Goal: Task Accomplishment & Management: Manage account settings

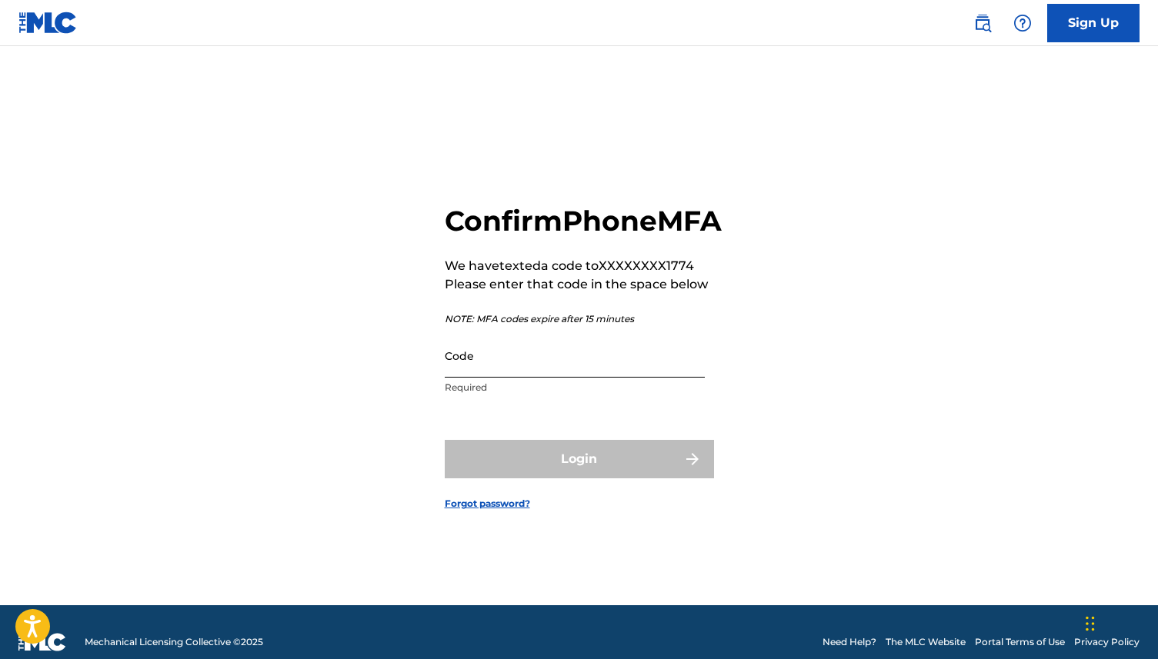
click at [648, 378] on input "Code" at bounding box center [575, 356] width 260 height 44
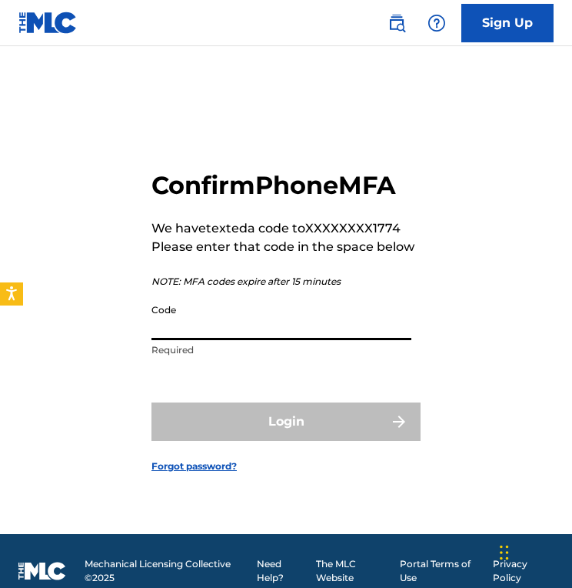
paste input "178576"
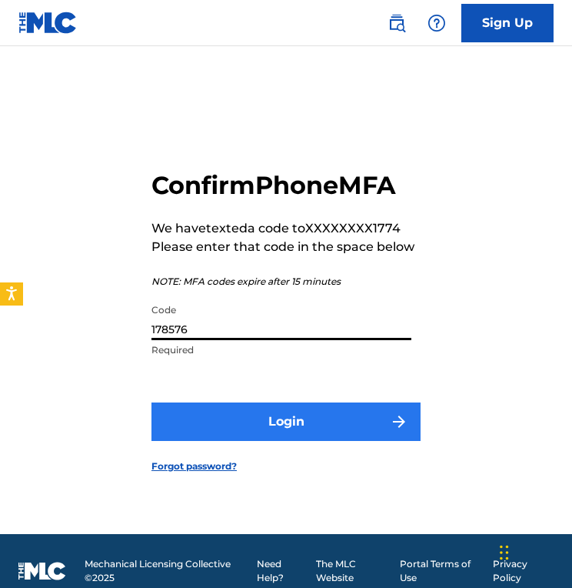
type input "178576"
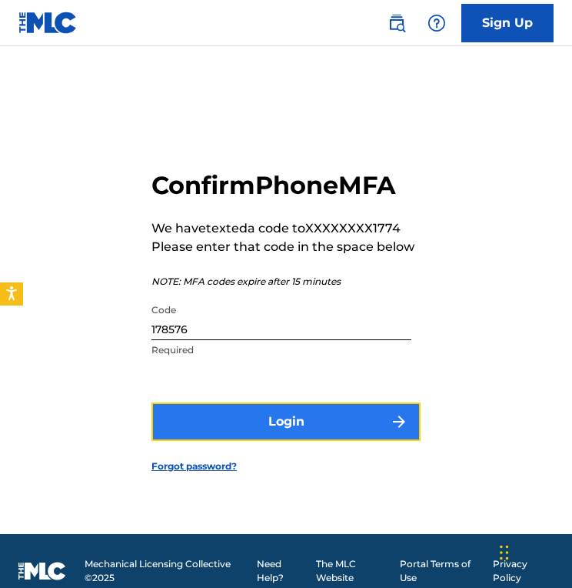
click at [365, 432] on button "Login" at bounding box center [286, 421] width 269 height 38
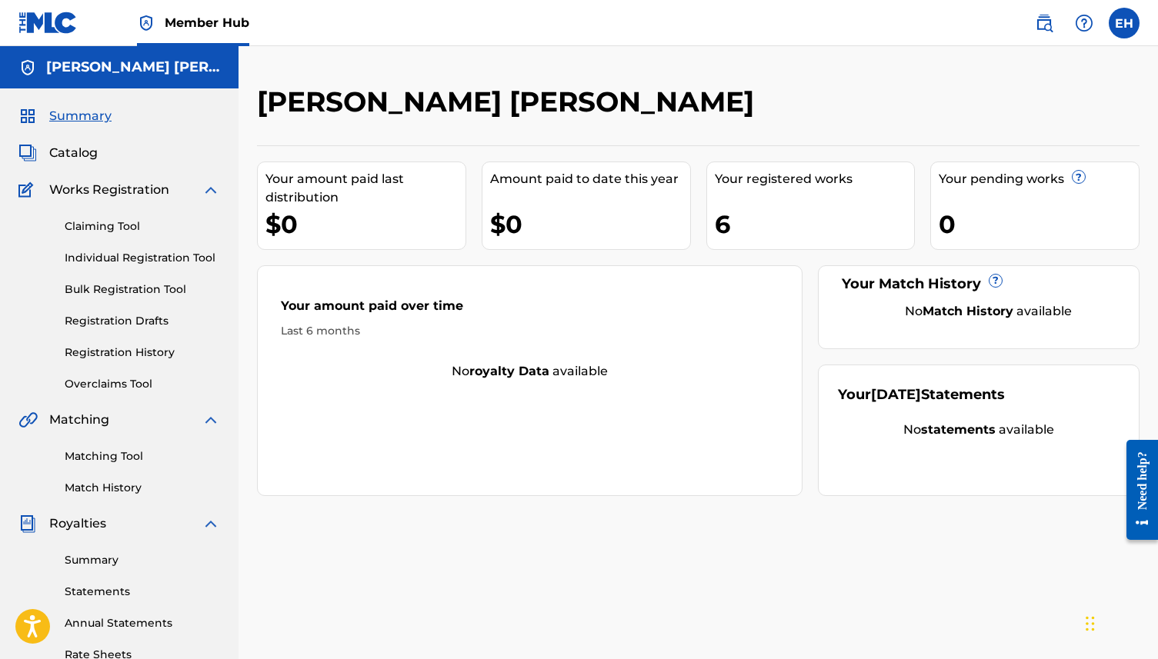
click at [329, 224] on div "$0" at bounding box center [365, 224] width 200 height 35
click at [491, 194] on div "Amount paid to date this year $0" at bounding box center [586, 206] width 209 height 88
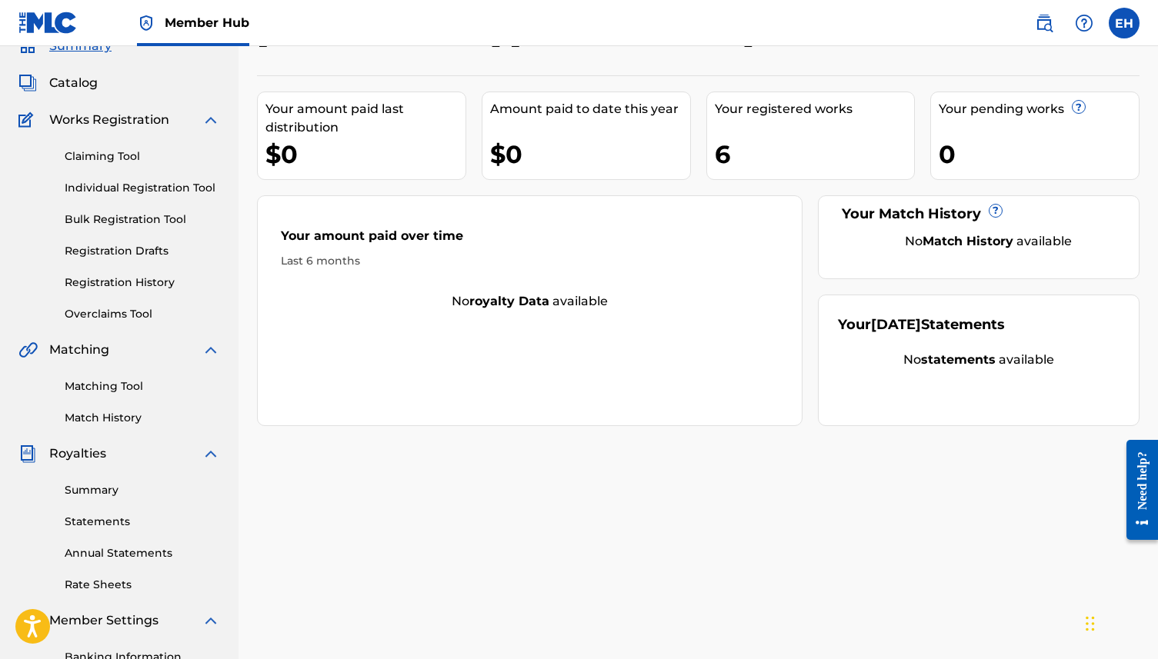
click at [546, 329] on div "Your amount paid over time Last 6 months No royalty data available" at bounding box center [529, 310] width 545 height 231
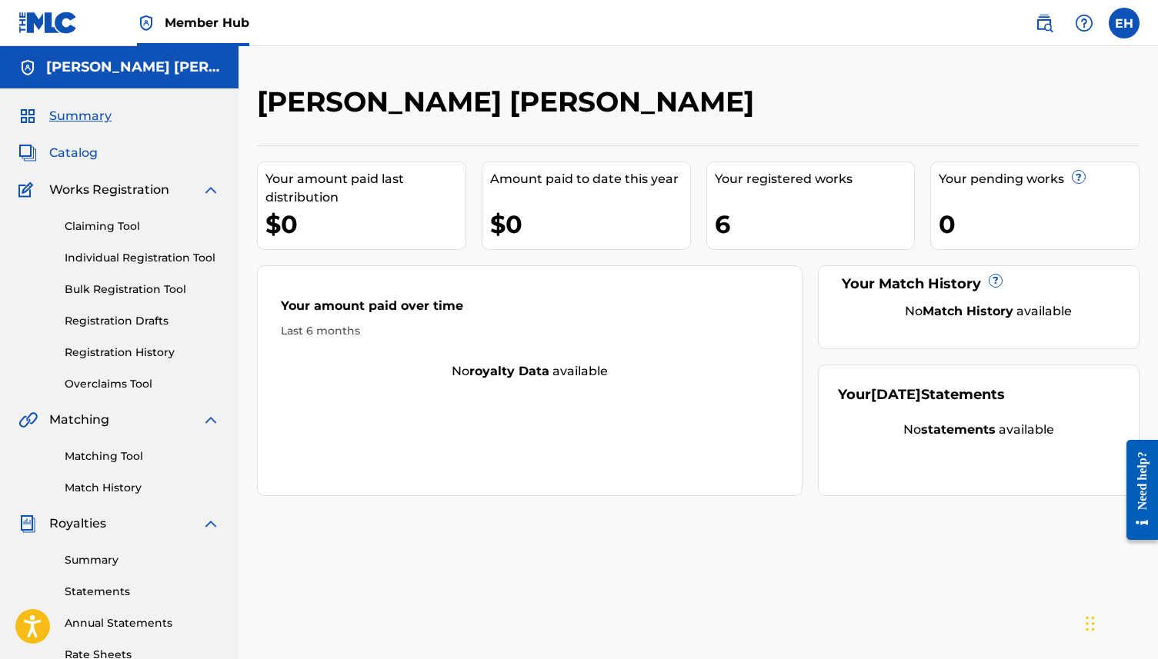
click at [80, 147] on span "Catalog" at bounding box center [73, 153] width 48 height 18
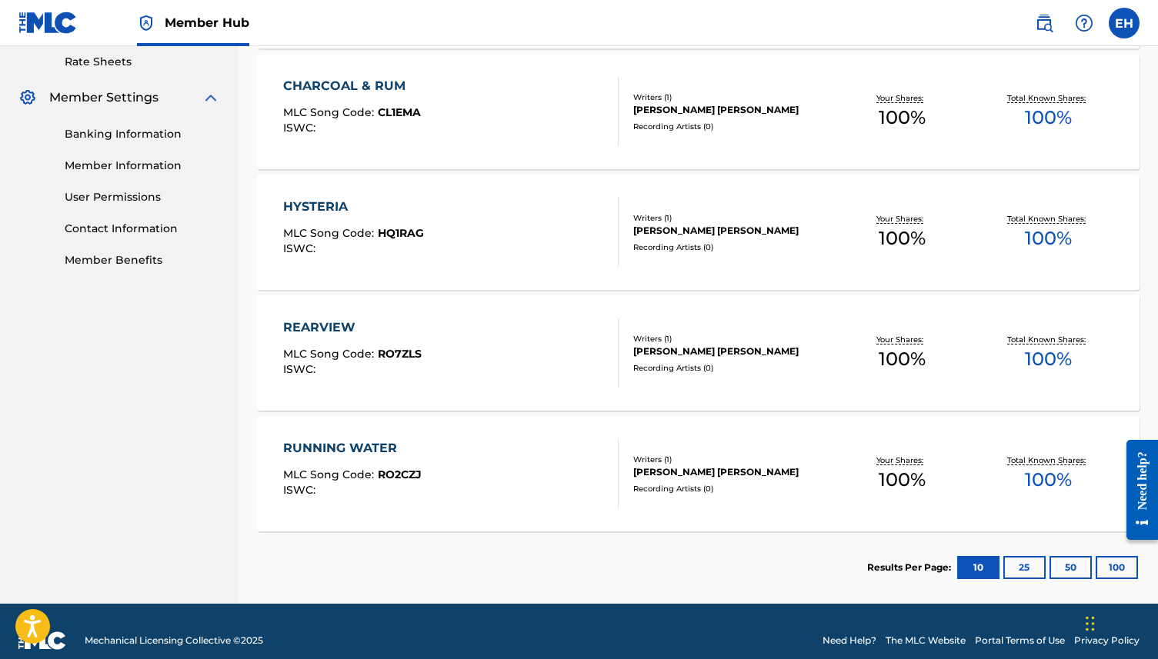
scroll to position [595, 0]
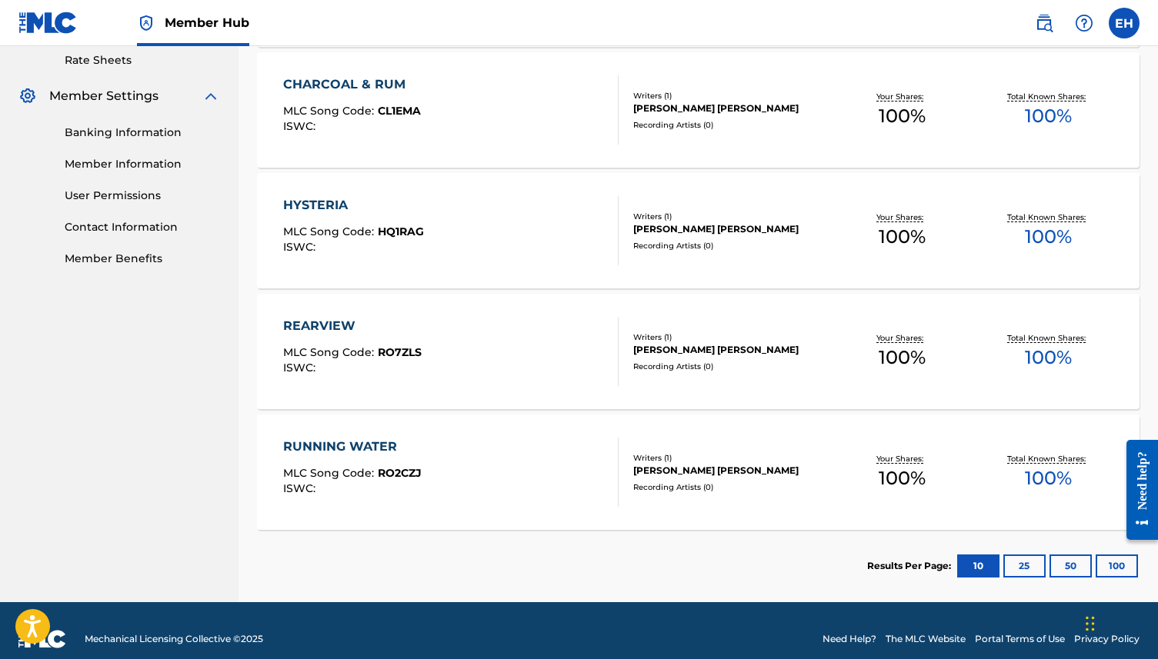
click at [784, 457] on div "Writers ( 1 )" at bounding box center [730, 458] width 195 height 12
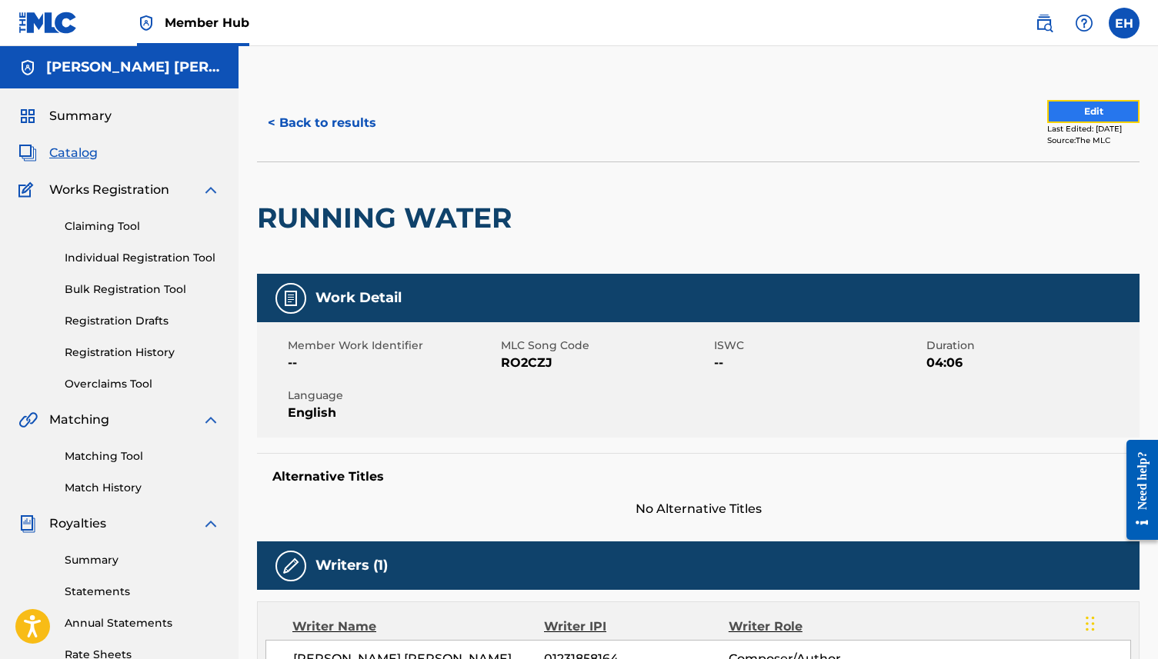
click at [1051, 108] on button "Edit" at bounding box center [1093, 111] width 92 height 23
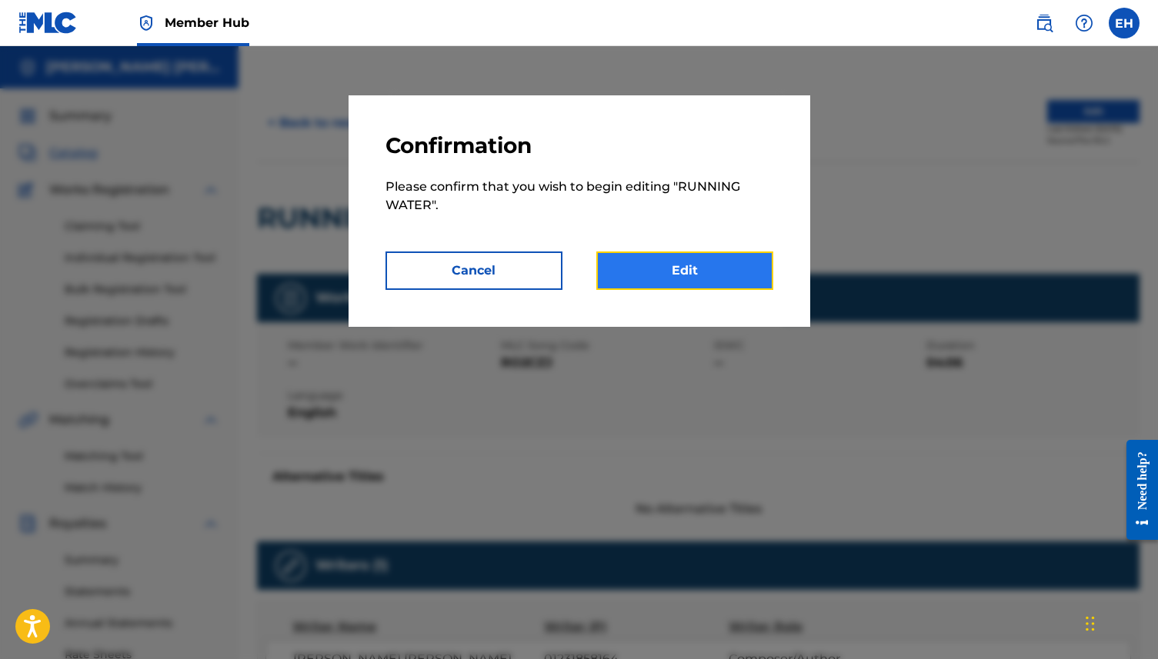
click at [715, 252] on link "Edit" at bounding box center [684, 271] width 177 height 38
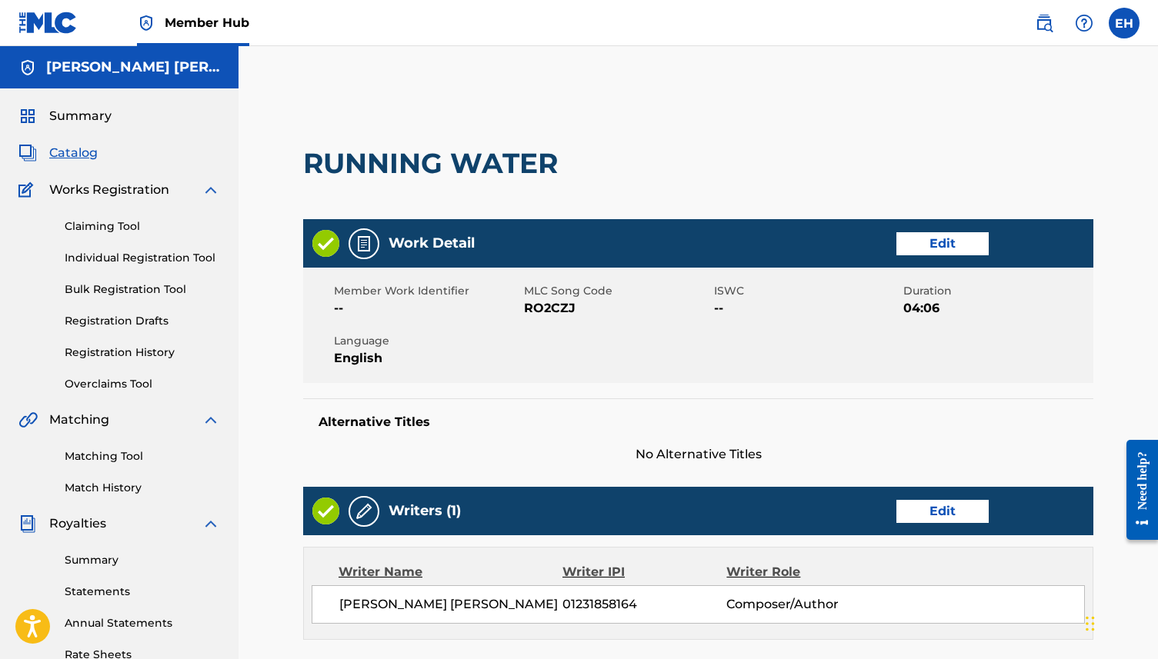
scroll to position [492, 0]
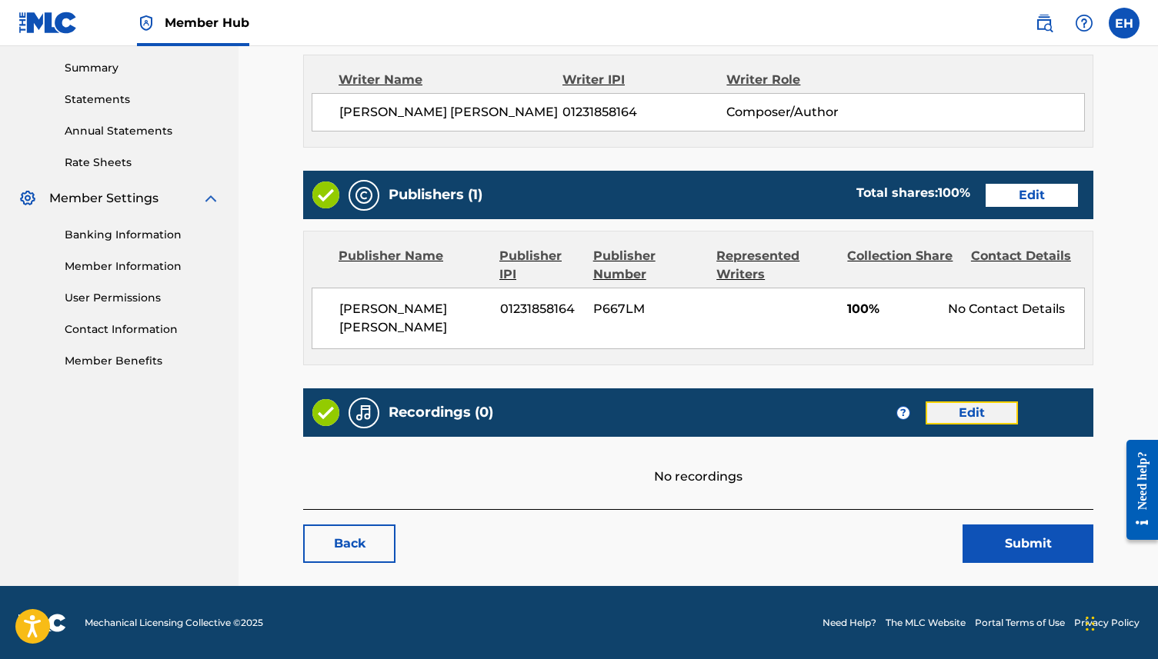
click at [974, 412] on link "Edit" at bounding box center [971, 413] width 92 height 23
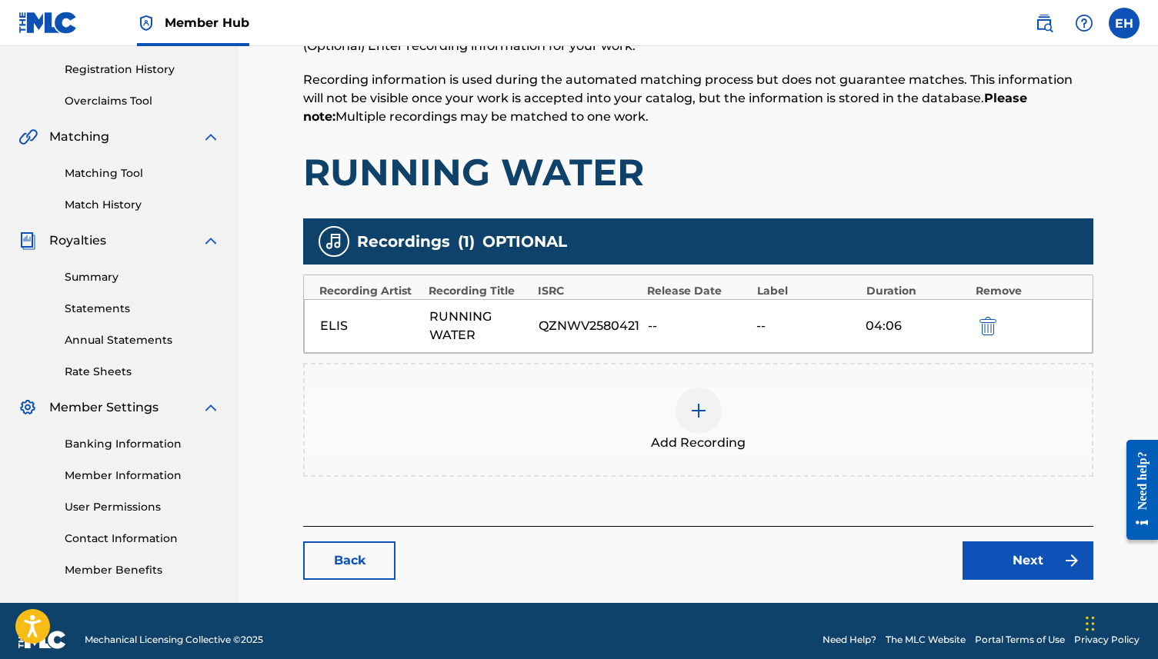
scroll to position [288, 0]
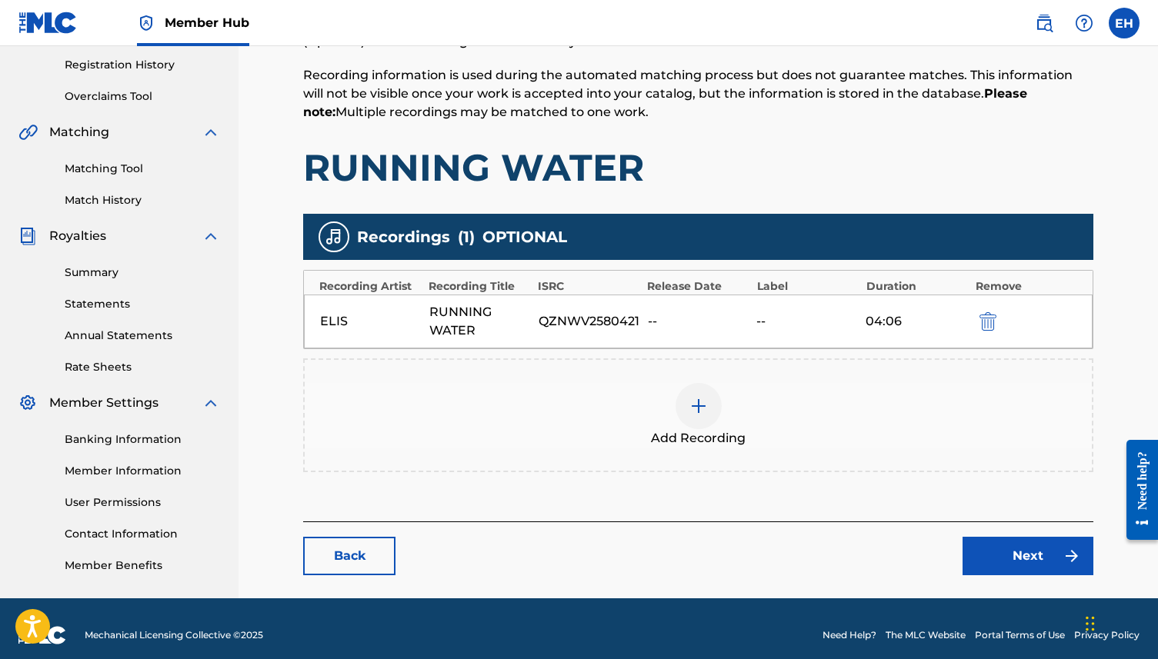
click at [772, 318] on div "--" at bounding box center [807, 321] width 102 height 18
click at [739, 332] on div "ELIS RUNNING WATER QZNWV2580421 -- -- 04:06" at bounding box center [698, 322] width 788 height 54
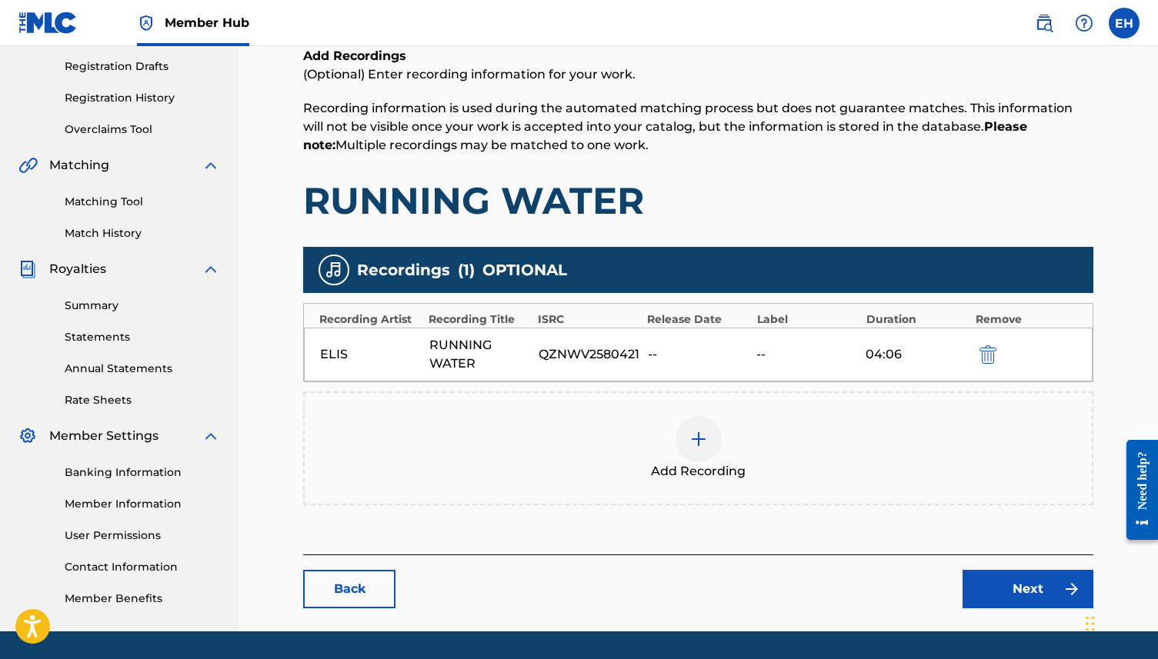
click at [578, 351] on div "QZNWV2580421" at bounding box center [589, 354] width 102 height 18
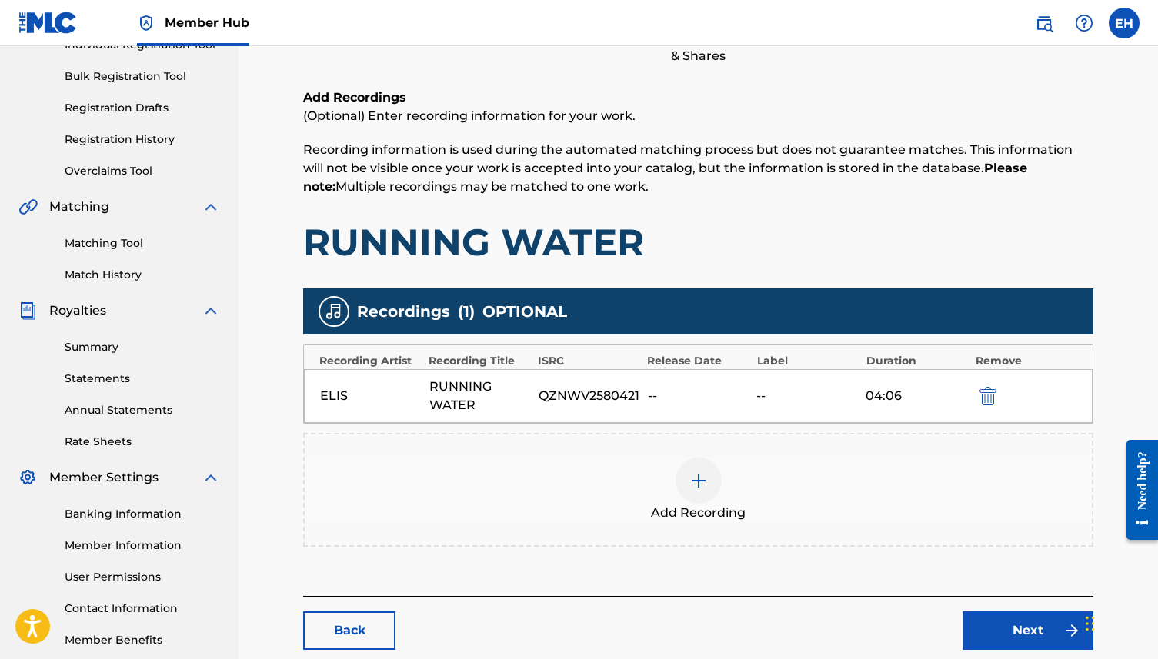
scroll to position [207, 0]
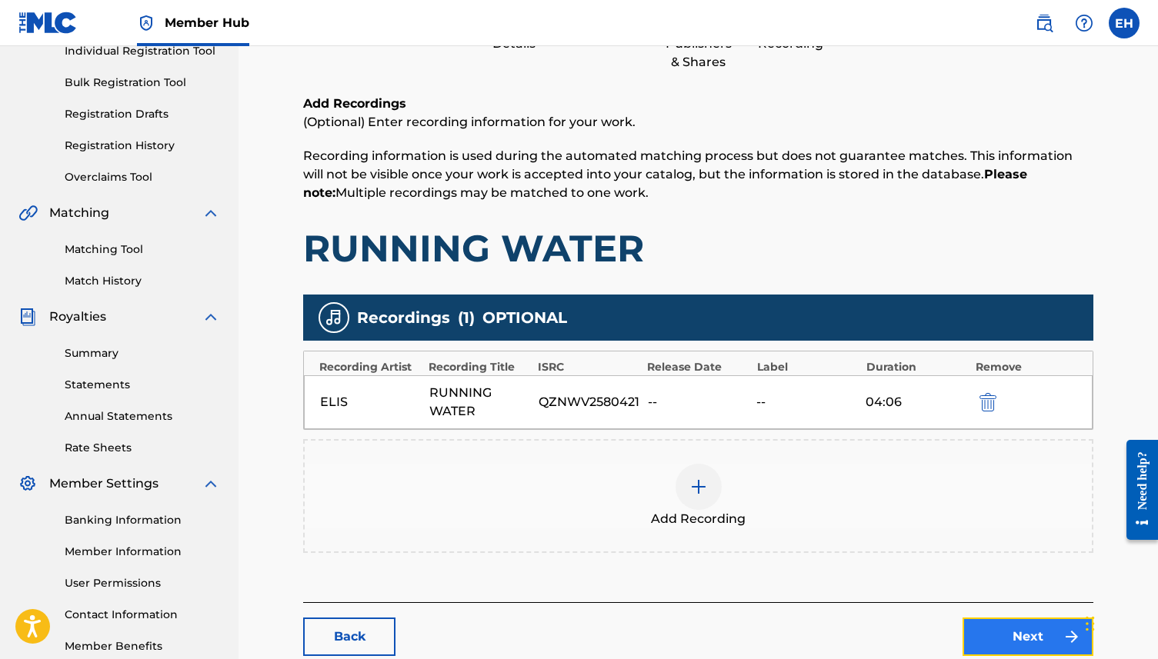
click at [992, 649] on link "Next" at bounding box center [1027, 637] width 131 height 38
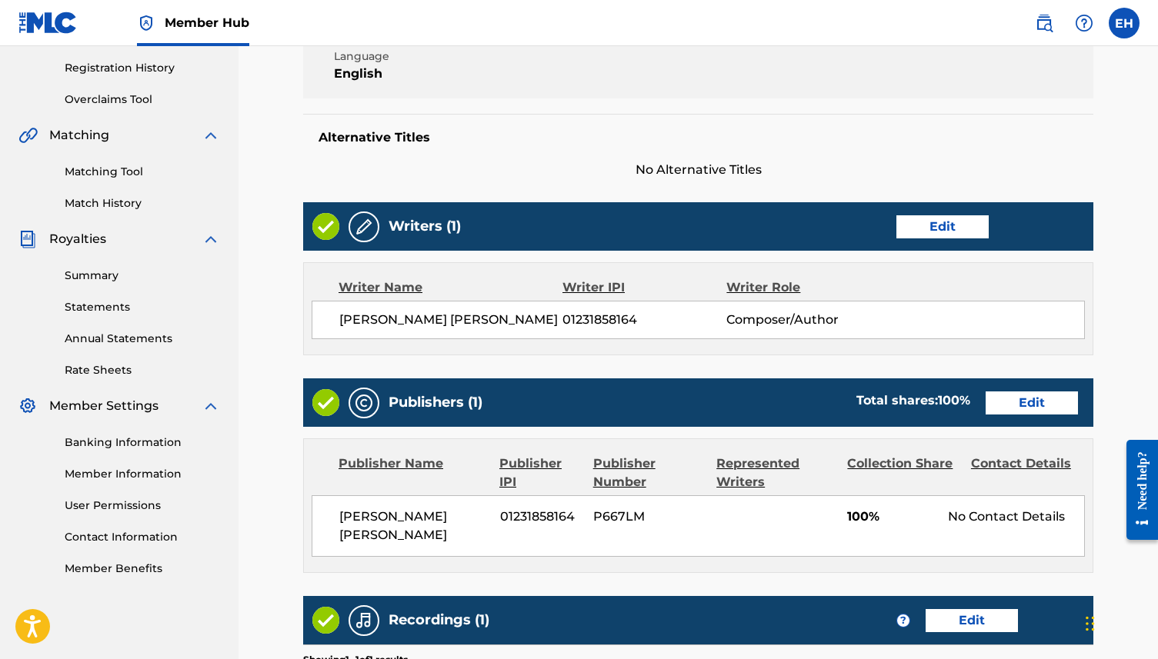
scroll to position [542, 0]
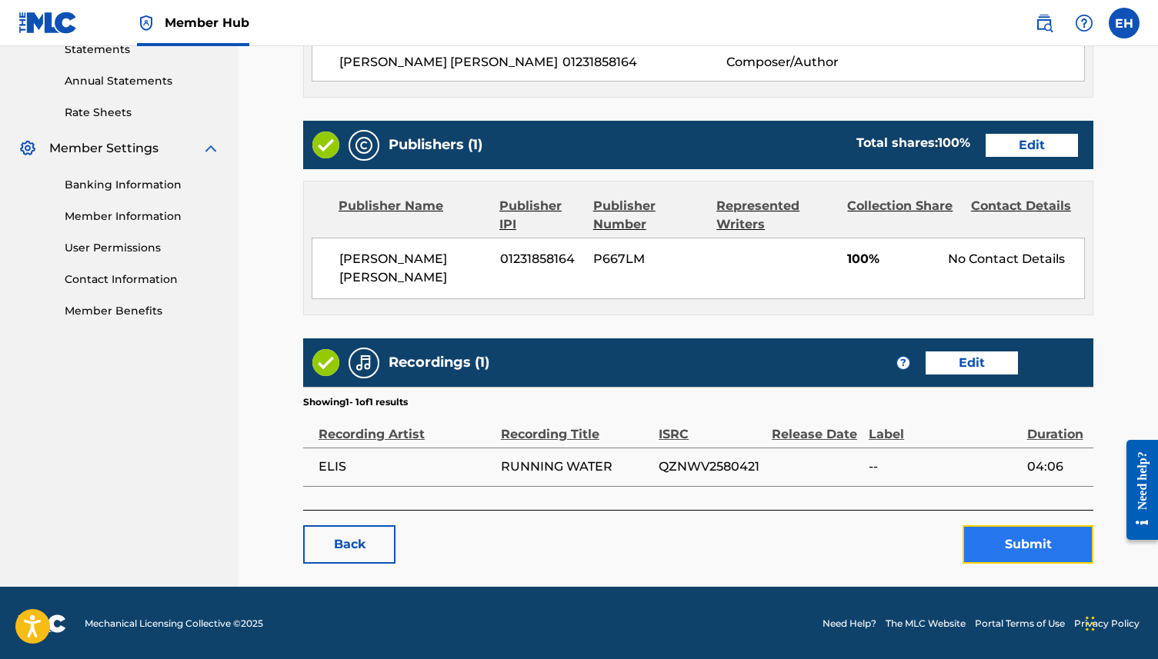
click at [990, 544] on button "Submit" at bounding box center [1027, 544] width 131 height 38
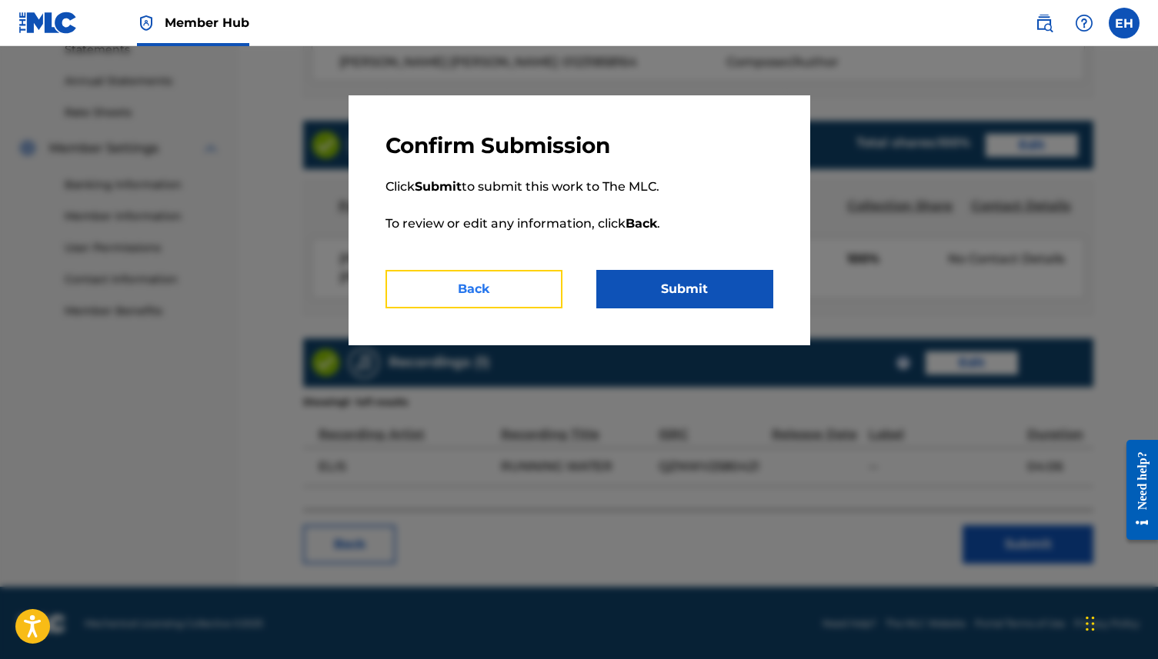
click at [494, 278] on button "Back" at bounding box center [473, 289] width 177 height 38
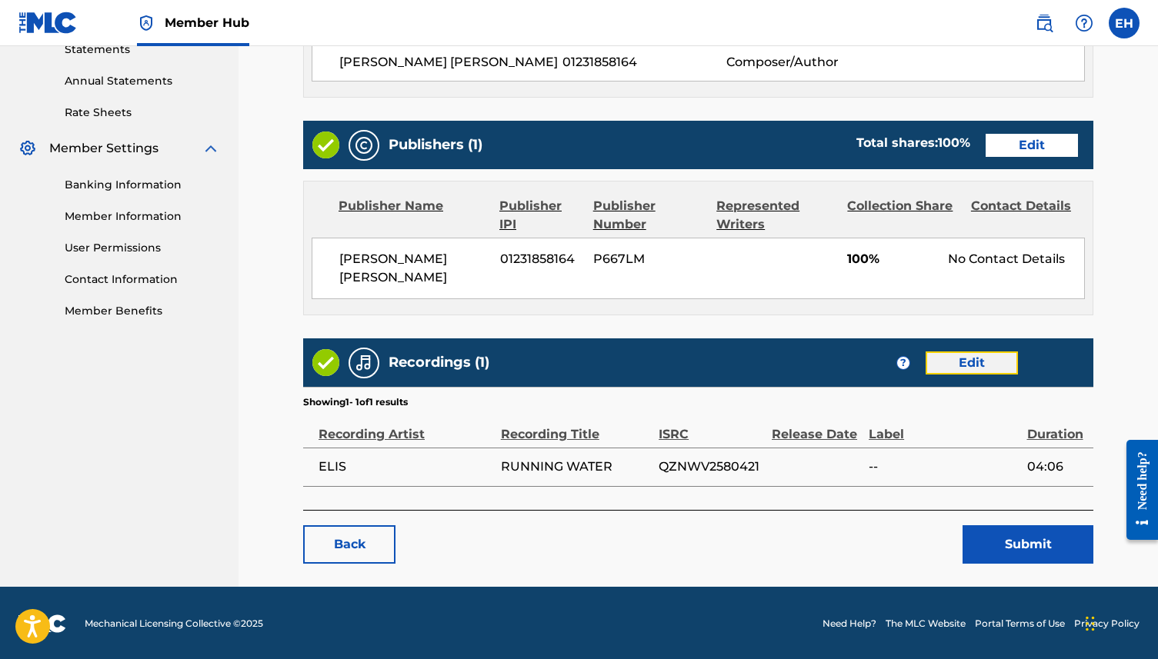
click at [978, 369] on link "Edit" at bounding box center [971, 363] width 92 height 23
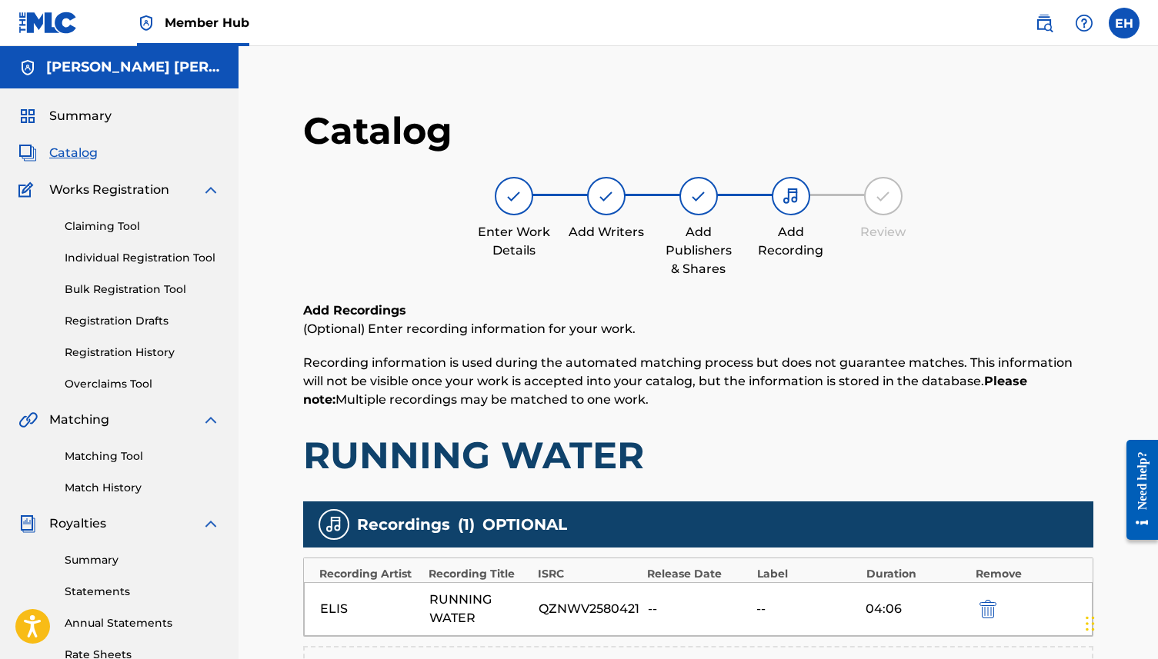
scroll to position [301, 0]
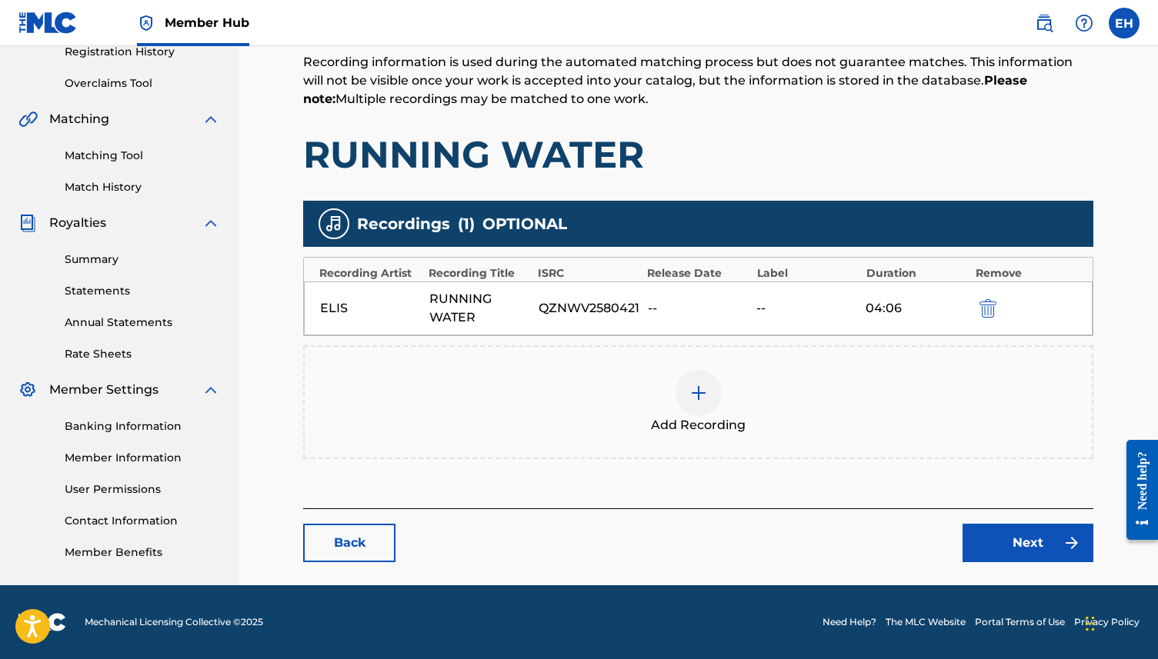
click at [708, 392] on div at bounding box center [698, 393] width 46 height 46
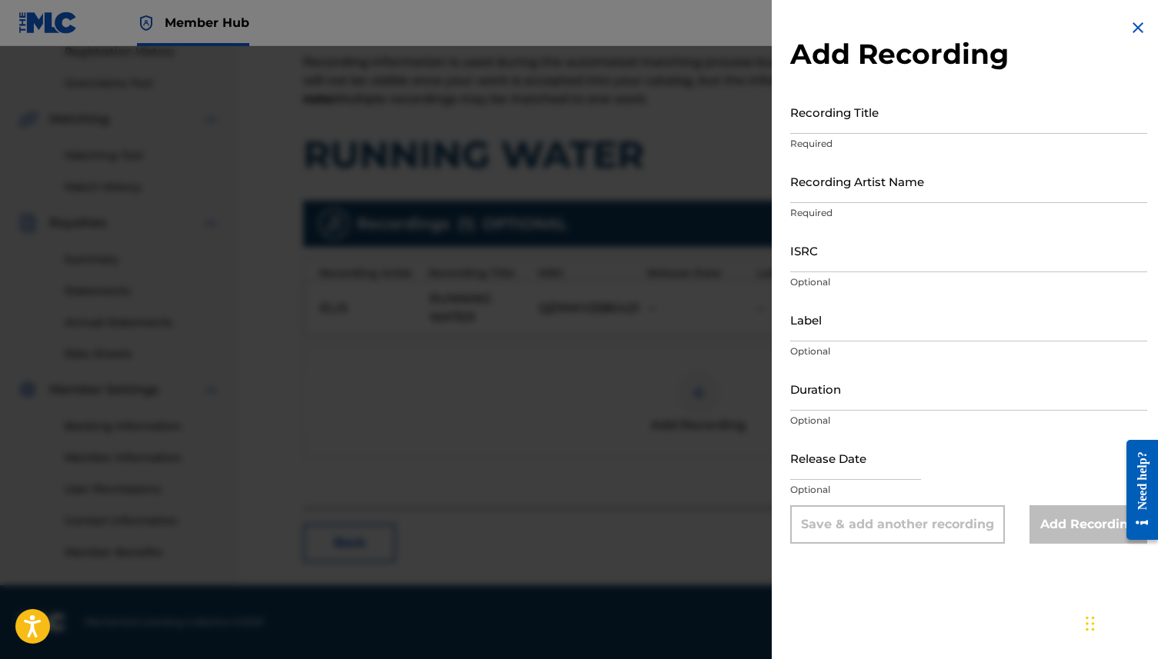
click at [1152, 17] on div "Add Recording Recording Title Required Recording Artist Name Required ISRC Opti…" at bounding box center [969, 281] width 394 height 562
click at [1134, 21] on img at bounding box center [1137, 27] width 18 height 18
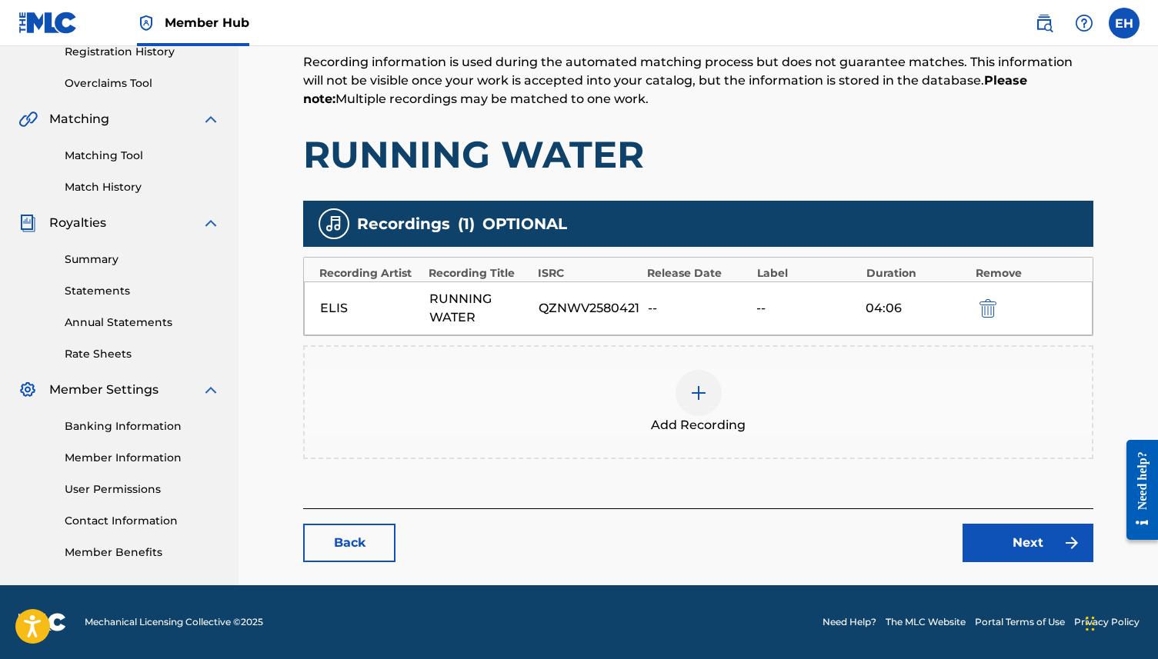
click at [879, 301] on div "04:06" at bounding box center [916, 308] width 102 height 18
click at [790, 304] on div "--" at bounding box center [807, 308] width 102 height 18
click at [827, 306] on div "--" at bounding box center [807, 308] width 102 height 18
click at [679, 315] on div "--" at bounding box center [699, 308] width 102 height 18
click at [1008, 525] on link "Next" at bounding box center [1027, 543] width 131 height 38
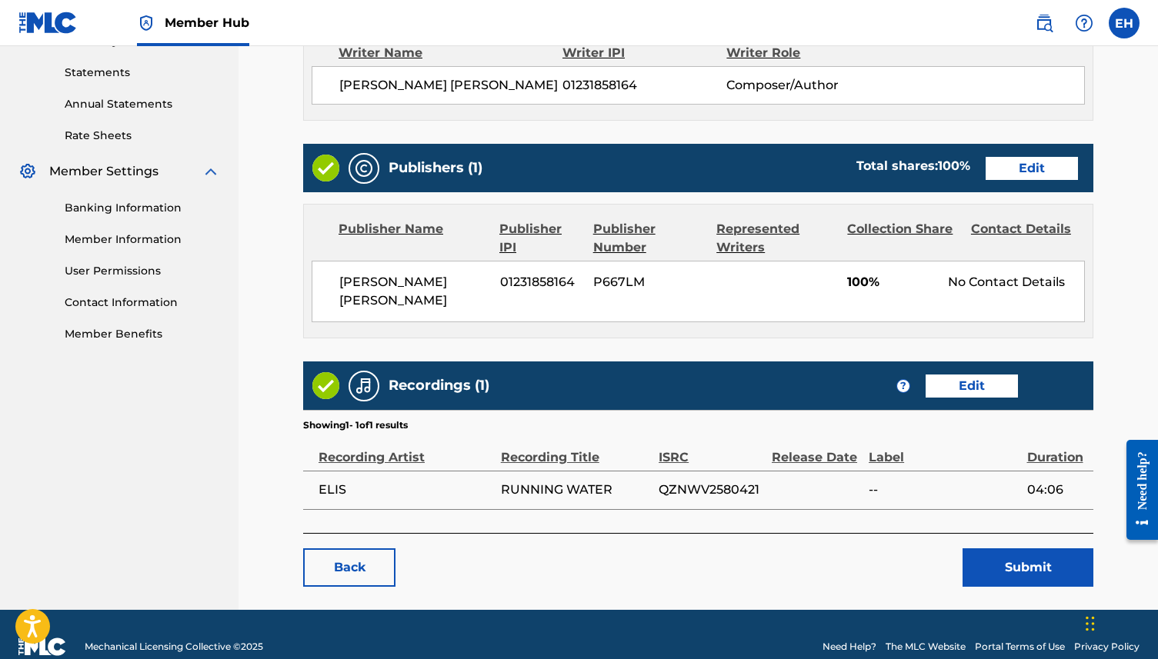
scroll to position [542, 0]
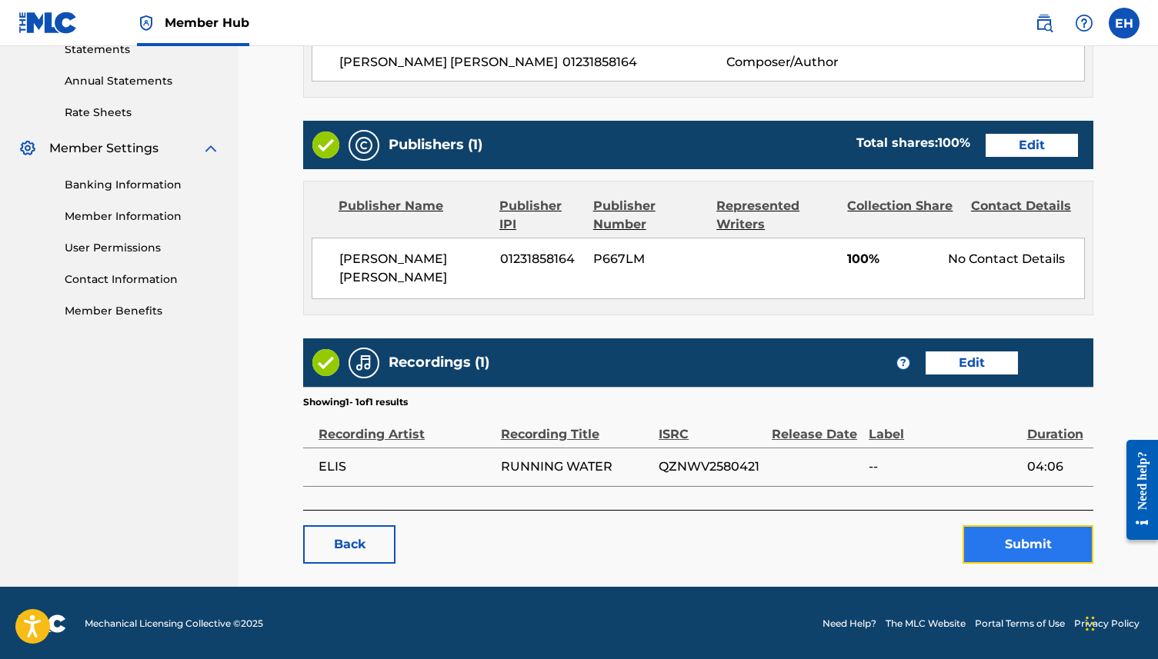
click at [1017, 542] on button "Submit" at bounding box center [1027, 544] width 131 height 38
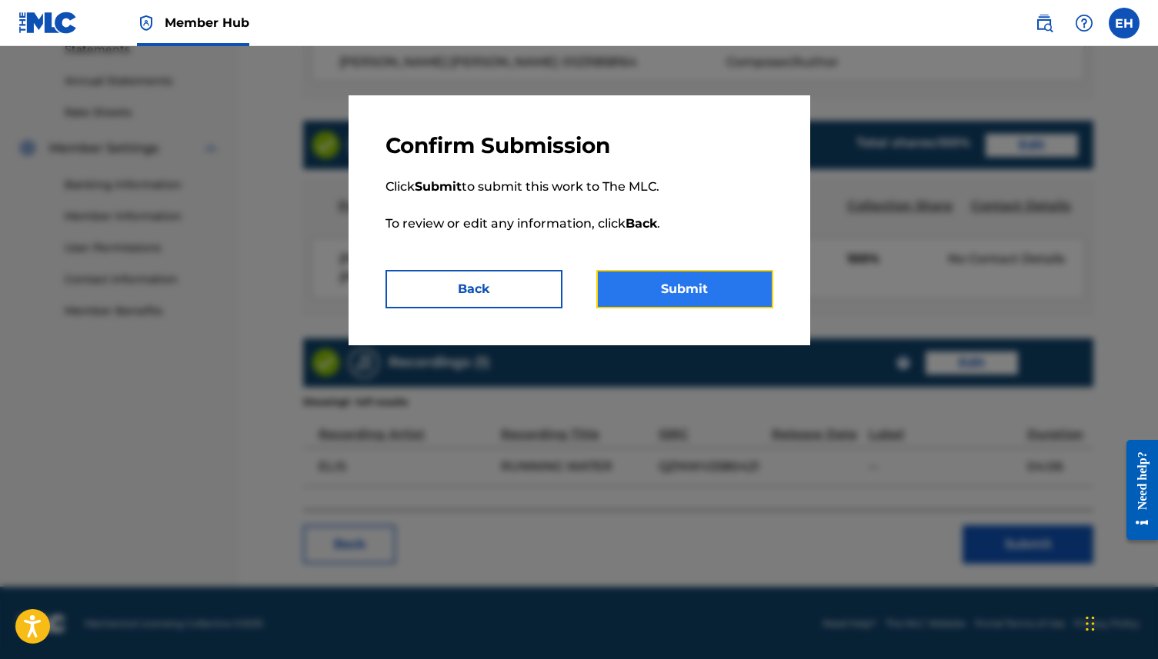
click at [735, 282] on button "Submit" at bounding box center [684, 289] width 177 height 38
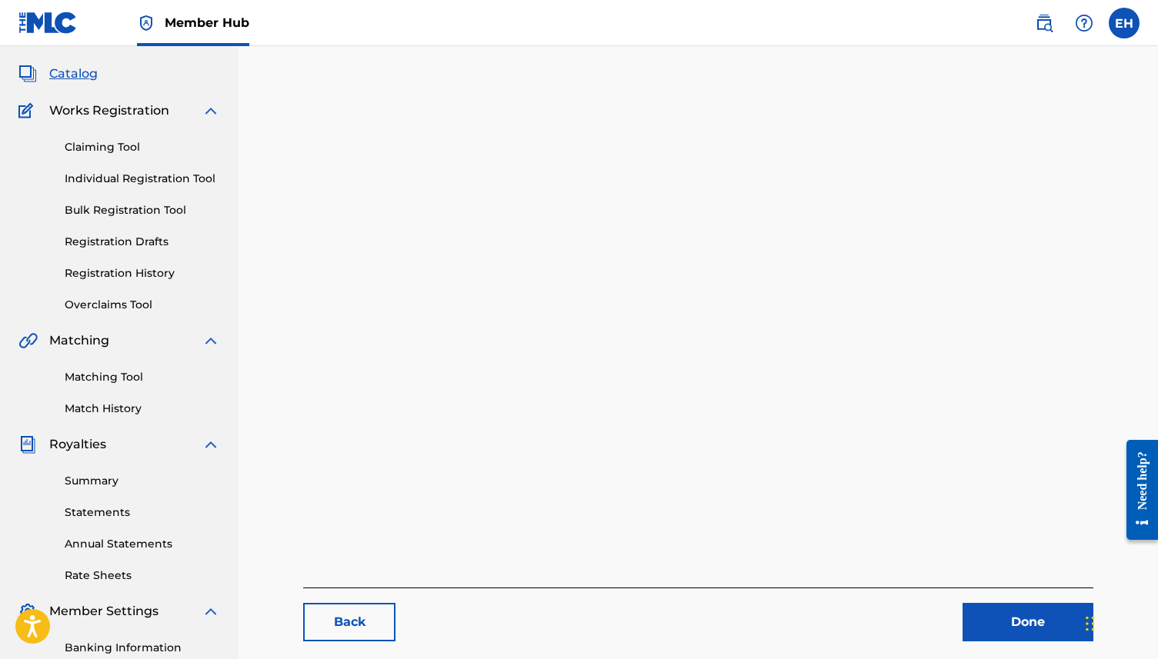
scroll to position [134, 0]
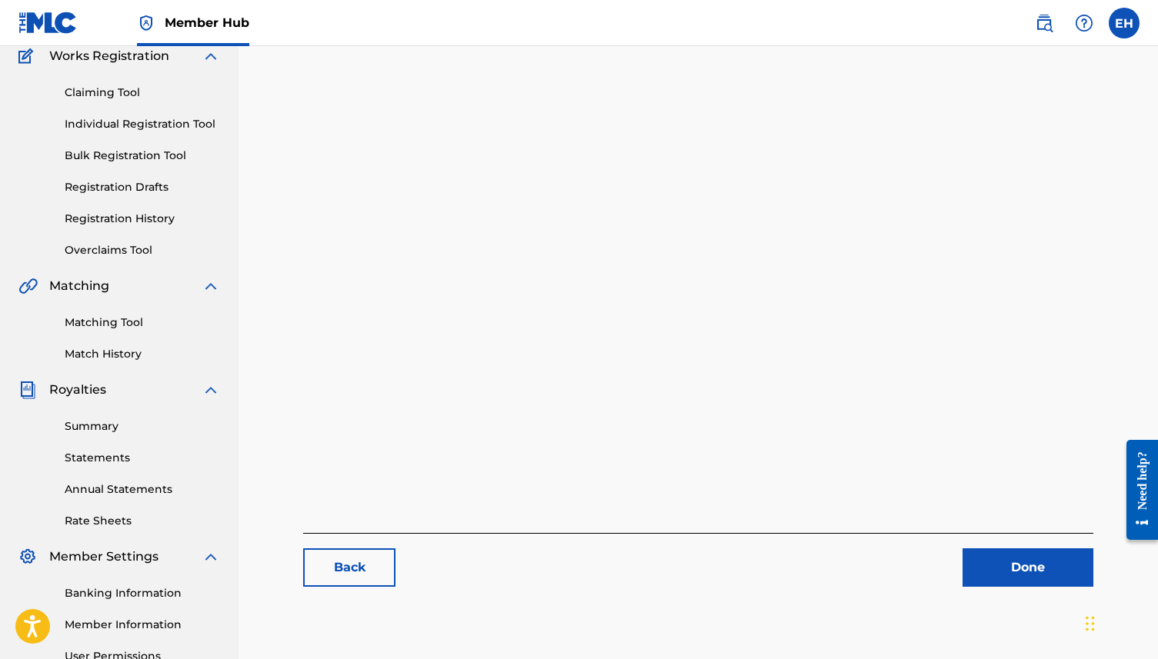
click at [105, 336] on div "Matching Tool Match History" at bounding box center [119, 328] width 202 height 67
click at [105, 325] on link "Matching Tool" at bounding box center [142, 323] width 155 height 16
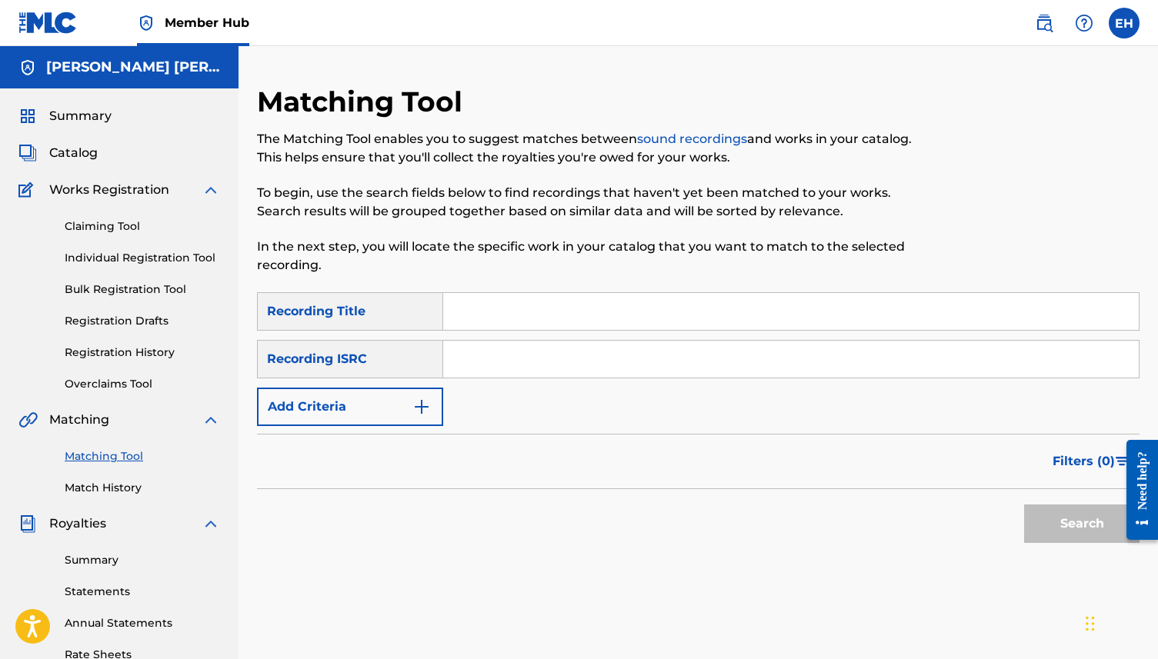
click at [493, 310] on input "Search Form" at bounding box center [790, 311] width 695 height 37
click at [657, 128] on div "Matching Tool The Matching Tool enables you to suggest matches between sound re…" at bounding box center [596, 189] width 679 height 208
click at [658, 132] on link "sound recordings" at bounding box center [692, 139] width 110 height 15
click at [552, 318] on input "Search Form" at bounding box center [790, 311] width 695 height 37
type input "C"
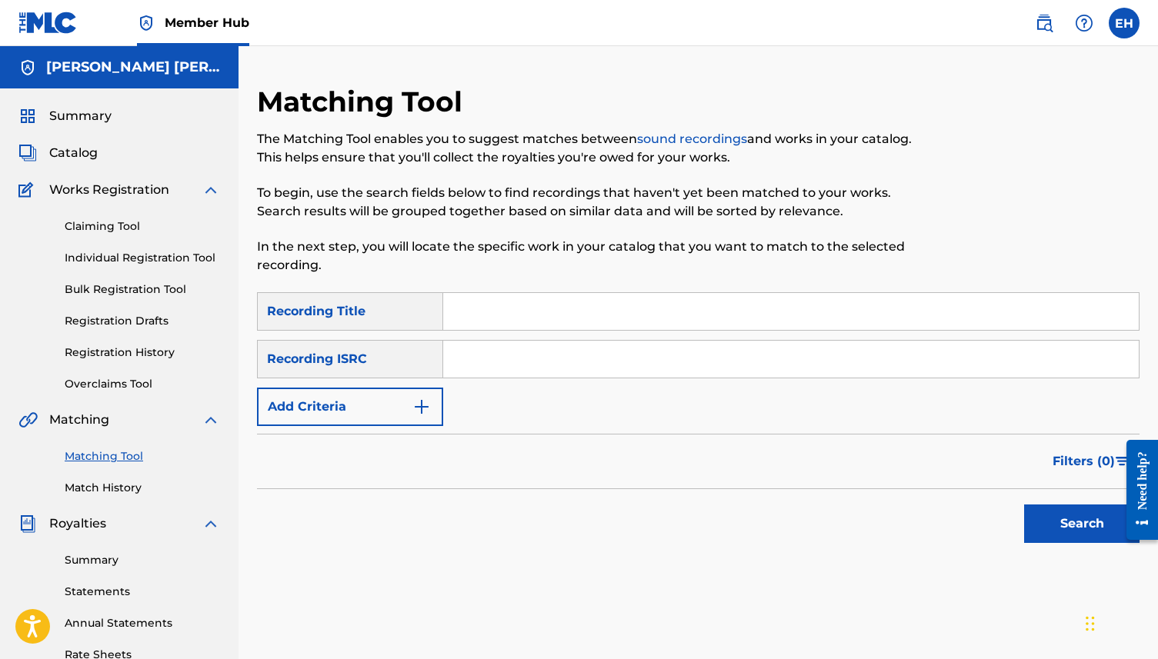
type input "("
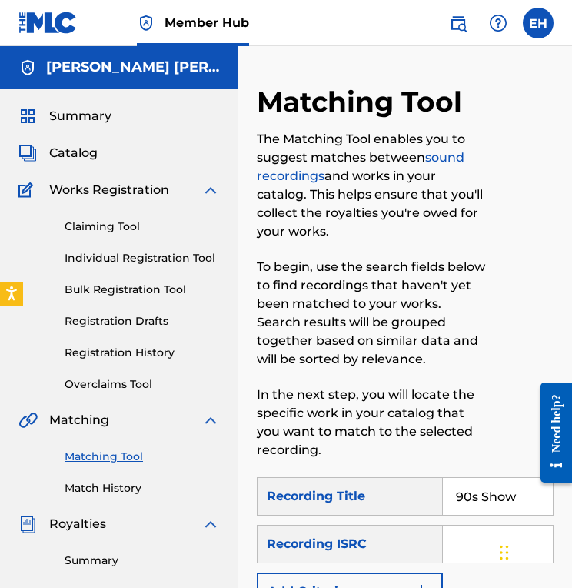
type input "90s Show"
click at [455, 546] on input "Search Form" at bounding box center [498, 543] width 110 height 37
paste input "QZNWV2580418"
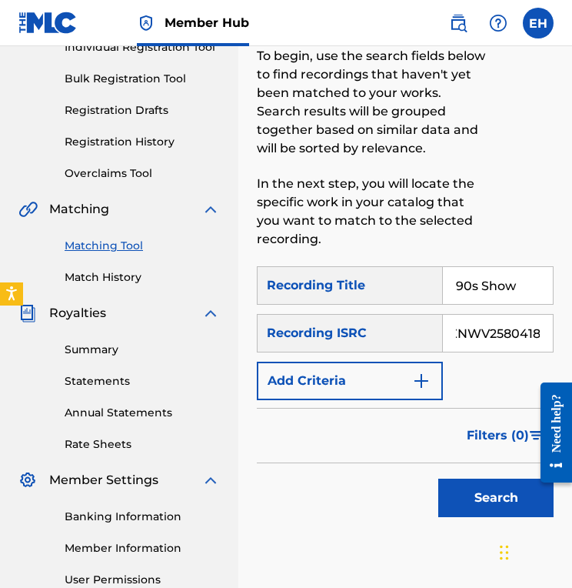
scroll to position [218, 0]
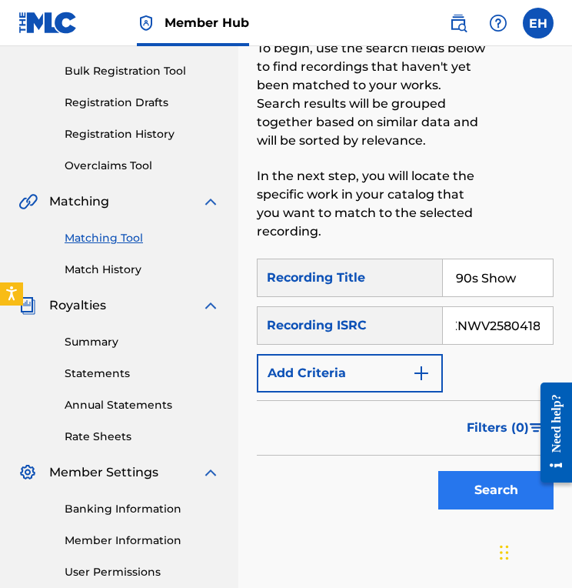
type input "QZNWV2580418"
click at [474, 476] on button "Search" at bounding box center [495, 490] width 115 height 38
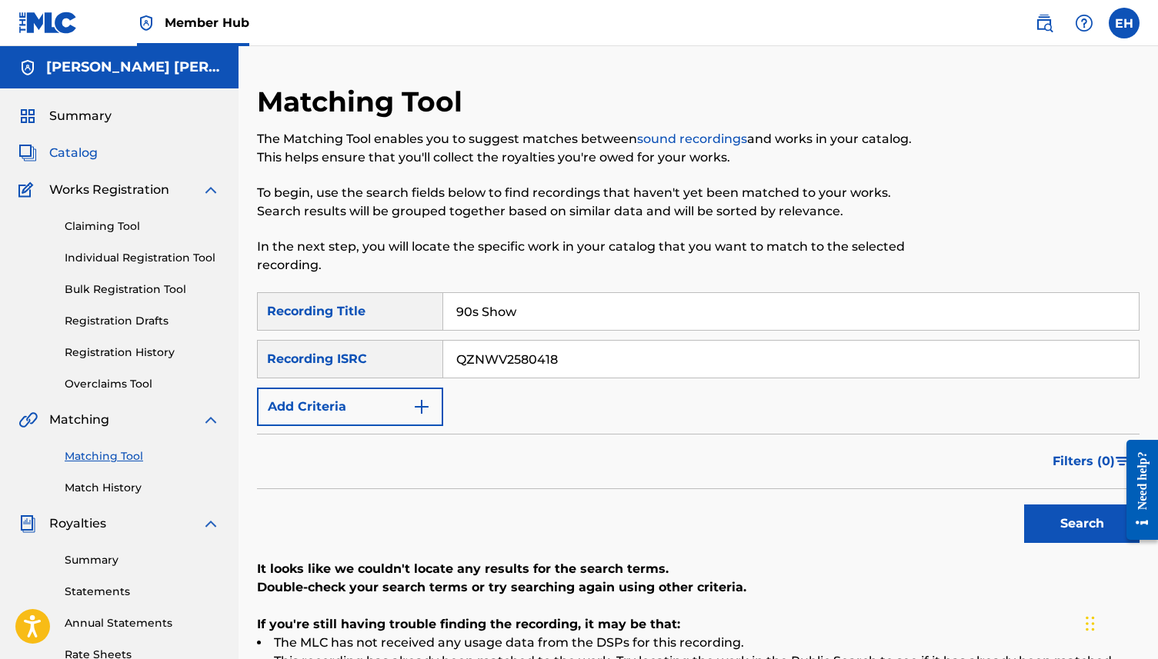
click at [95, 150] on span "Catalog" at bounding box center [73, 153] width 48 height 18
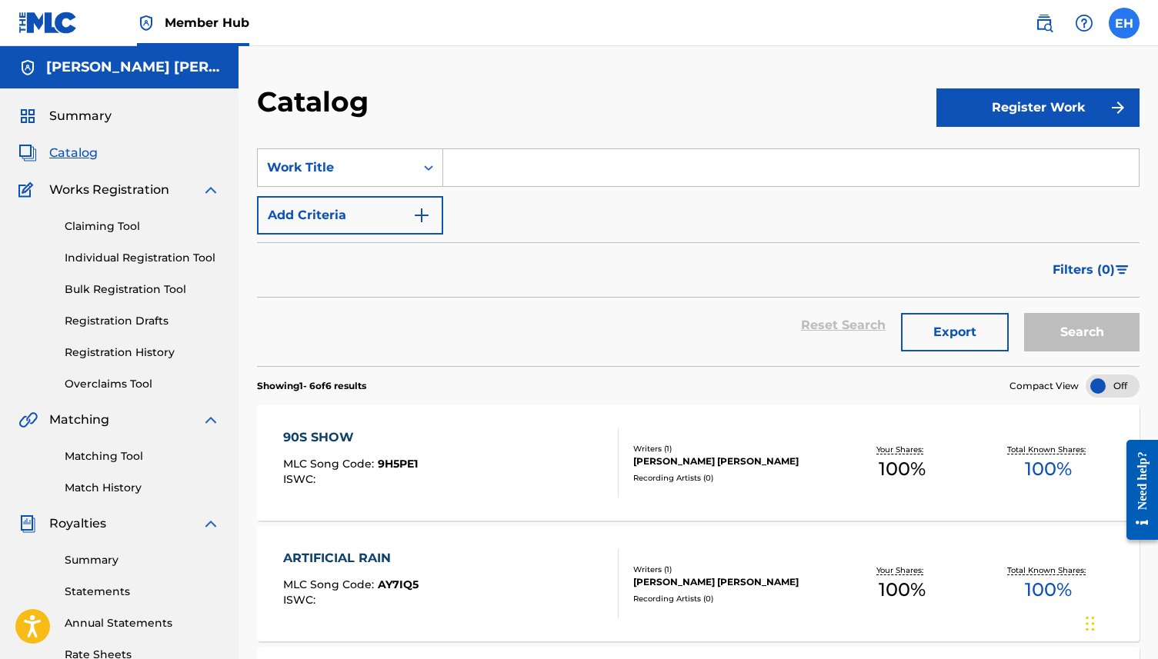
click at [1135, 23] on label at bounding box center [1123, 23] width 31 height 31
click at [1124, 23] on input "EH [PERSON_NAME] [PERSON_NAME] [EMAIL_ADDRESS][DOMAIN_NAME] Notification Prefer…" at bounding box center [1124, 23] width 0 height 0
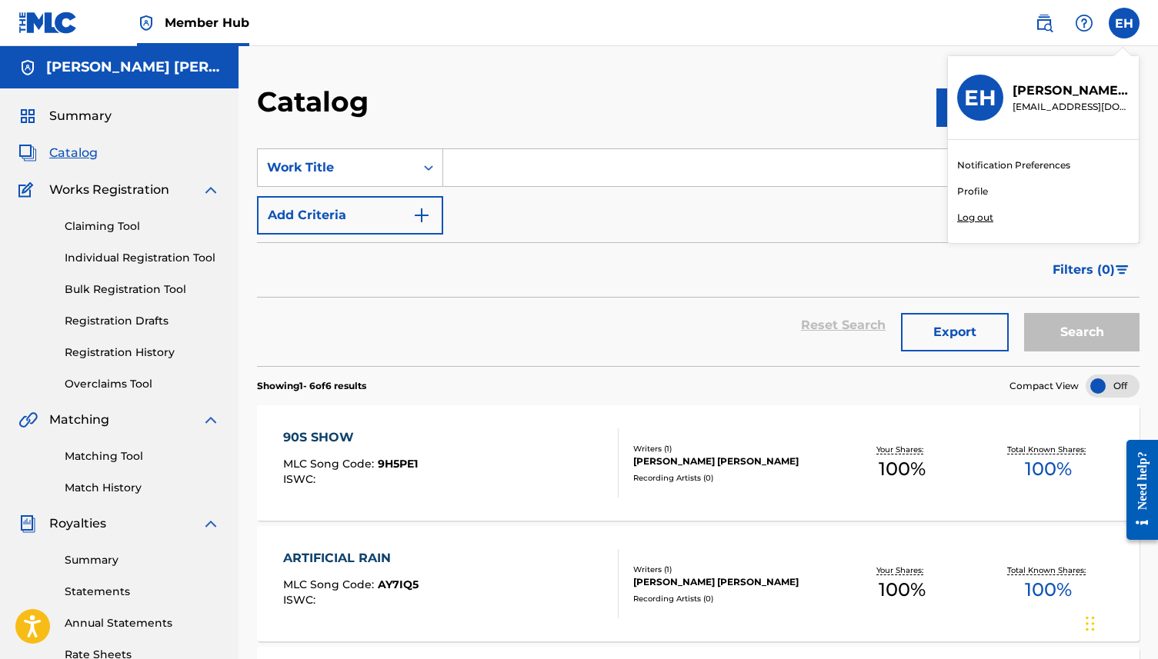
click at [976, 189] on link "Profile" at bounding box center [972, 192] width 31 height 14
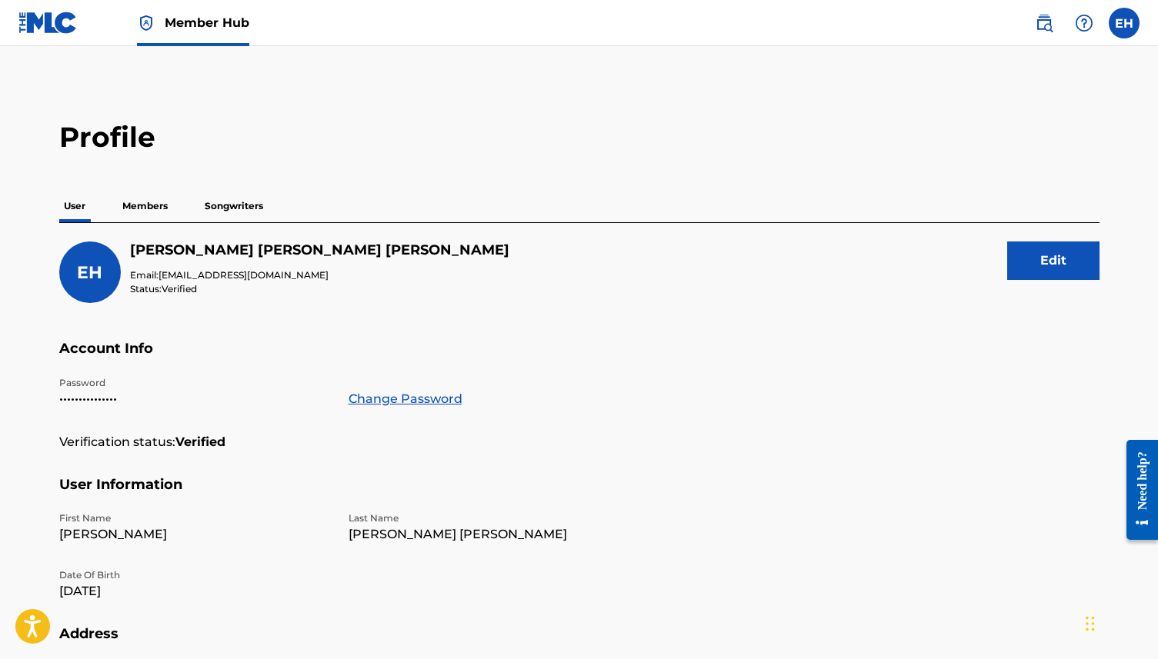
click at [221, 190] on p "Songwriters" at bounding box center [234, 206] width 68 height 32
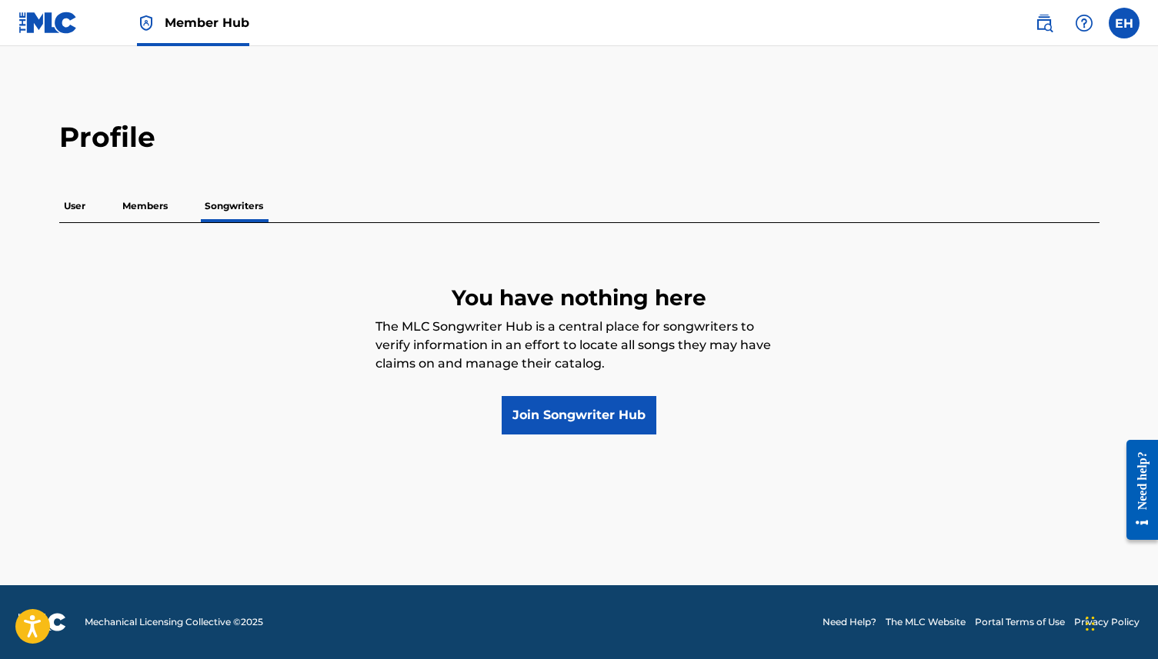
click at [222, 195] on p "Songwriters" at bounding box center [234, 206] width 68 height 32
click at [155, 198] on p "Members" at bounding box center [145, 206] width 55 height 32
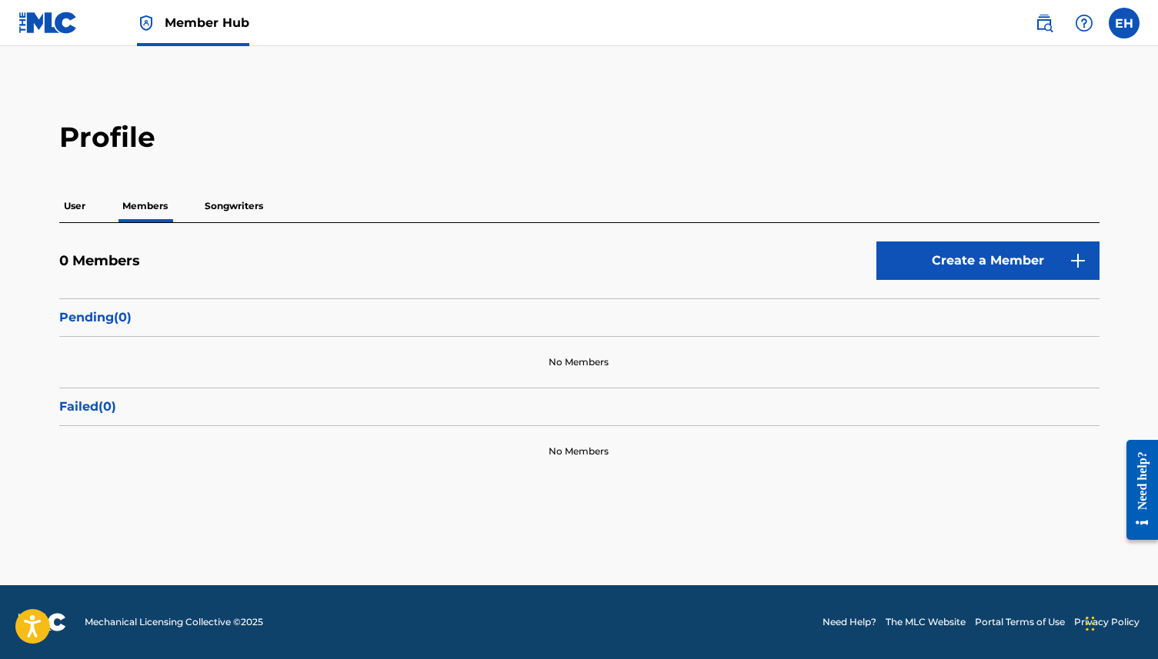
click at [232, 208] on p "Songwriters" at bounding box center [234, 206] width 68 height 32
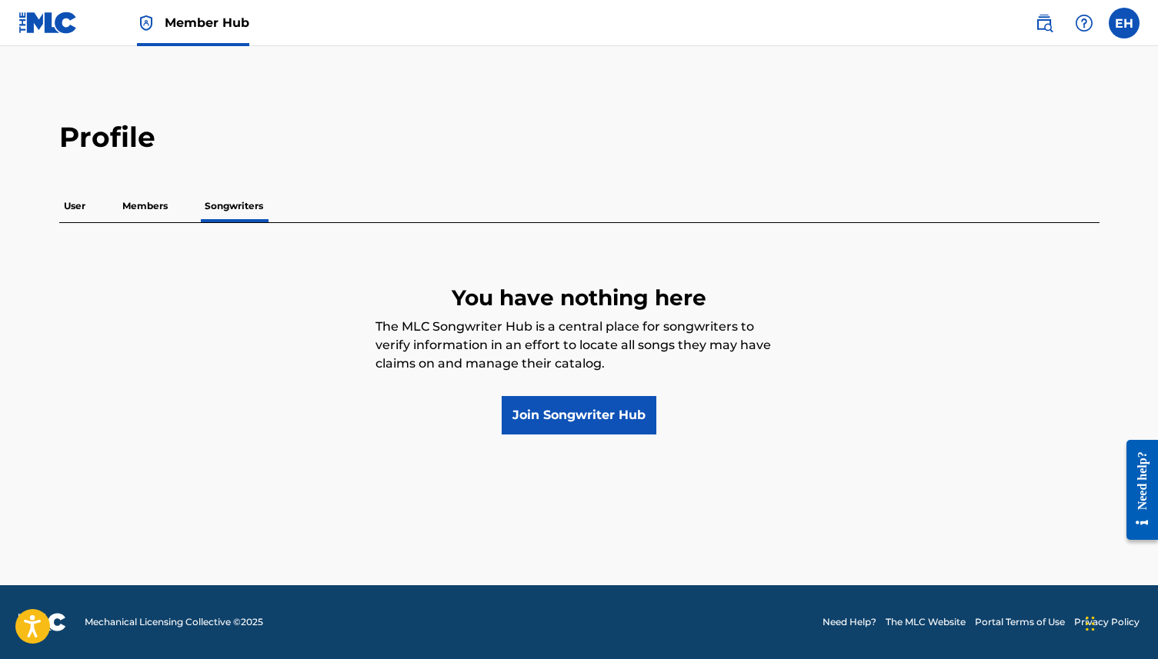
click at [574, 439] on main "Profile User Members Songwriters You have nothing here The MLC Songwriter Hub i…" at bounding box center [579, 315] width 1158 height 539
click at [574, 420] on link "Join Songwriter Hub" at bounding box center [579, 415] width 155 height 38
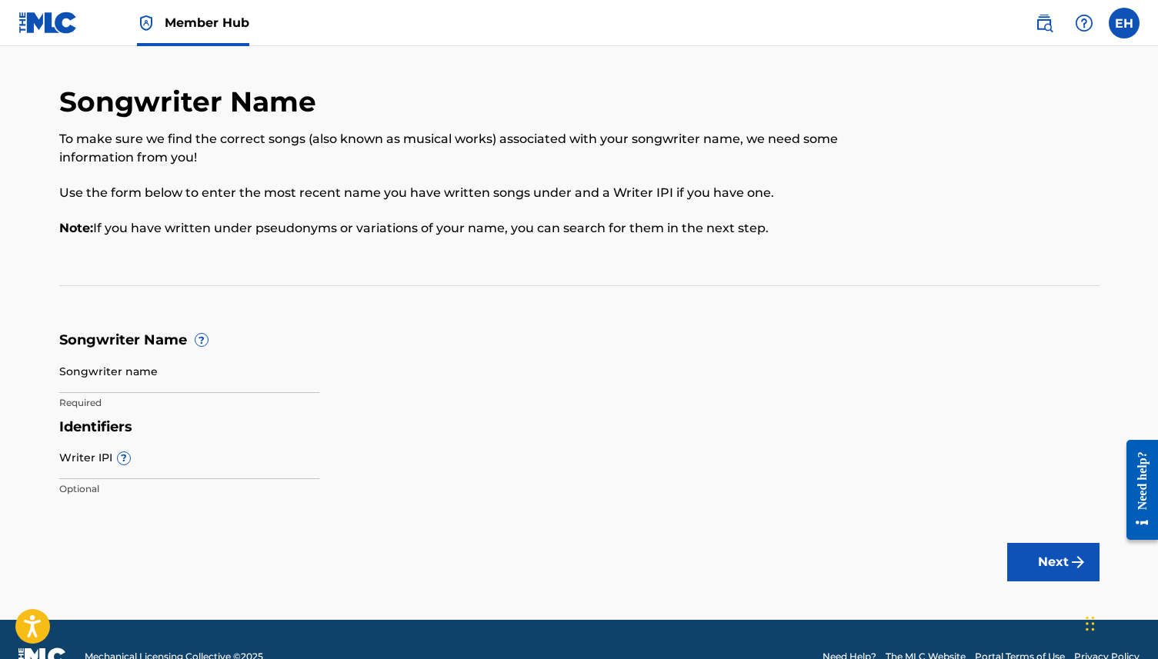
click at [179, 395] on div "Songwriter name Required" at bounding box center [189, 383] width 260 height 69
click at [179, 353] on input "Songwriter name" at bounding box center [189, 371] width 260 height 44
type input "[PERSON_NAME] [PERSON_NAME]"
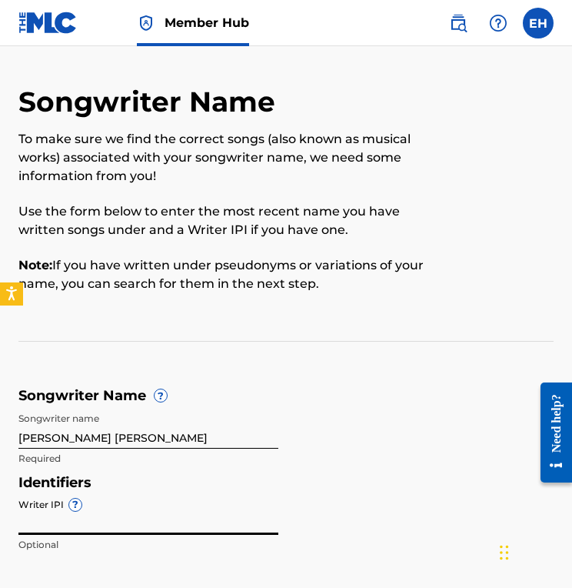
click at [158, 518] on input "Writer IPI ?" at bounding box center [148, 513] width 260 height 44
paste input "01231858164"
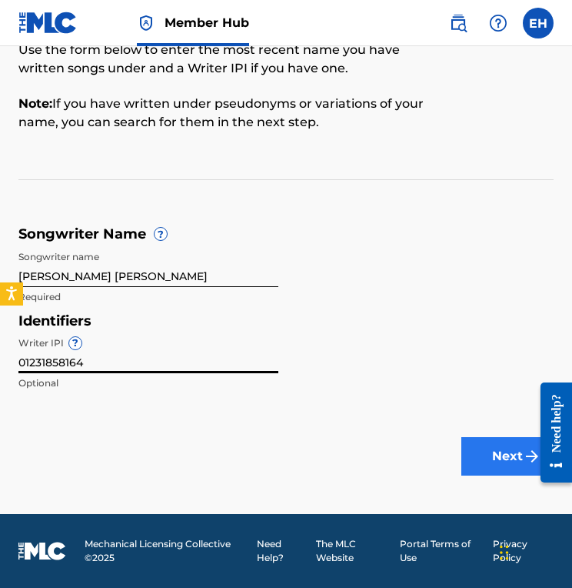
type input "01231858164"
click at [504, 449] on button "Next" at bounding box center [508, 456] width 92 height 38
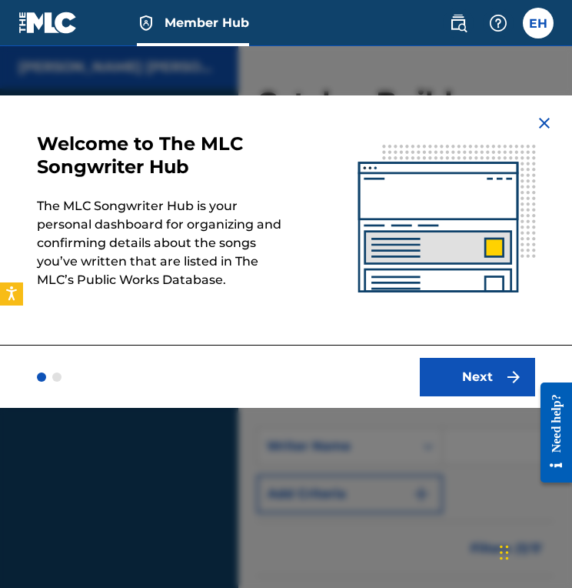
click at [465, 400] on div "Next" at bounding box center [286, 376] width 572 height 63
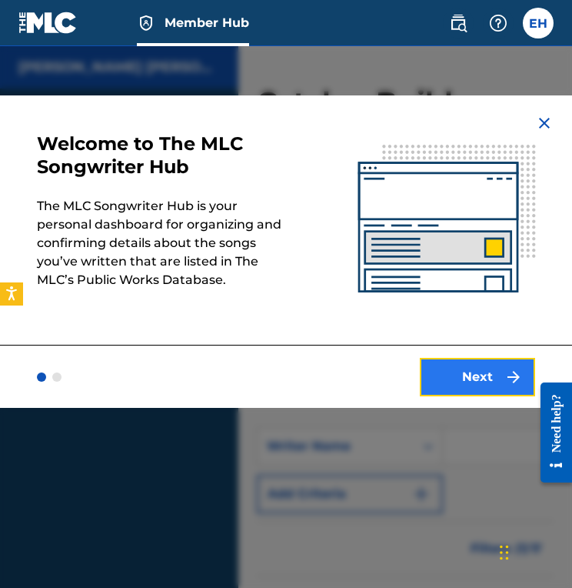
click at [465, 375] on button "Next" at bounding box center [477, 377] width 115 height 38
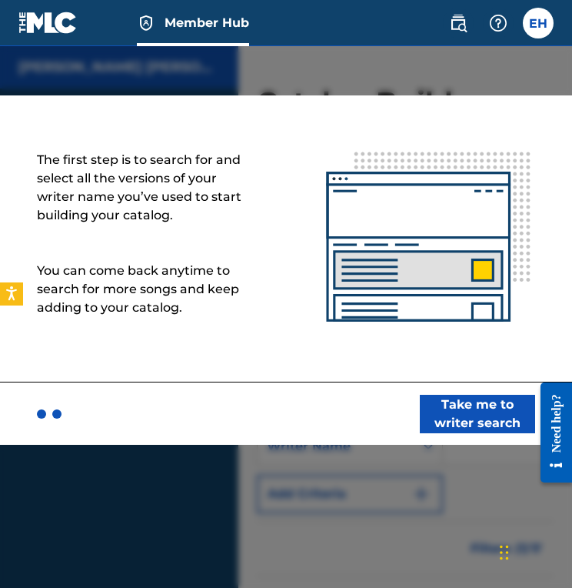
click at [472, 433] on div "Take me to writer search" at bounding box center [286, 413] width 572 height 63
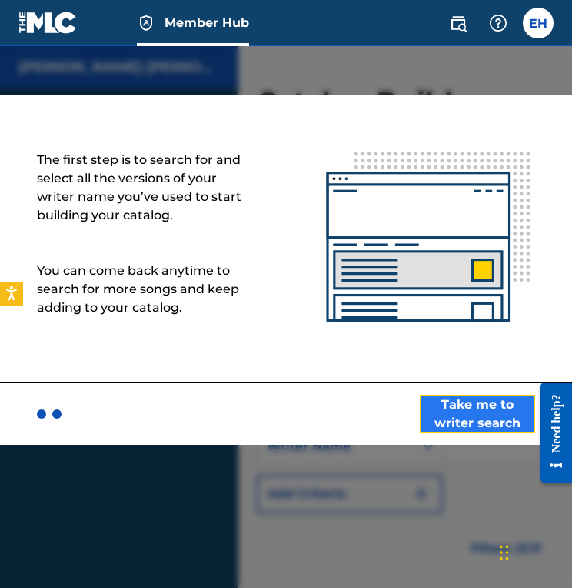
click at [472, 412] on button "Take me to writer search" at bounding box center [477, 414] width 115 height 38
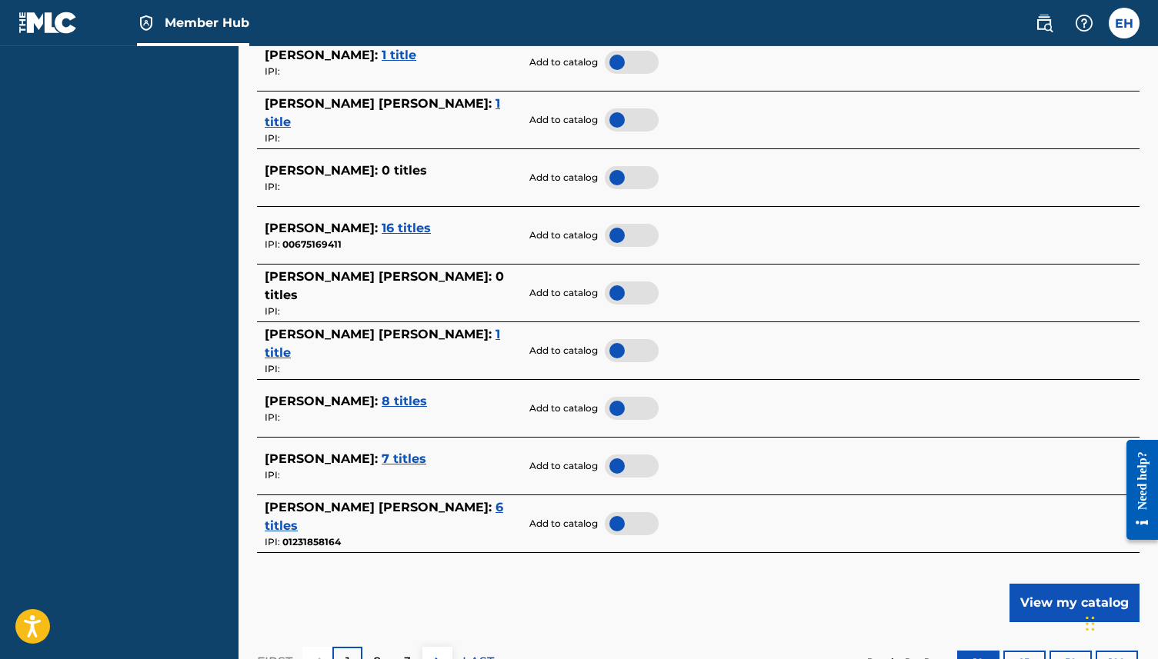
scroll to position [530, 0]
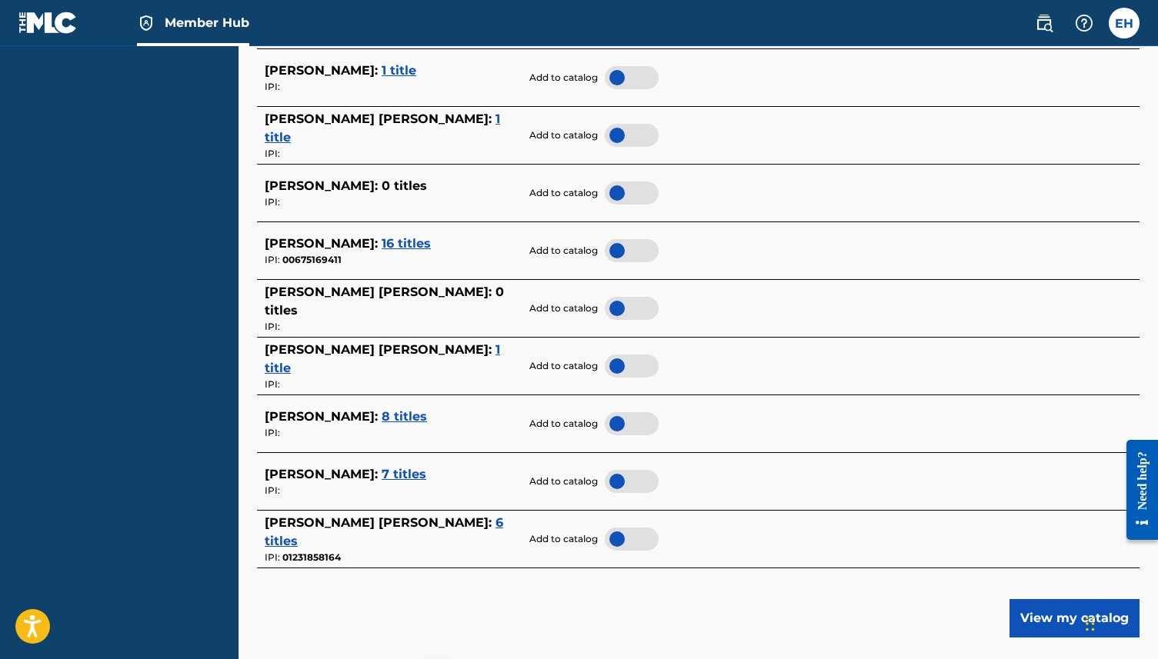
click at [615, 544] on div at bounding box center [632, 539] width 54 height 23
click at [634, 536] on div at bounding box center [632, 539] width 54 height 23
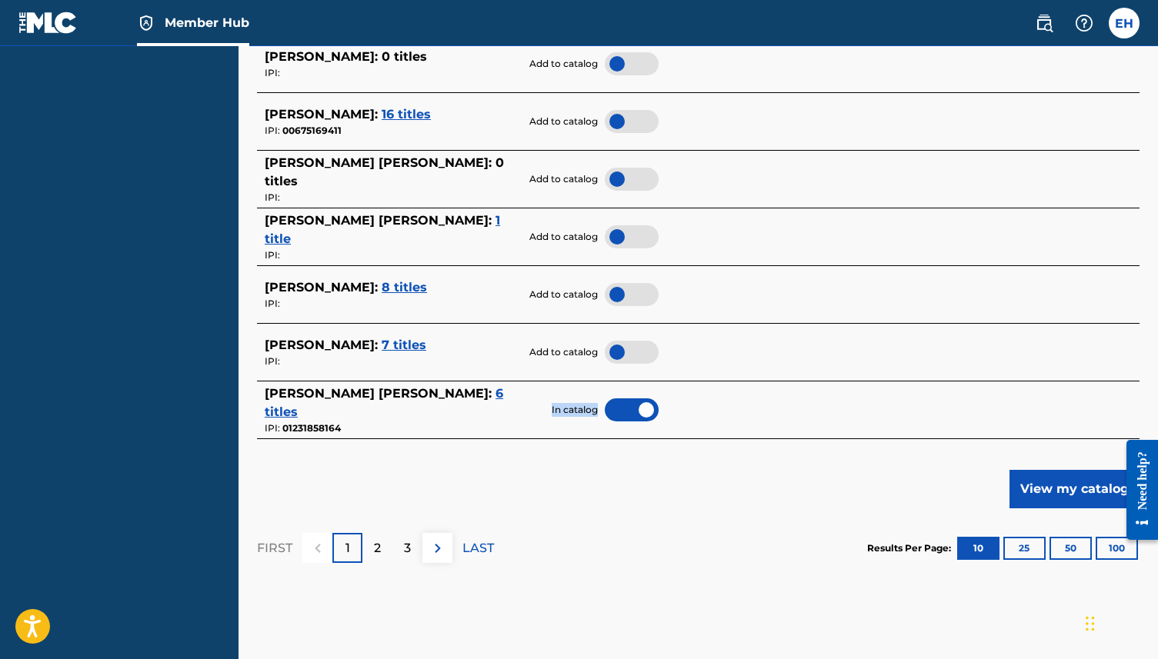
scroll to position [738, 0]
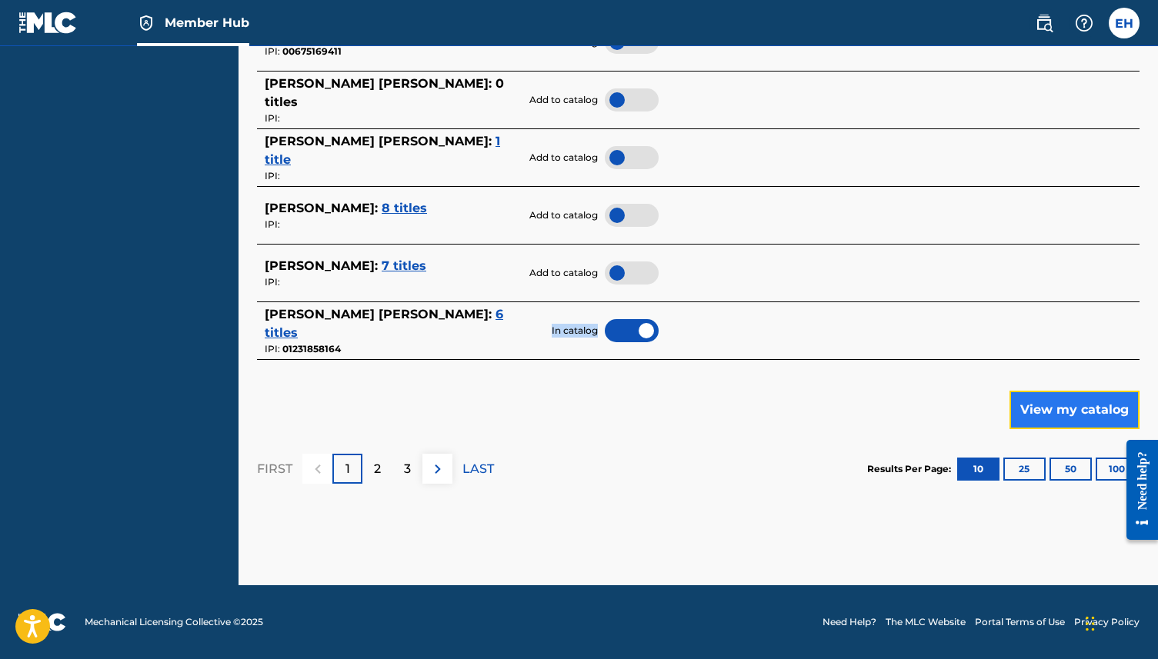
click at [1018, 423] on button "View my catalog" at bounding box center [1074, 410] width 130 height 38
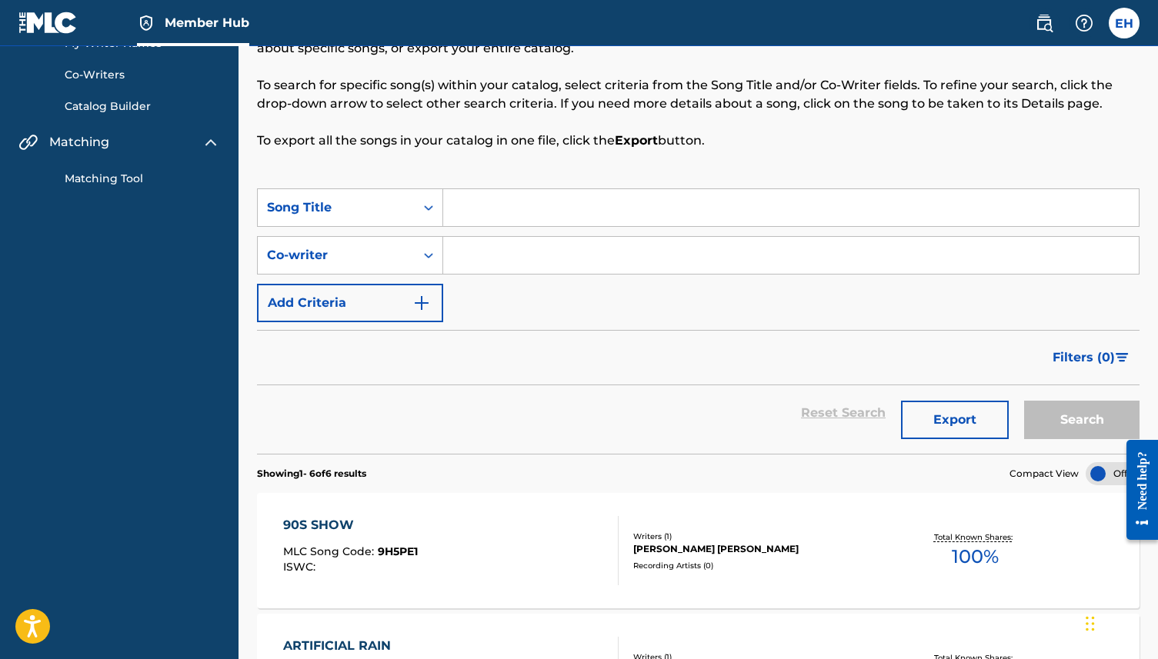
scroll to position [28, 0]
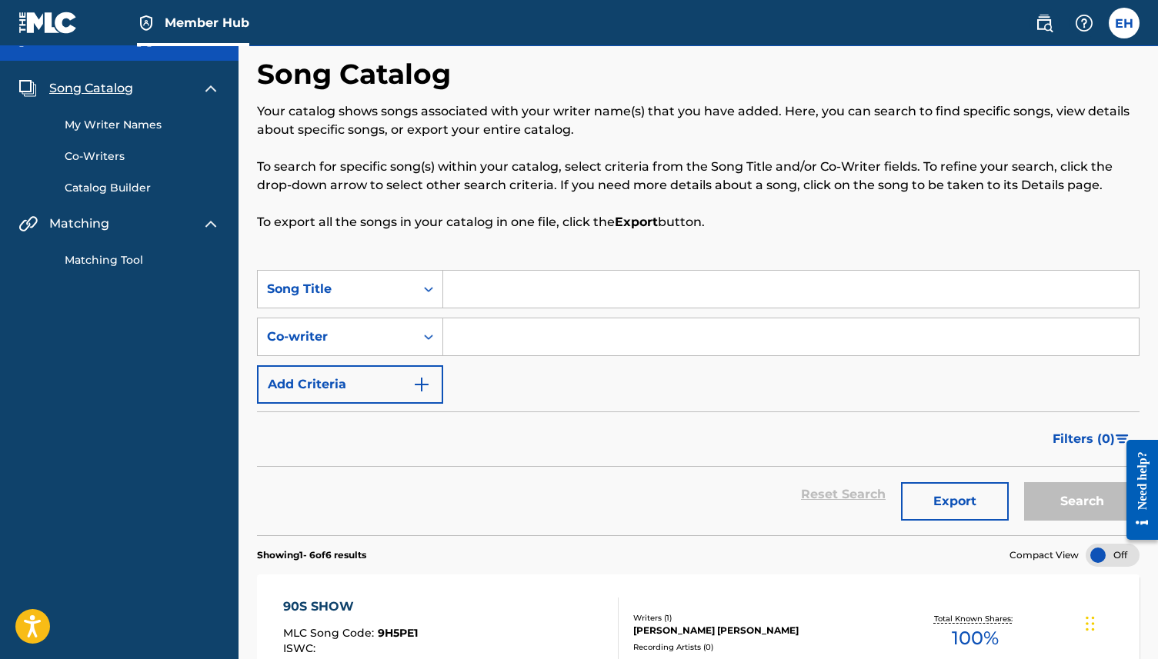
click at [138, 265] on link "Matching Tool" at bounding box center [142, 260] width 155 height 16
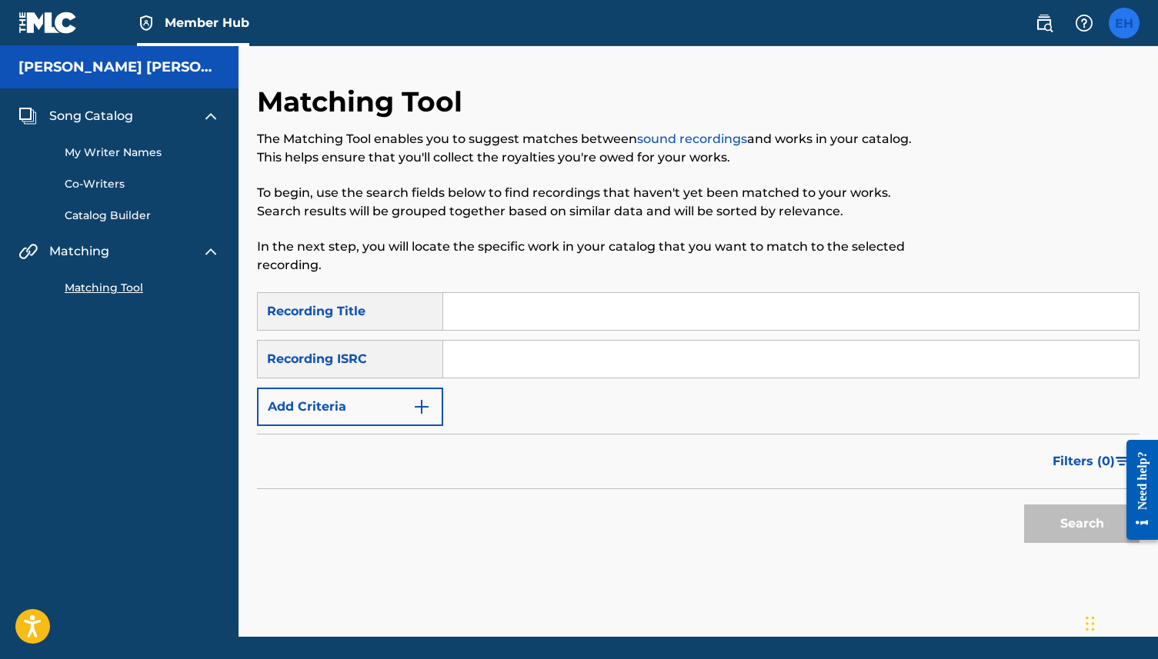
click at [1112, 26] on label at bounding box center [1123, 23] width 31 height 31
click at [1124, 23] on input "EH [PERSON_NAME] [PERSON_NAME] [EMAIL_ADDRESS][DOMAIN_NAME] Notification Prefer…" at bounding box center [1124, 23] width 0 height 0
click at [1029, 84] on p "Elizabeth Henderson Mullaly" at bounding box center [1070, 91] width 117 height 18
click at [1124, 23] on input "EH [PERSON_NAME] [PERSON_NAME] [EMAIL_ADDRESS][DOMAIN_NAME] Notification Prefer…" at bounding box center [1124, 23] width 0 height 0
click at [982, 192] on link "Profile" at bounding box center [972, 192] width 31 height 14
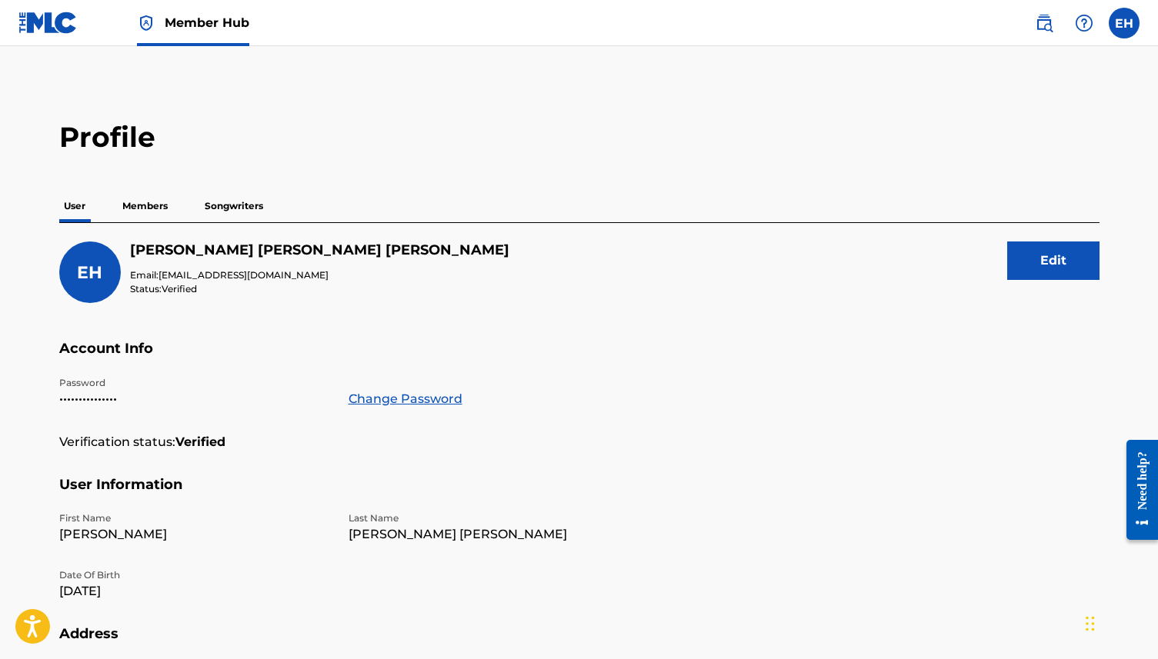
click at [169, 214] on p "Members" at bounding box center [145, 206] width 55 height 32
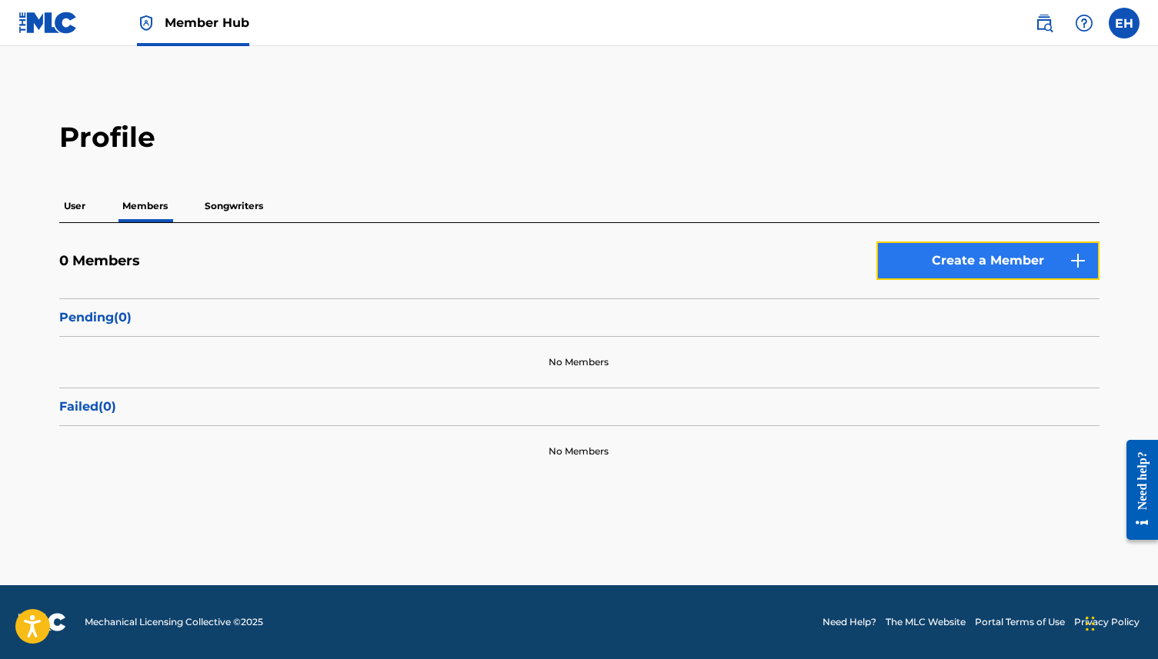
click at [918, 261] on link "Create a Member" at bounding box center [987, 261] width 223 height 38
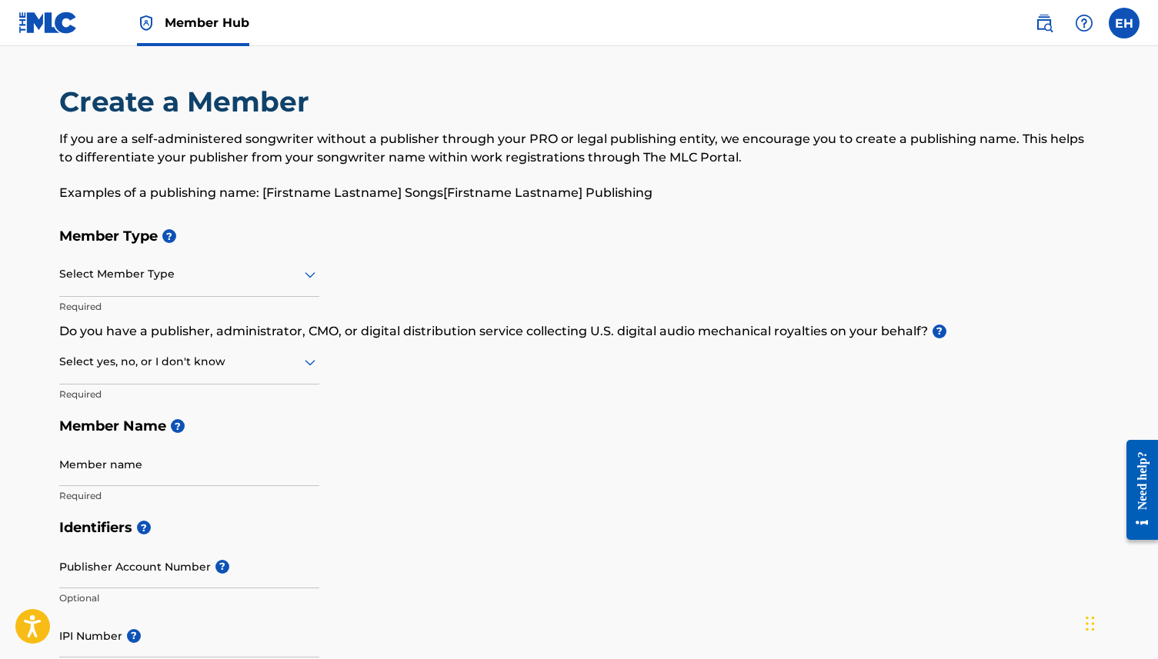
click at [273, 280] on div at bounding box center [189, 274] width 260 height 19
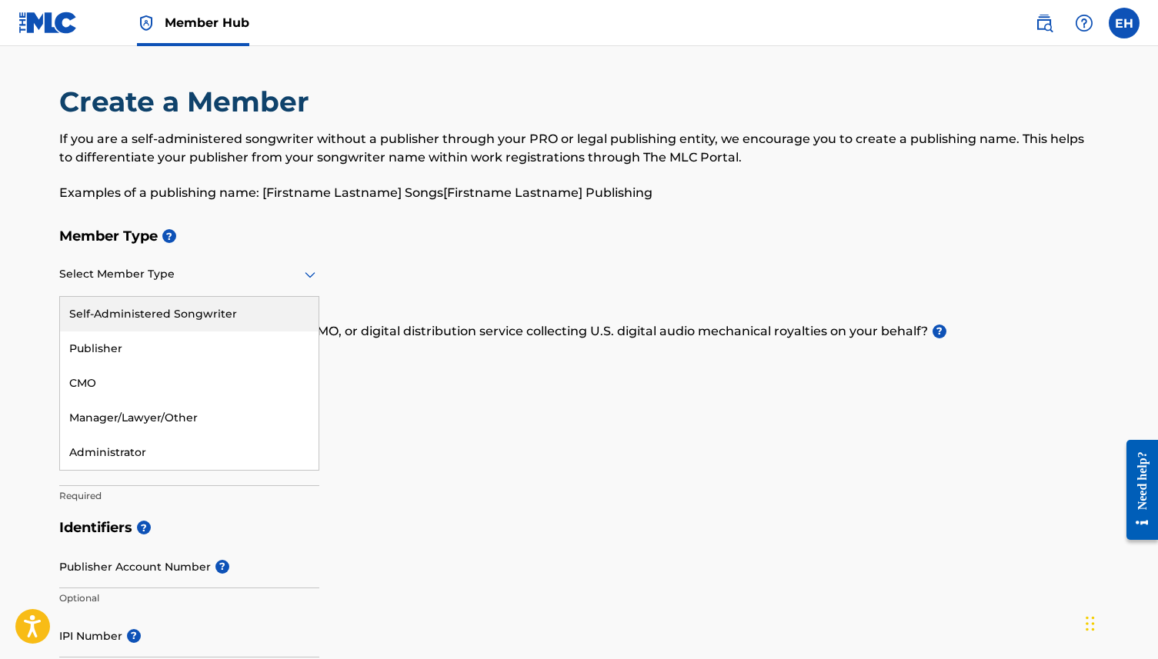
click at [393, 251] on h5 "Member Type ?" at bounding box center [579, 236] width 1040 height 33
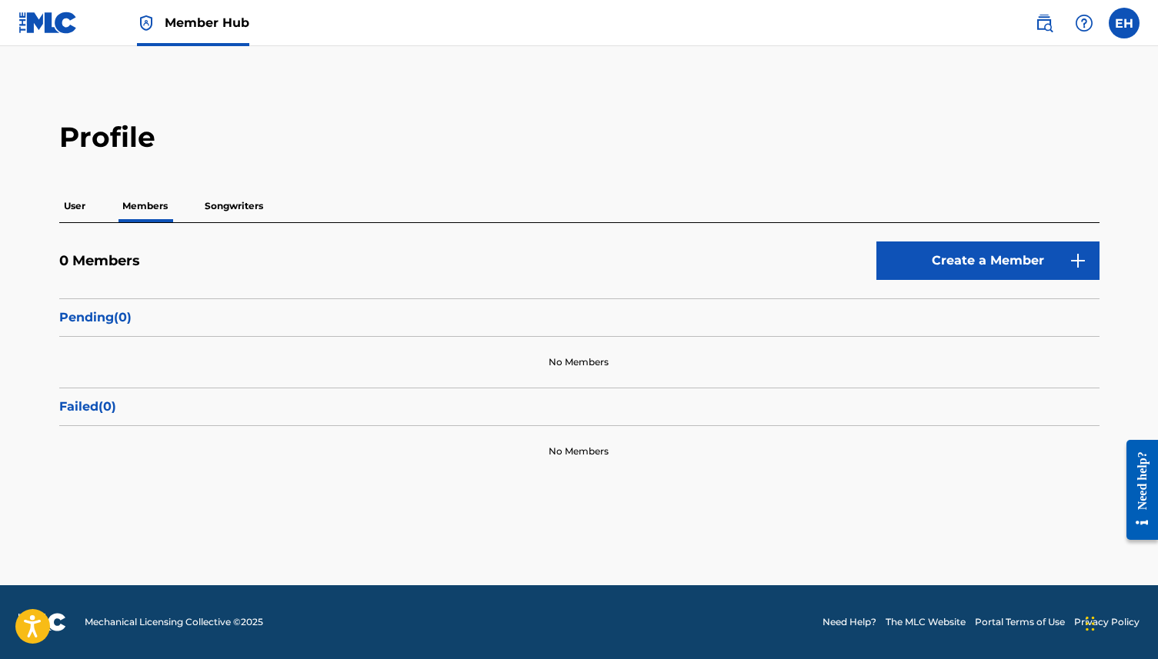
click at [224, 217] on p "Songwriters" at bounding box center [234, 206] width 68 height 32
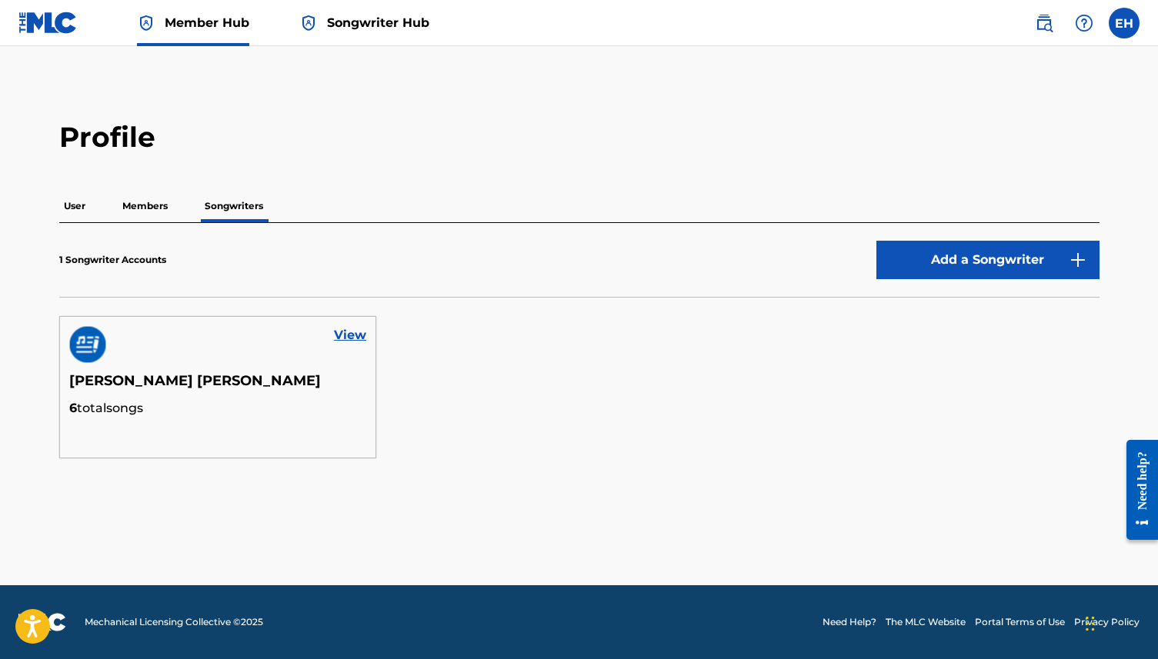
click at [119, 198] on p "Members" at bounding box center [145, 206] width 55 height 32
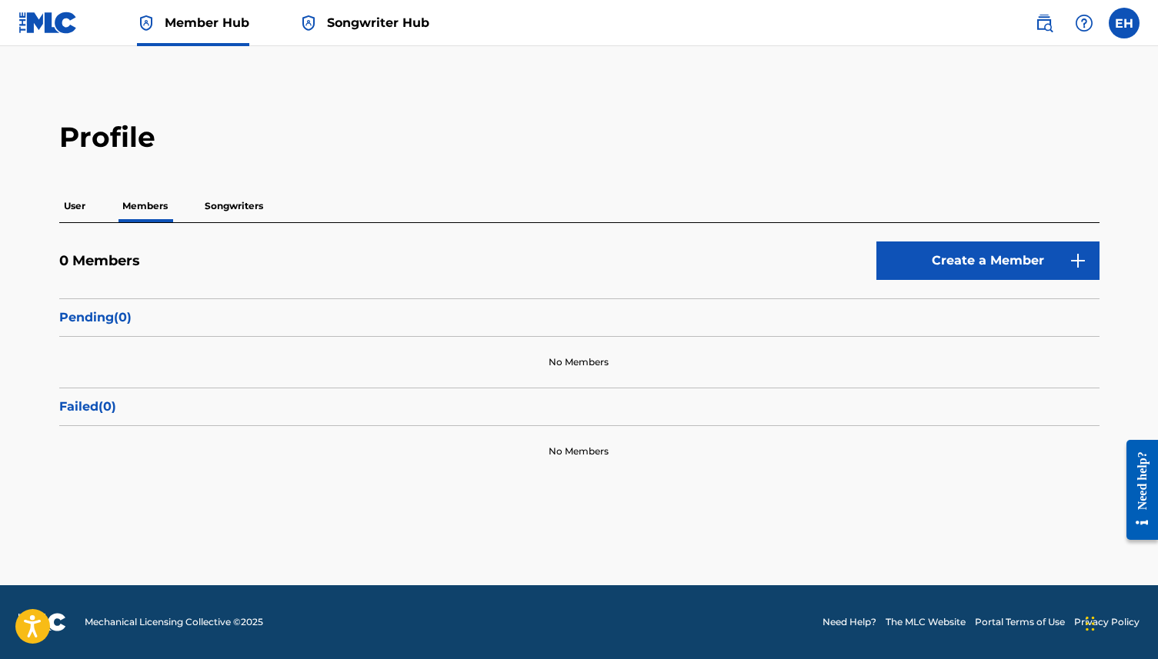
click at [69, 218] on p "User" at bounding box center [74, 206] width 31 height 32
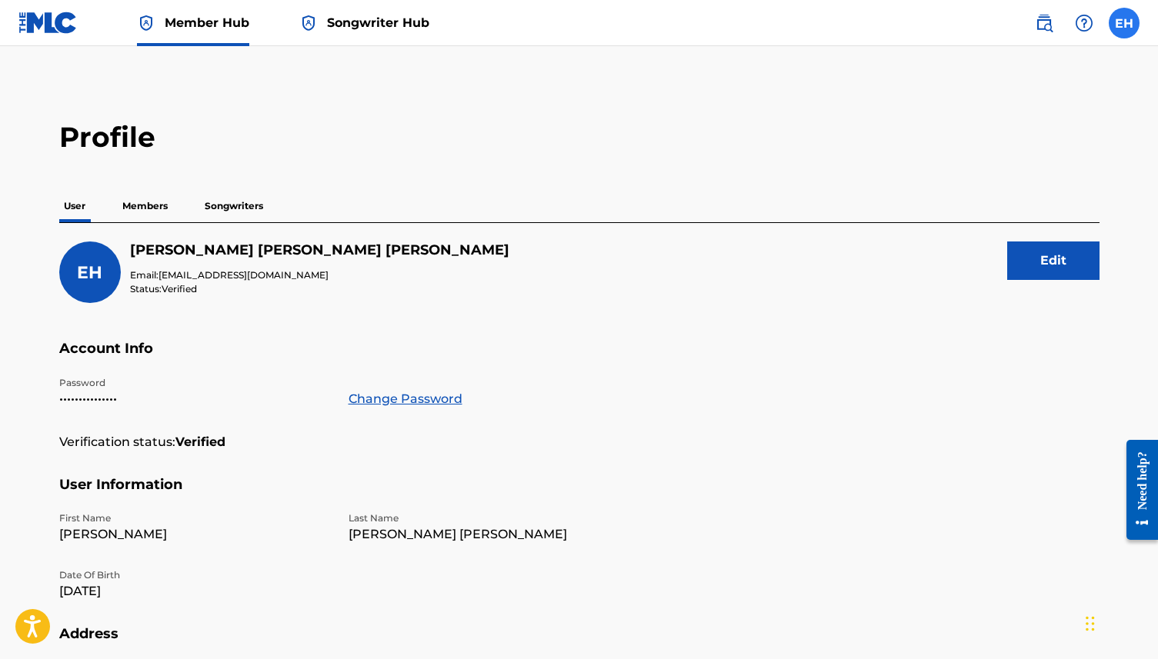
click at [1122, 32] on label at bounding box center [1123, 23] width 31 height 31
click at [1124, 23] on input "EH [PERSON_NAME] [PERSON_NAME] [EMAIL_ADDRESS][DOMAIN_NAME] Notification Prefer…" at bounding box center [1124, 23] width 0 height 0
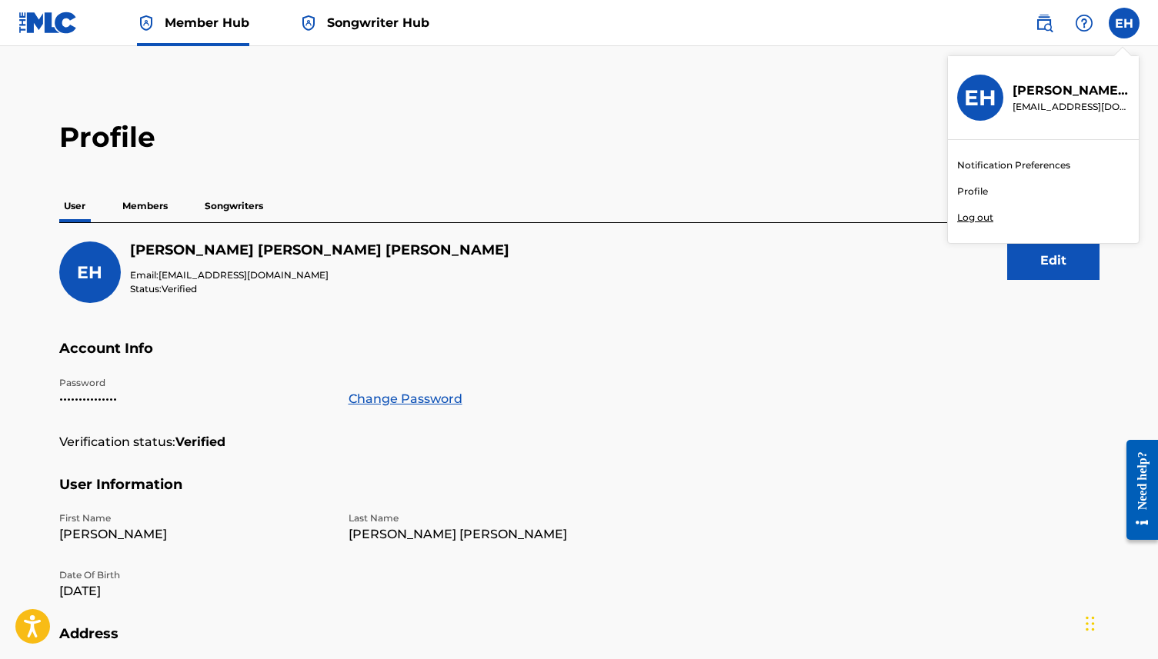
click at [992, 108] on h3 "EH" at bounding box center [980, 98] width 32 height 27
click at [1124, 23] on input "EH [PERSON_NAME] [PERSON_NAME] [EMAIL_ADDRESS][DOMAIN_NAME] Notification Prefer…" at bounding box center [1124, 23] width 0 height 0
click at [28, 38] on link at bounding box center [47, 22] width 59 height 45
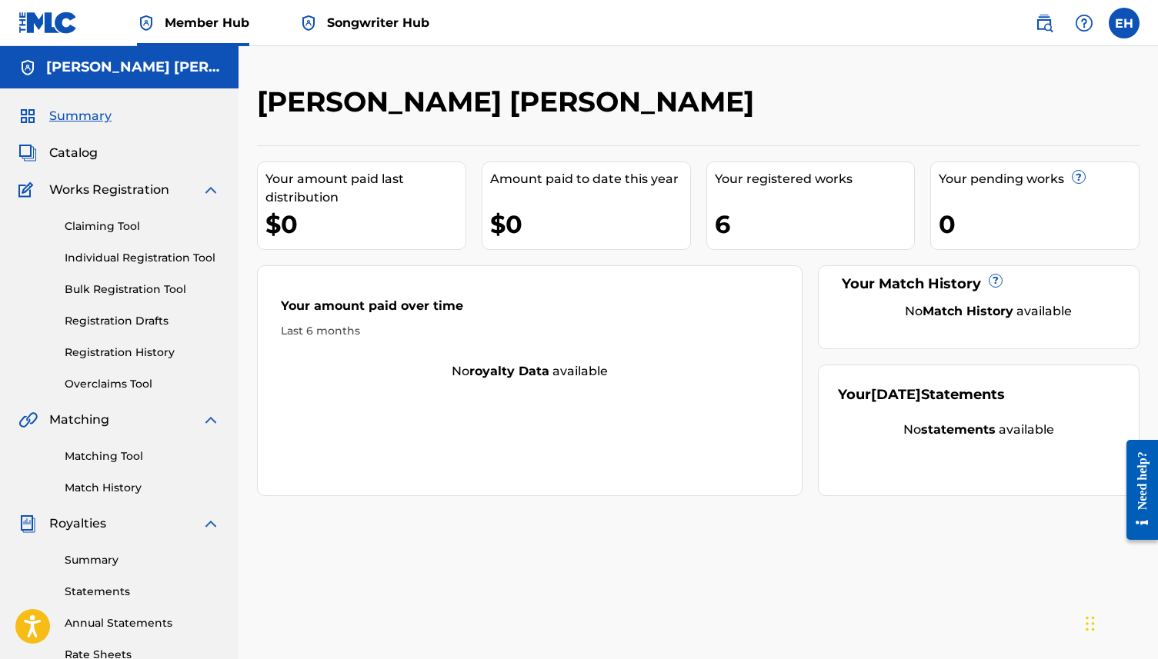
click at [89, 105] on div "Summary Catalog Works Registration Claiming Tool Individual Registration Tool B…" at bounding box center [119, 484] width 238 height 792
click at [89, 118] on span "Summary" at bounding box center [80, 116] width 62 height 18
click at [25, 121] on img at bounding box center [27, 116] width 18 height 18
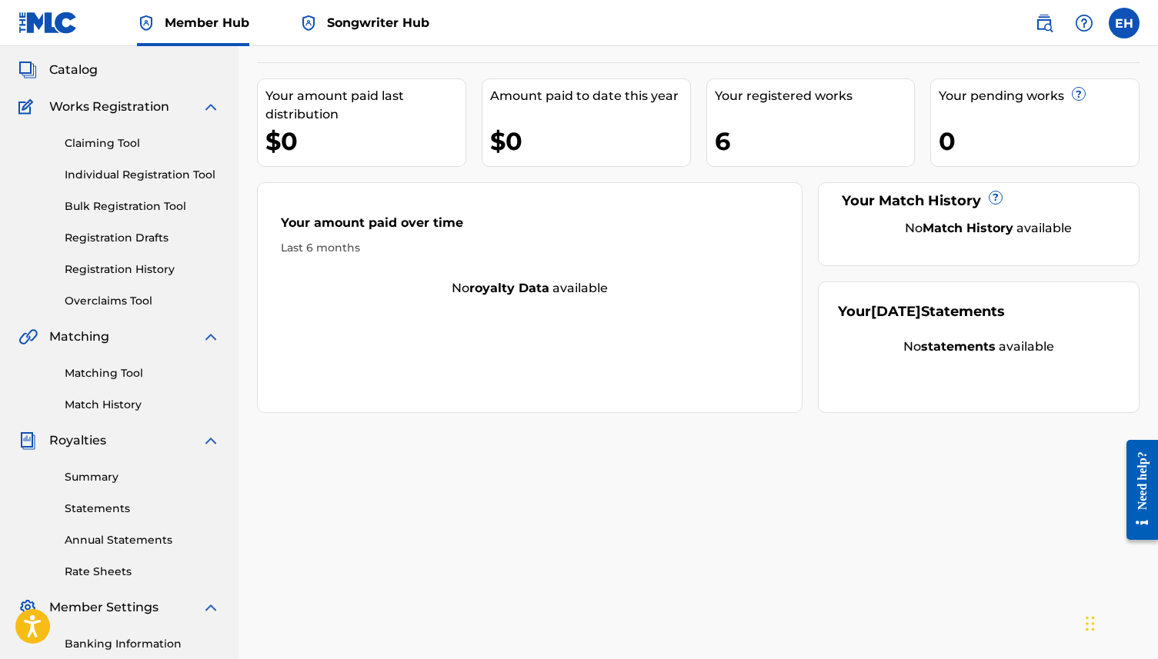
scroll to position [45, 0]
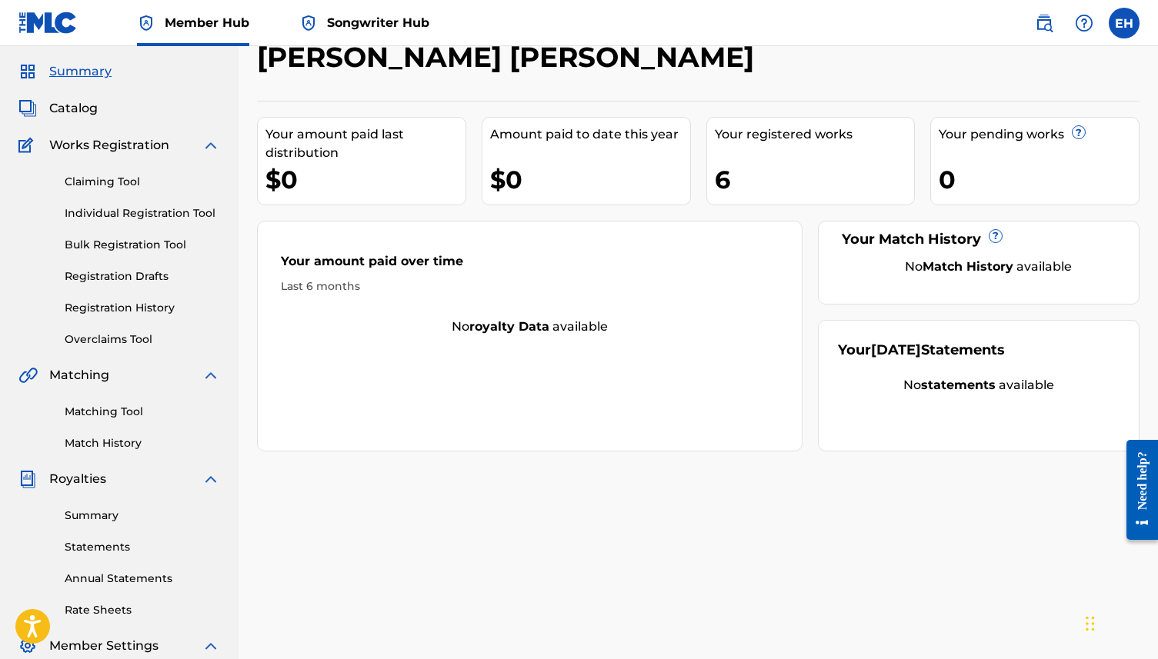
click at [339, 26] on span "Songwriter Hub" at bounding box center [378, 23] width 102 height 18
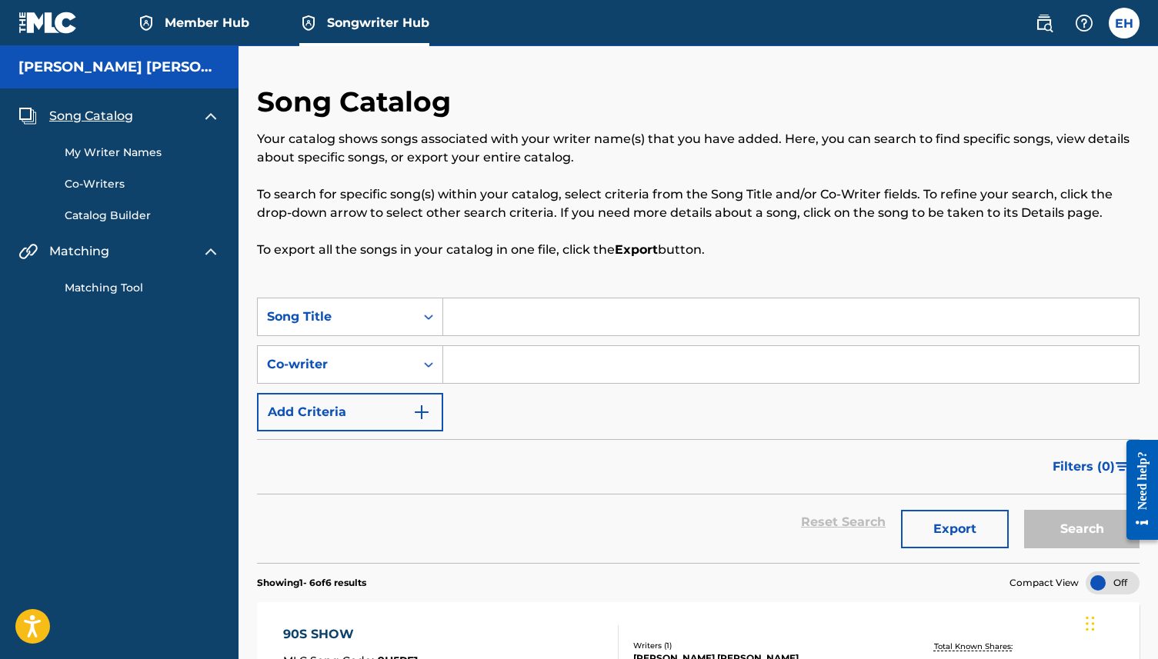
click at [191, 32] on link "Member Hub" at bounding box center [193, 22] width 112 height 45
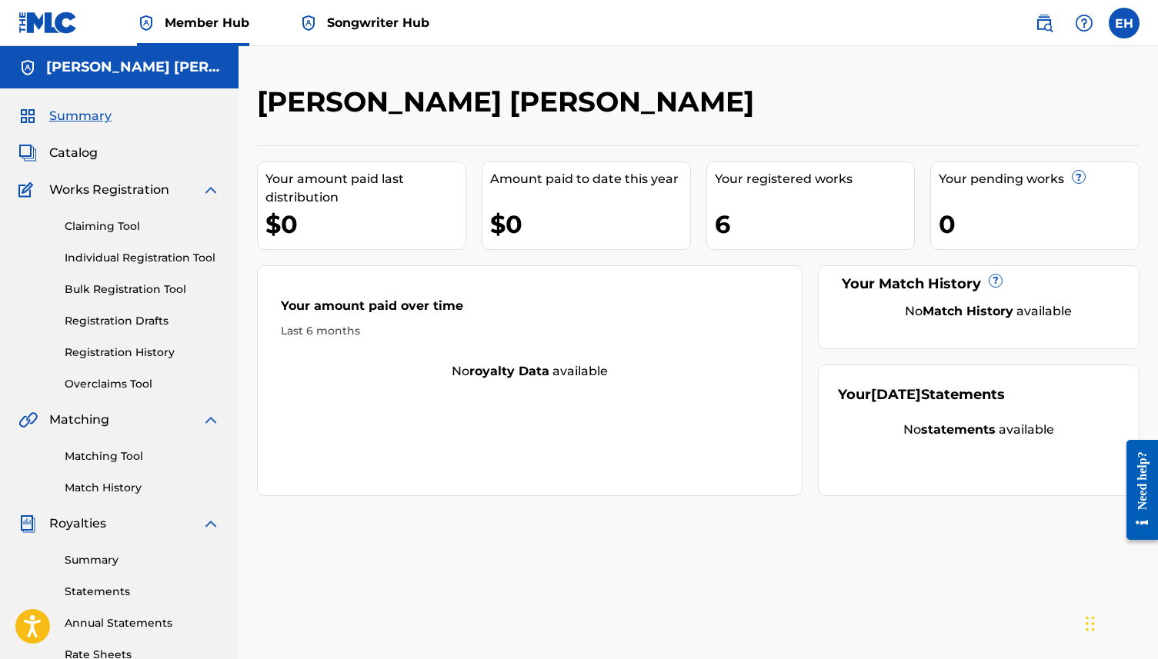
click at [1134, 10] on div "EH EH Elizabeth Henderson Mullaly elizabethmullaly17@gmail.com Notification Pre…" at bounding box center [1079, 23] width 120 height 31
click at [1133, 17] on label at bounding box center [1123, 23] width 31 height 31
click at [1124, 23] on input "EH [PERSON_NAME] [PERSON_NAME] [EMAIL_ADDRESS][DOMAIN_NAME] Notification Prefer…" at bounding box center [1124, 23] width 0 height 0
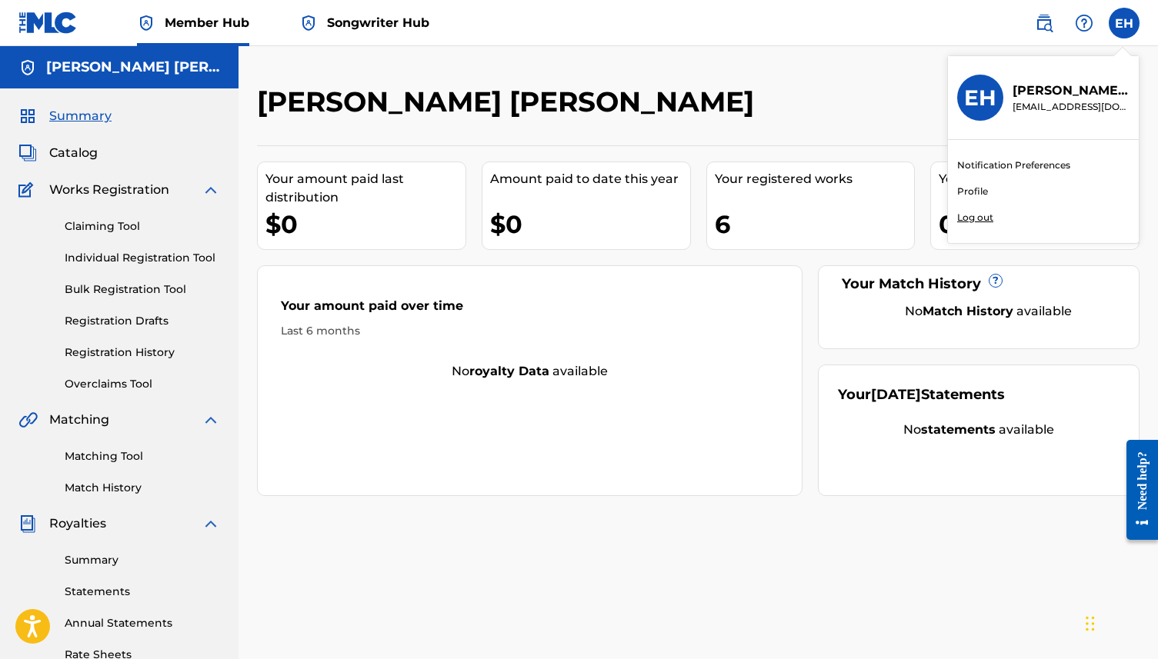
click at [1030, 84] on p "Elizabeth Henderson Mullaly" at bounding box center [1070, 91] width 117 height 18
click at [1124, 23] on input "EH [PERSON_NAME] [PERSON_NAME] [EMAIL_ADDRESS][DOMAIN_NAME] Notification Prefer…" at bounding box center [1124, 23] width 0 height 0
click at [828, 79] on div "Elizabeth Henderson Mullaly Your amount paid last distribution $0 Amount paid t…" at bounding box center [697, 463] width 919 height 834
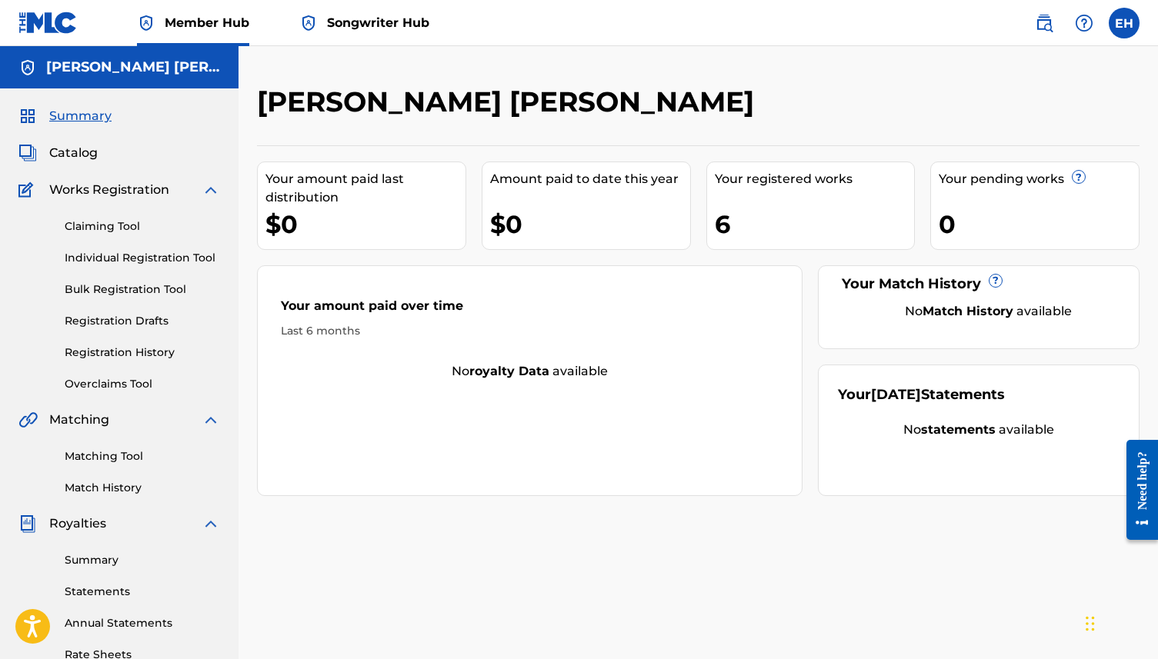
click at [41, 17] on img at bounding box center [47, 23] width 59 height 22
click at [92, 122] on span "Summary" at bounding box center [80, 116] width 62 height 18
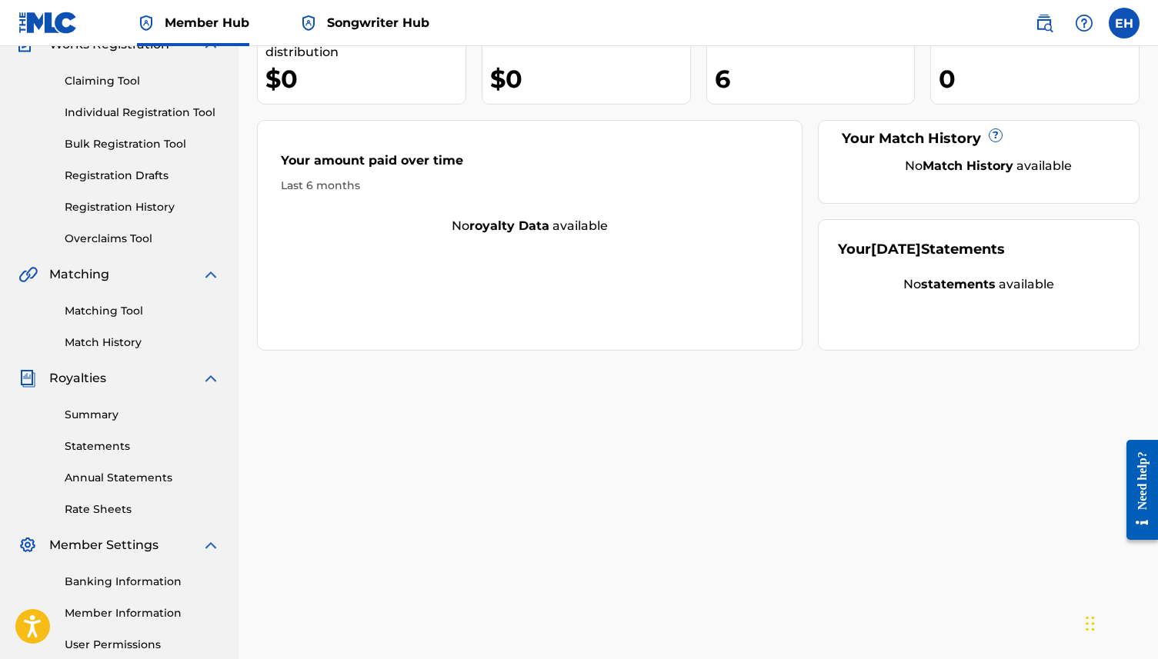
scroll to position [295, 0]
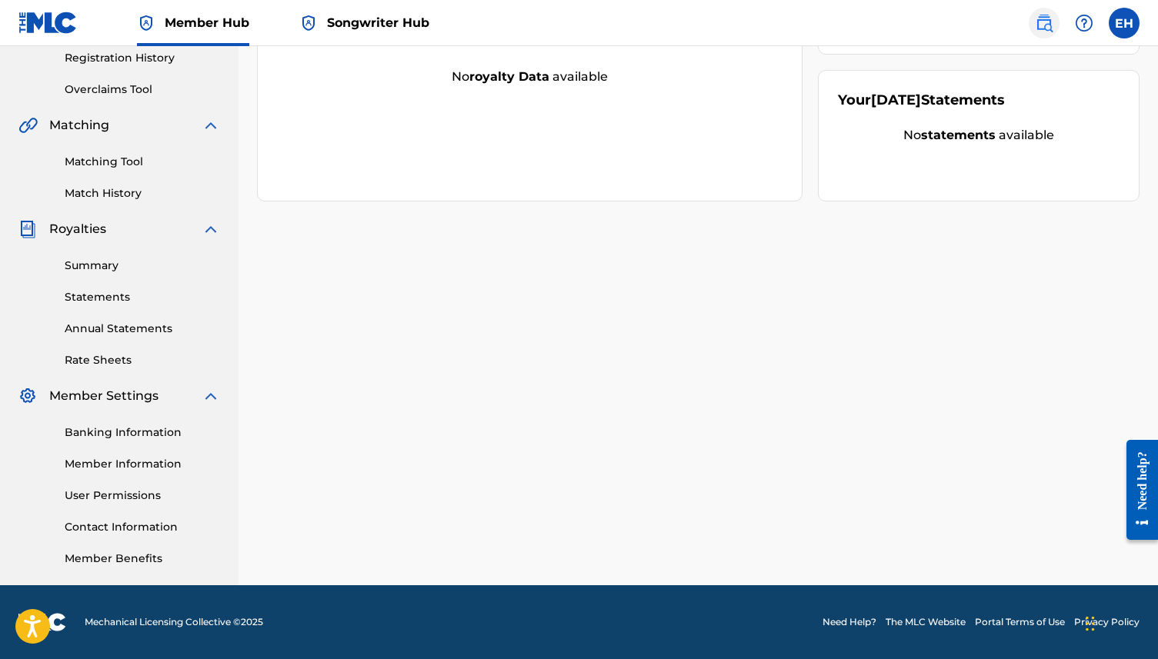
click at [1045, 19] on img at bounding box center [1044, 23] width 18 height 18
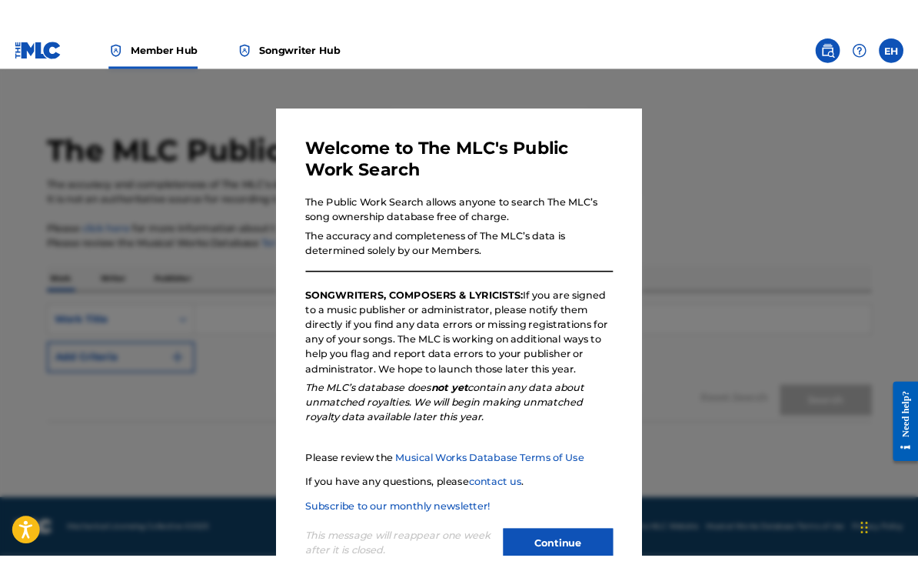
scroll to position [45, 0]
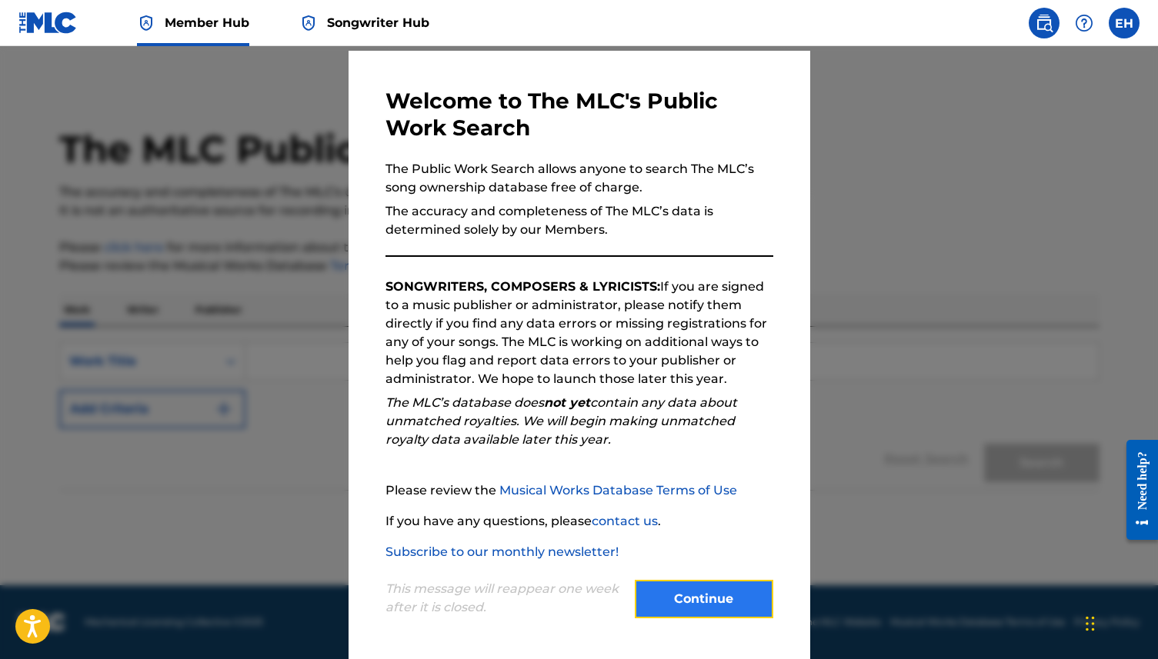
click at [715, 613] on button "Continue" at bounding box center [704, 599] width 138 height 38
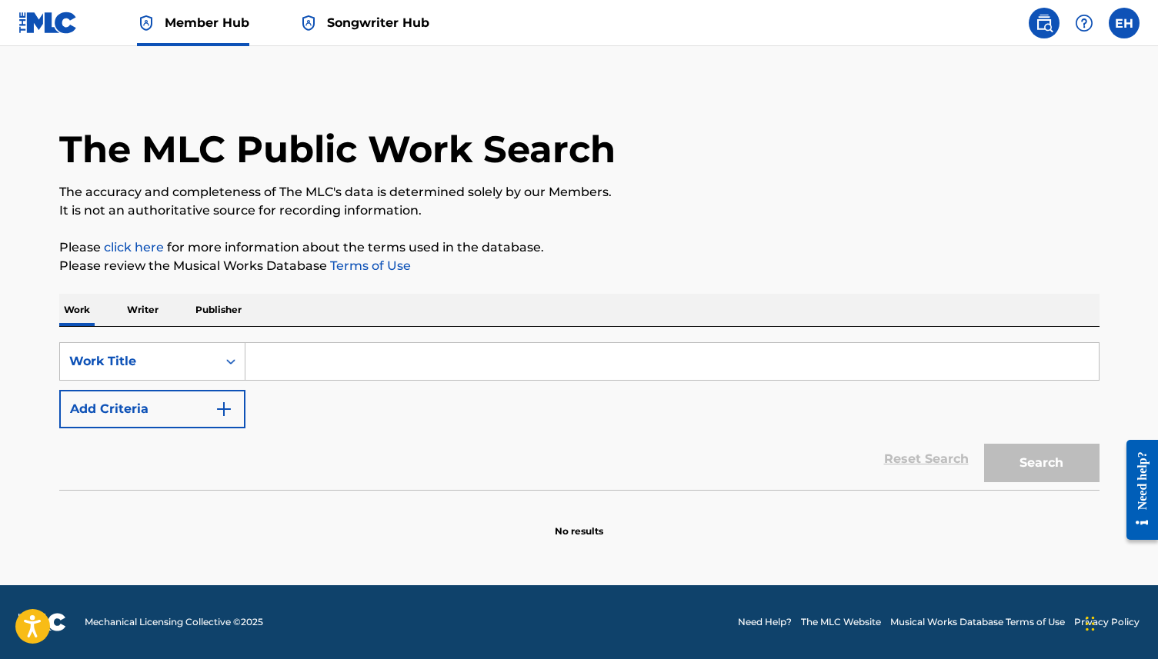
click at [162, 318] on div "Work Writer Publisher" at bounding box center [579, 310] width 1040 height 32
click at [133, 312] on p "Writer" at bounding box center [142, 310] width 41 height 32
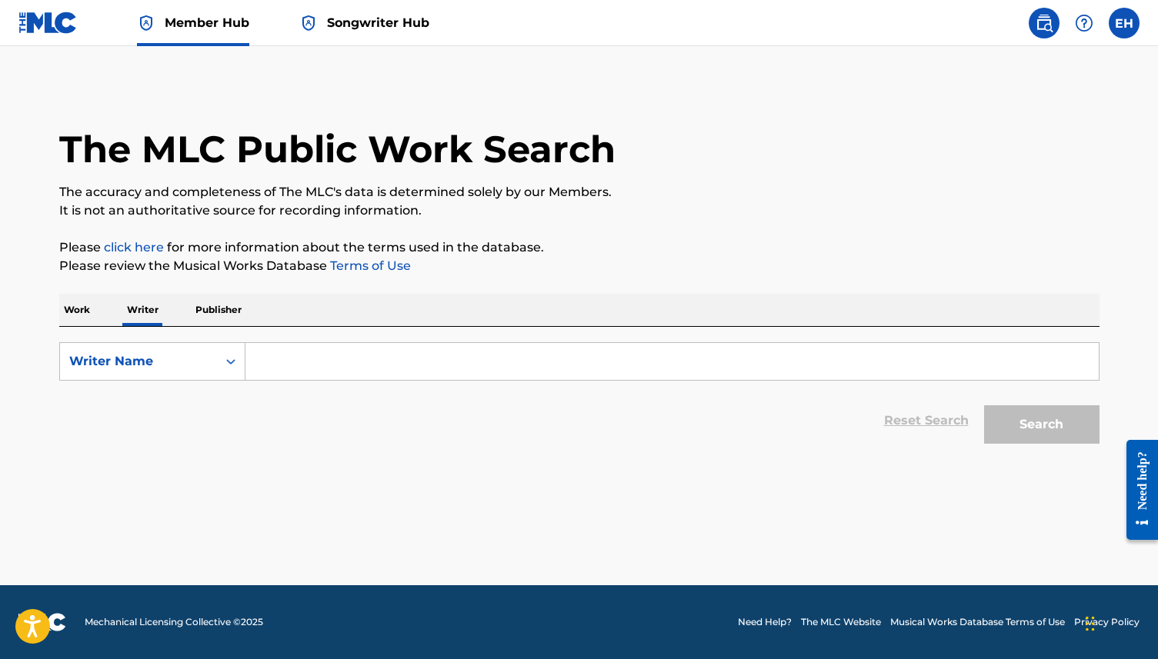
click at [205, 309] on p "Publisher" at bounding box center [218, 310] width 55 height 32
click at [280, 353] on input "Search Form" at bounding box center [671, 361] width 853 height 37
click at [161, 313] on p "Writer" at bounding box center [142, 310] width 41 height 32
click at [266, 374] on input "Search Form" at bounding box center [671, 361] width 853 height 37
click at [55, 305] on div "The MLC Public Work Search The accuracy and completeness of The MLC's data is d…" at bounding box center [579, 268] width 1077 height 367
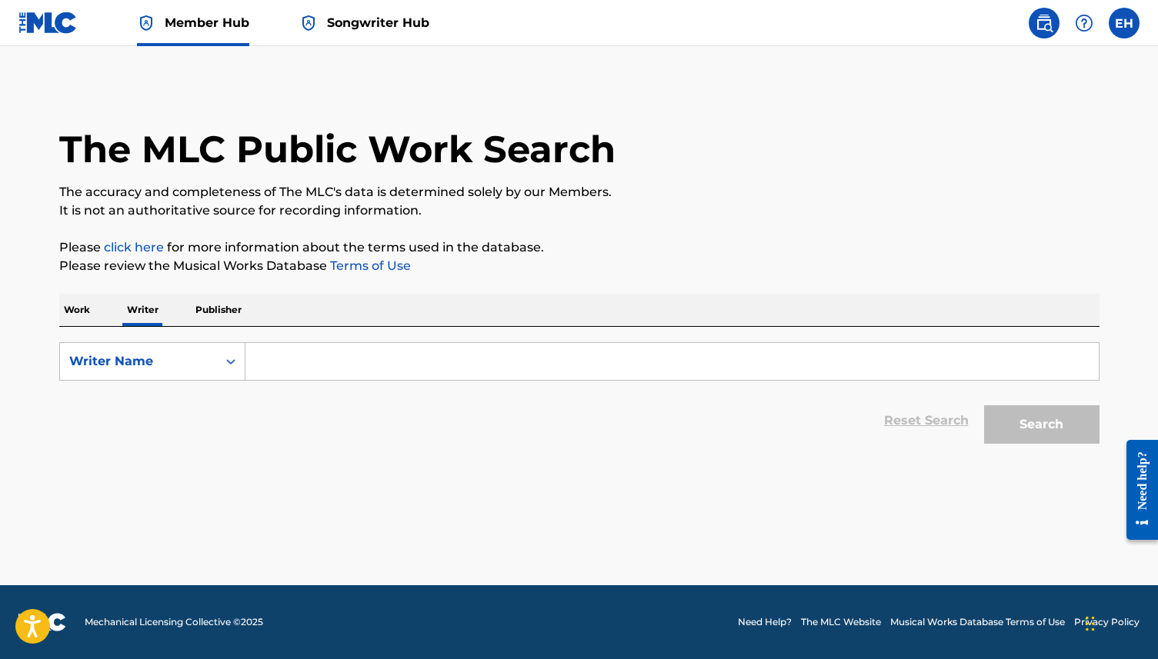
click at [93, 305] on p "Work" at bounding box center [76, 310] width 35 height 32
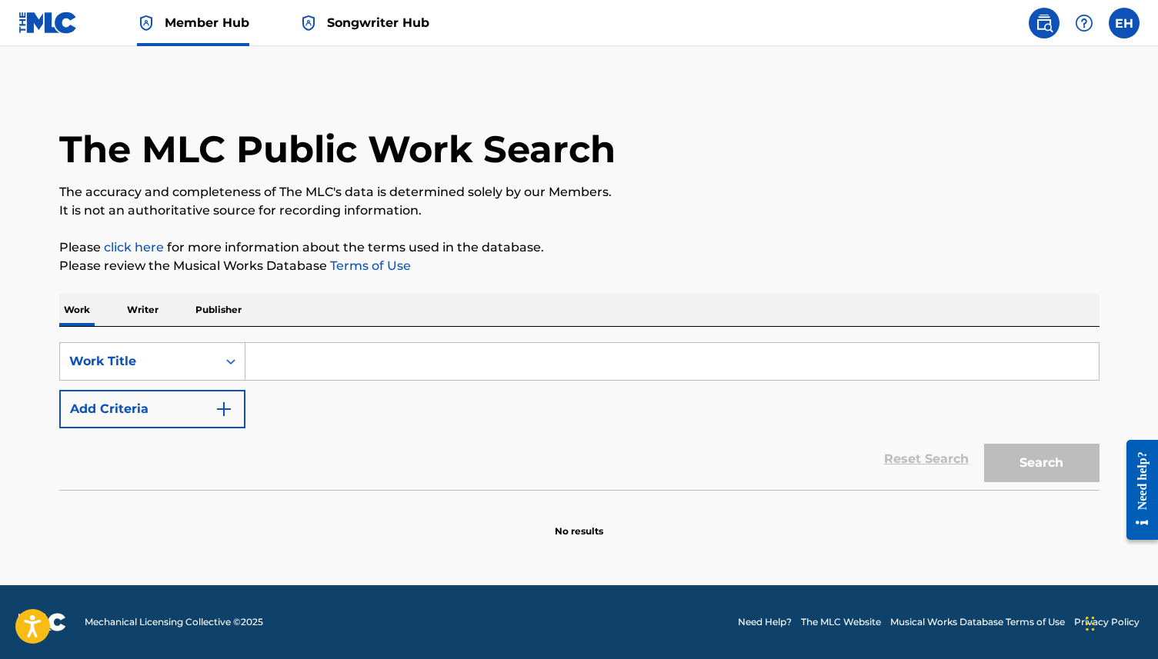
click at [298, 373] on input "Search Form" at bounding box center [671, 361] width 853 height 37
click at [212, 400] on button "Add Criteria" at bounding box center [152, 409] width 186 height 38
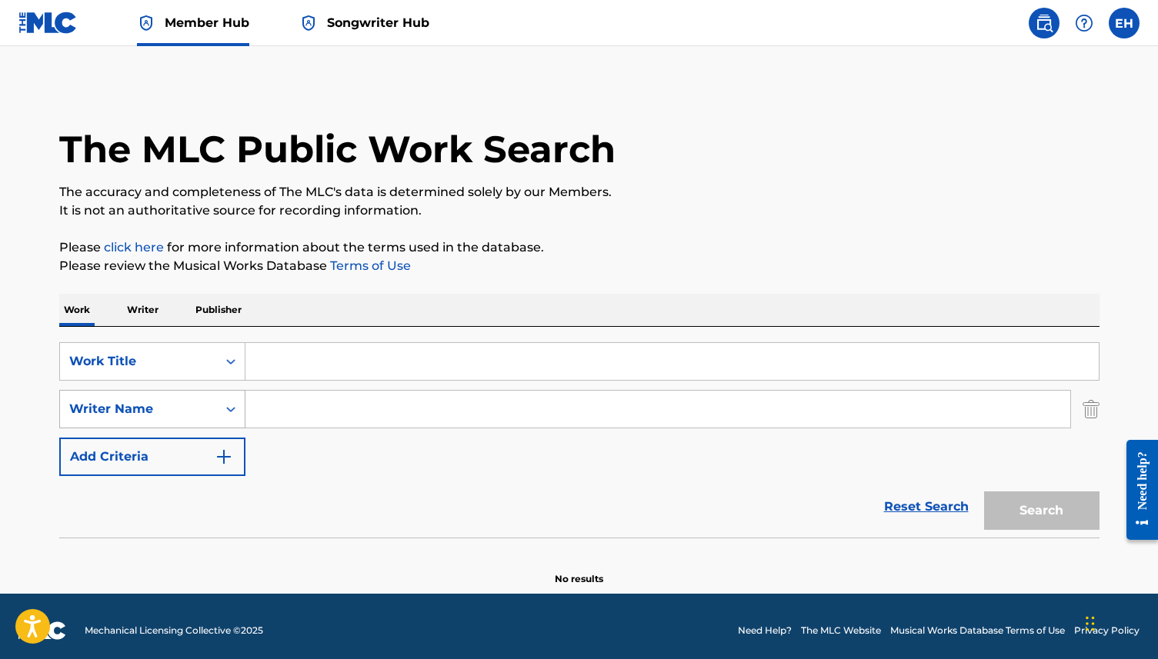
click at [209, 408] on div "Writer Name" at bounding box center [138, 409] width 157 height 29
click at [339, 531] on div "Reset Search Search" at bounding box center [579, 507] width 1040 height 62
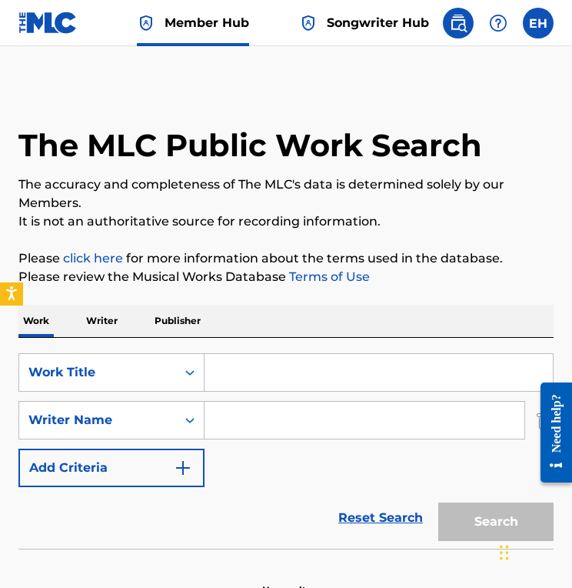
click at [74, 56] on main "The MLC Public Work Search The accuracy and completeness of The MLC's data is d…" at bounding box center [286, 325] width 572 height 558
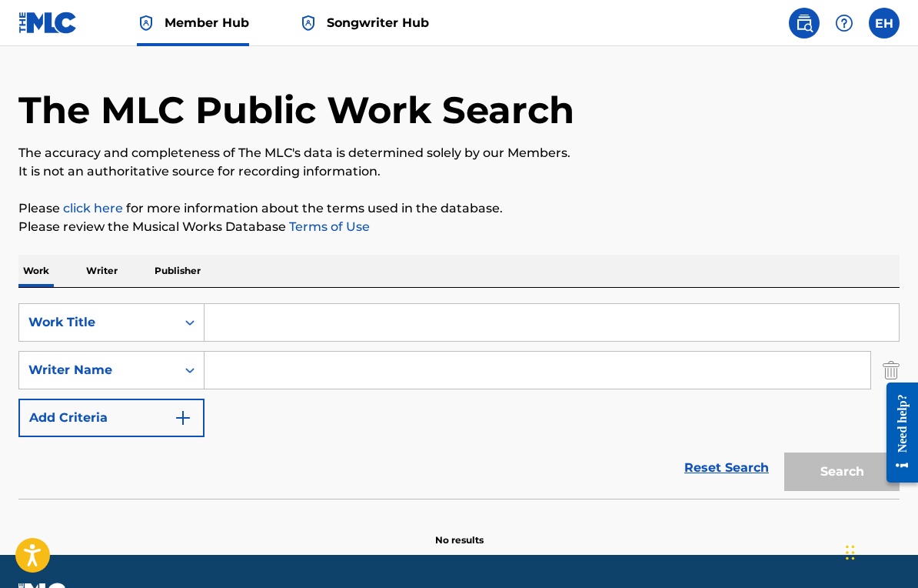
scroll to position [80, 0]
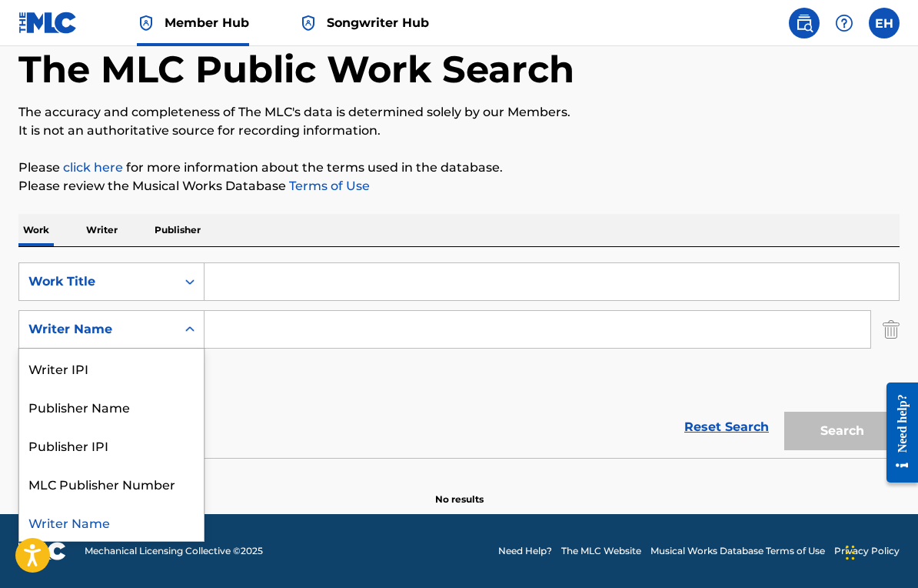
click at [109, 340] on div "Writer Name" at bounding box center [97, 329] width 157 height 29
click at [120, 378] on div "Writer IPI" at bounding box center [111, 367] width 185 height 38
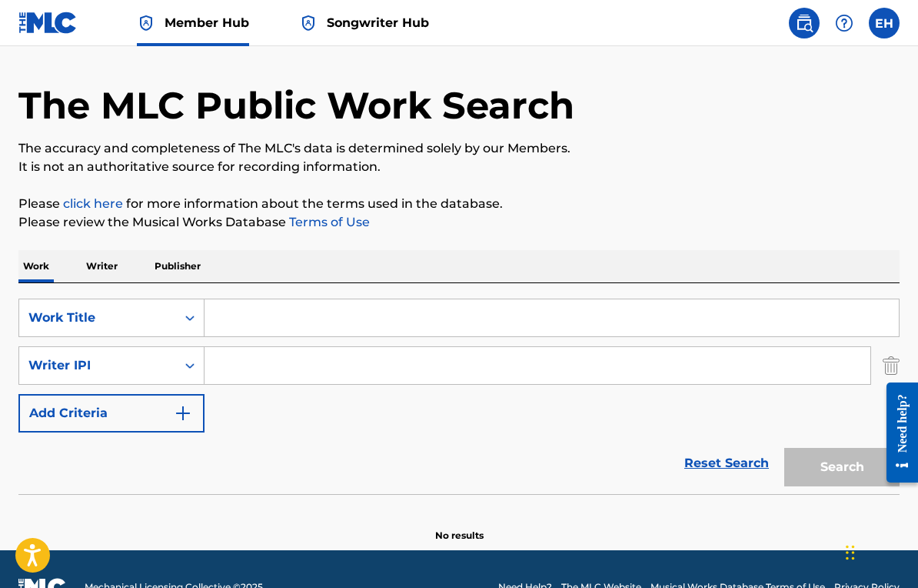
scroll to position [72, 0]
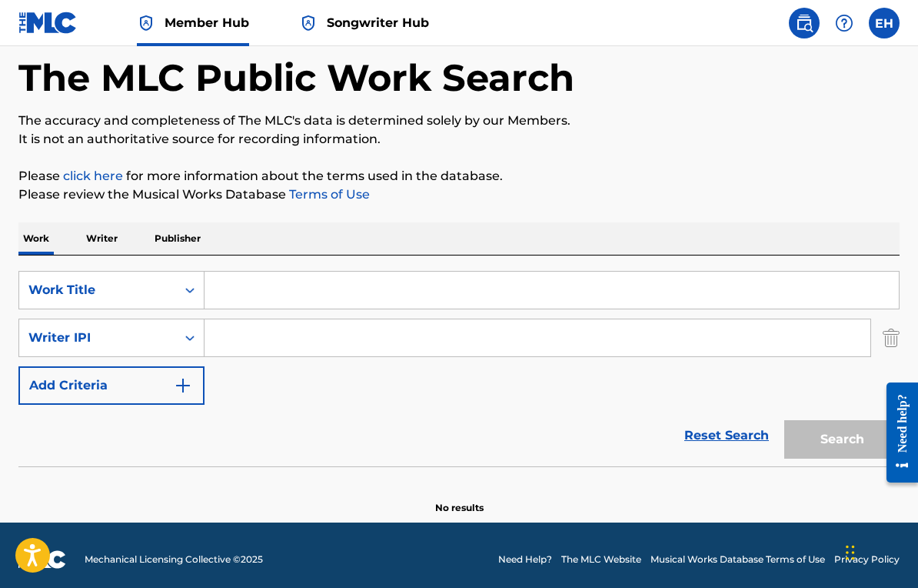
click at [411, 293] on input "Search Form" at bounding box center [552, 290] width 695 height 37
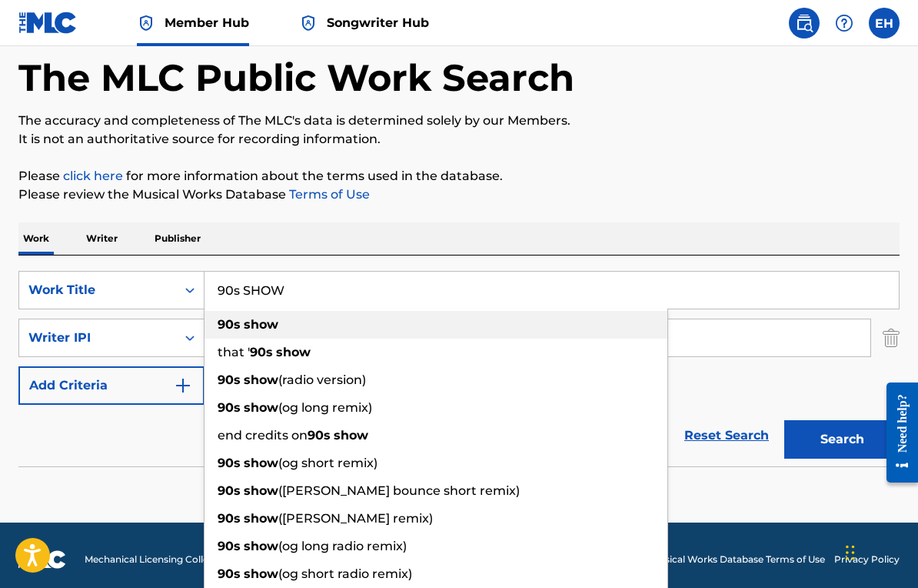
type input "90s SHOW"
click at [578, 242] on div "Work Writer Publisher" at bounding box center [459, 238] width 882 height 32
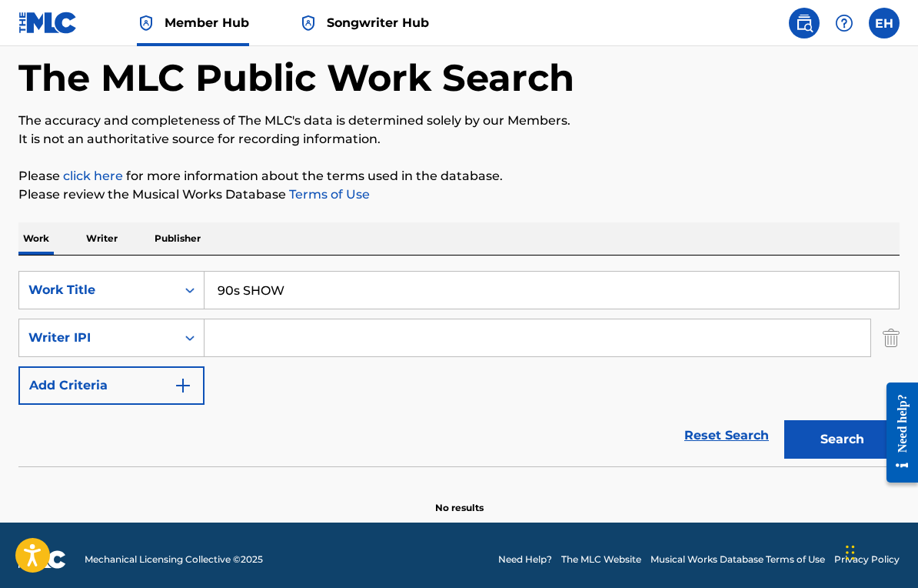
click at [493, 341] on input "Search Form" at bounding box center [538, 337] width 666 height 37
paste input "01231858164"
type input "01231858164"
click at [832, 440] on button "Search" at bounding box center [842, 439] width 115 height 38
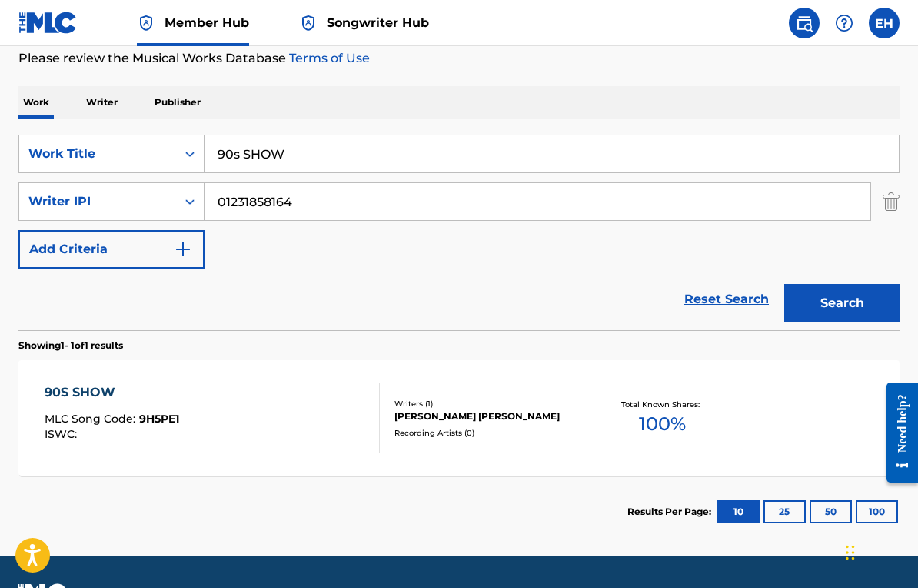
scroll to position [216, 0]
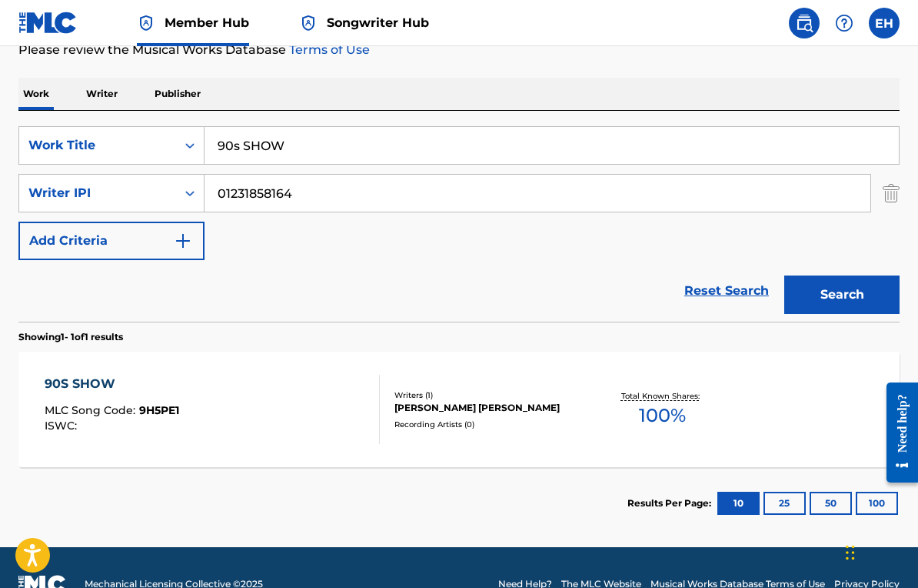
click at [486, 408] on div "ELIZABETH HENDERSON MULLALY" at bounding box center [492, 408] width 195 height 14
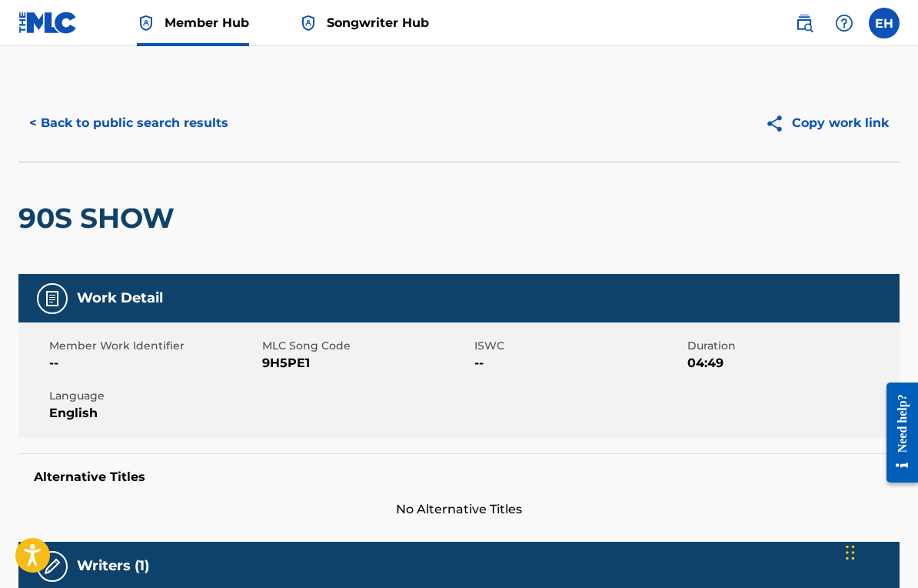
scroll to position [523, 0]
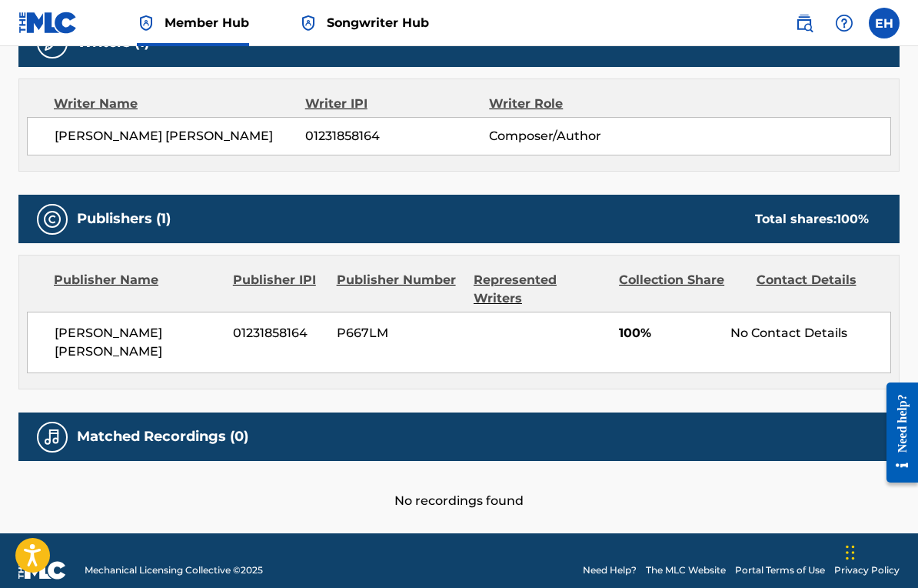
click at [473, 462] on div "No recordings found" at bounding box center [459, 485] width 882 height 49
click at [478, 485] on div "No recordings found" at bounding box center [459, 485] width 882 height 49
click at [596, 418] on div "Matched Recordings (0)" at bounding box center [459, 436] width 882 height 48
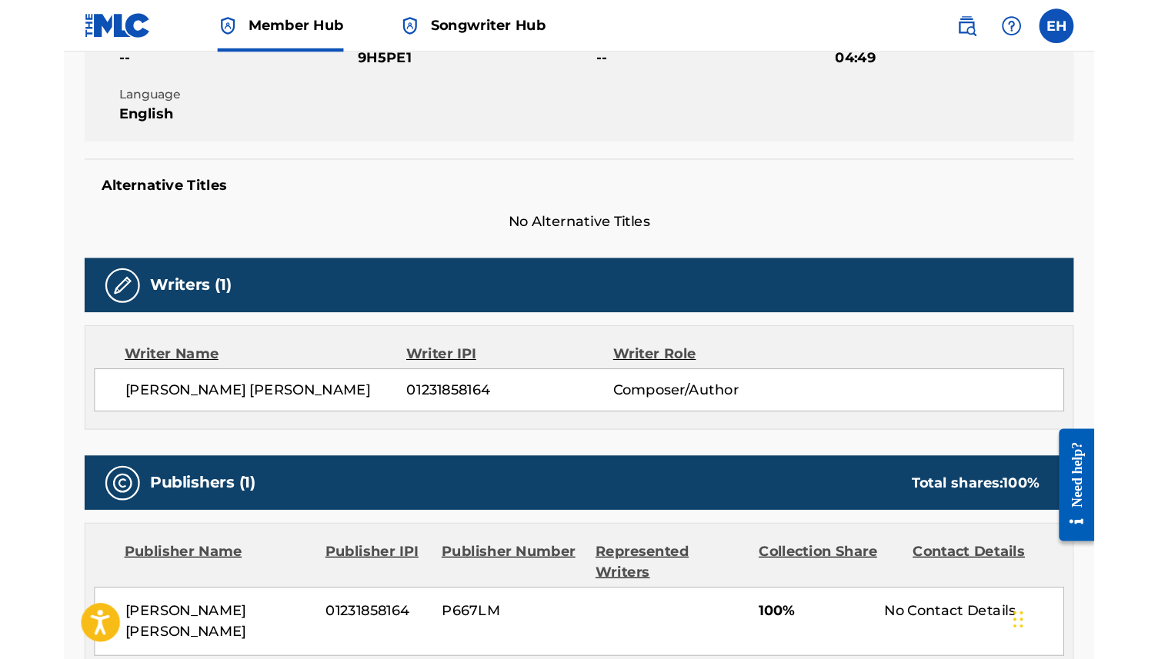
scroll to position [0, 0]
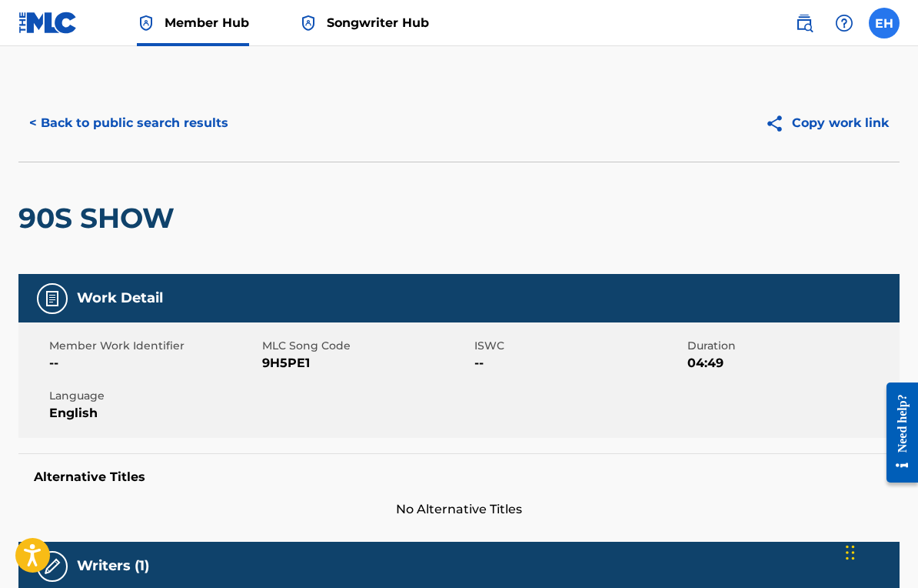
click at [884, 32] on label at bounding box center [884, 23] width 31 height 31
click at [885, 23] on input "EH [PERSON_NAME] [PERSON_NAME] [EMAIL_ADDRESS][DOMAIN_NAME] Notification Prefer…" at bounding box center [885, 23] width 0 height 0
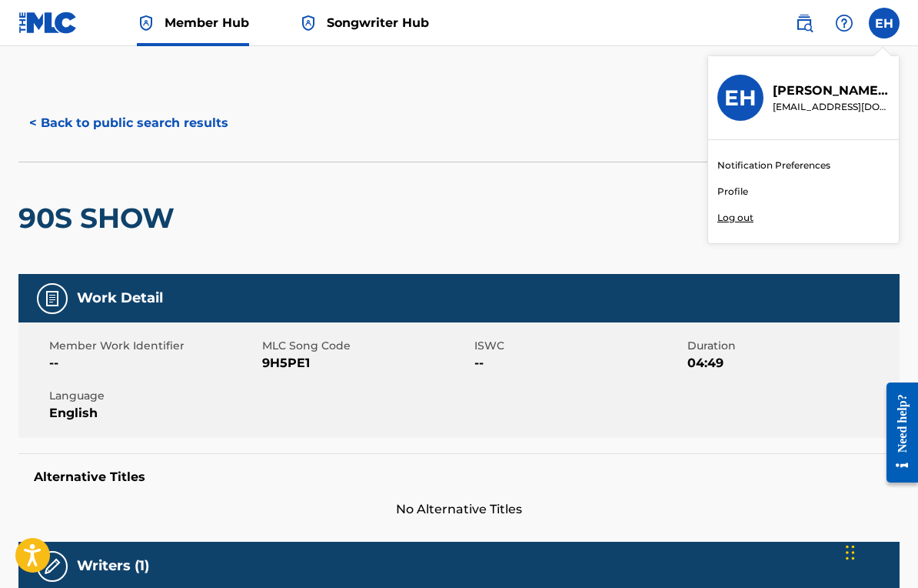
click at [792, 8] on span at bounding box center [824, 23] width 71 height 31
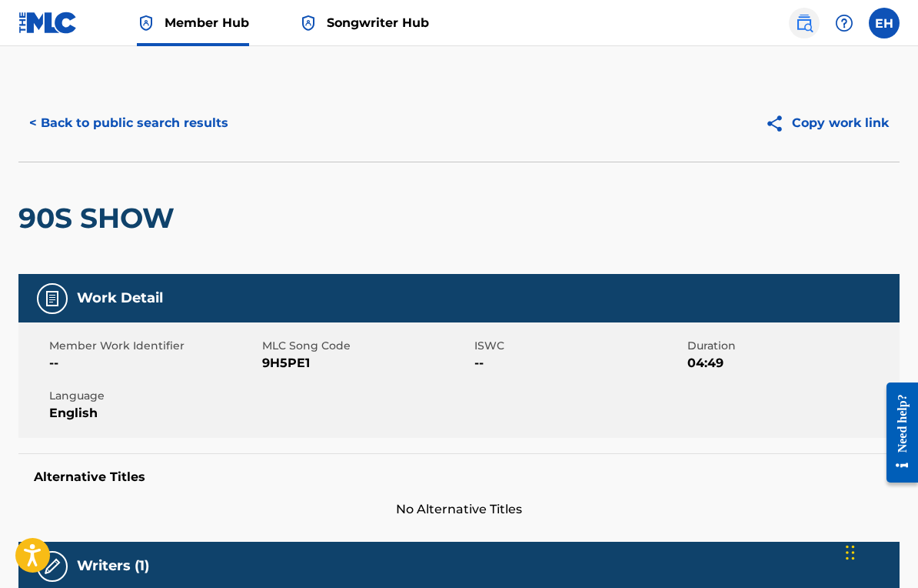
click at [802, 19] on img at bounding box center [804, 23] width 18 height 18
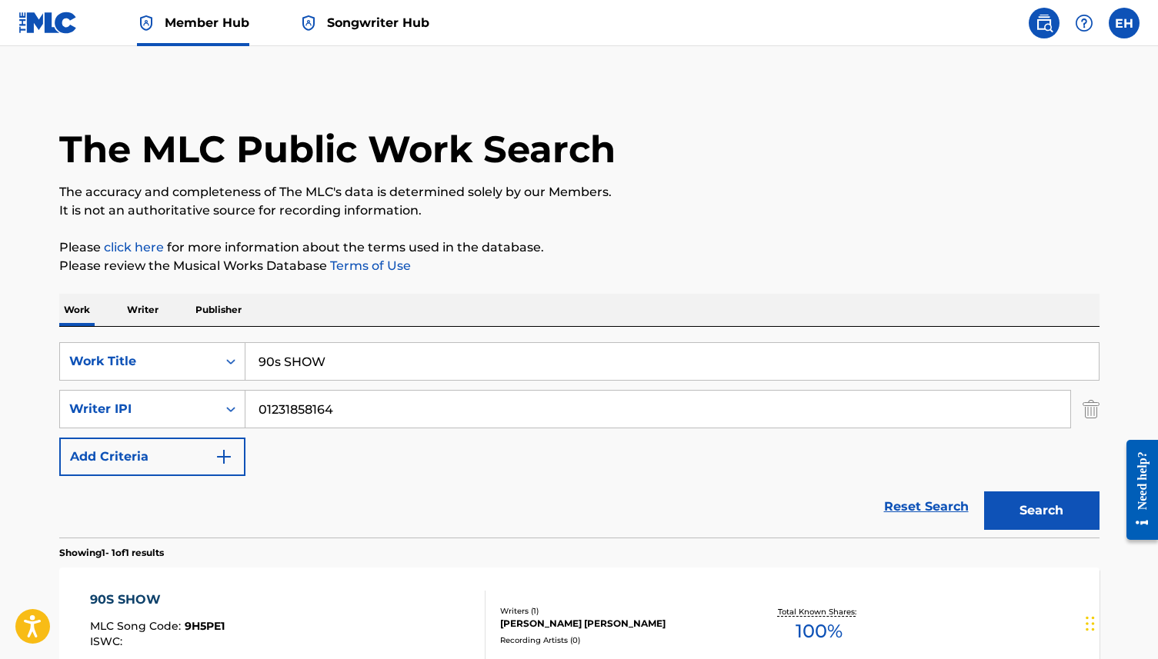
click at [75, 12] on img at bounding box center [47, 23] width 59 height 22
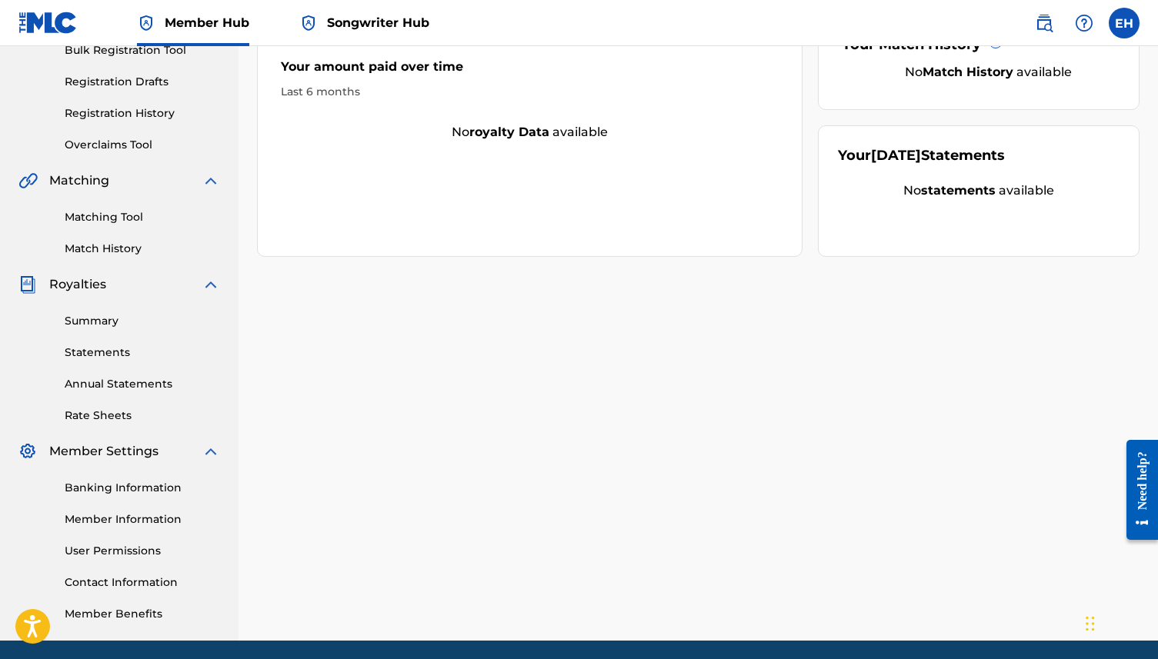
scroll to position [284, 0]
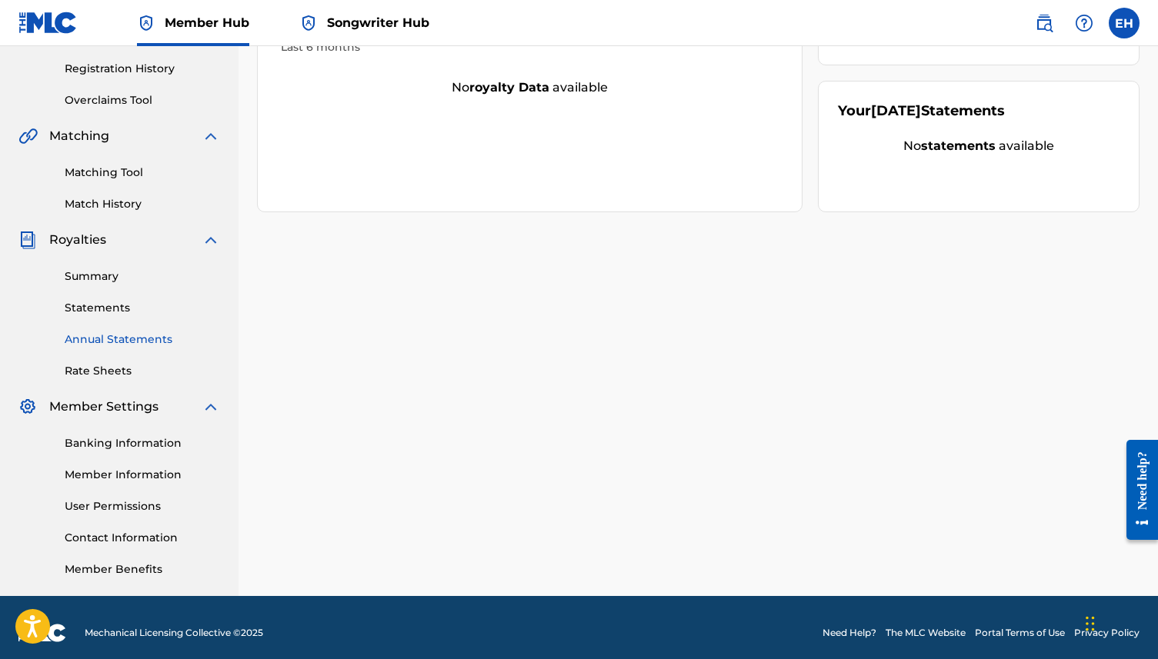
click at [108, 342] on link "Annual Statements" at bounding box center [142, 340] width 155 height 16
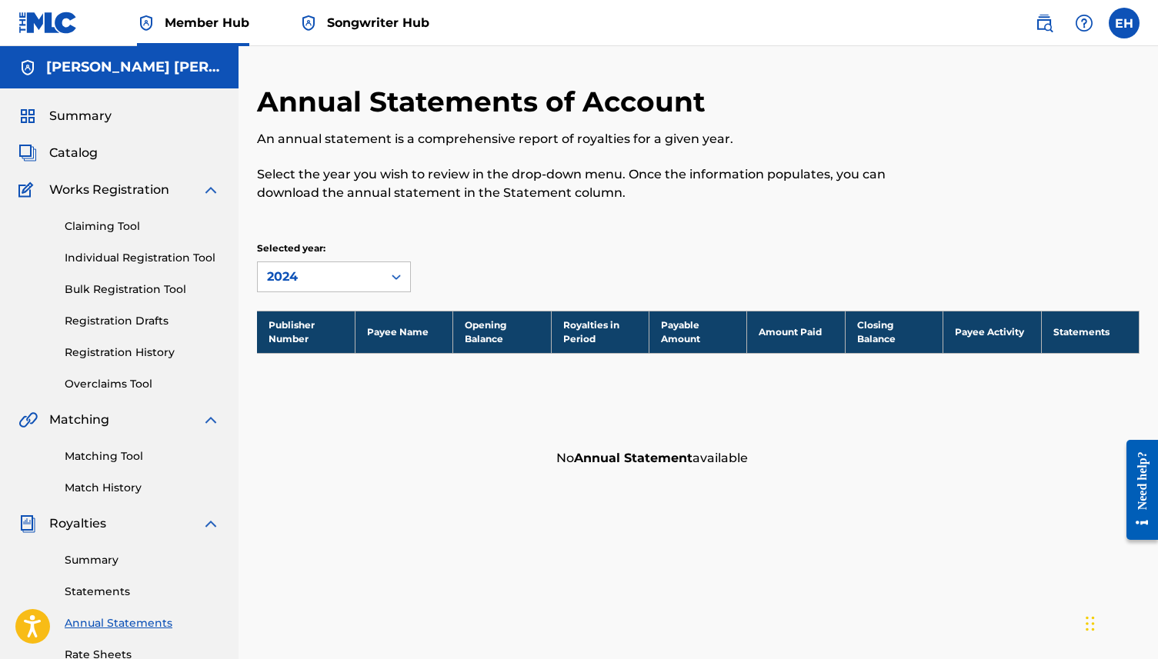
scroll to position [125, 0]
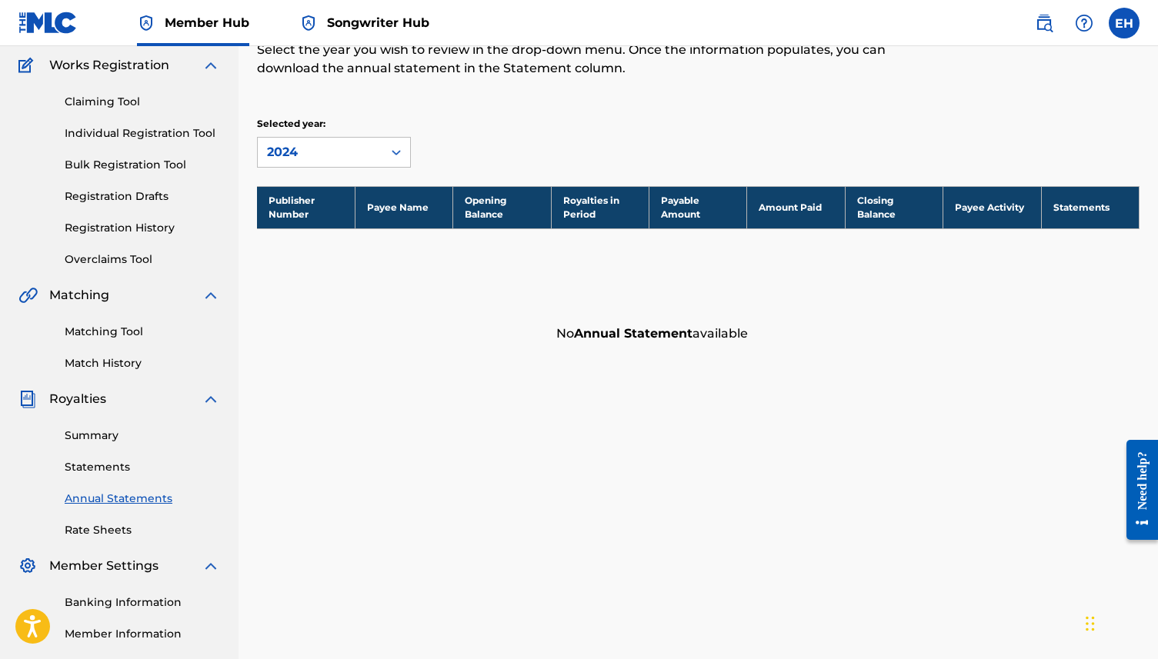
click at [303, 130] on p "Selected year:" at bounding box center [334, 124] width 154 height 14
click at [303, 153] on div "2024" at bounding box center [320, 152] width 106 height 18
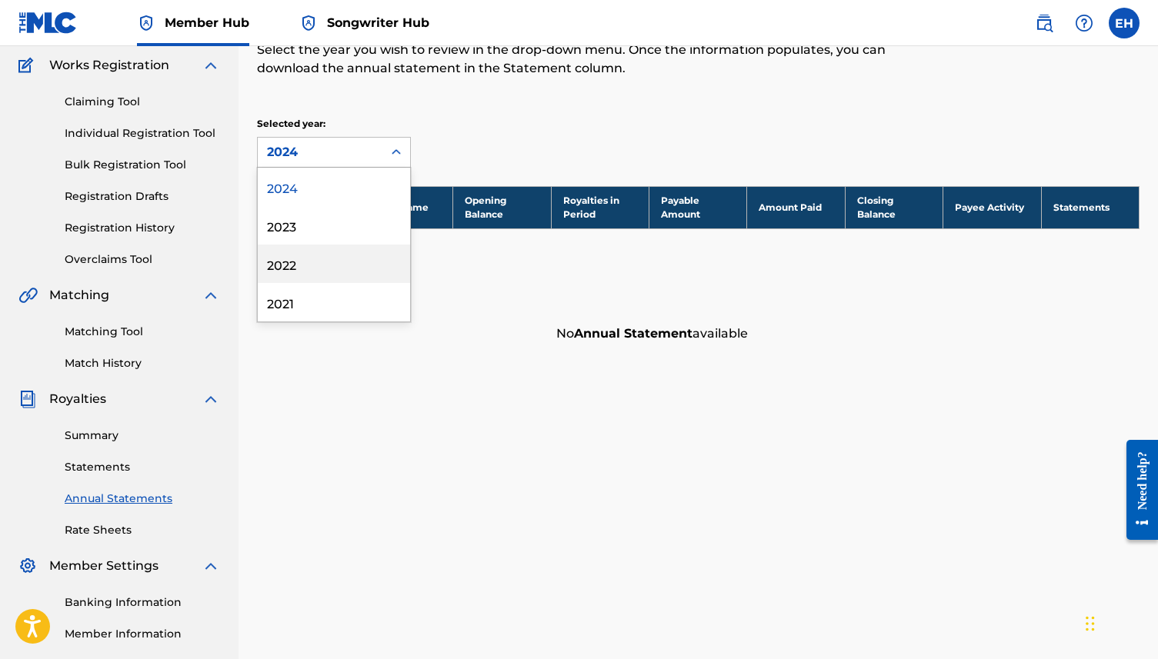
click at [497, 284] on div "Publisher Number Payee Name Opening Balance Royalties in Period Payable Amount …" at bounding box center [698, 268] width 882 height 165
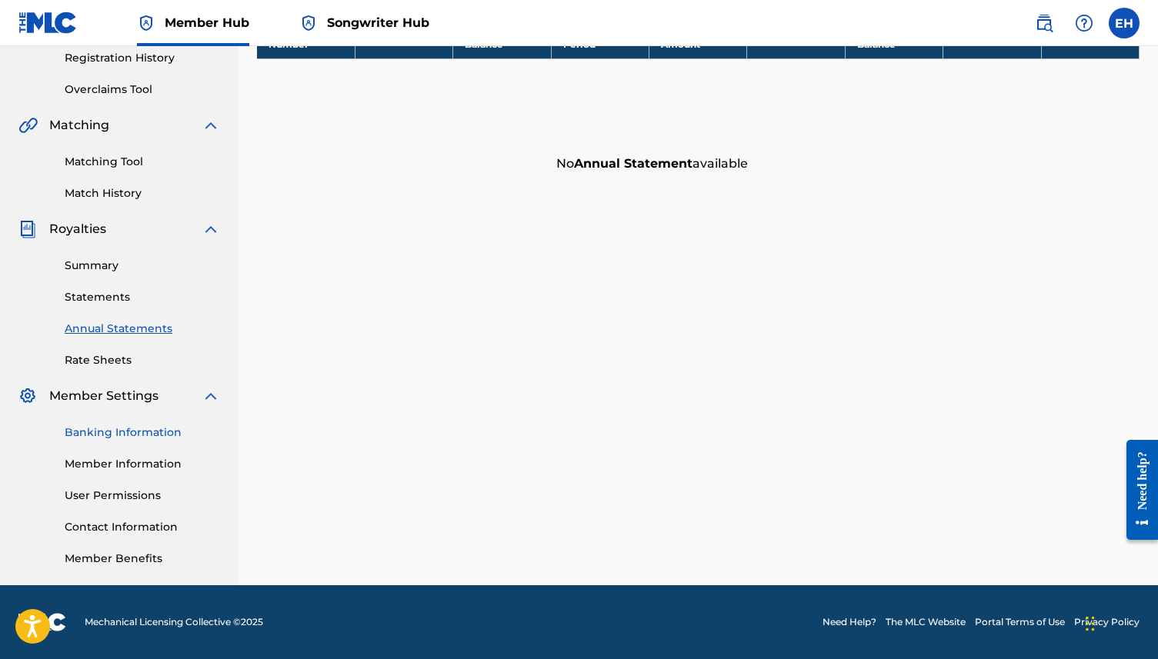
click at [108, 431] on link "Banking Information" at bounding box center [142, 433] width 155 height 16
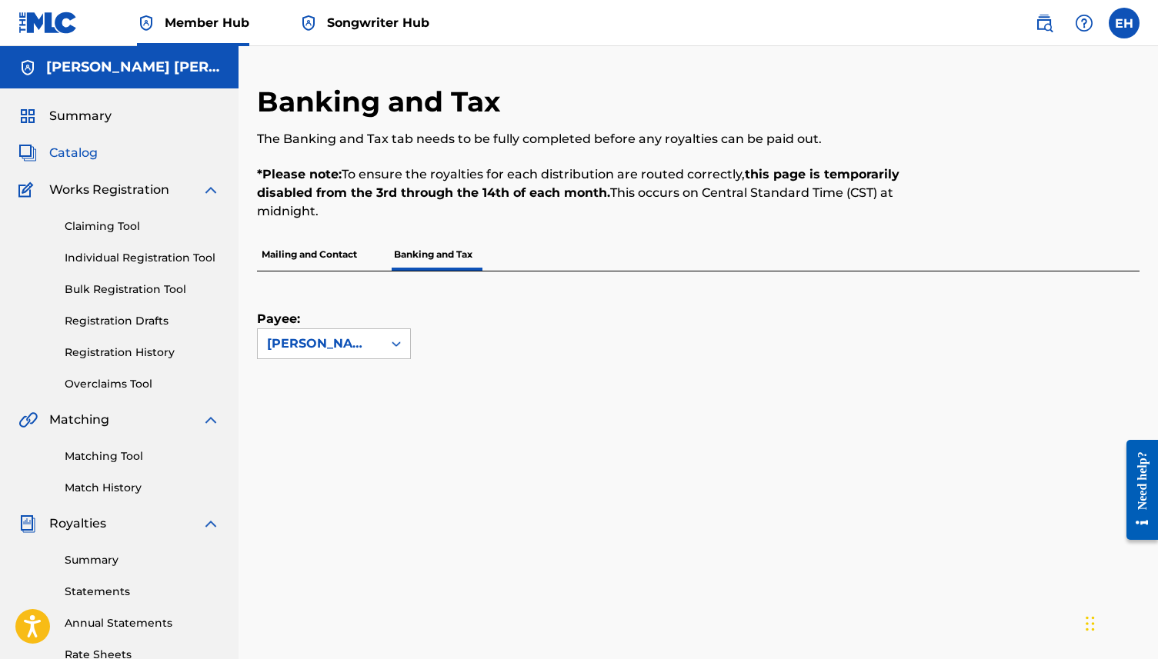
click at [92, 146] on span "Catalog" at bounding box center [73, 153] width 48 height 18
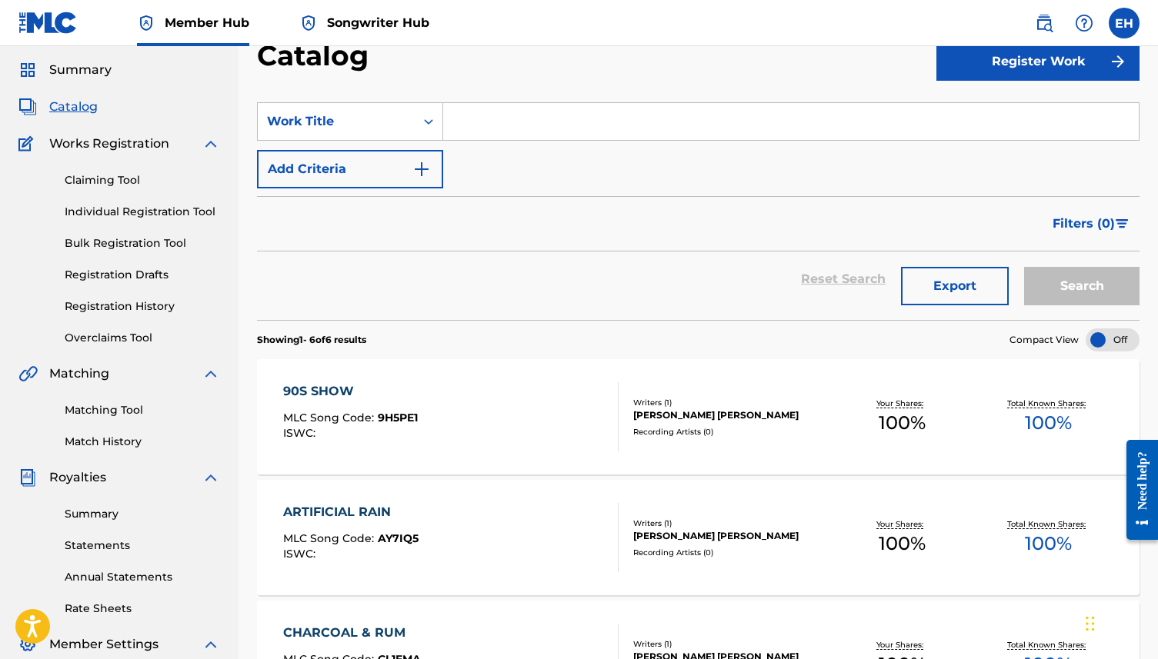
scroll to position [110, 0]
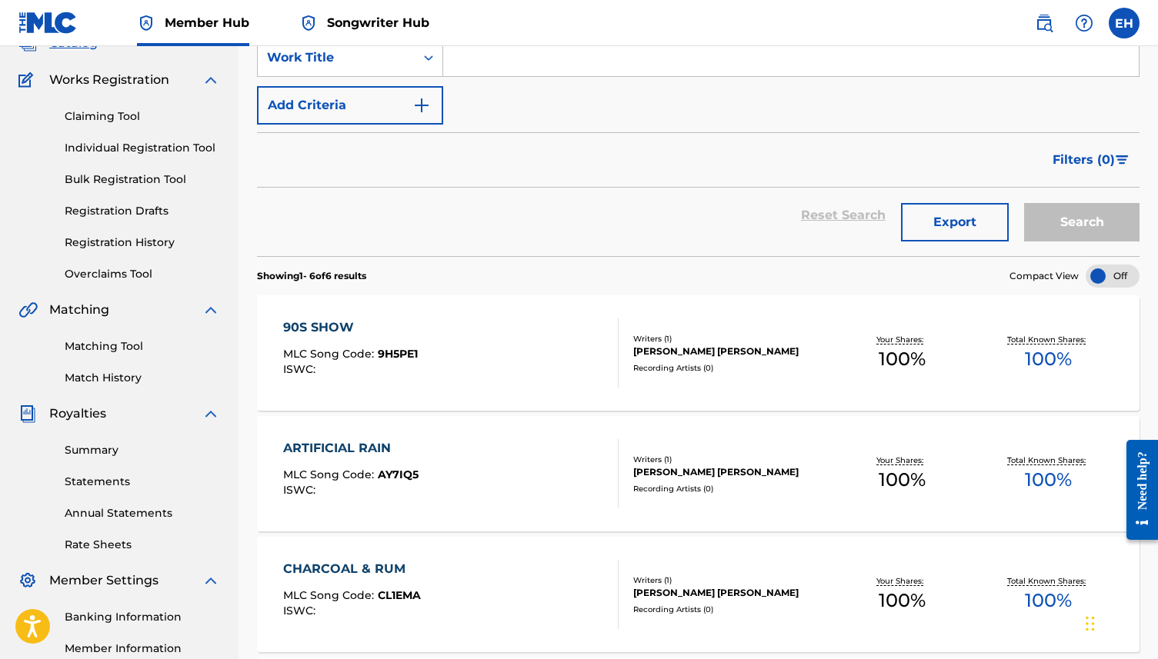
click at [412, 360] on span "9H5PE1" at bounding box center [398, 354] width 40 height 14
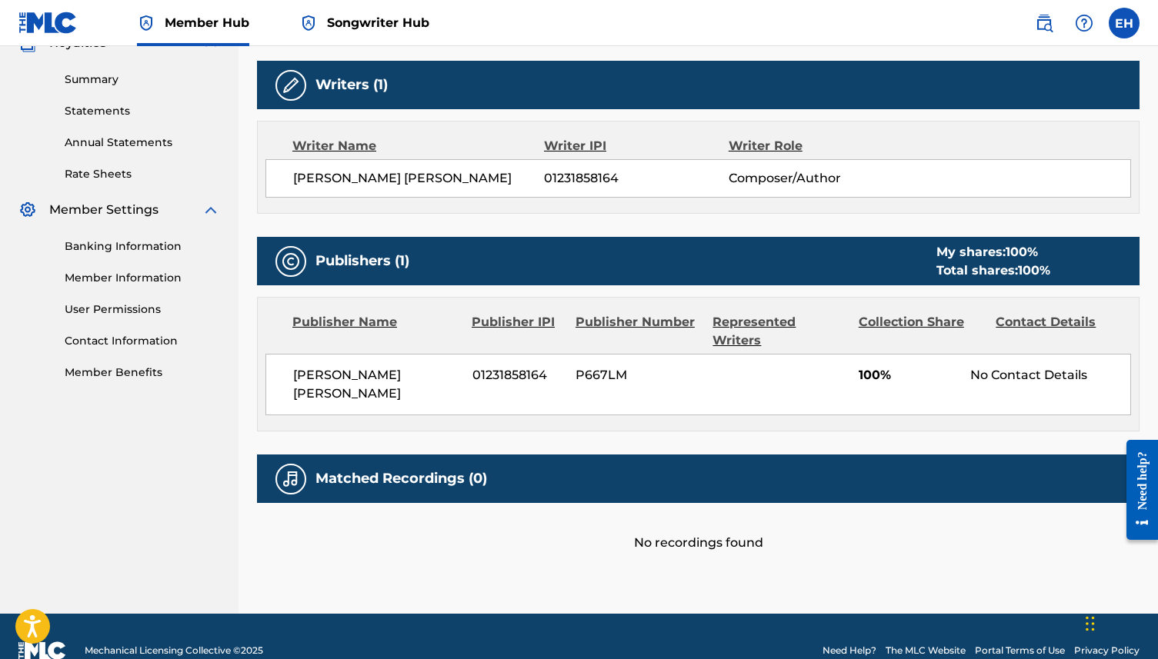
scroll to position [490, 0]
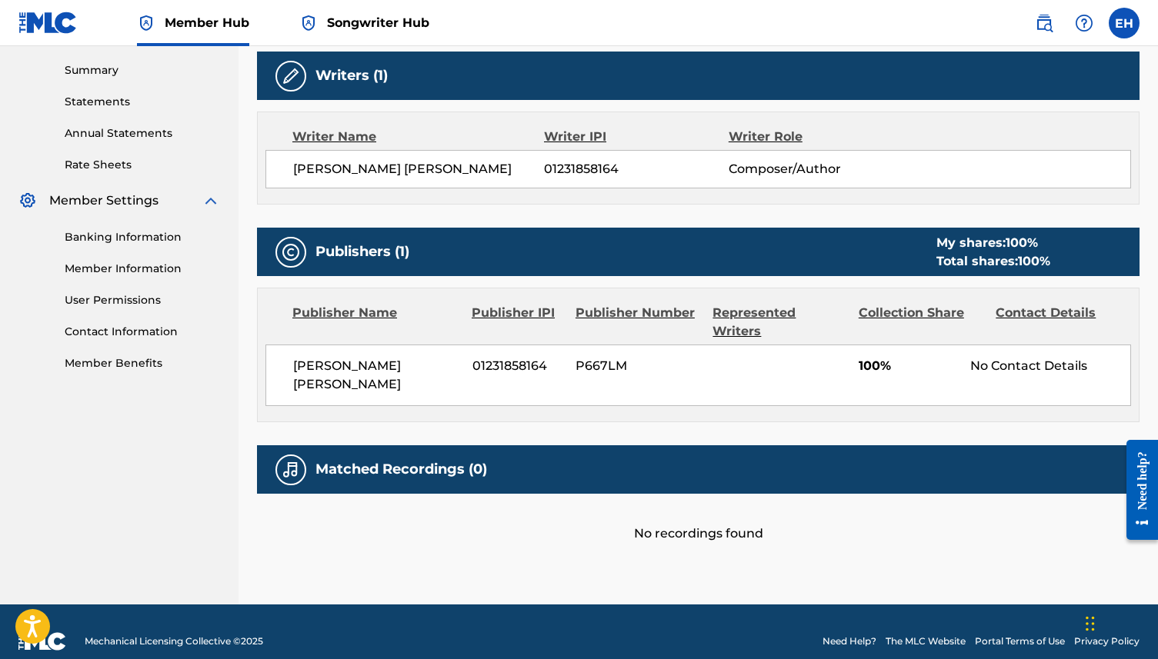
click at [478, 494] on div "No recordings found" at bounding box center [698, 518] width 882 height 49
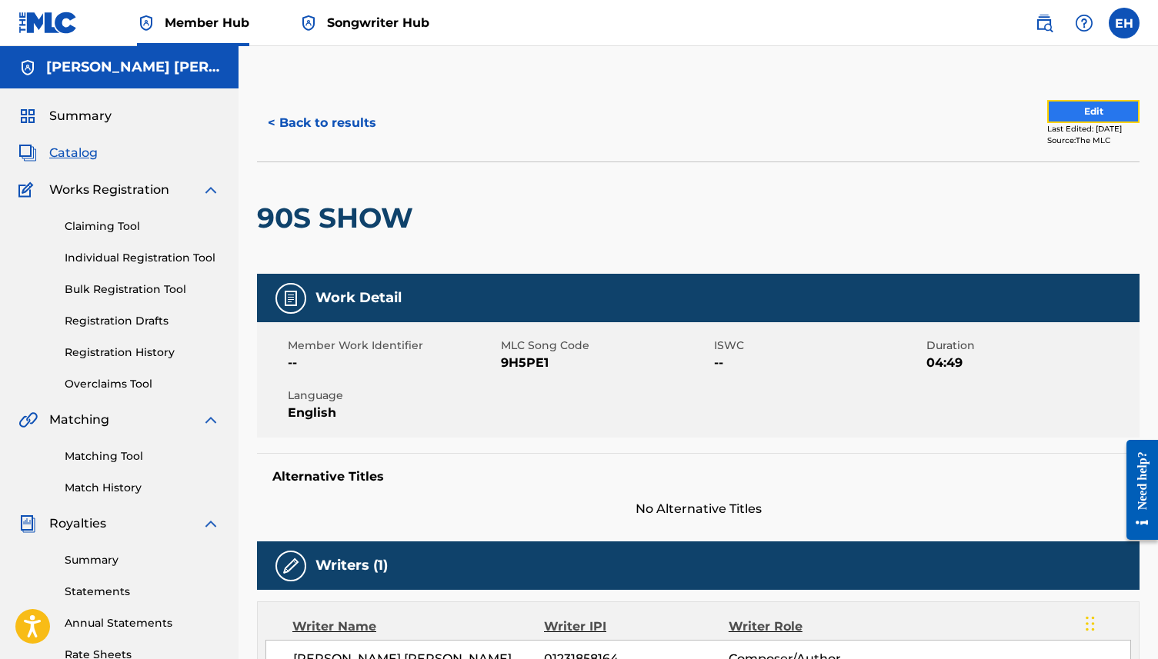
click at [1047, 110] on button "Edit" at bounding box center [1093, 111] width 92 height 23
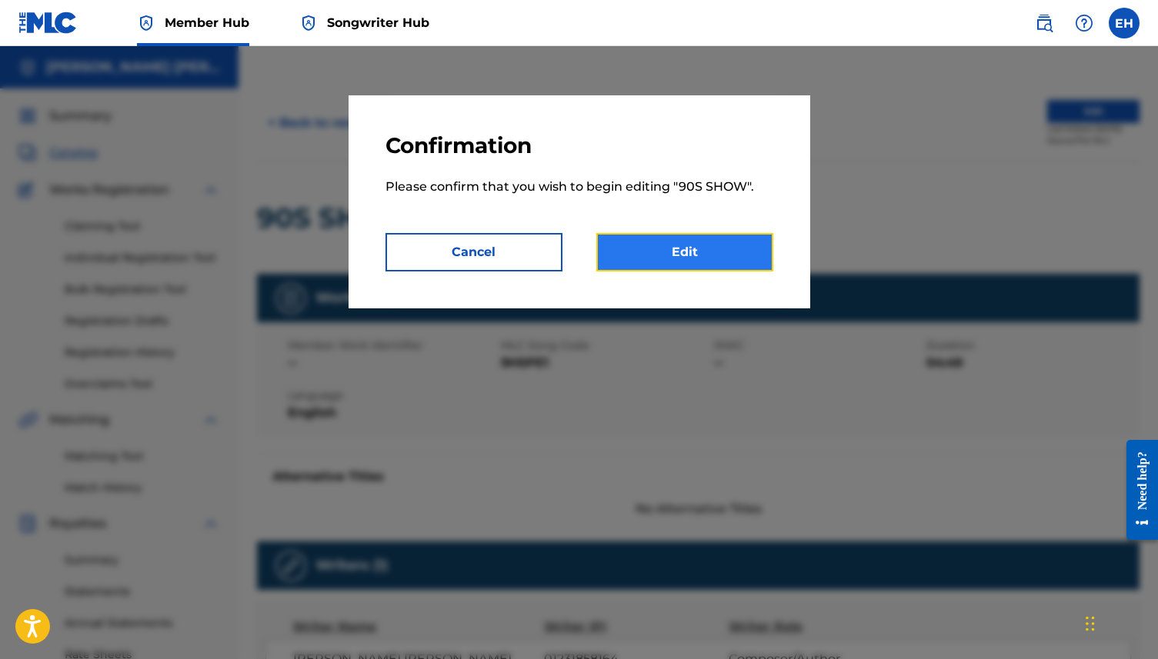
click at [676, 258] on link "Edit" at bounding box center [684, 252] width 177 height 38
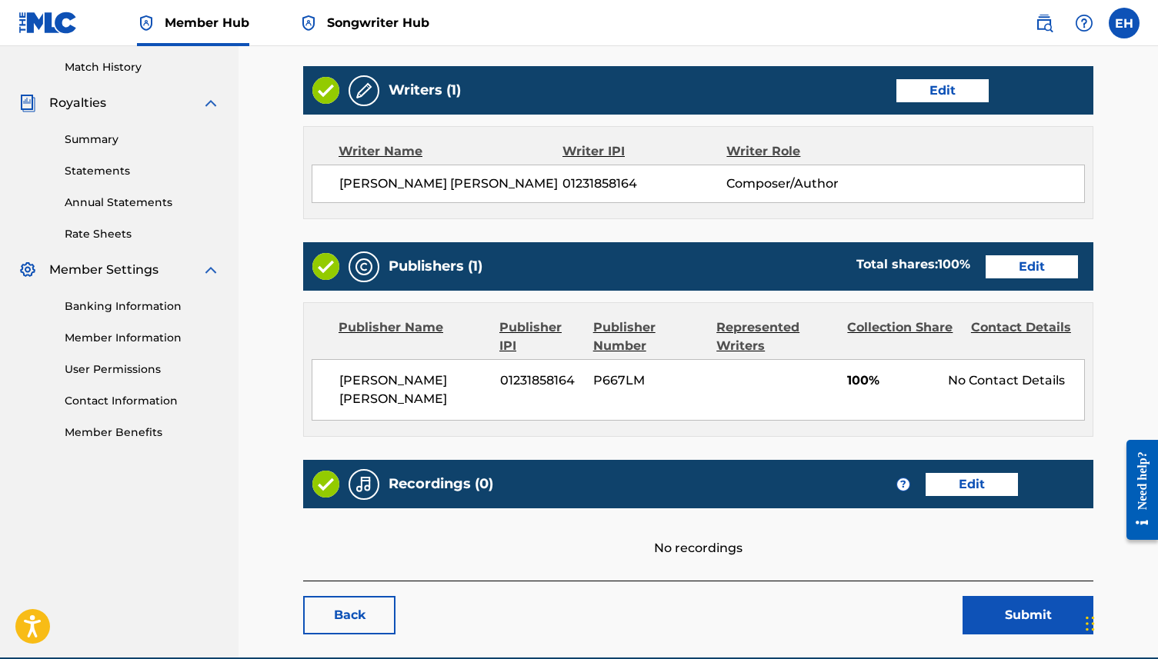
scroll to position [492, 0]
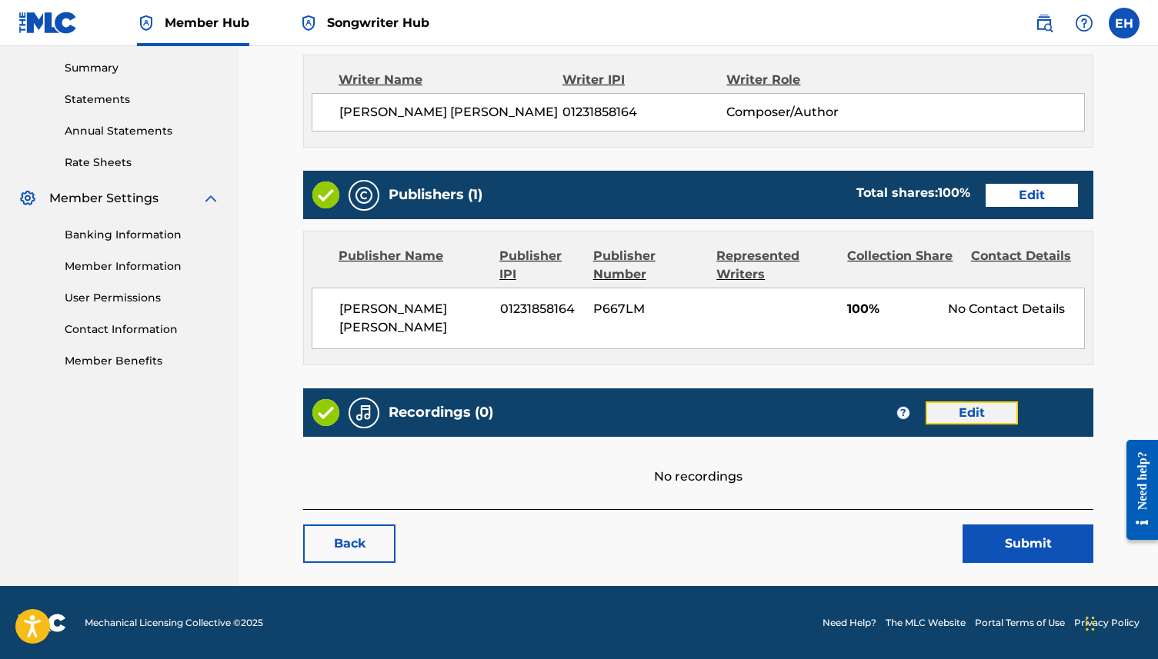
click at [997, 417] on link "Edit" at bounding box center [971, 413] width 92 height 23
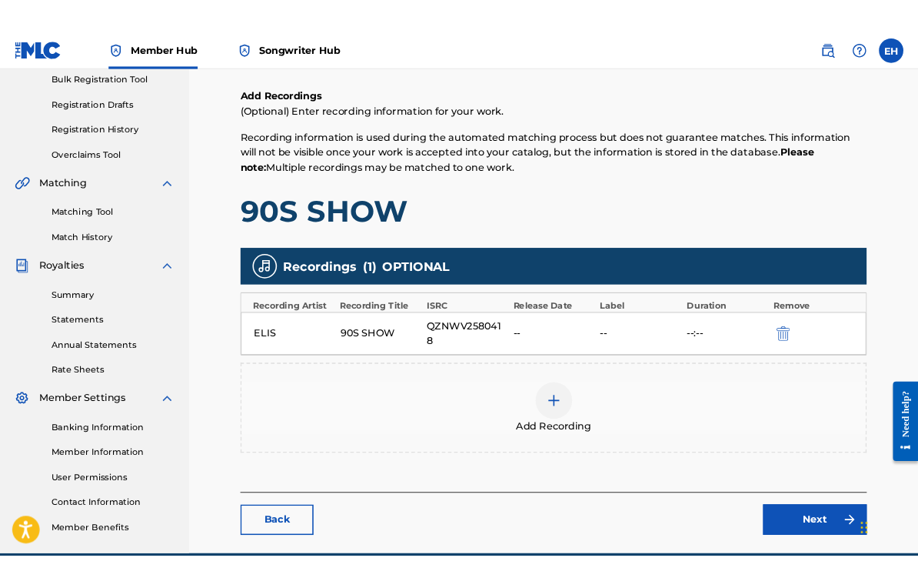
scroll to position [232, 0]
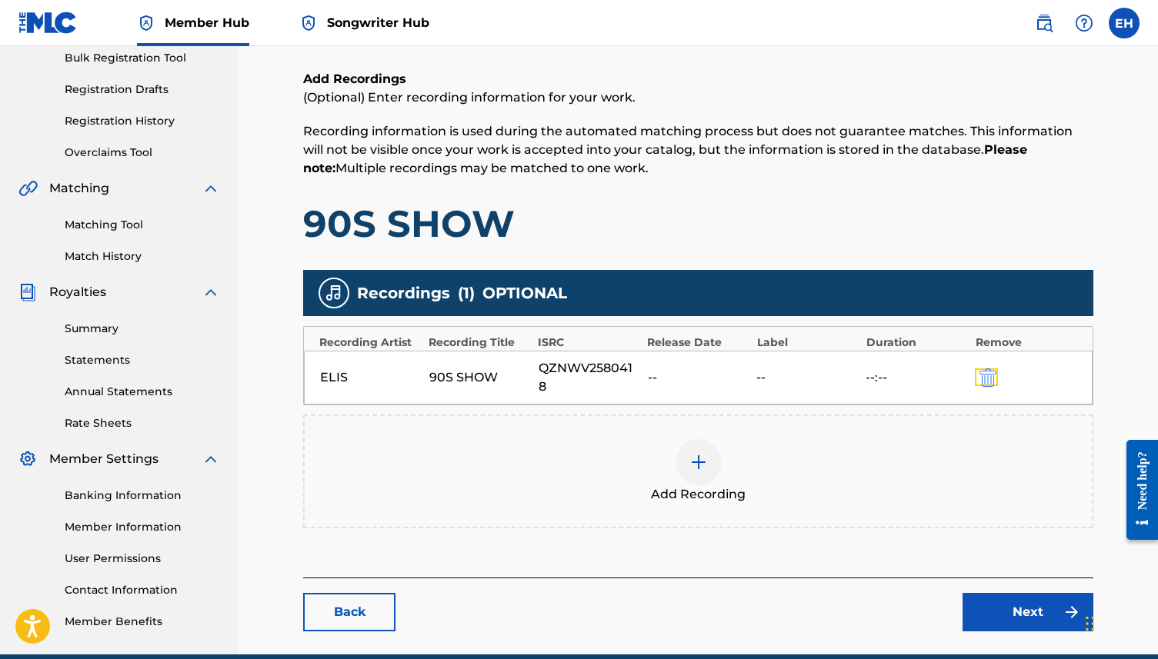
click at [976, 379] on button "submit" at bounding box center [986, 377] width 23 height 18
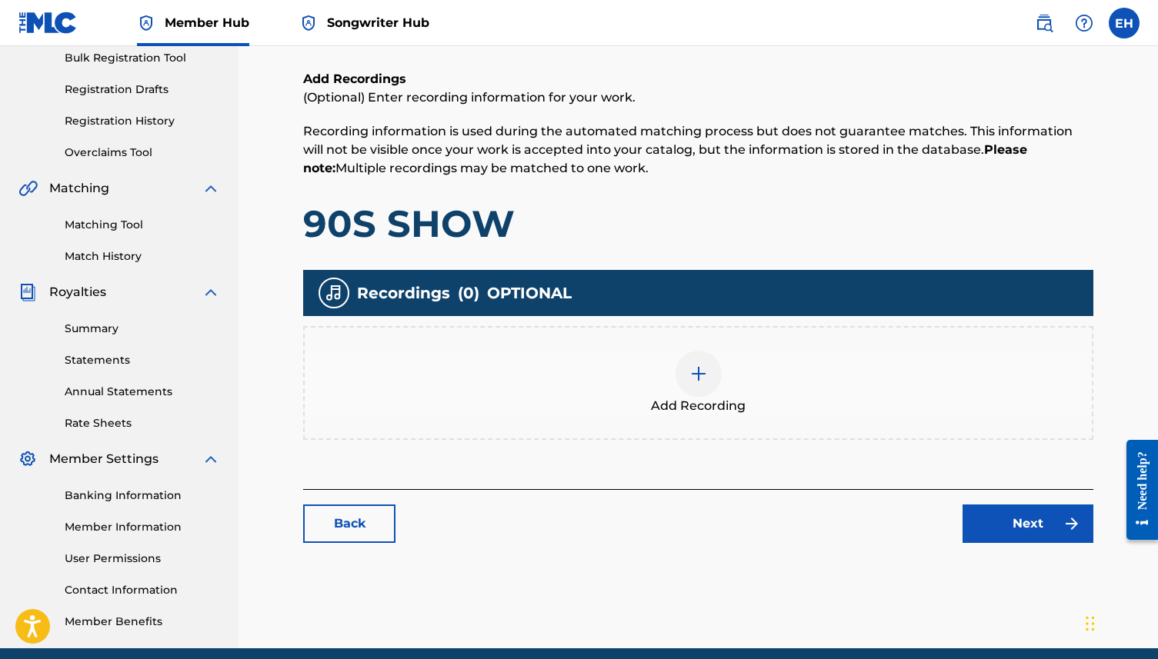
click at [709, 410] on span "Add Recording" at bounding box center [698, 406] width 95 height 18
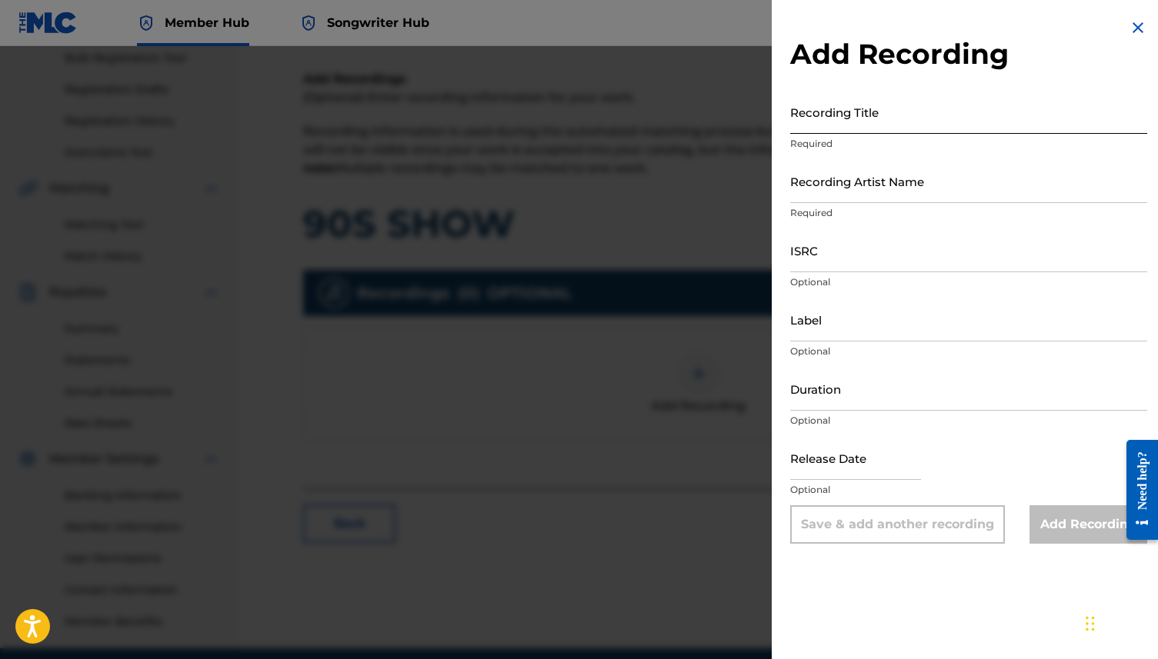
click at [843, 132] on input "Recording Title" at bounding box center [968, 112] width 357 height 44
type input "90s SHOW"
click at [863, 153] on div "Recording Title 90s SHOW Required" at bounding box center [968, 124] width 357 height 69
click at [867, 181] on input "Recording Artist Name" at bounding box center [968, 181] width 357 height 44
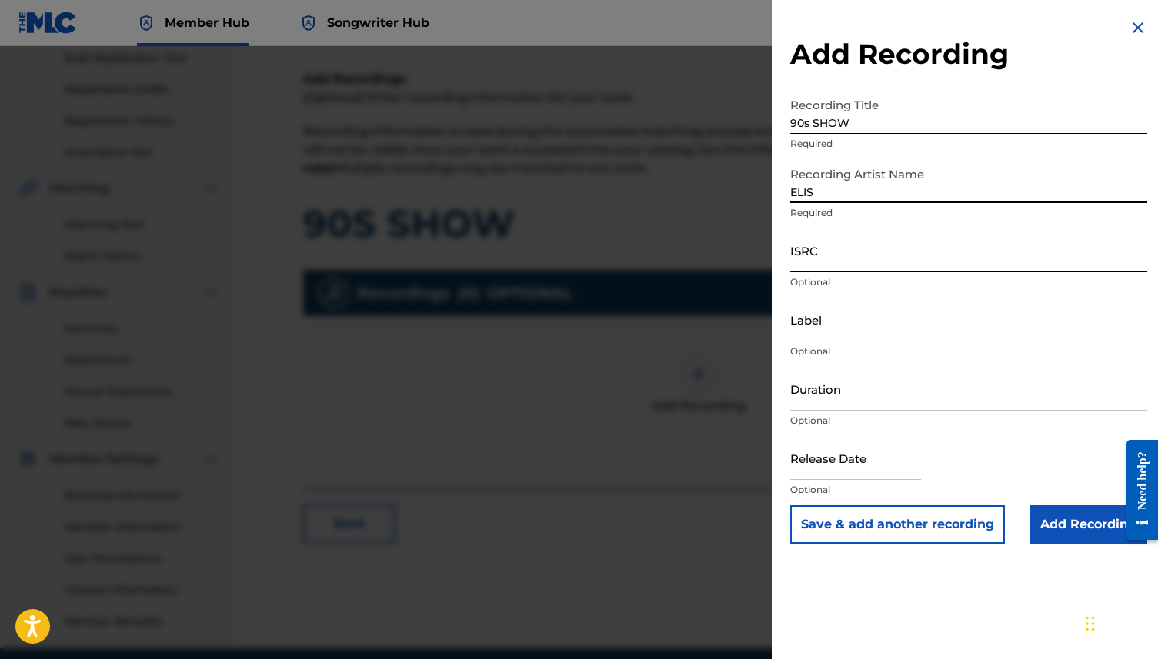
type input "ELIS"
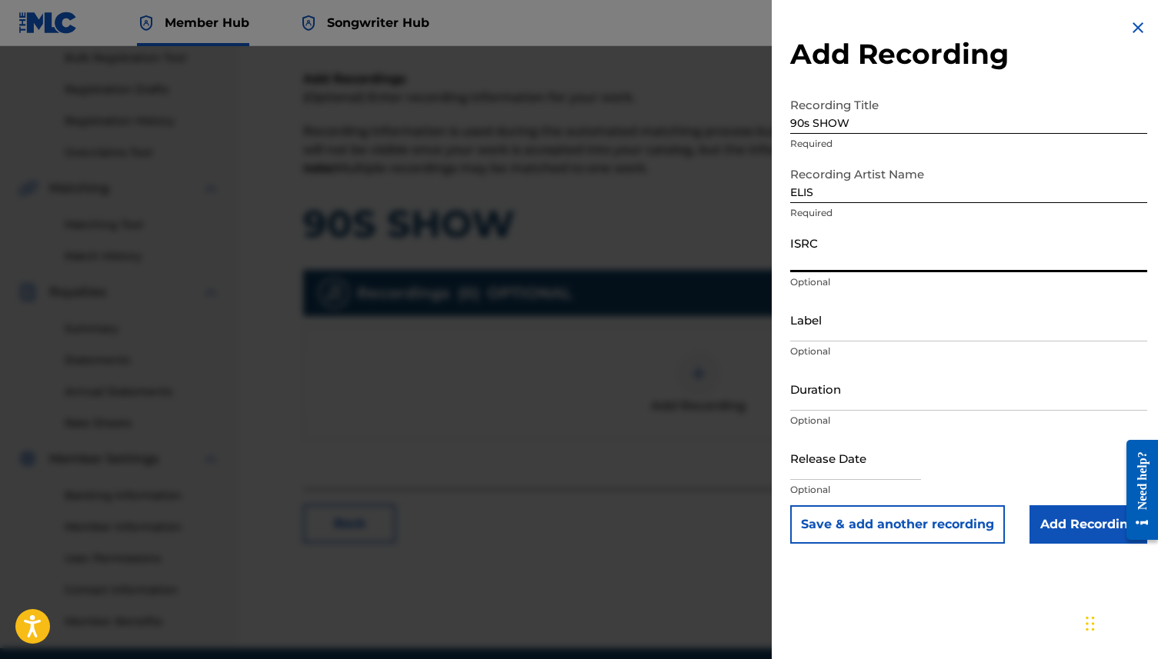
click at [852, 258] on input "ISRC" at bounding box center [968, 250] width 357 height 44
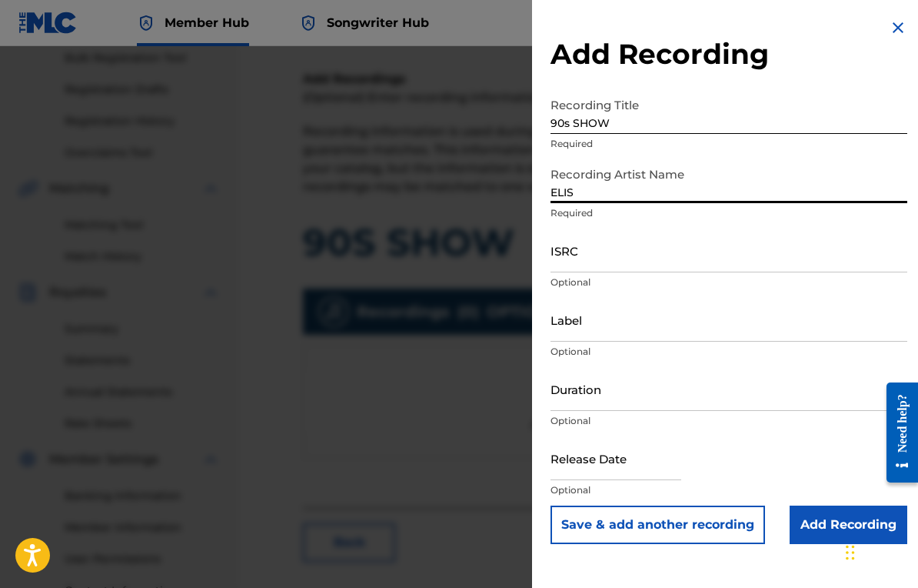
click at [888, 169] on input "ELIS" at bounding box center [729, 181] width 357 height 44
click at [599, 259] on input "ISRC" at bounding box center [729, 250] width 357 height 44
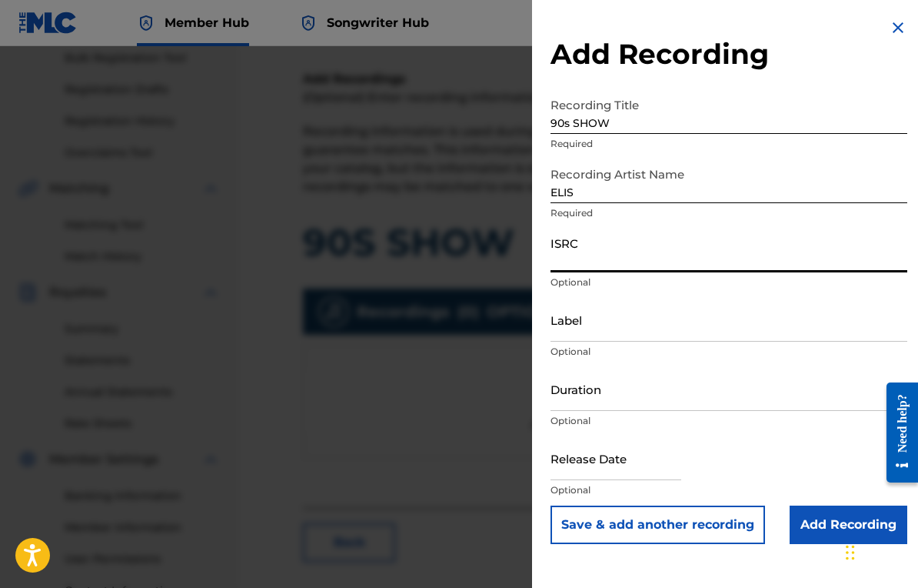
paste input "QZNWV2580418"
type input "QZNWV2580418"
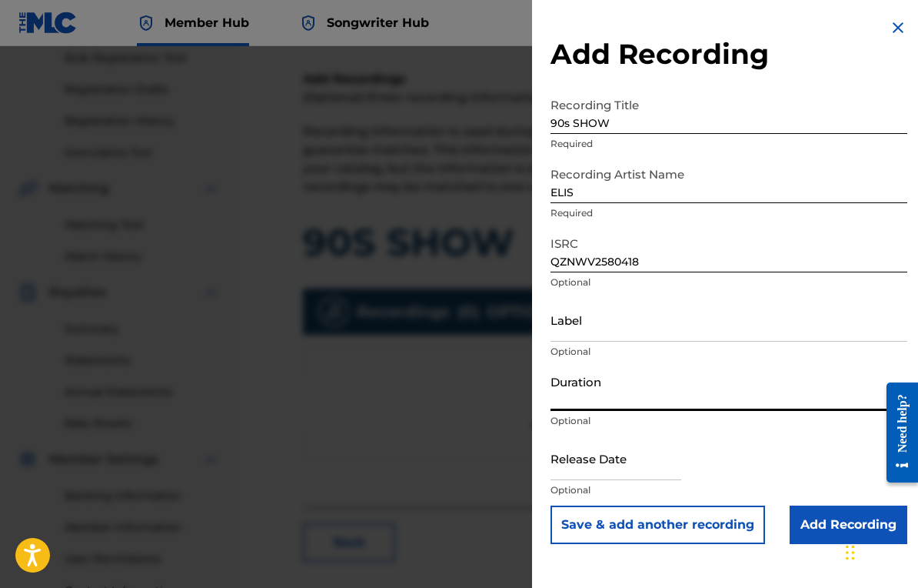
click at [602, 396] on input "Duration" at bounding box center [729, 389] width 357 height 44
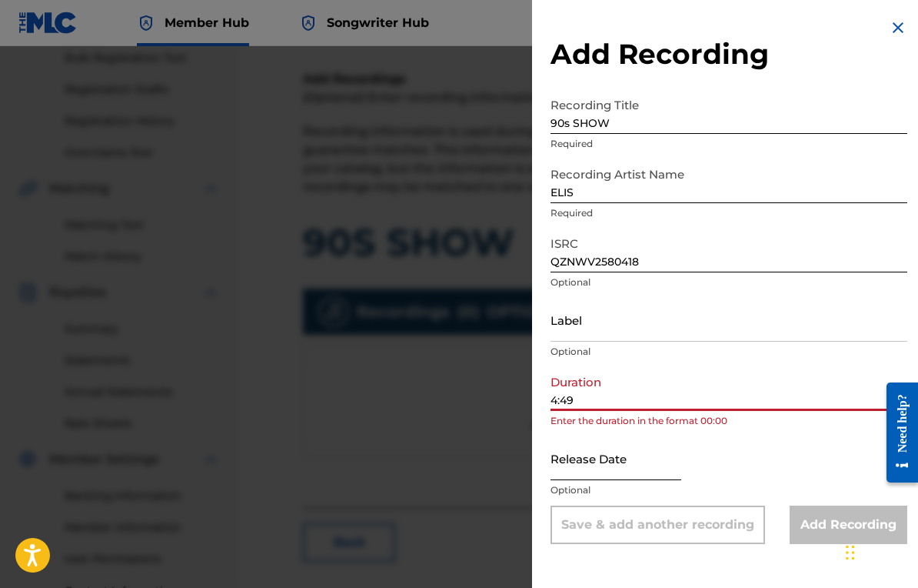
type input "4:49"
select select "8"
select select "2025"
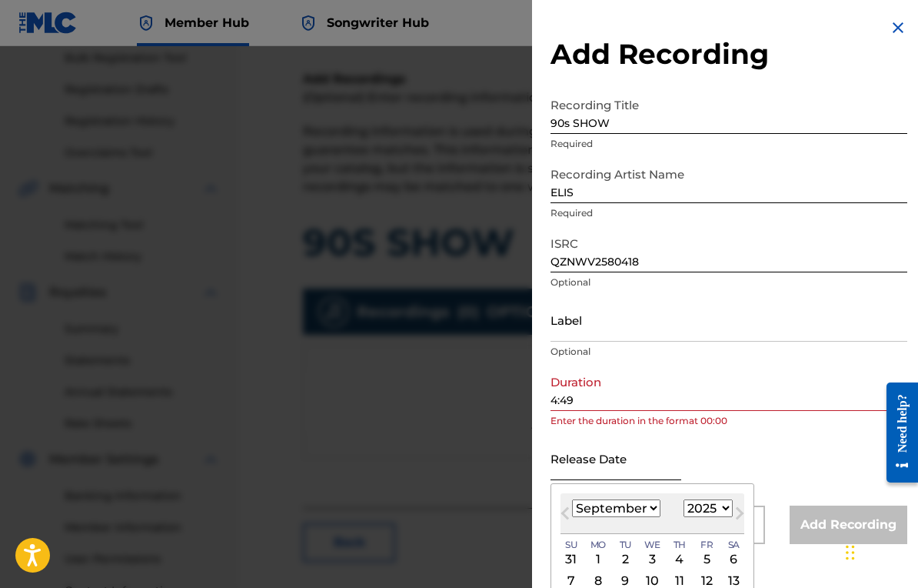
click at [628, 445] on input "text" at bounding box center [616, 458] width 131 height 44
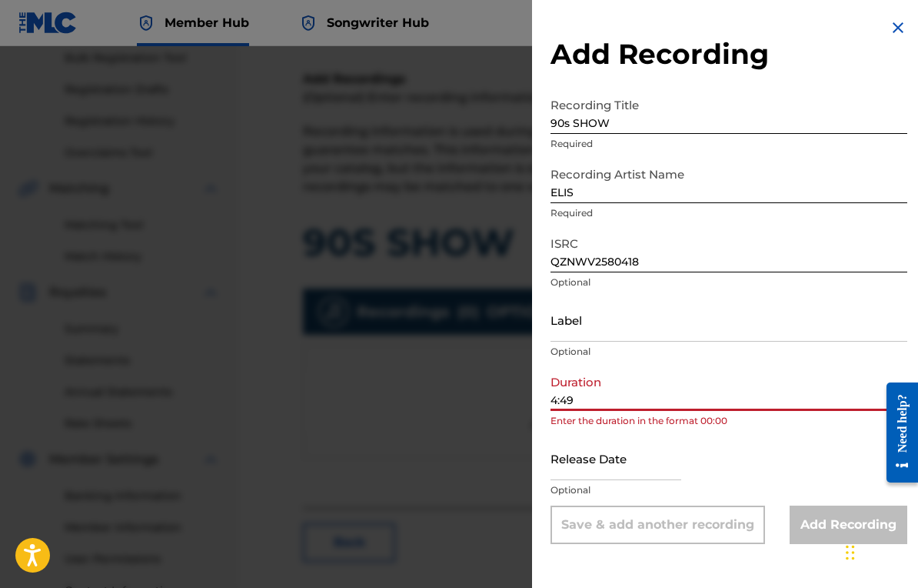
click at [604, 398] on input "4:49" at bounding box center [729, 389] width 357 height 44
type input "4"
type input "-"
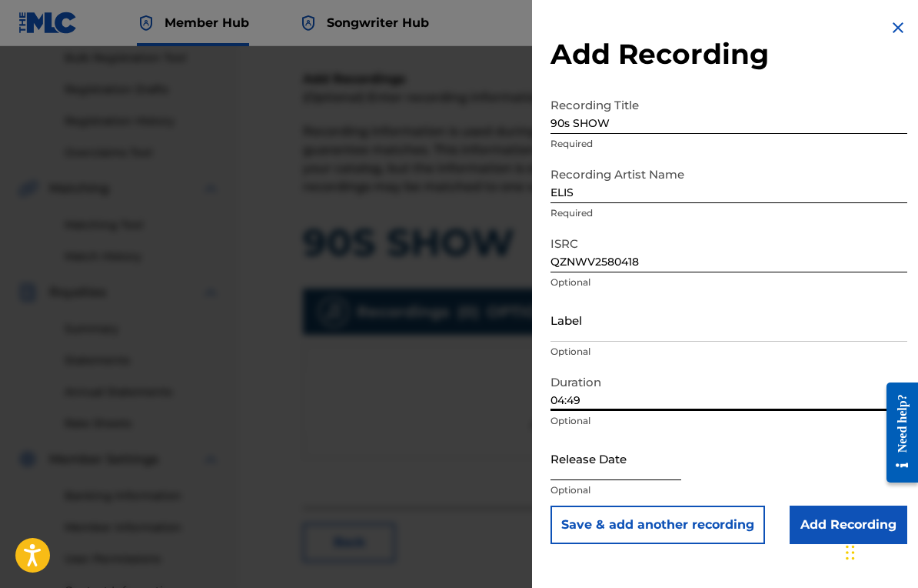
type input "04:49"
click at [615, 445] on input "text" at bounding box center [616, 458] width 131 height 44
select select "8"
select select "2025"
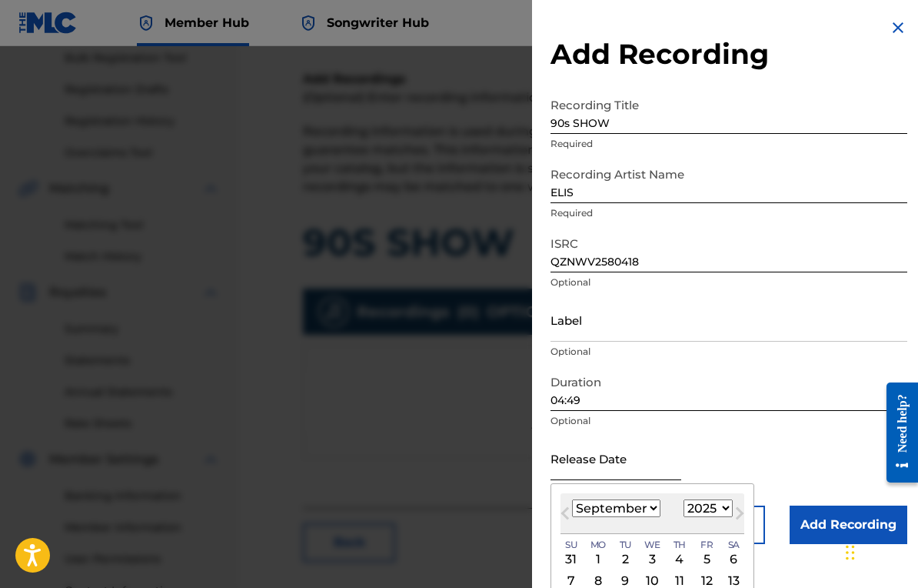
type input "May 9 2025"
select select "4"
click at [818, 438] on div "Release Date May 9 2025 May 2025 Previous Month Next Month May 2025 January Feb…" at bounding box center [729, 470] width 357 height 69
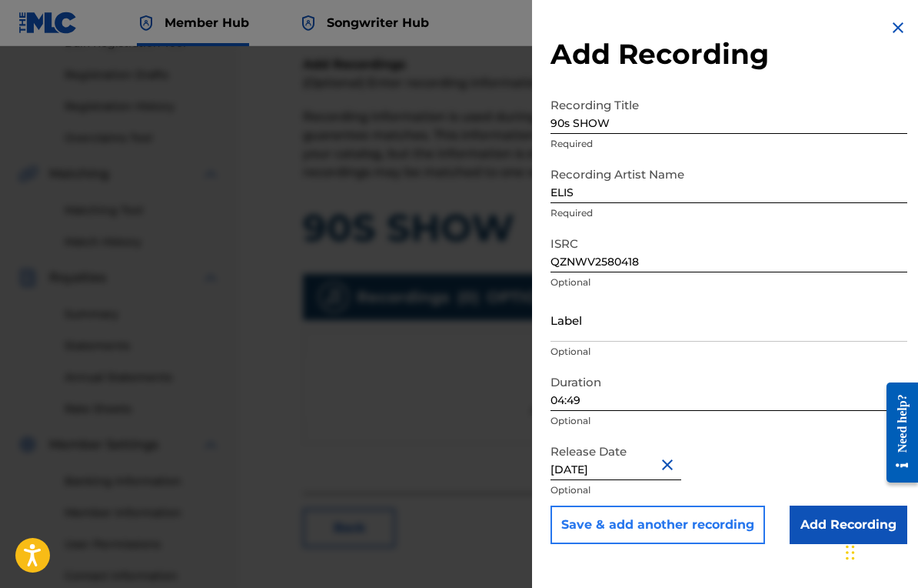
scroll to position [260, 0]
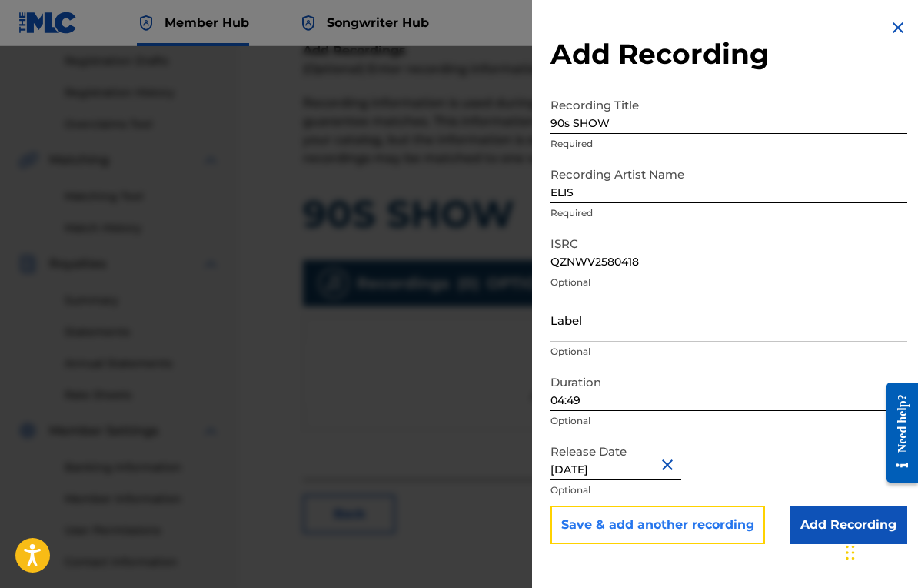
click at [745, 536] on button "Save & add another recording" at bounding box center [658, 524] width 215 height 38
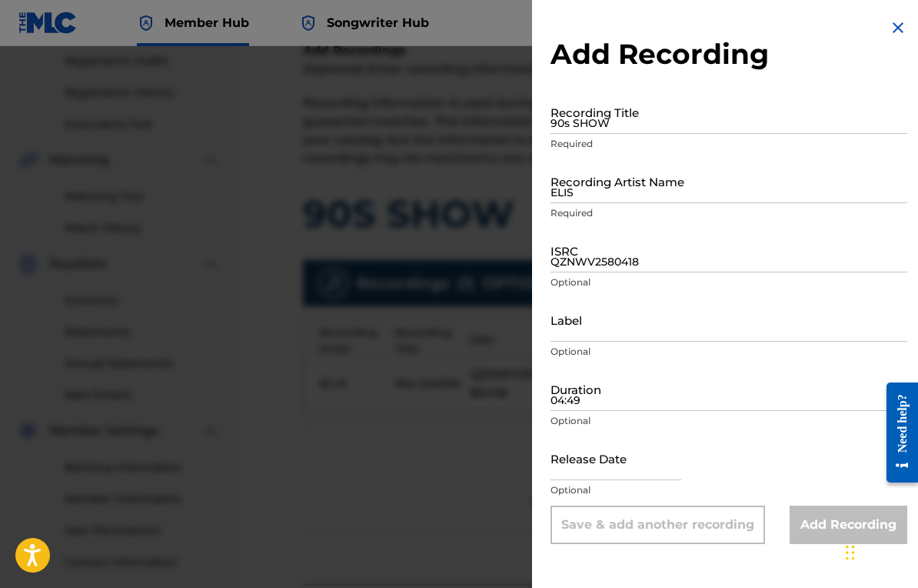
click at [892, 37] on h2 "Add Recording" at bounding box center [729, 54] width 357 height 35
click at [894, 20] on img at bounding box center [898, 27] width 18 height 18
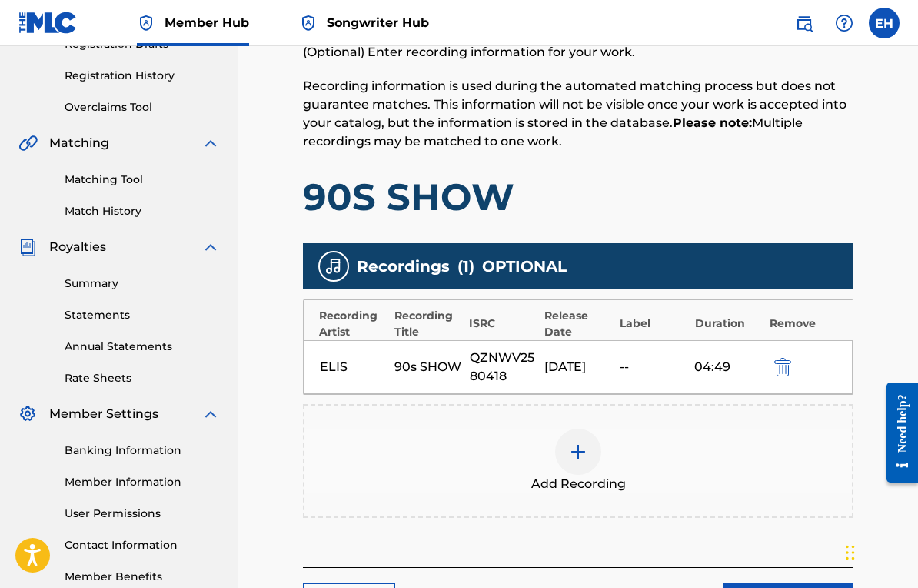
click at [662, 368] on div "--" at bounding box center [653, 367] width 67 height 18
click at [557, 376] on div "05/09/2025" at bounding box center [578, 367] width 67 height 18
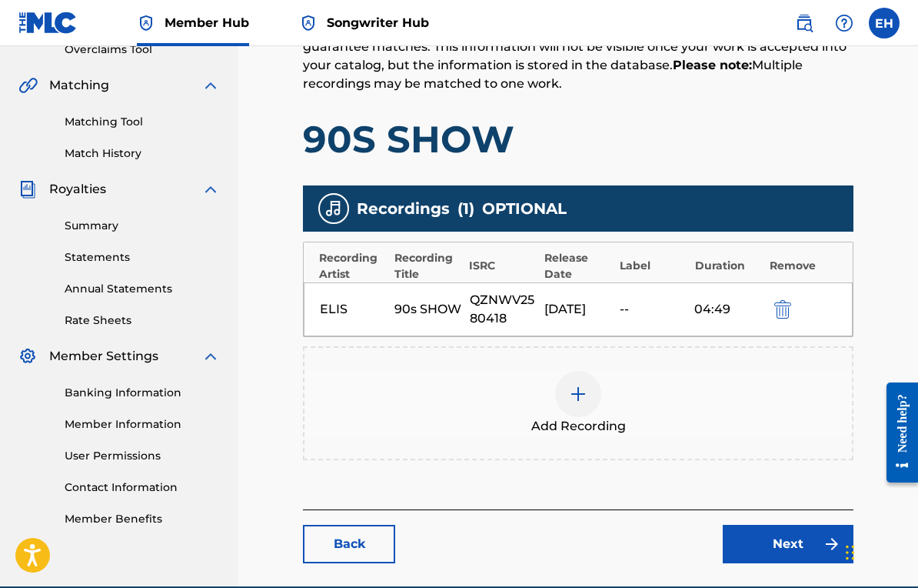
scroll to position [407, 0]
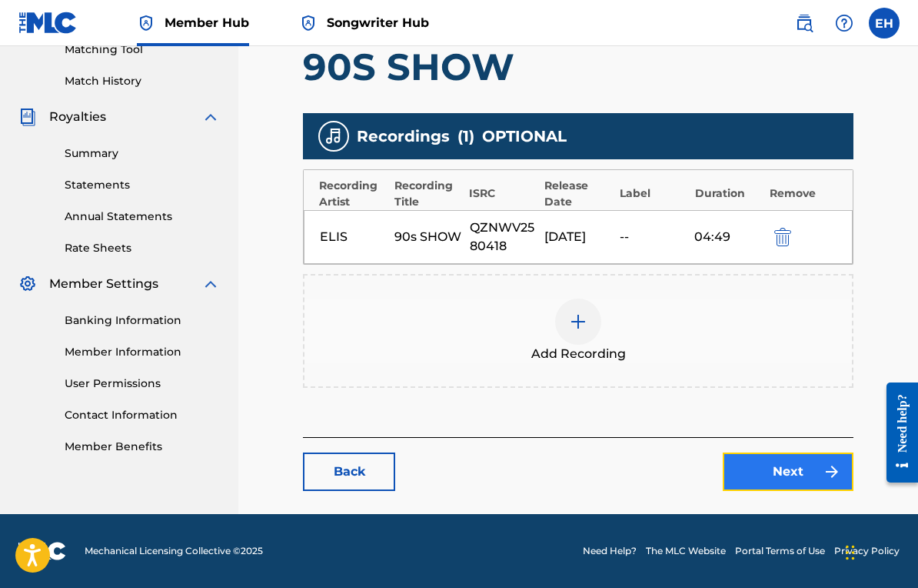
click at [792, 464] on link "Next" at bounding box center [788, 471] width 131 height 38
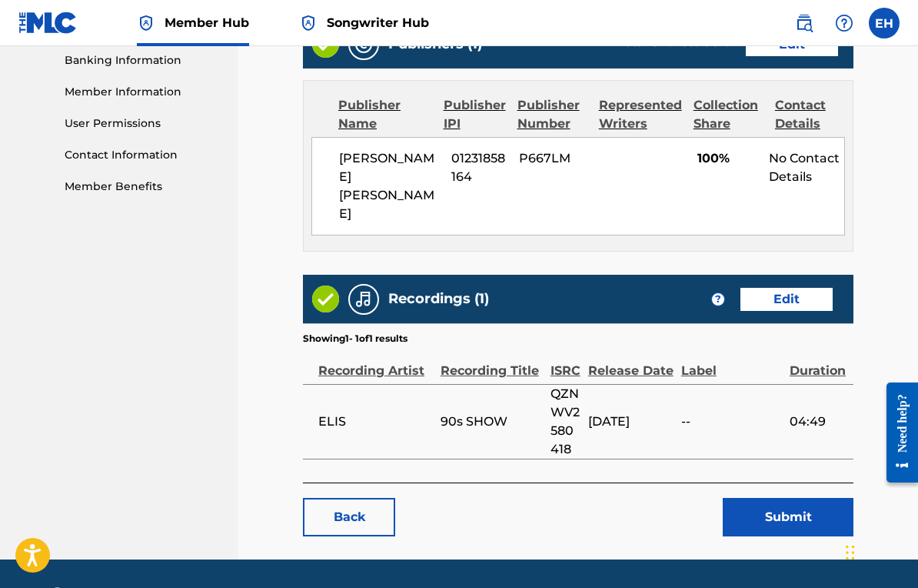
scroll to position [692, 0]
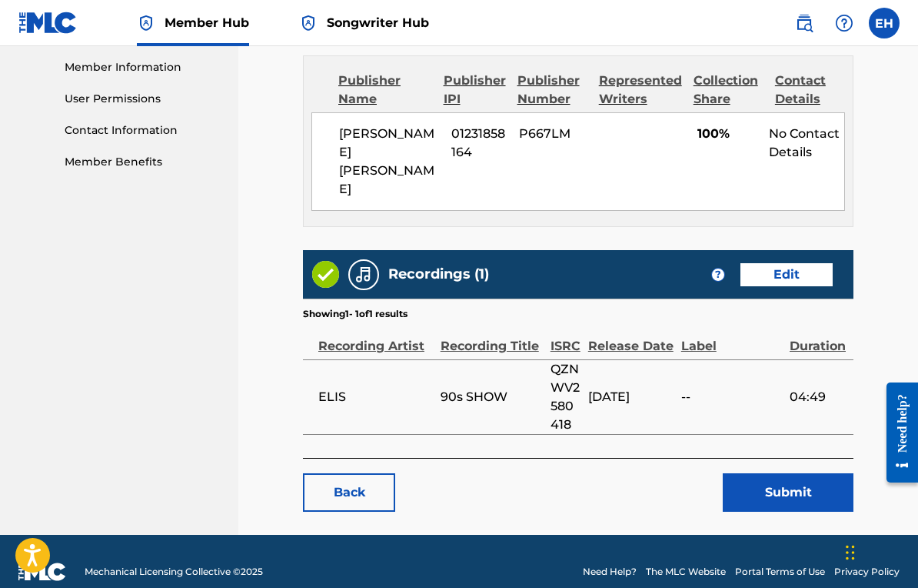
click at [781, 458] on div "Back Submit" at bounding box center [578, 485] width 551 height 54
click at [788, 473] on button "Submit" at bounding box center [788, 492] width 131 height 38
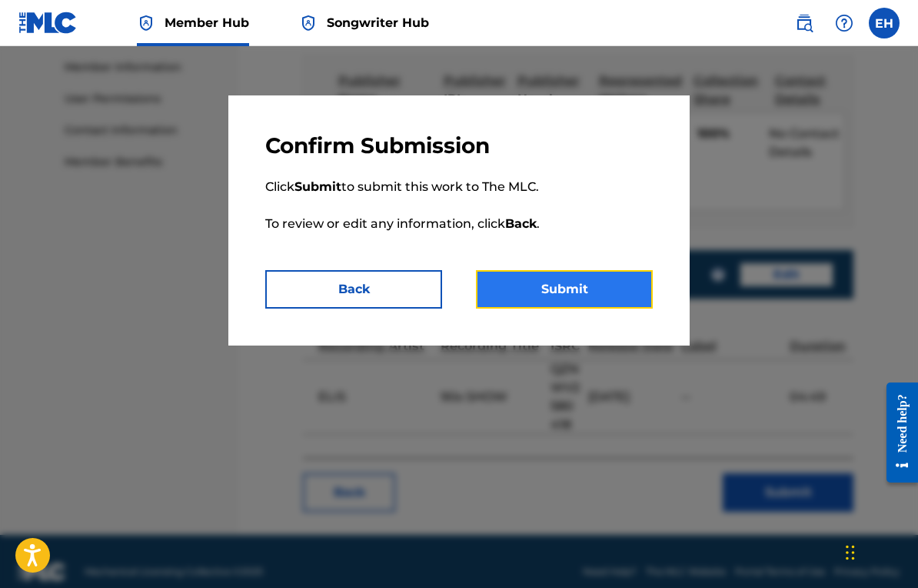
click at [553, 291] on button "Submit" at bounding box center [564, 289] width 177 height 38
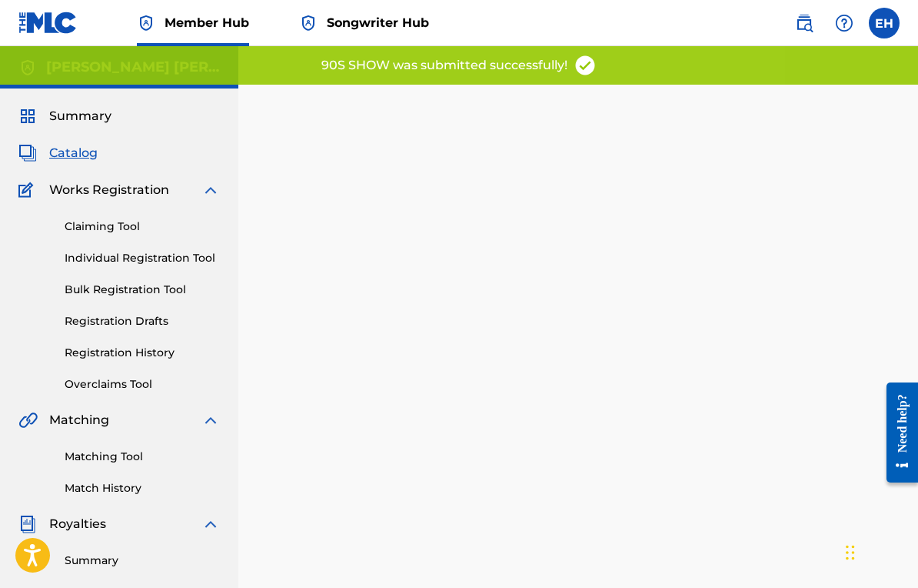
click at [80, 155] on span "Catalog" at bounding box center [73, 153] width 48 height 18
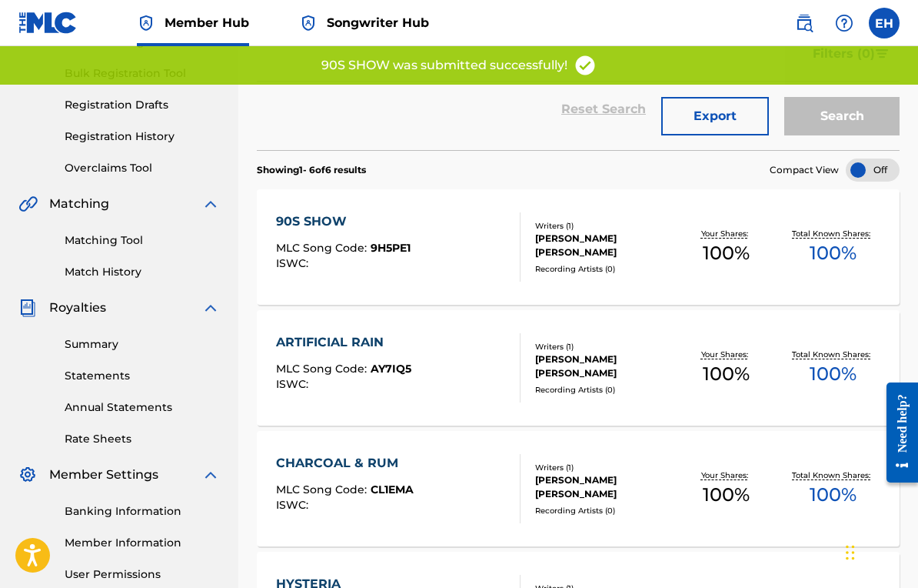
scroll to position [226, 0]
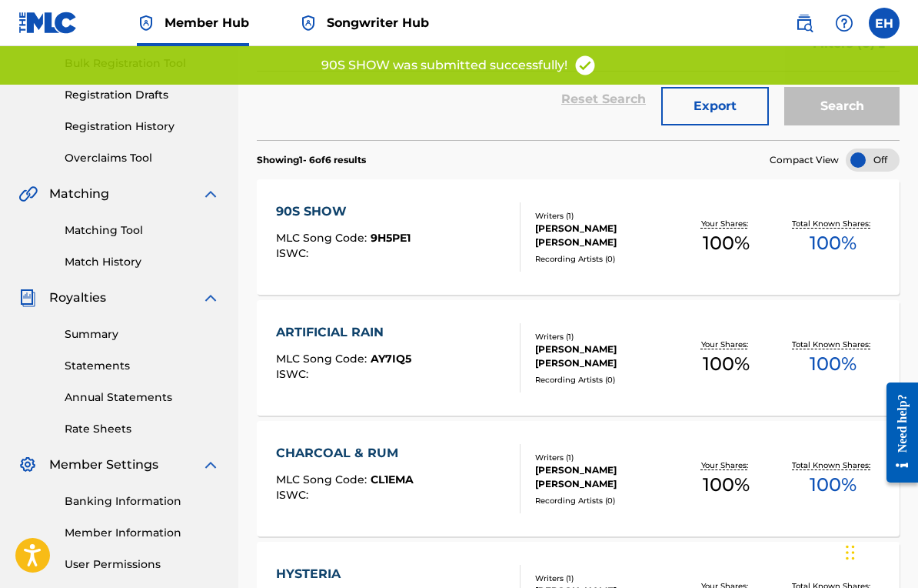
click at [373, 334] on div "ARTIFICIAL RAIN" at bounding box center [343, 332] width 135 height 18
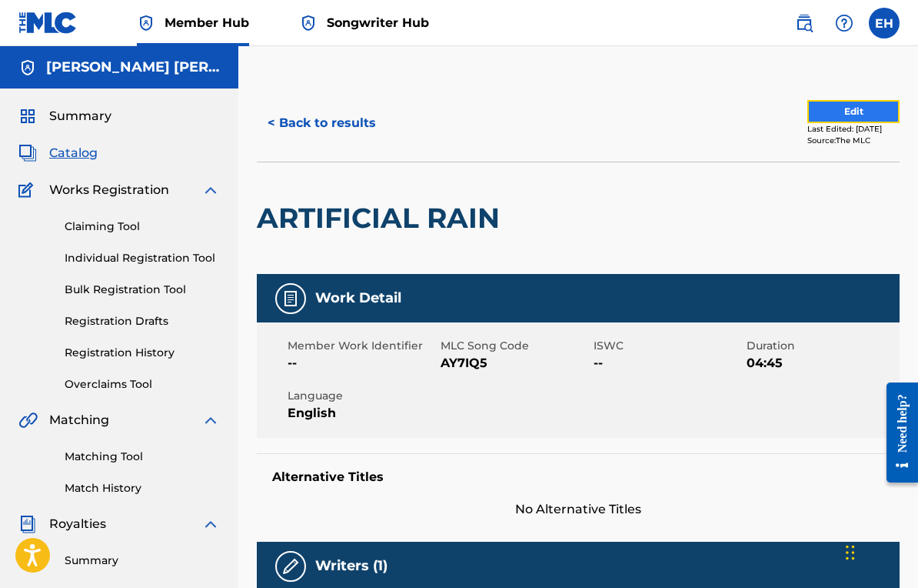
click at [812, 118] on button "Edit" at bounding box center [854, 111] width 92 height 23
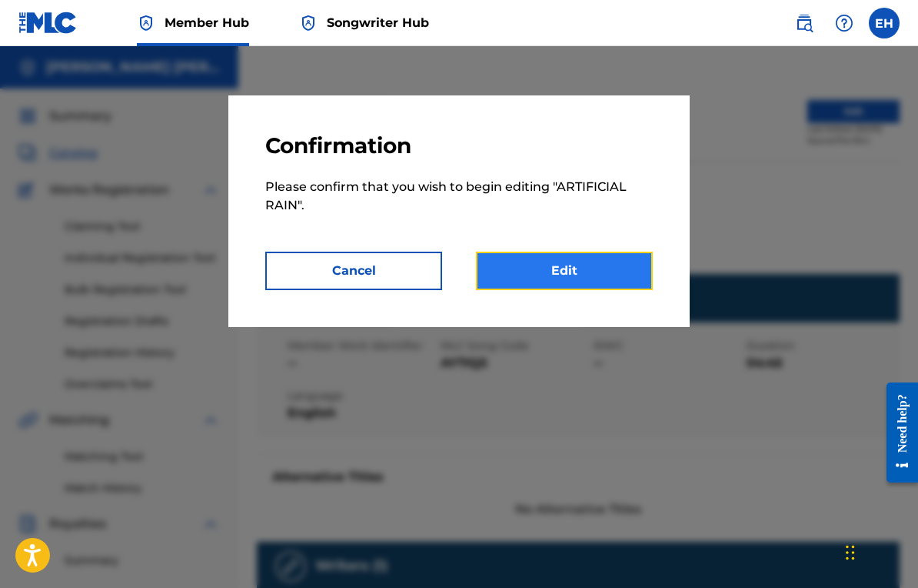
click at [582, 275] on link "Edit" at bounding box center [564, 271] width 177 height 38
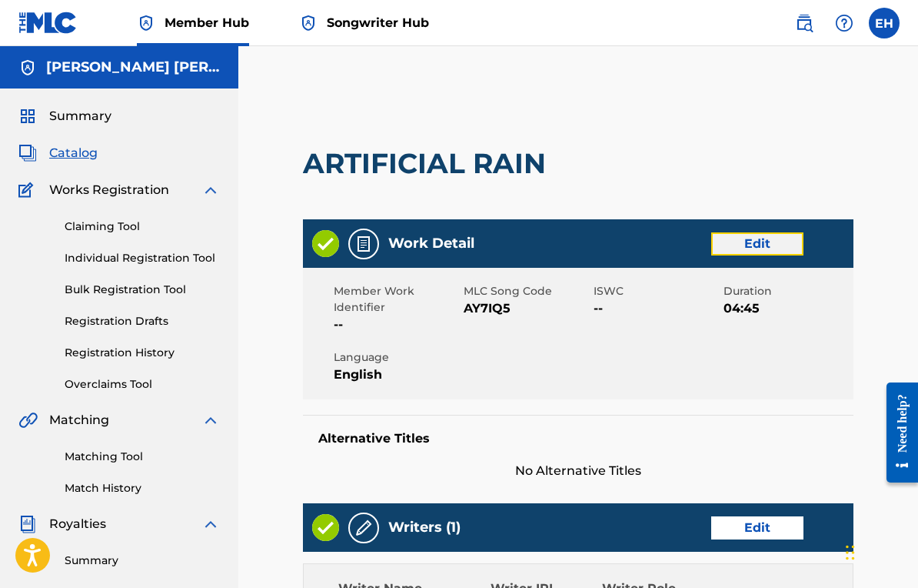
click at [751, 244] on link "Edit" at bounding box center [758, 243] width 92 height 23
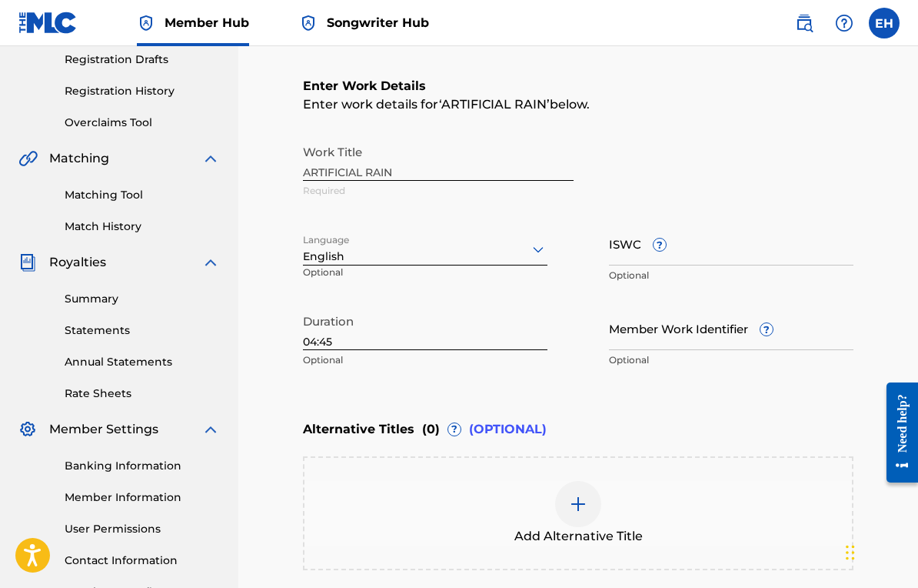
scroll to position [273, 0]
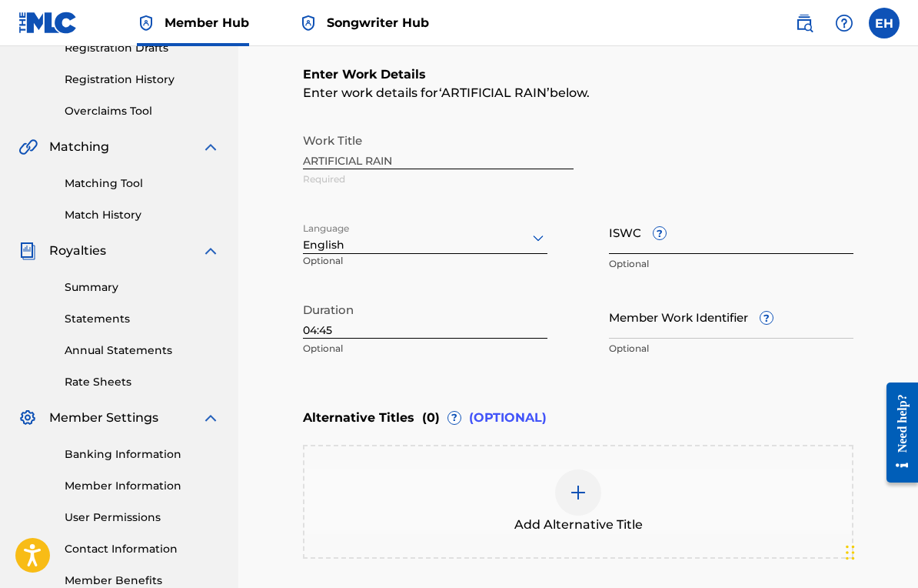
click at [634, 251] on input "ISWC ?" at bounding box center [731, 232] width 245 height 44
drag, startPoint x: 610, startPoint y: 223, endPoint x: 625, endPoint y: 223, distance: 15.4
click at [625, 223] on input "ISWC ?" at bounding box center [731, 232] width 245 height 44
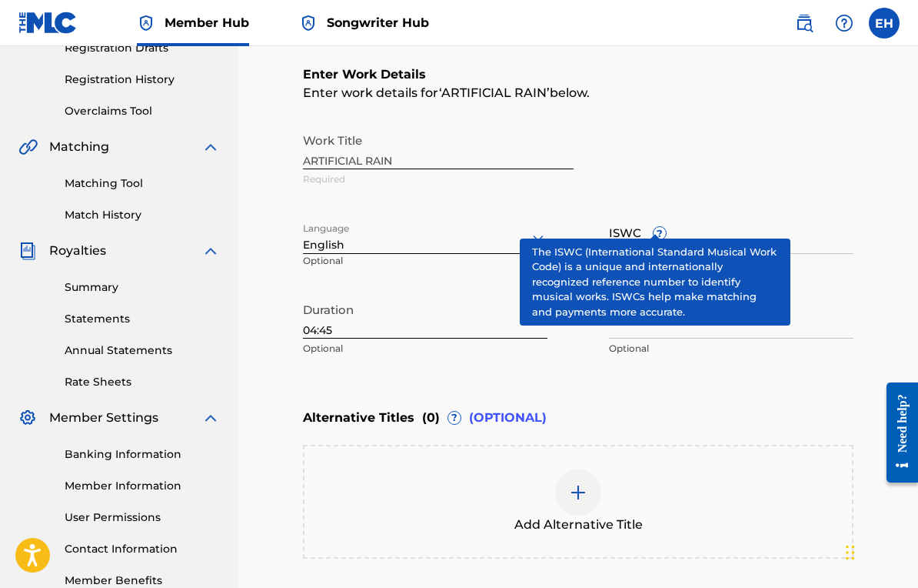
click at [655, 223] on div "ISWC ? Optional" at bounding box center [731, 244] width 245 height 69
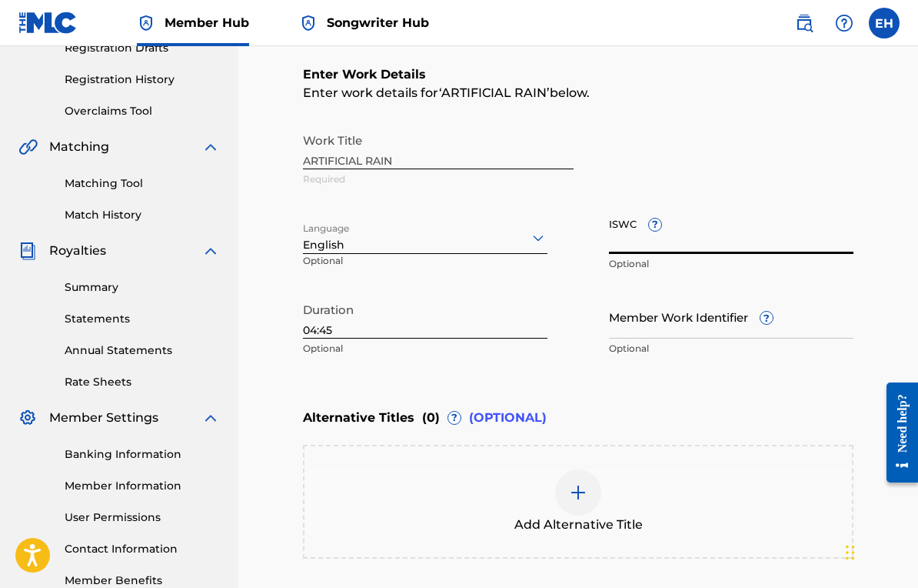
drag, startPoint x: 640, startPoint y: 230, endPoint x: 605, endPoint y: 218, distance: 36.7
click at [605, 218] on div "Work Title ARTIFICIAL RAIN Required Language English Optional ISWC ? Optional D…" at bounding box center [578, 244] width 551 height 238
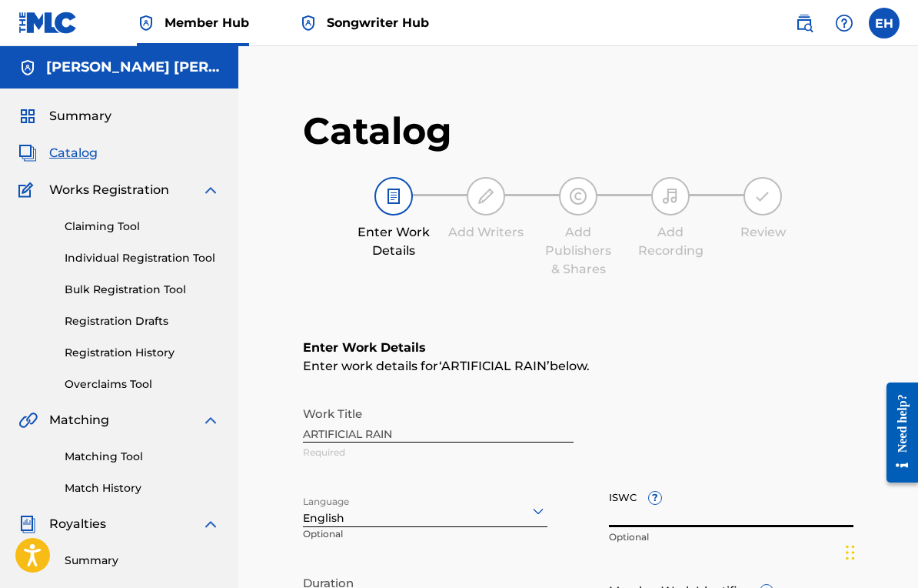
click at [74, 151] on span "Catalog" at bounding box center [73, 153] width 48 height 18
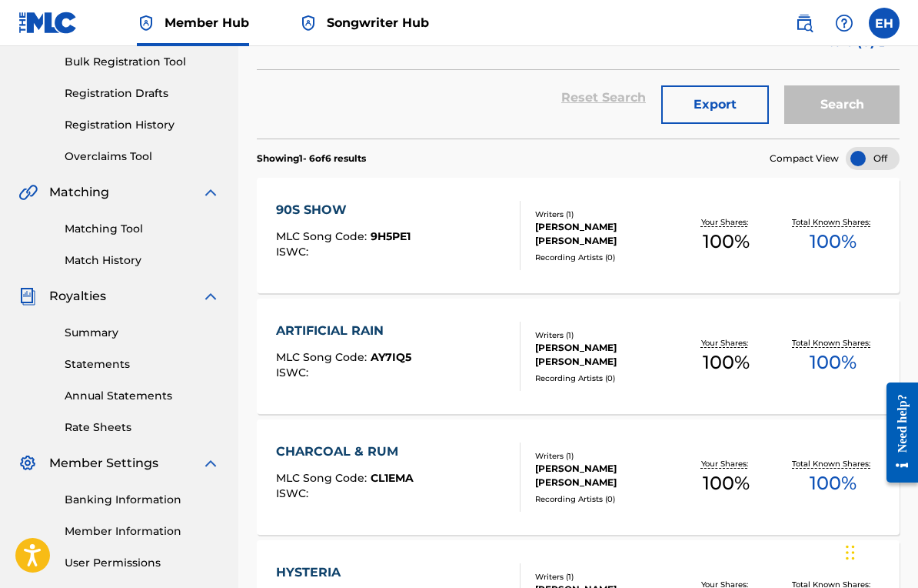
scroll to position [321, 0]
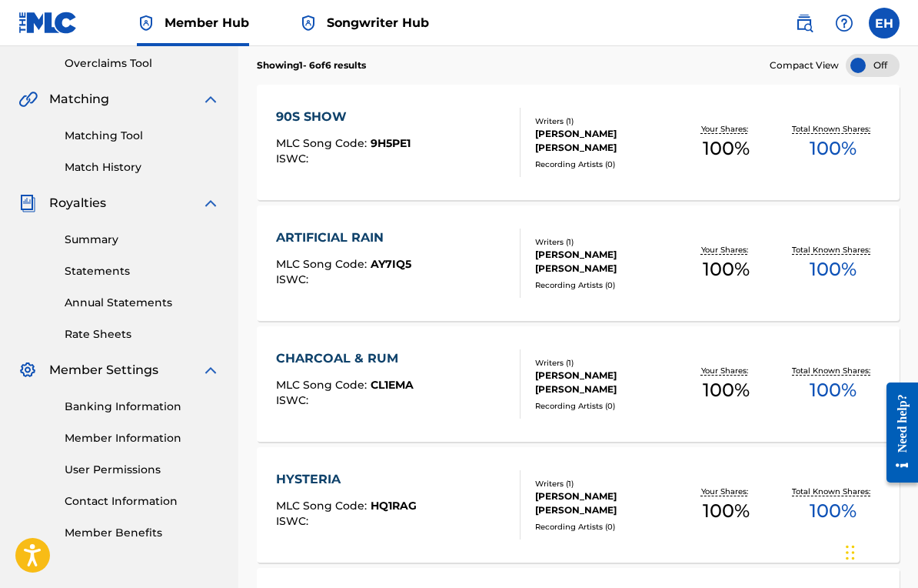
click at [568, 117] on div "Writers ( 1 )" at bounding box center [604, 121] width 138 height 12
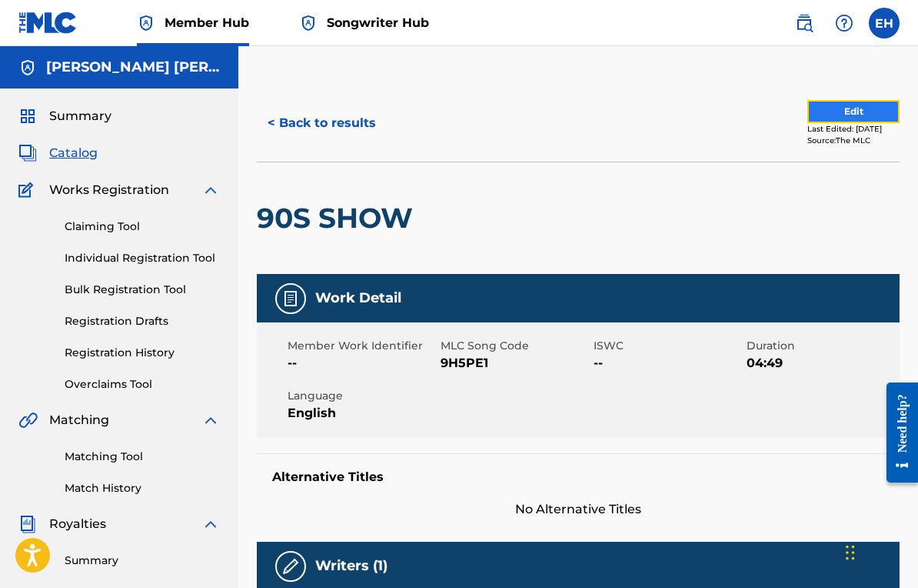
click at [808, 112] on button "Edit" at bounding box center [854, 111] width 92 height 23
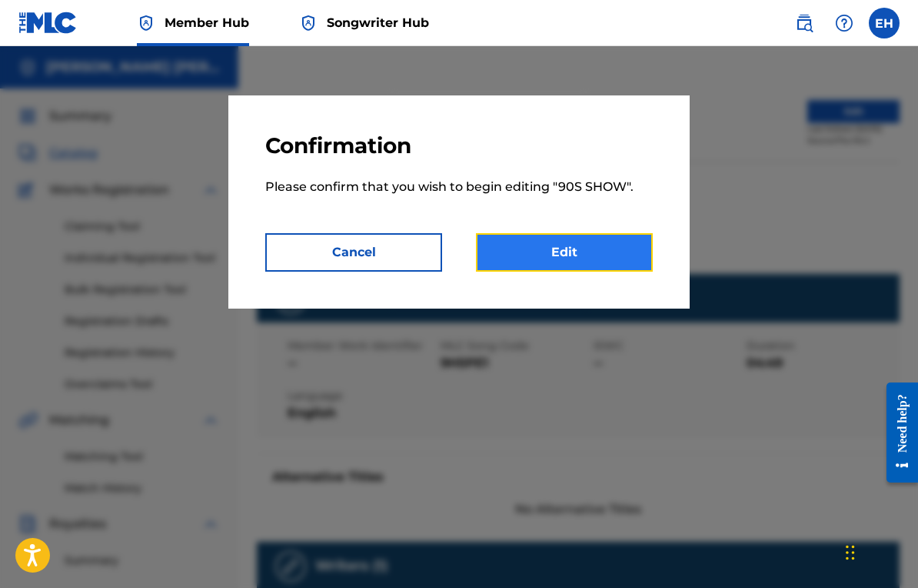
click at [508, 241] on link "Edit" at bounding box center [564, 252] width 177 height 38
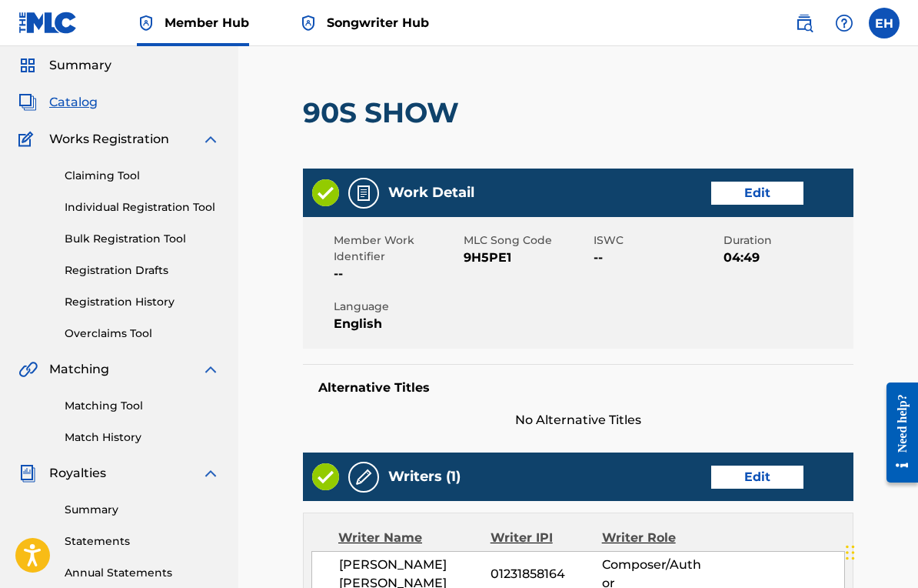
scroll to position [60, 0]
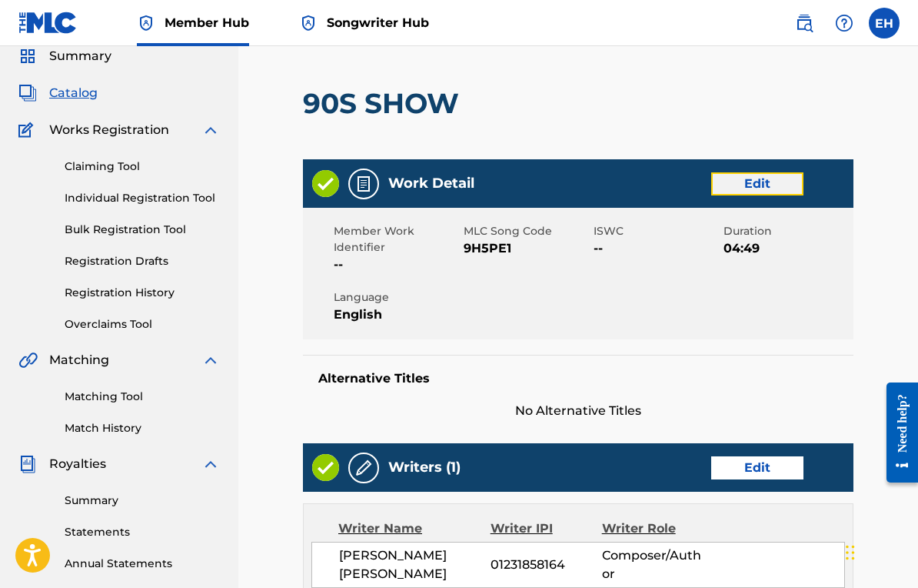
click at [725, 188] on link "Edit" at bounding box center [758, 183] width 92 height 23
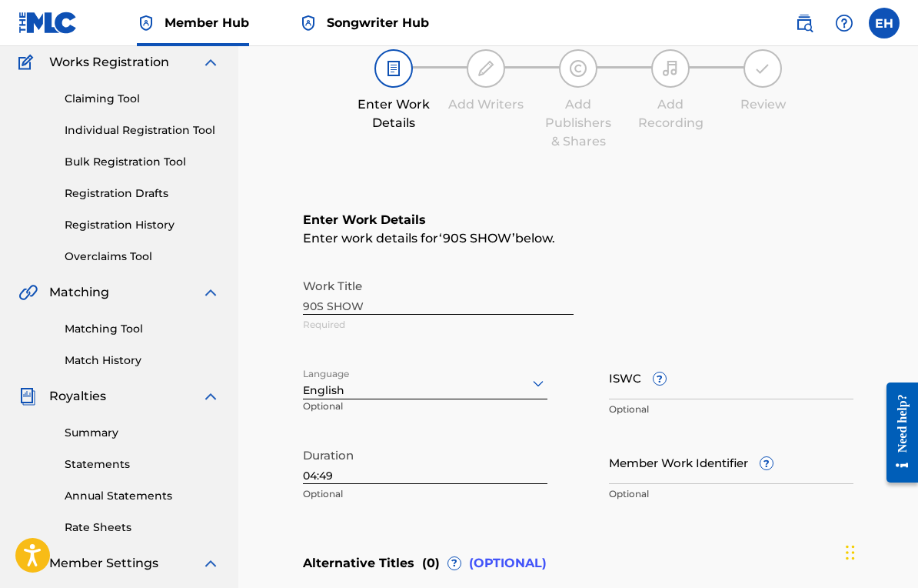
scroll to position [142, 0]
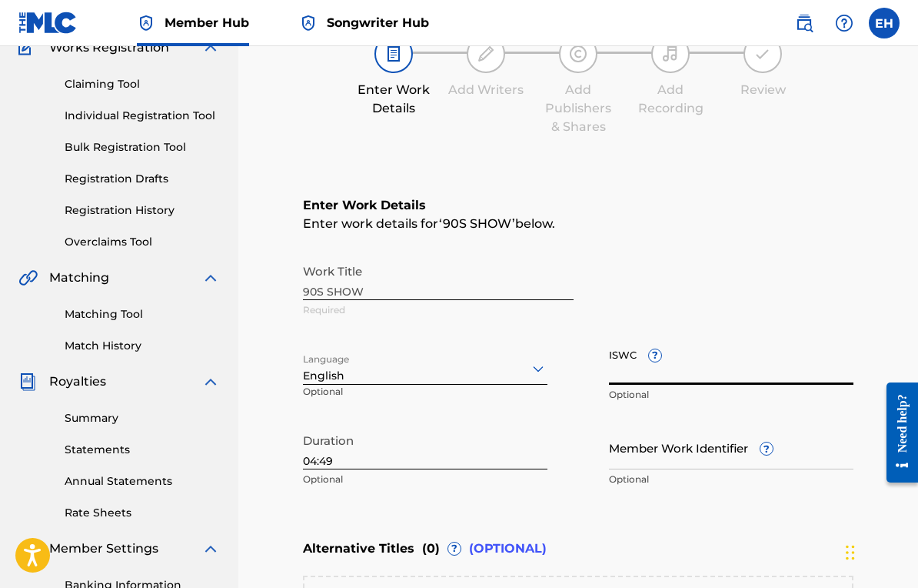
click at [611, 365] on input "ISWC ?" at bounding box center [731, 363] width 245 height 44
paste input "T-335.154.823-3"
type input "T-335.154.823-3"
click at [609, 405] on div "ISWC ? T-335.154.823-3 Optional" at bounding box center [731, 375] width 245 height 69
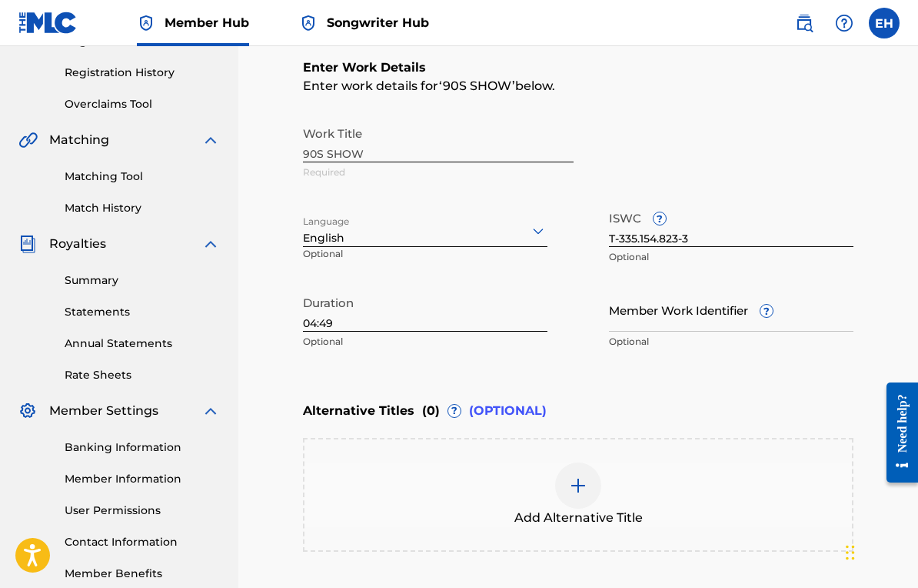
scroll to position [297, 0]
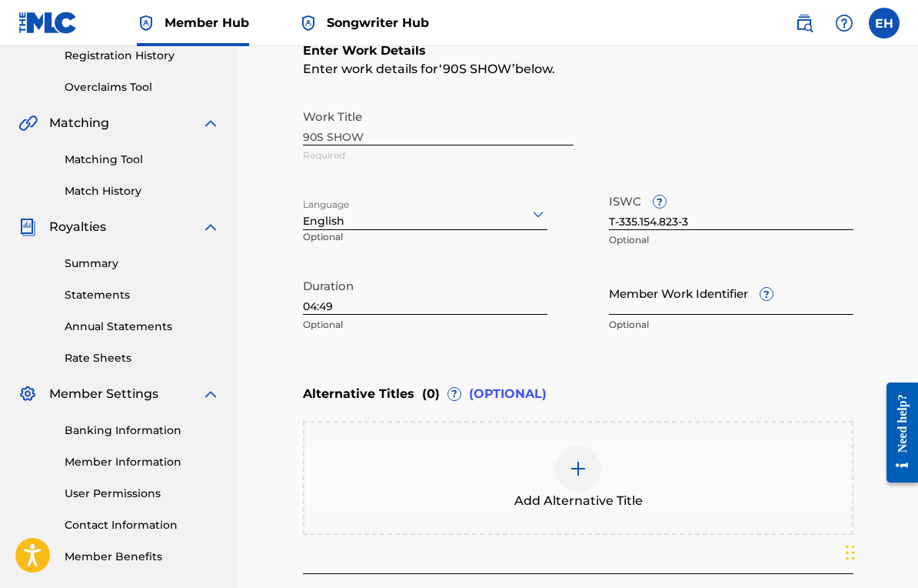
click at [660, 277] on input "Member Work Identifier ?" at bounding box center [731, 293] width 245 height 44
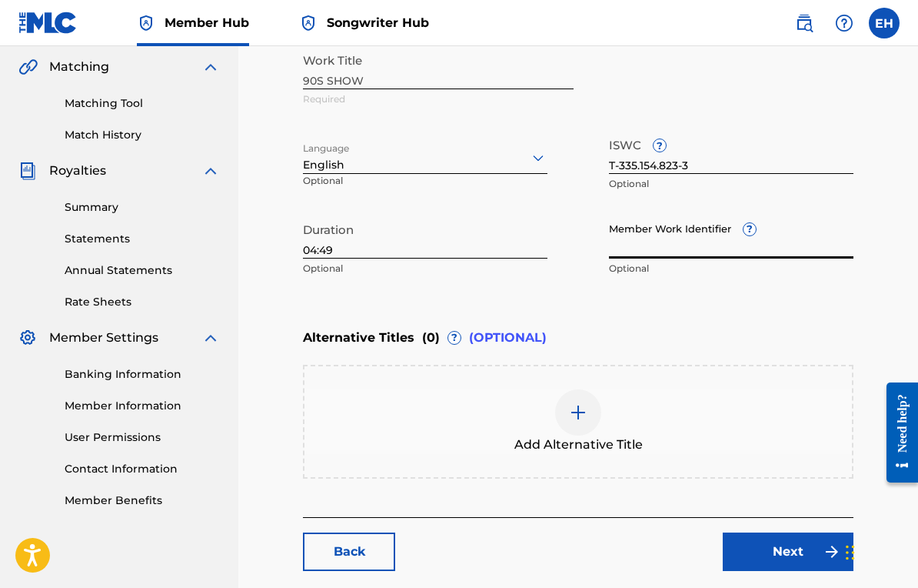
scroll to position [432, 0]
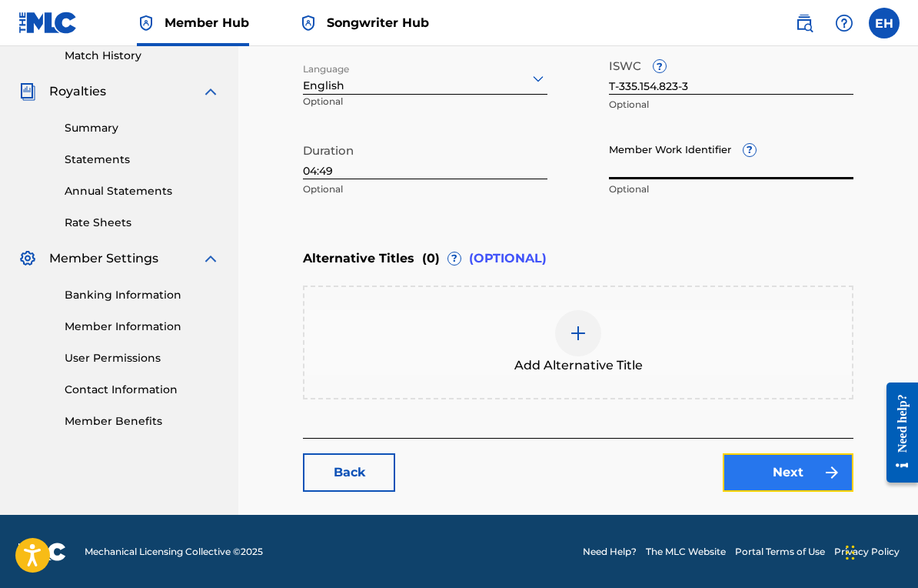
click at [818, 488] on link "Next" at bounding box center [788, 472] width 131 height 38
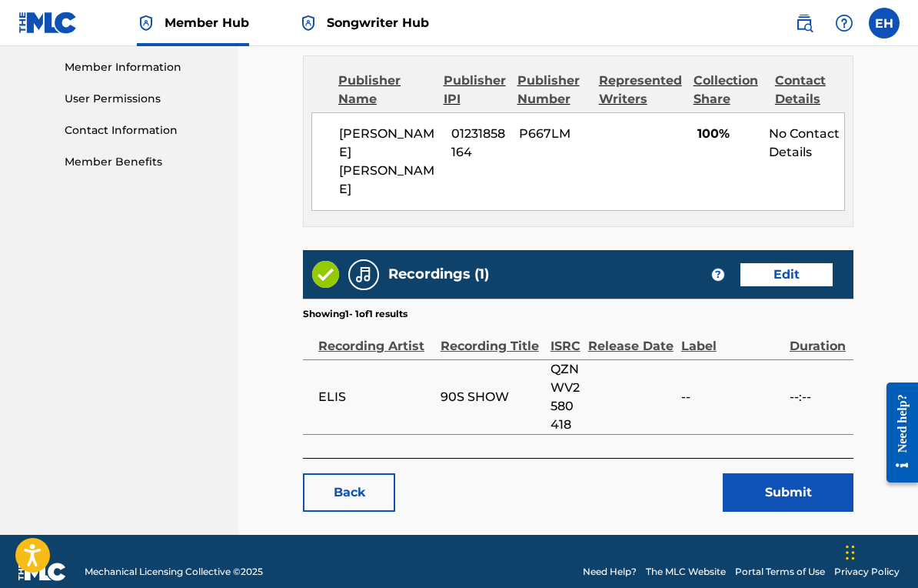
scroll to position [668, 0]
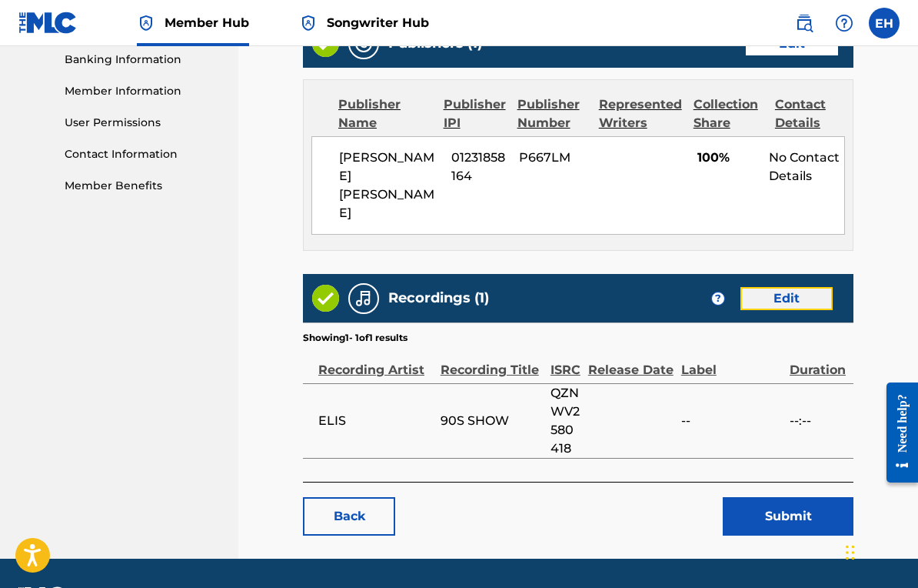
click at [788, 287] on link "Edit" at bounding box center [787, 298] width 92 height 23
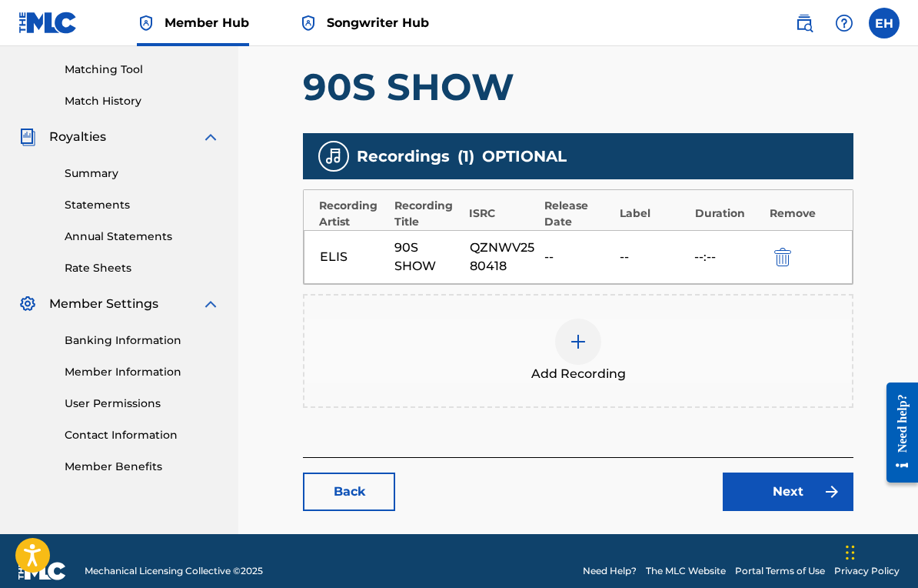
scroll to position [407, 0]
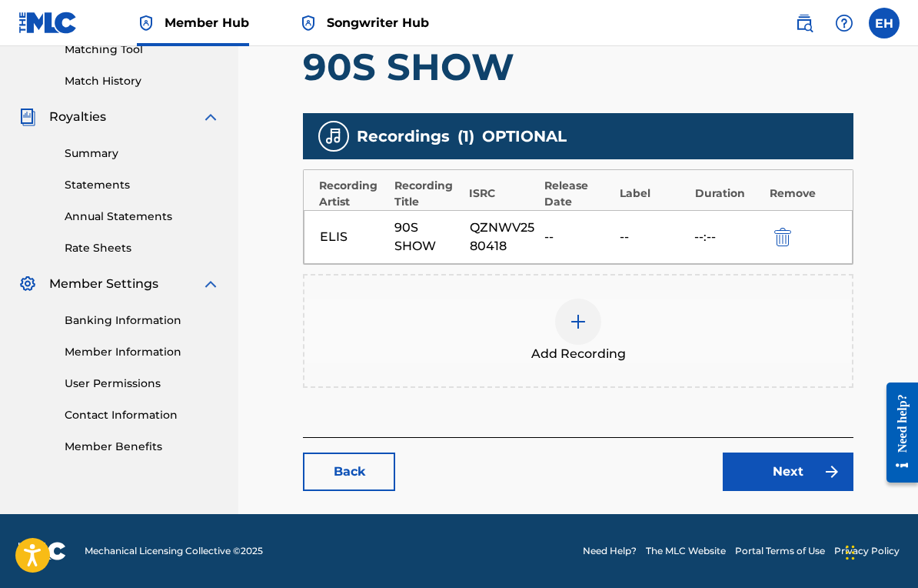
click at [610, 210] on div "ELIS 90S SHOW QZNWV2580418 -- -- --:--" at bounding box center [578, 237] width 549 height 54
click at [785, 496] on main "Catalog Enter Work Details Add Writers Add Publishers & Shares Add Recording Re…" at bounding box center [578, 96] width 643 height 836
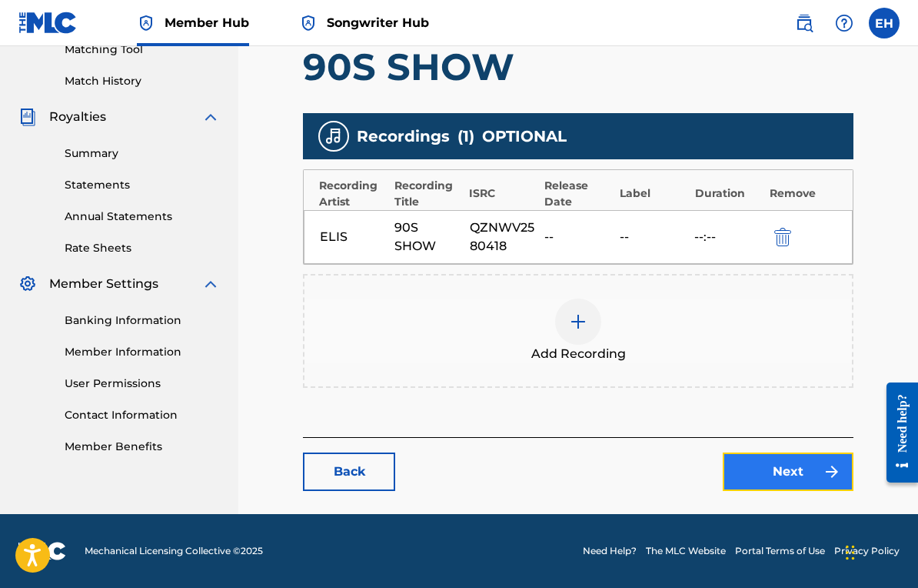
click at [783, 468] on link "Next" at bounding box center [788, 471] width 131 height 38
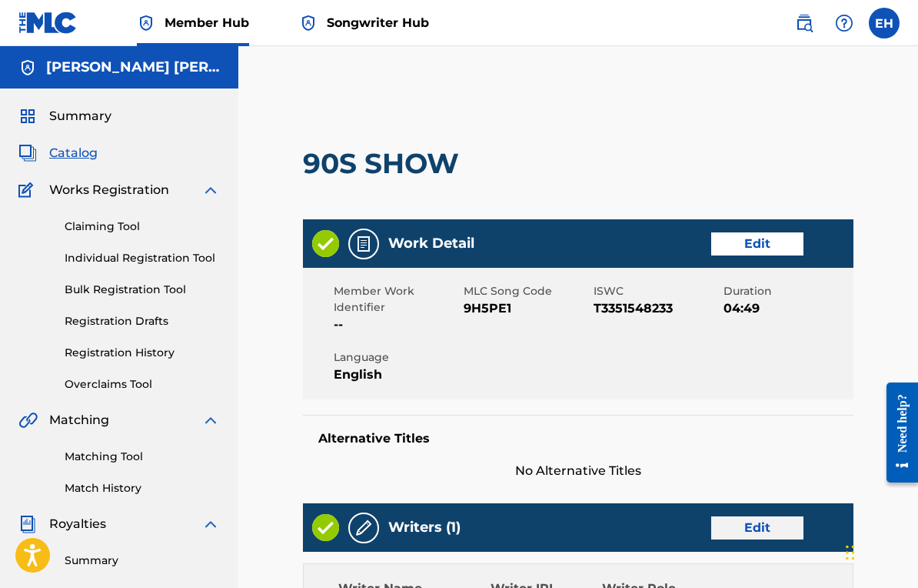
scroll to position [692, 0]
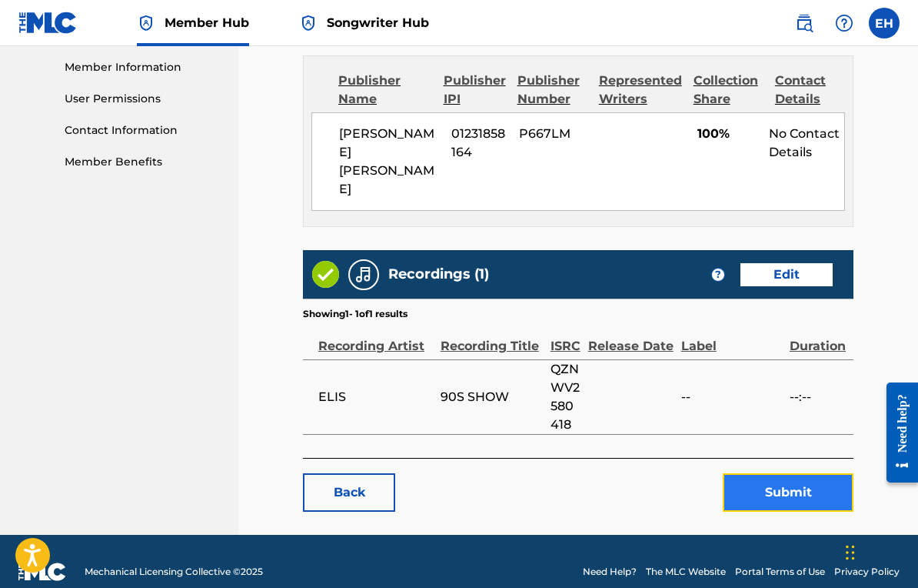
click at [799, 473] on button "Submit" at bounding box center [788, 492] width 131 height 38
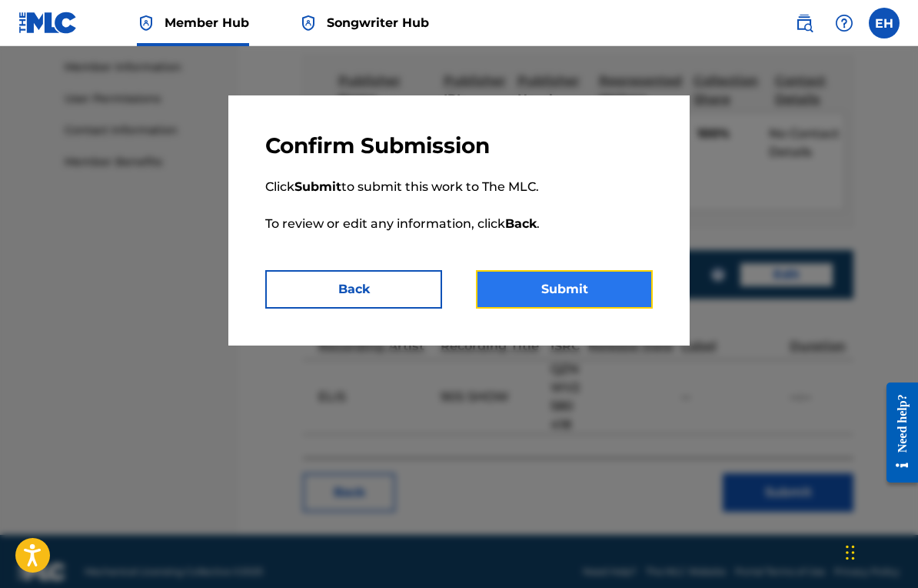
click at [599, 297] on button "Submit" at bounding box center [564, 289] width 177 height 38
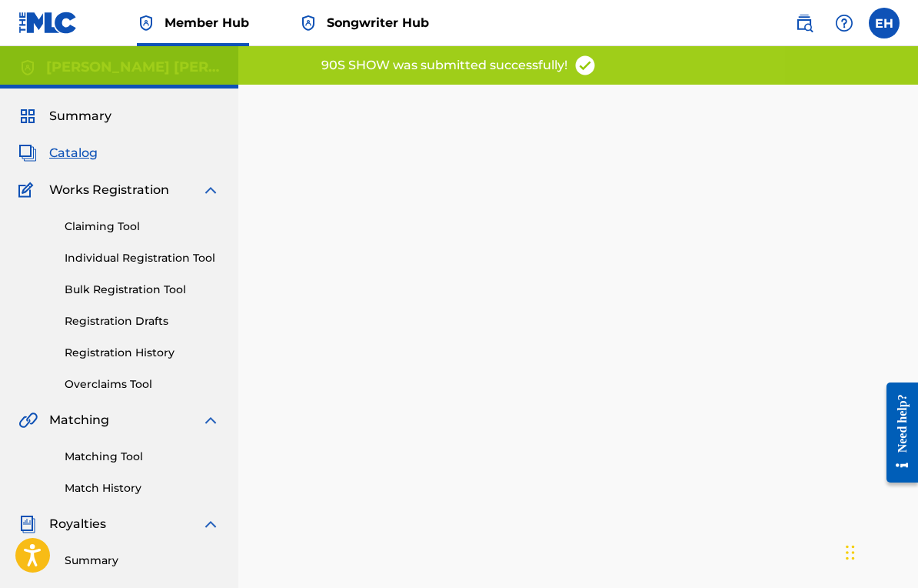
click at [70, 145] on span "Catalog" at bounding box center [73, 153] width 48 height 18
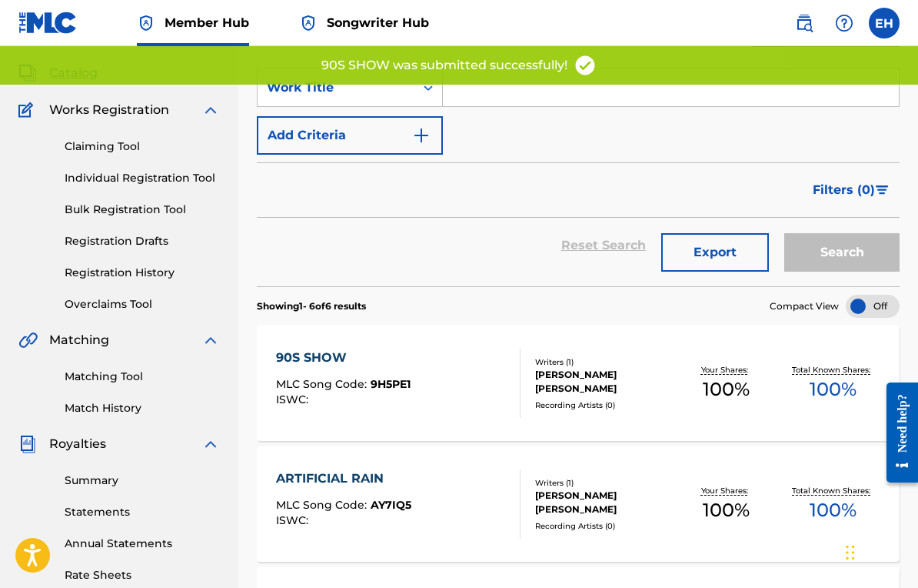
scroll to position [220, 0]
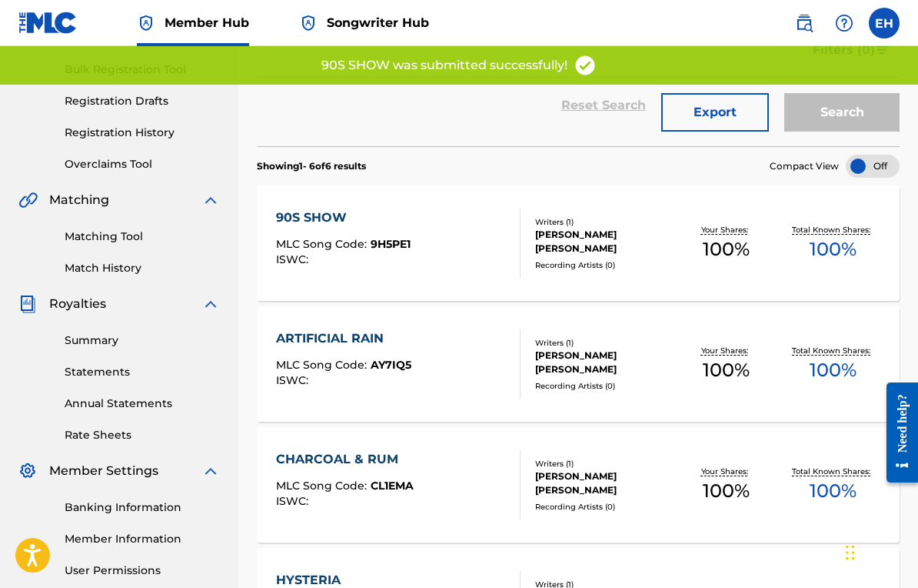
click at [378, 350] on div "ARTIFICIAL RAIN MLC Song Code : AY7IQ5 ISWC :" at bounding box center [343, 363] width 135 height 69
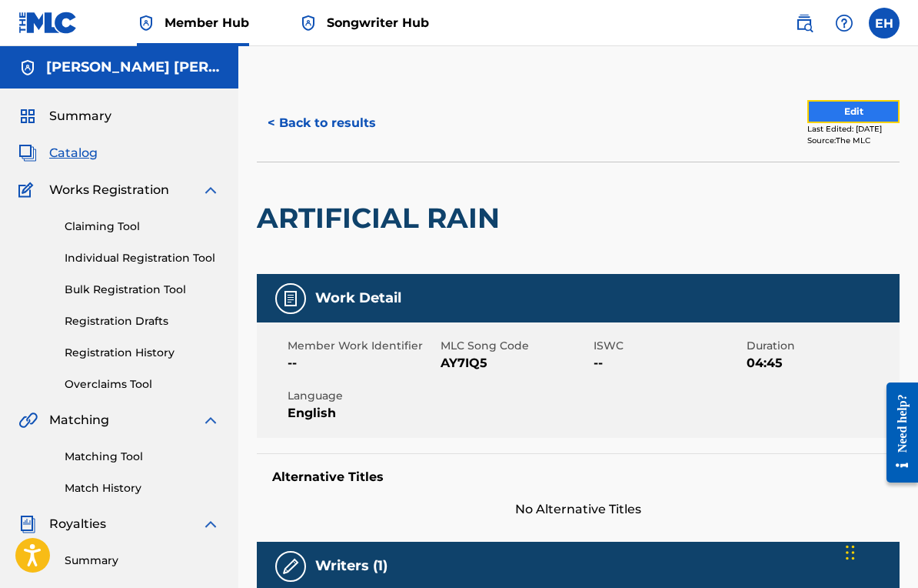
click at [839, 112] on button "Edit" at bounding box center [854, 111] width 92 height 23
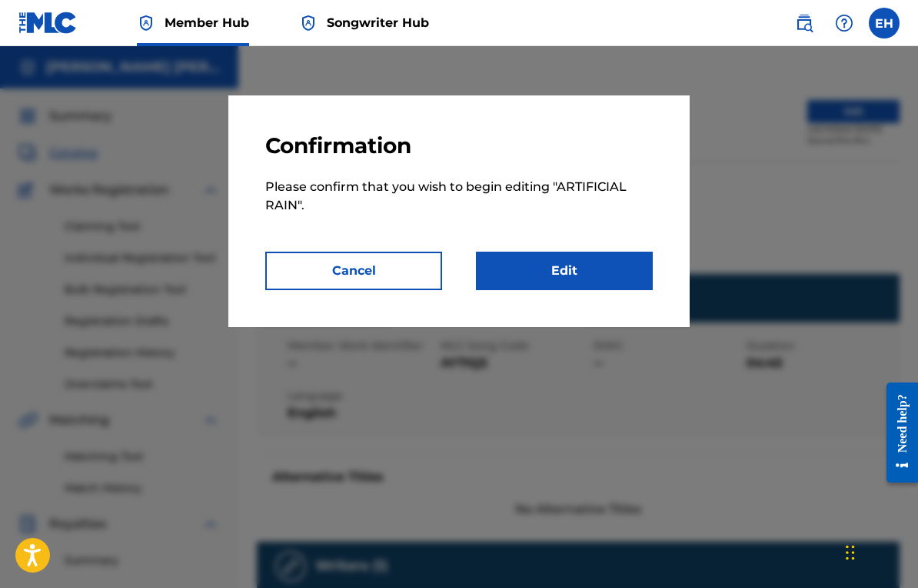
click at [598, 298] on div "Confirmation Please confirm that you wish to begin editing " ARTIFICIAL RAIN ".…" at bounding box center [459, 211] width 462 height 232
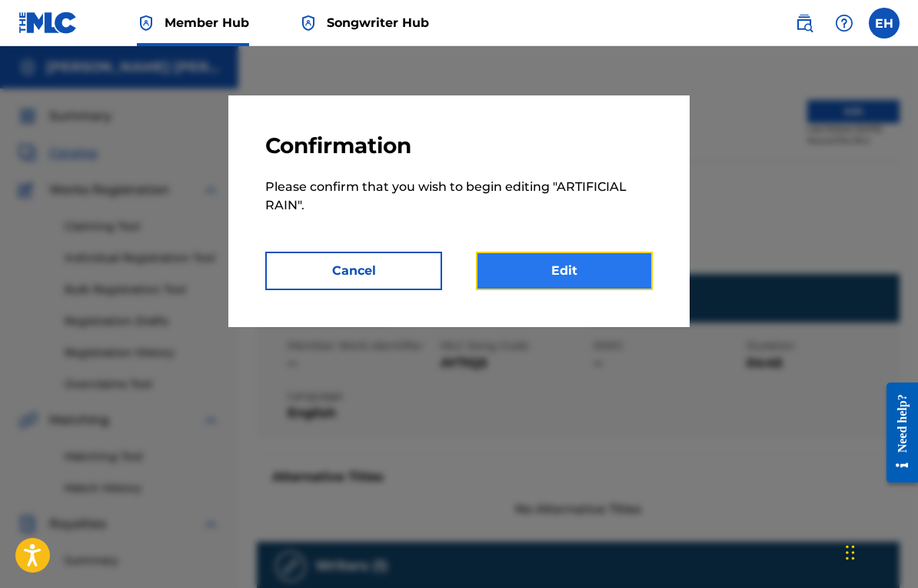
click at [598, 288] on link "Edit" at bounding box center [564, 271] width 177 height 38
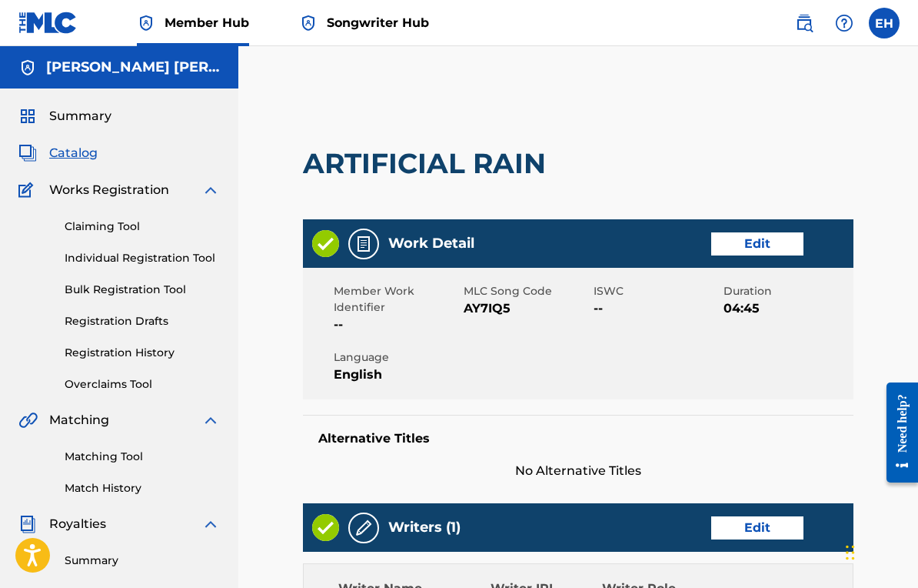
scroll to position [45, 0]
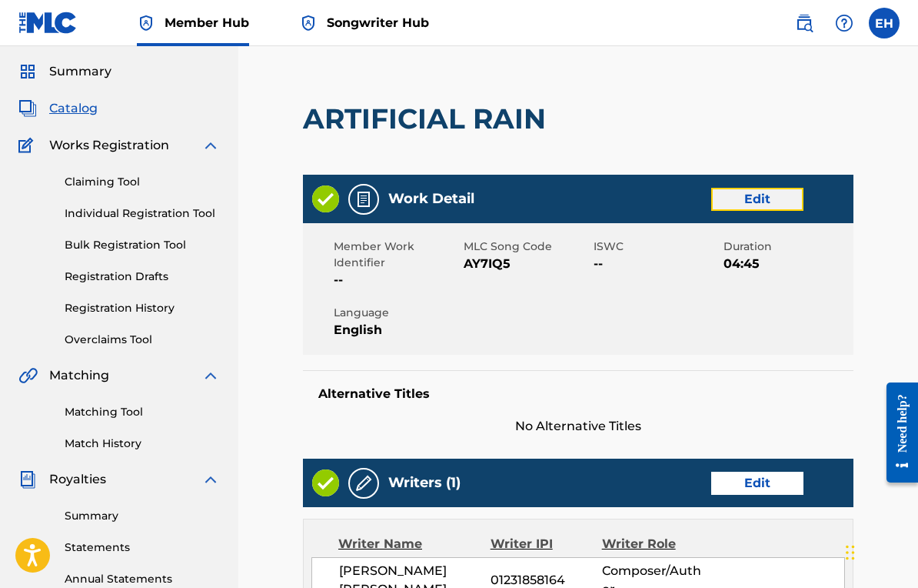
click at [781, 199] on link "Edit" at bounding box center [758, 199] width 92 height 23
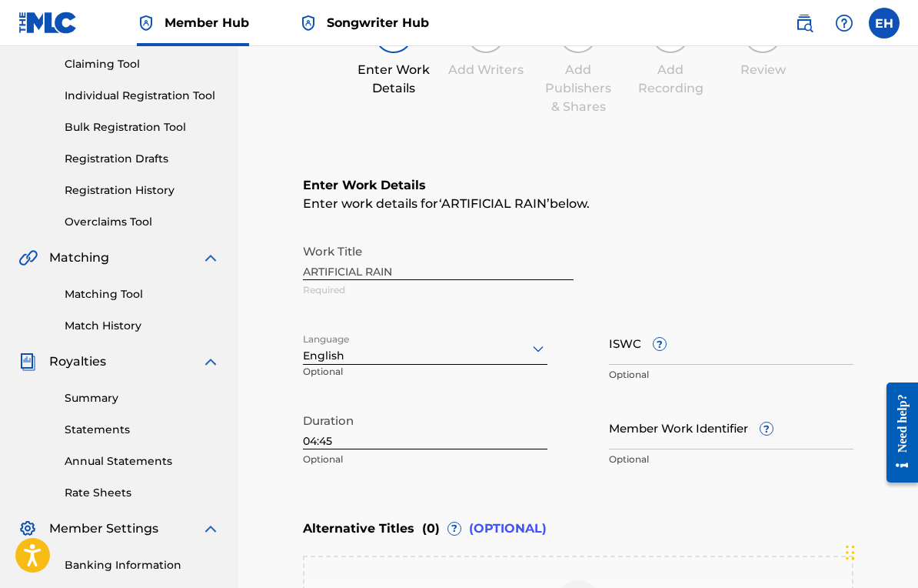
scroll to position [191, 0]
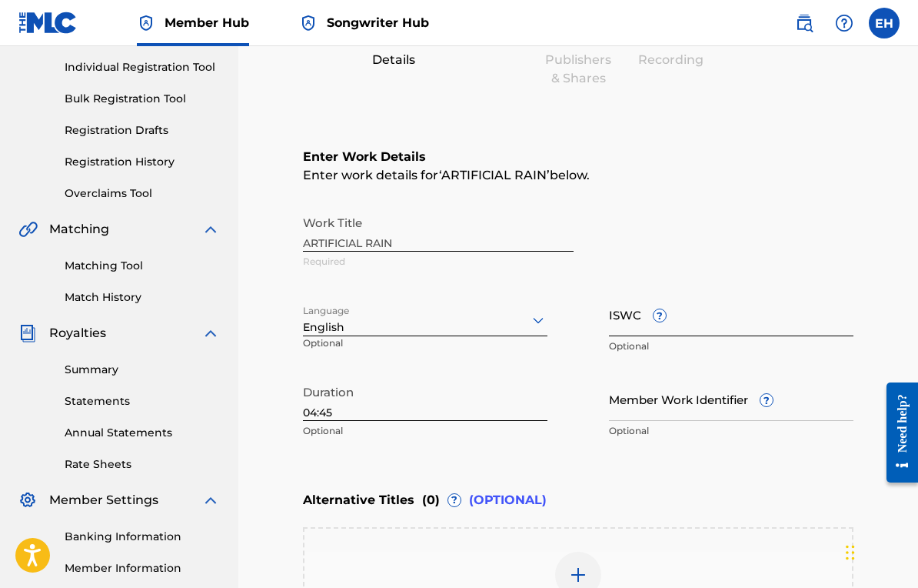
click at [642, 319] on input "ISWC ?" at bounding box center [731, 314] width 245 height 44
paste input "T-335.154.796-7"
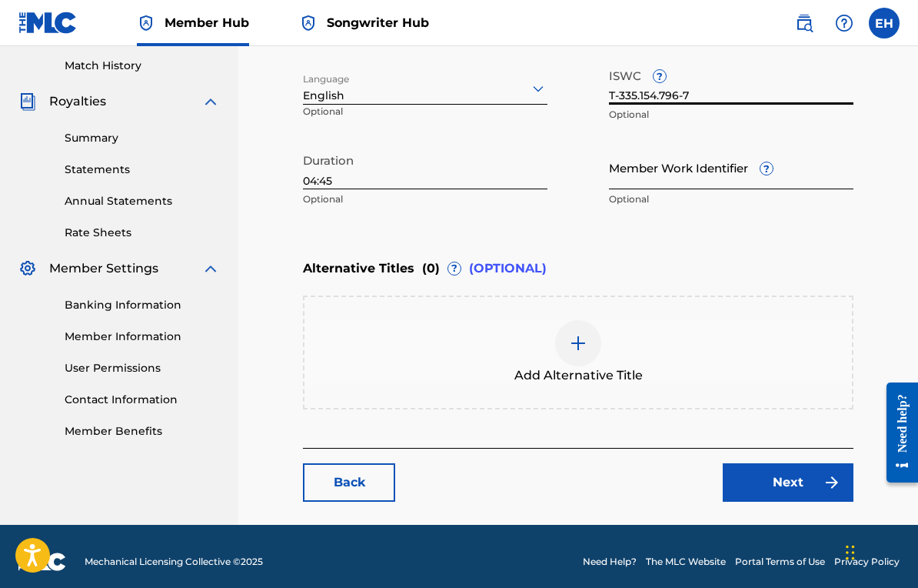
scroll to position [429, 0]
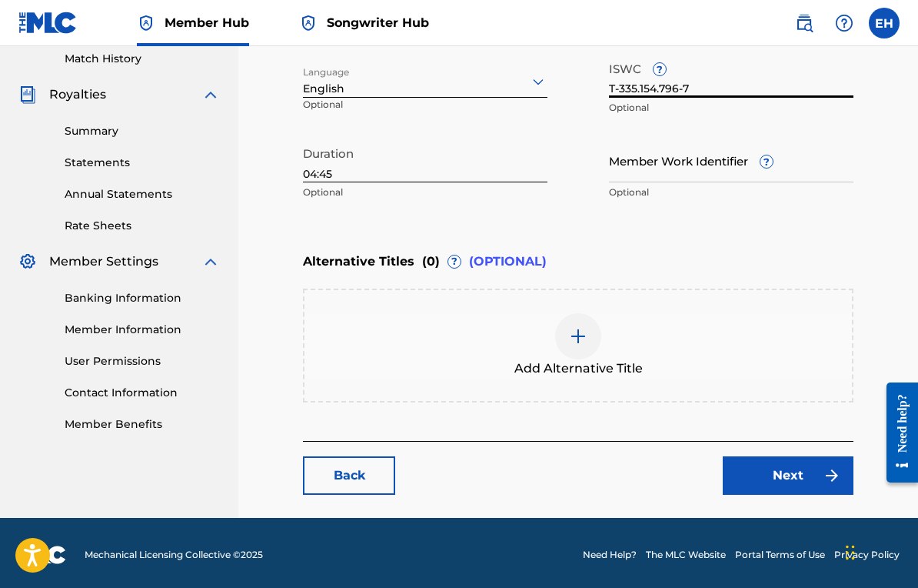
type input "T-335.154.796-7"
click at [772, 454] on div "Back Next" at bounding box center [578, 468] width 551 height 54
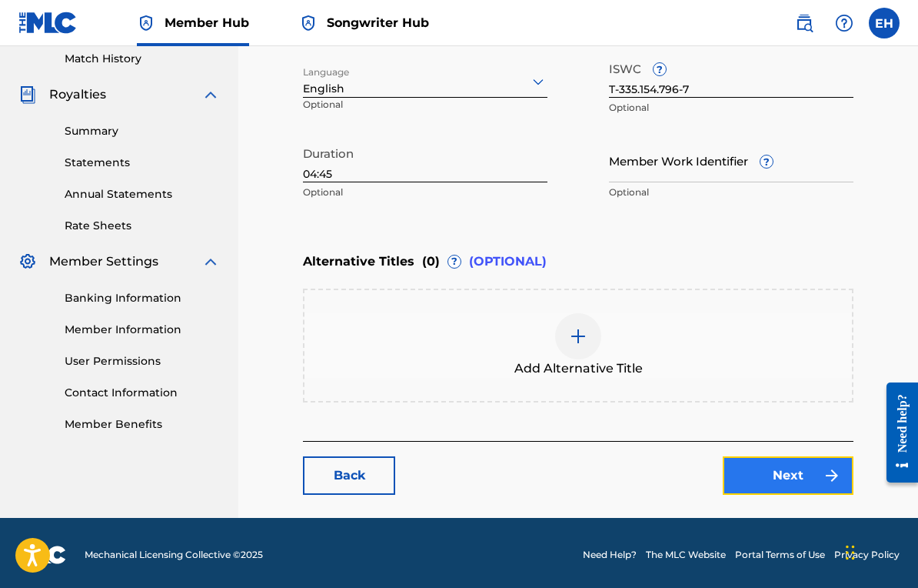
click at [772, 474] on link "Next" at bounding box center [788, 475] width 131 height 38
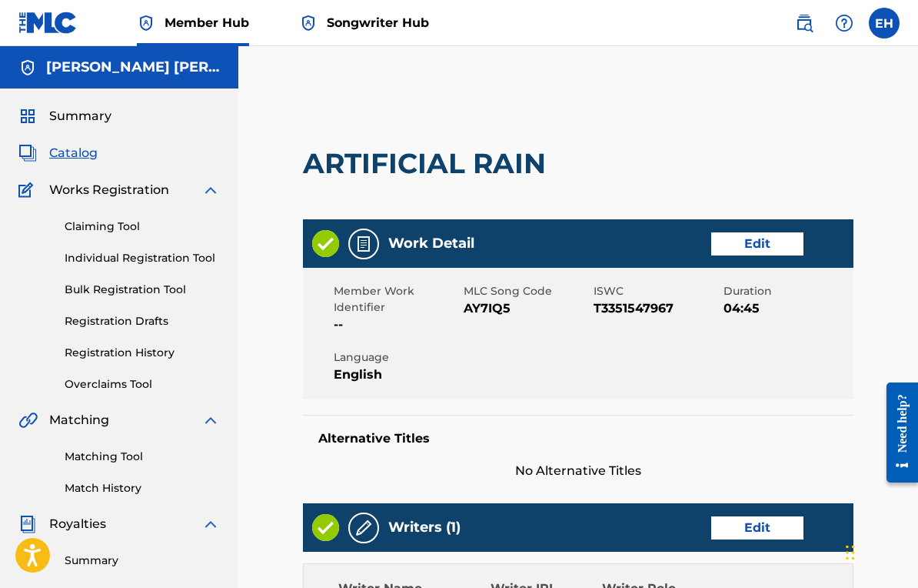
scroll to position [692, 0]
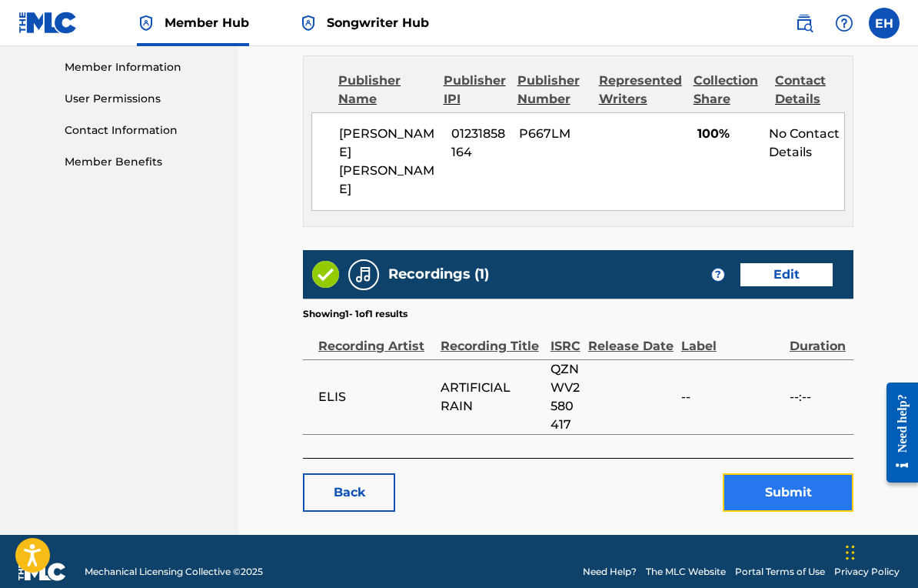
click at [769, 473] on button "Submit" at bounding box center [788, 492] width 131 height 38
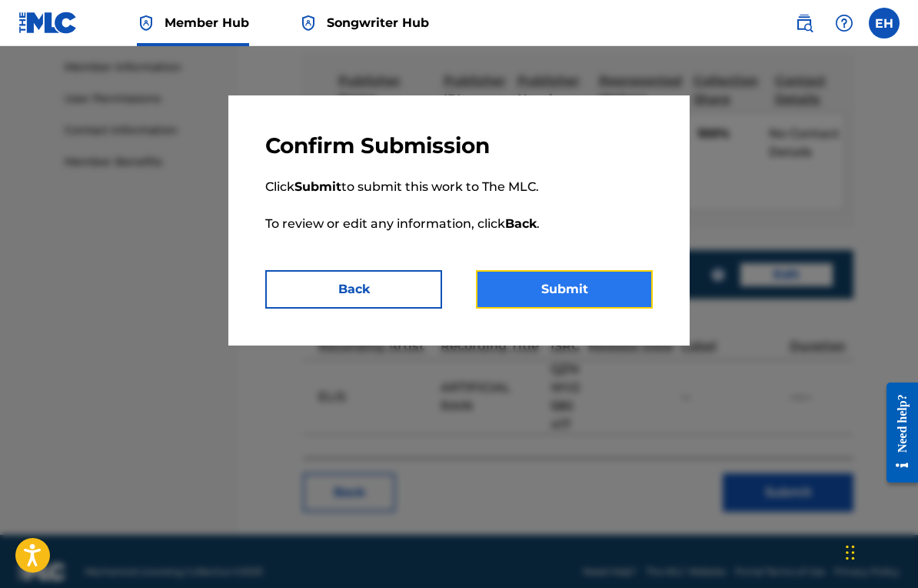
click at [583, 289] on button "Submit" at bounding box center [564, 289] width 177 height 38
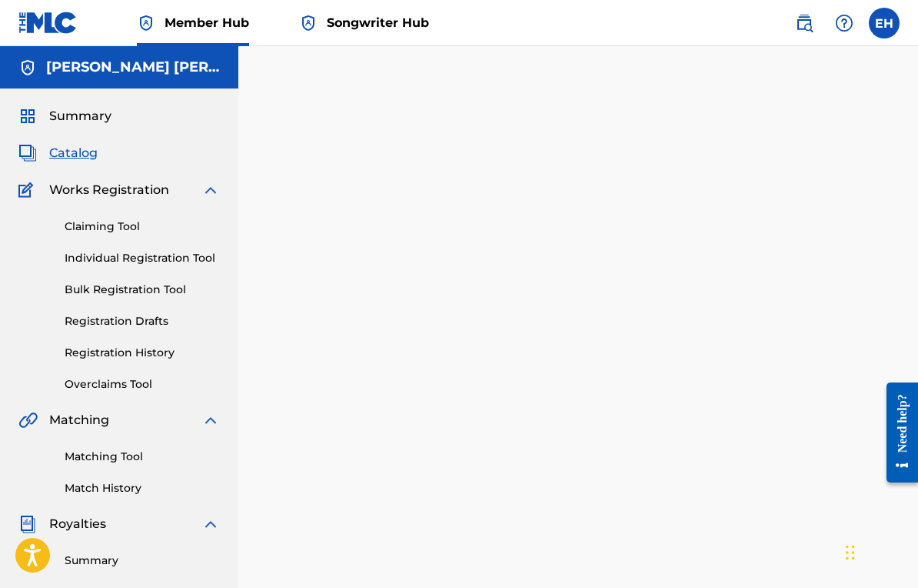
click at [72, 155] on span "Catalog" at bounding box center [73, 153] width 48 height 18
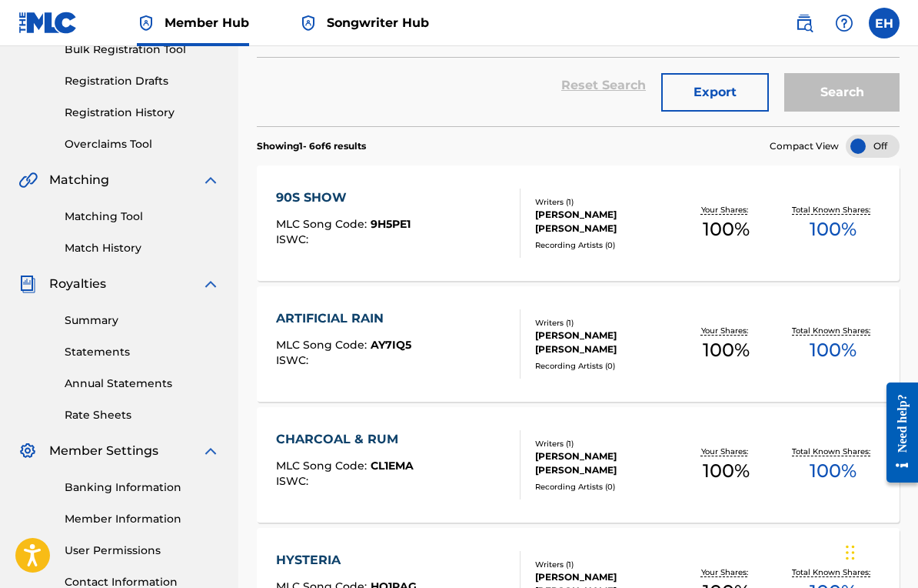
scroll to position [259, 0]
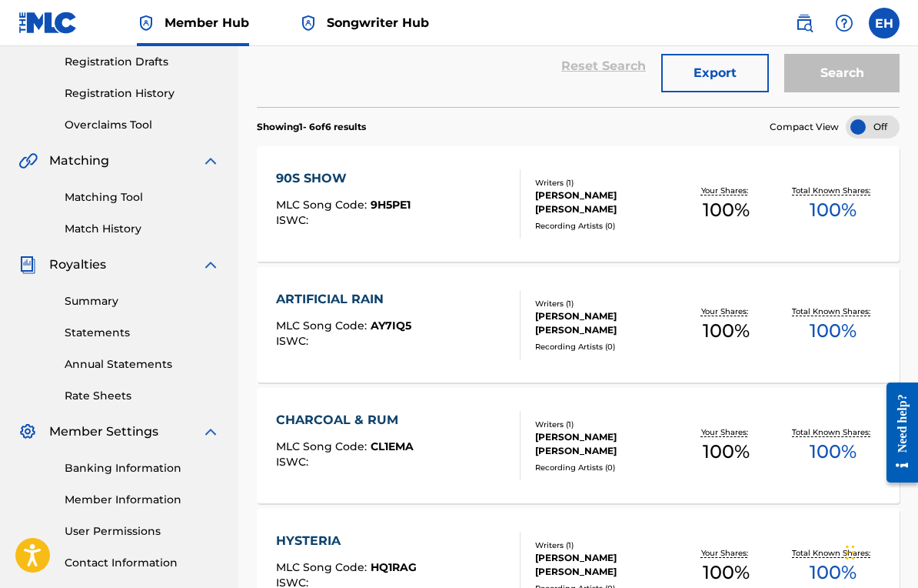
click at [455, 425] on div "CHARCOAL & RUM MLC Song Code : CL1EMA ISWC :" at bounding box center [398, 445] width 245 height 69
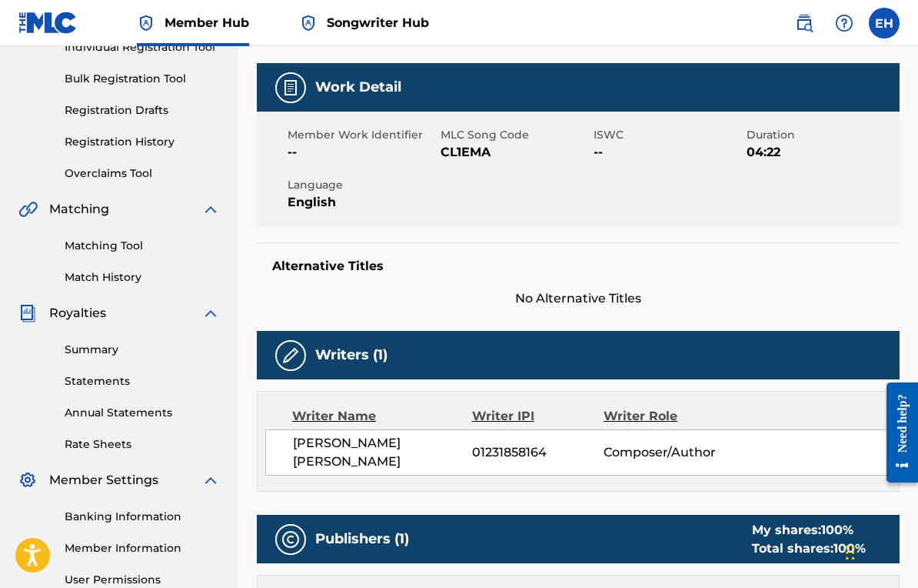
scroll to position [38, 0]
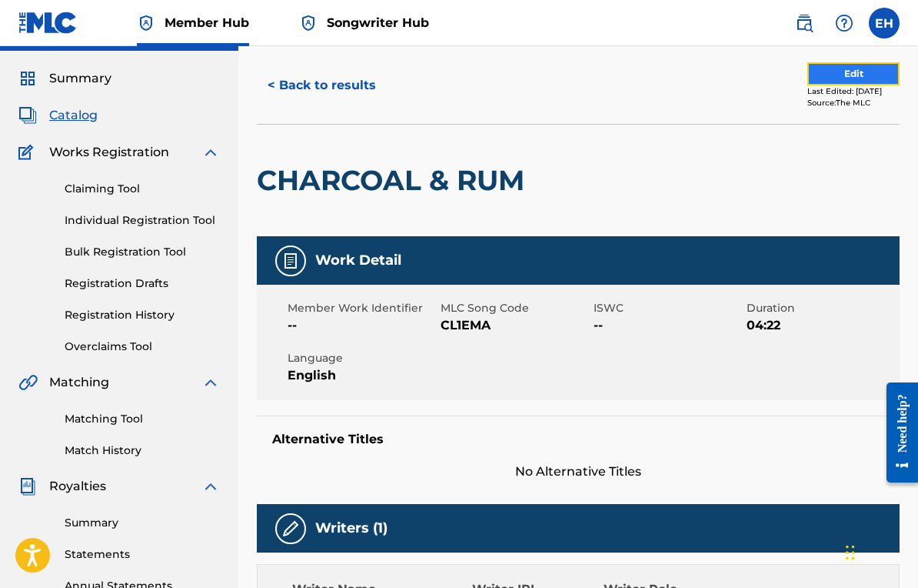
click at [814, 74] on button "Edit" at bounding box center [854, 73] width 92 height 23
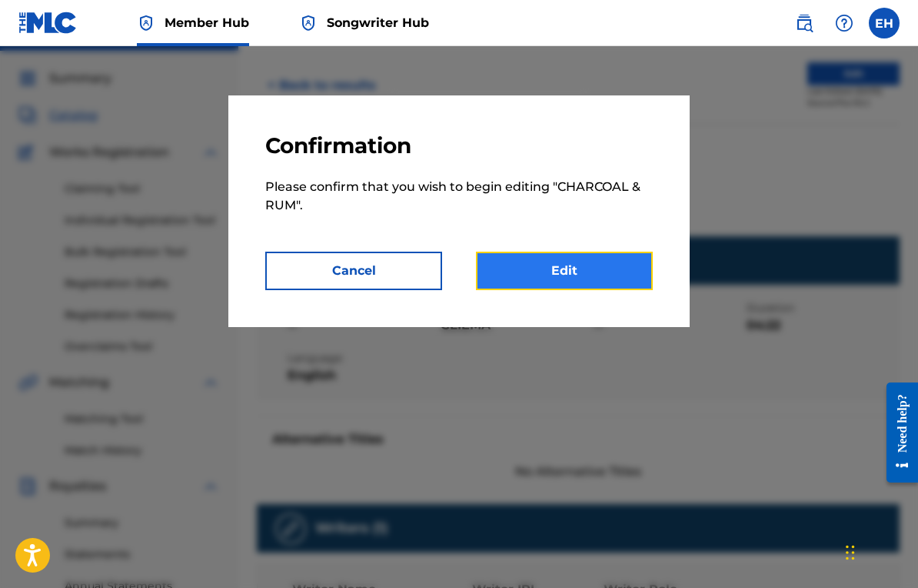
click at [492, 252] on link "Edit" at bounding box center [564, 271] width 177 height 38
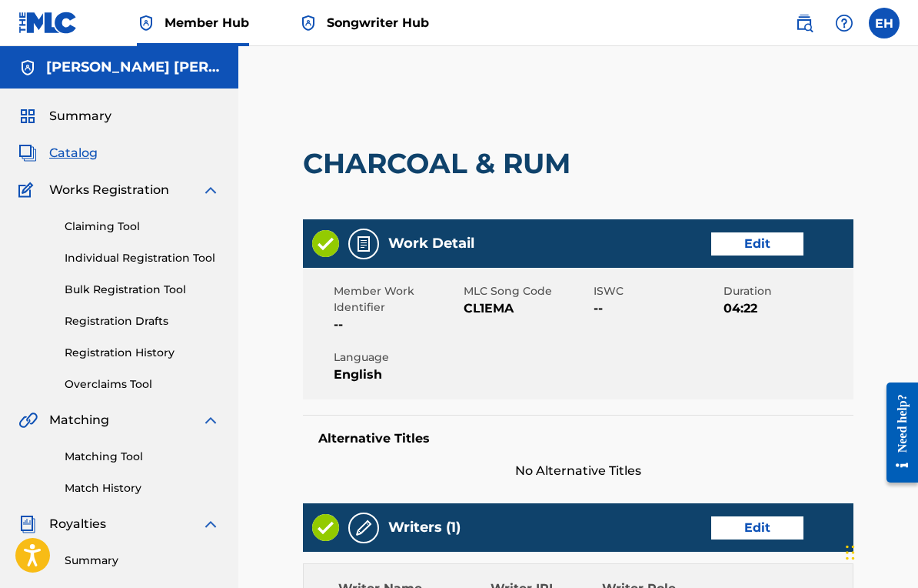
scroll to position [39, 0]
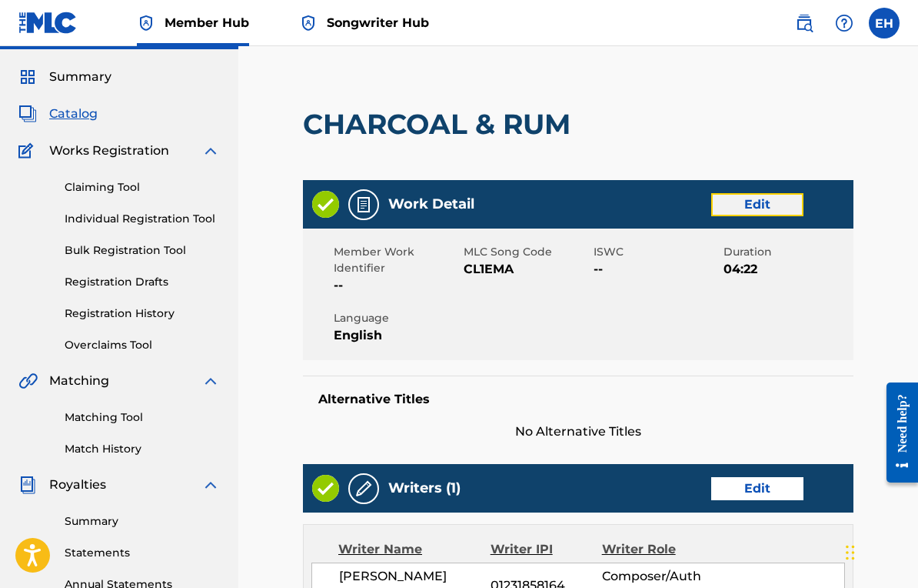
click at [741, 208] on link "Edit" at bounding box center [758, 204] width 92 height 23
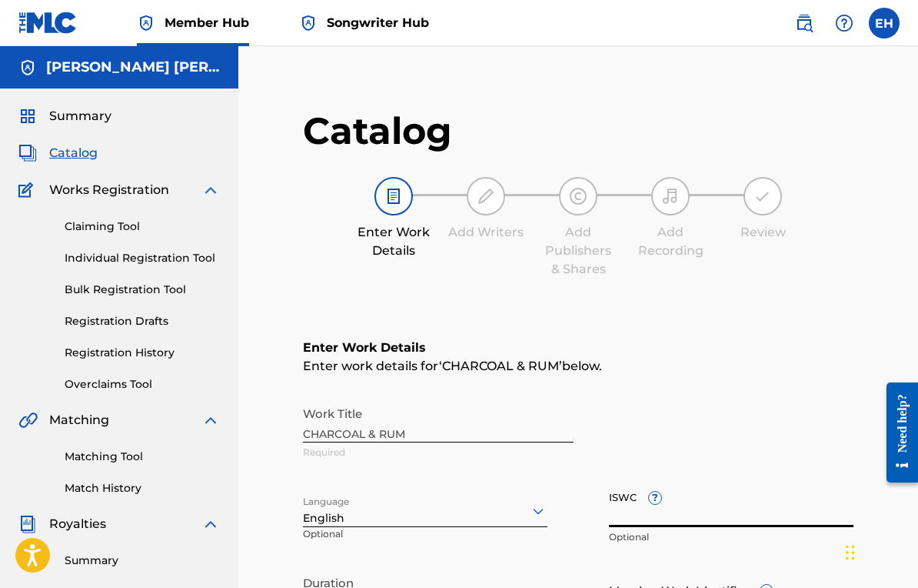
click at [627, 508] on input "ISWC ?" at bounding box center [731, 505] width 245 height 44
paste input "T-335.154.749-0"
type input "T-335.154.749-0"
click at [618, 395] on div "Enter Work Details Enter work details for ‘ CHARCOAL & RUM ’ below. Work Title …" at bounding box center [578, 488] width 551 height 372
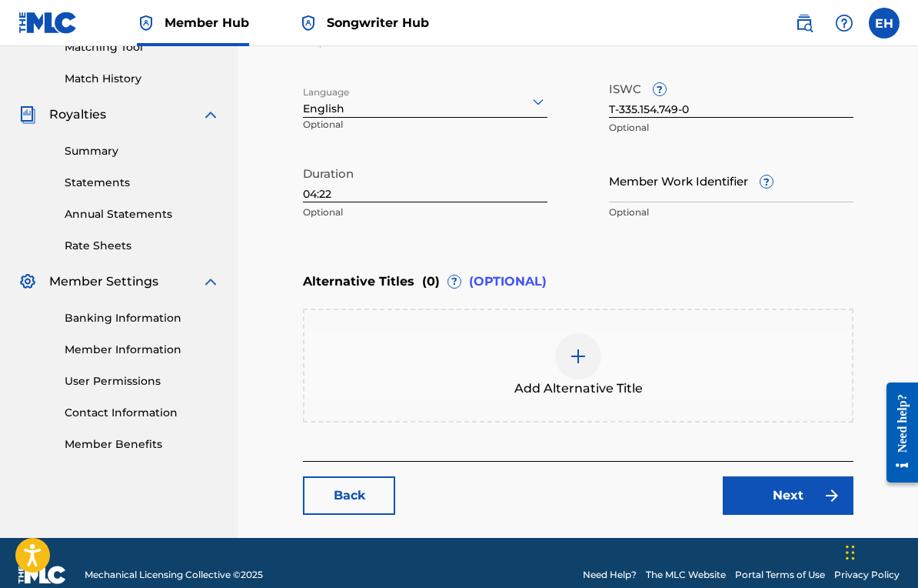
scroll to position [426, 0]
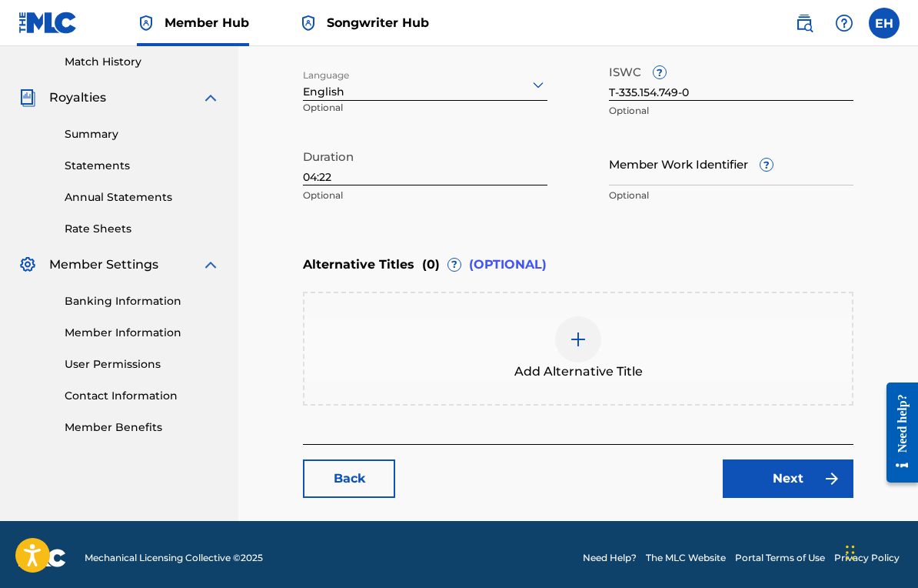
click at [761, 455] on div "Back Next" at bounding box center [578, 471] width 551 height 54
click at [766, 469] on link "Next" at bounding box center [788, 478] width 131 height 38
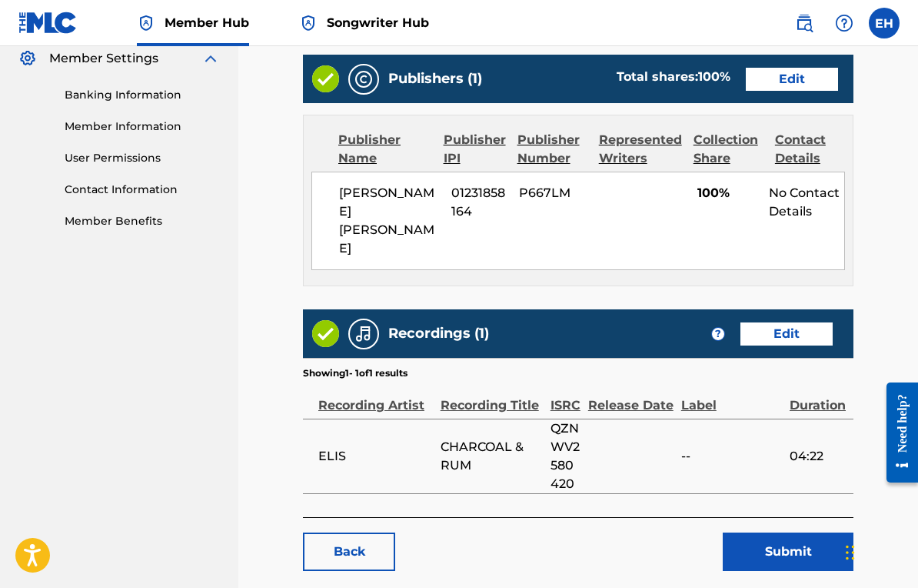
scroll to position [644, 0]
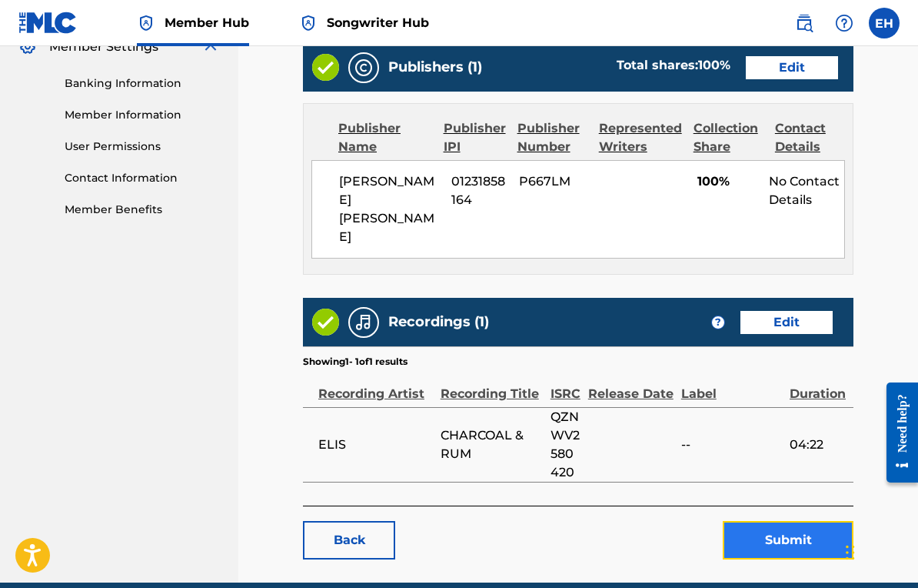
click at [755, 521] on button "Submit" at bounding box center [788, 540] width 131 height 38
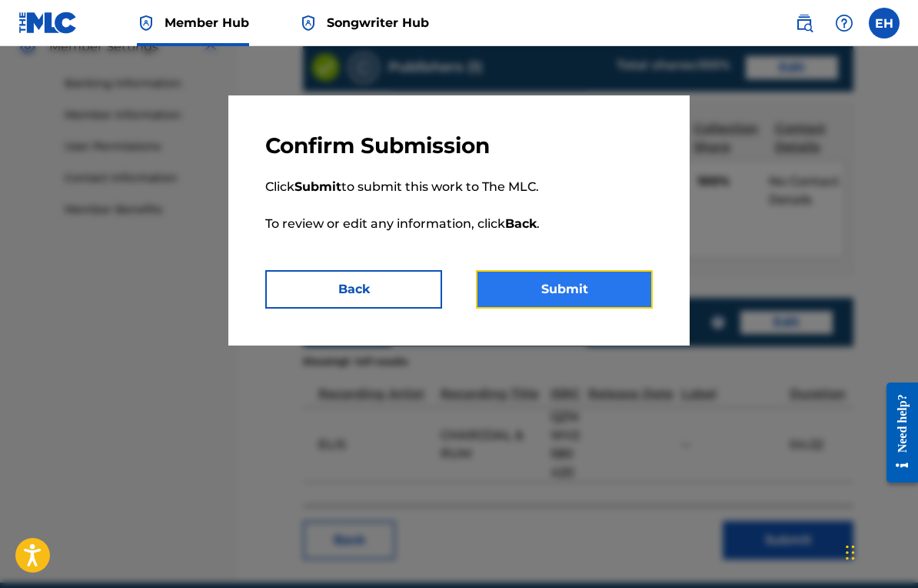
click at [601, 304] on button "Submit" at bounding box center [564, 289] width 177 height 38
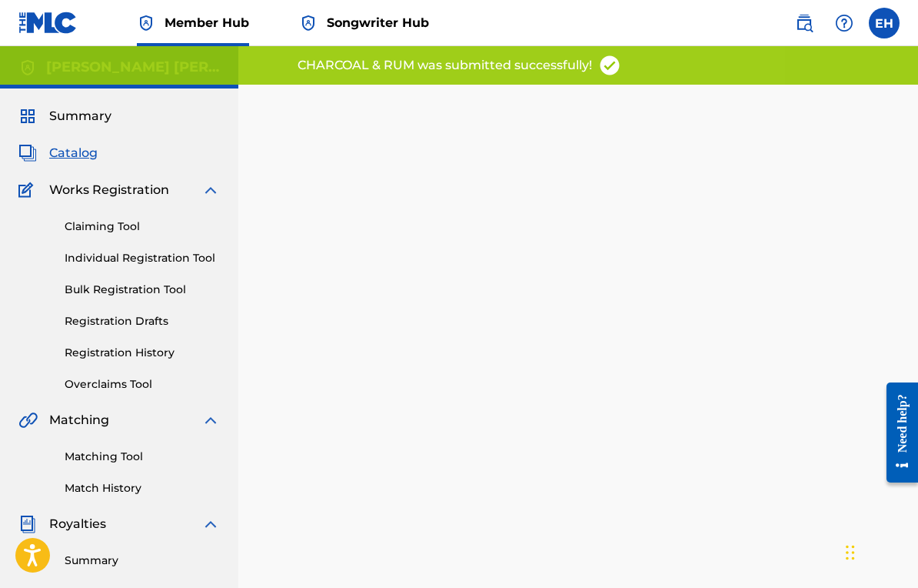
click at [66, 155] on span "Catalog" at bounding box center [73, 153] width 48 height 18
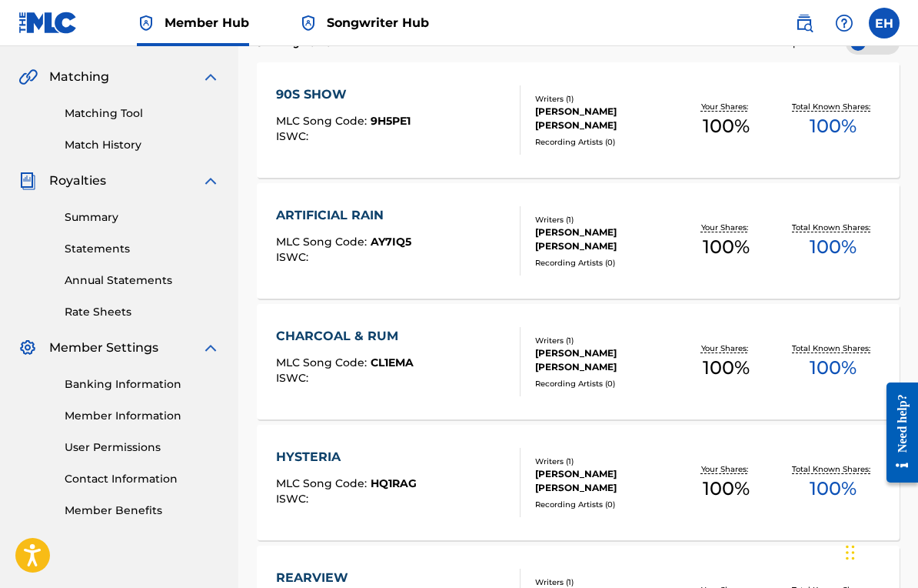
scroll to position [397, 0]
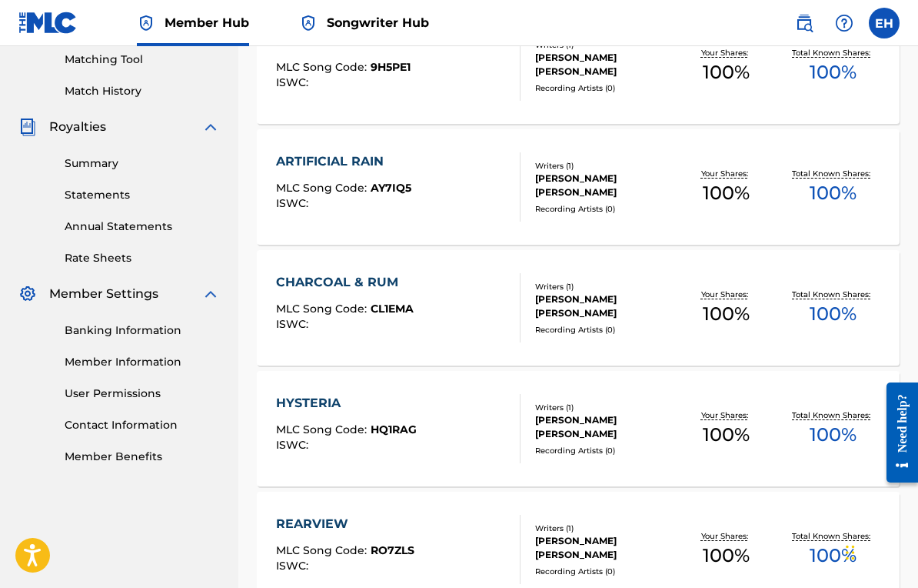
click at [482, 454] on div "HYSTERIA MLC Song Code : HQ1RAG ISWC :" at bounding box center [398, 428] width 245 height 69
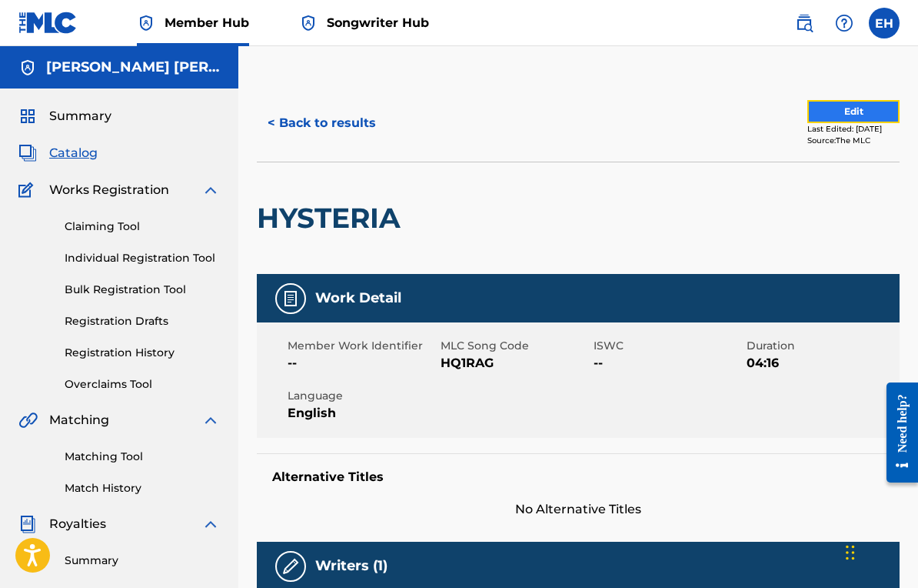
click at [824, 105] on button "Edit" at bounding box center [854, 111] width 92 height 23
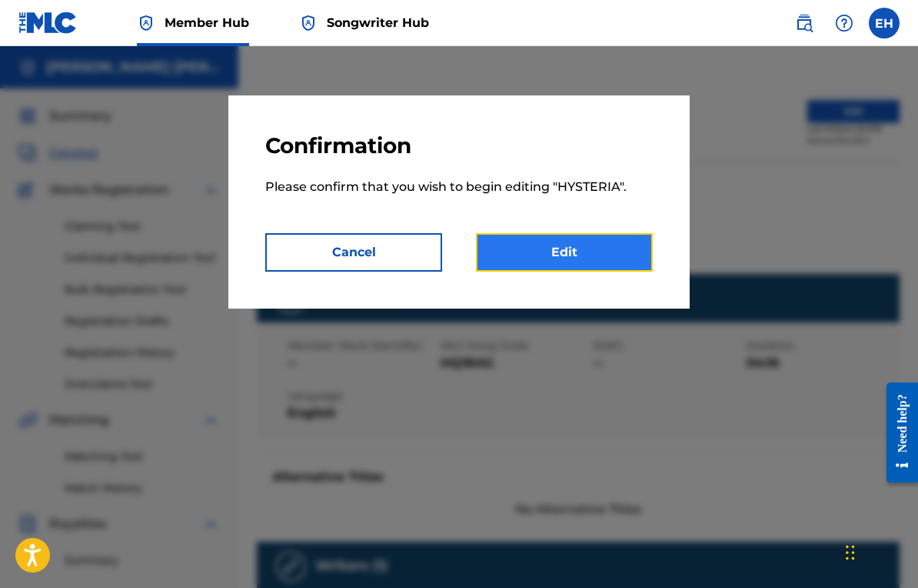
click at [568, 249] on link "Edit" at bounding box center [564, 252] width 177 height 38
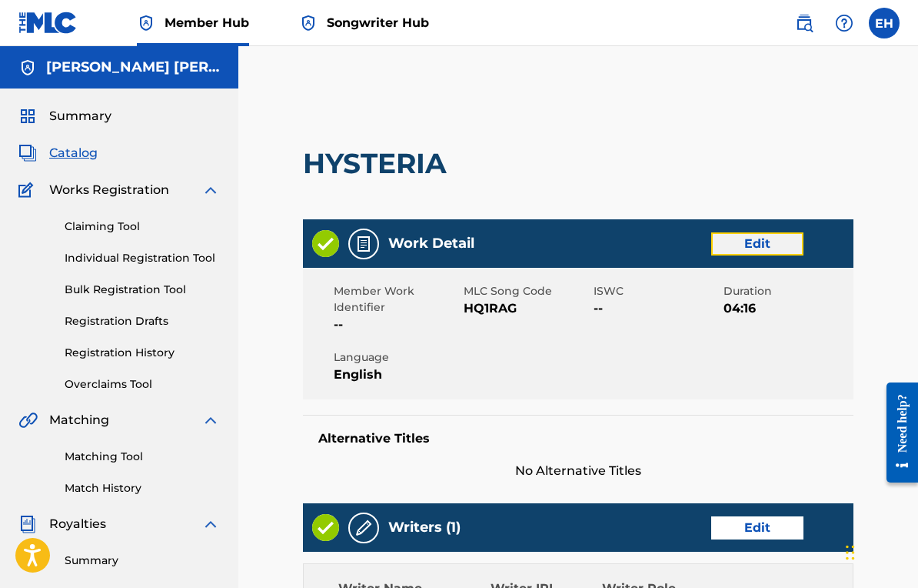
click at [768, 239] on link "Edit" at bounding box center [758, 243] width 92 height 23
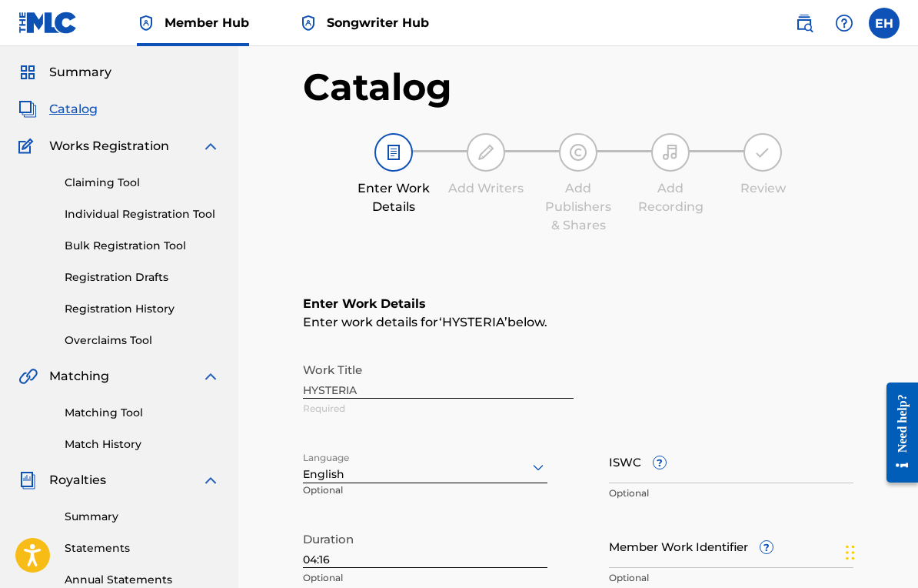
scroll to position [135, 0]
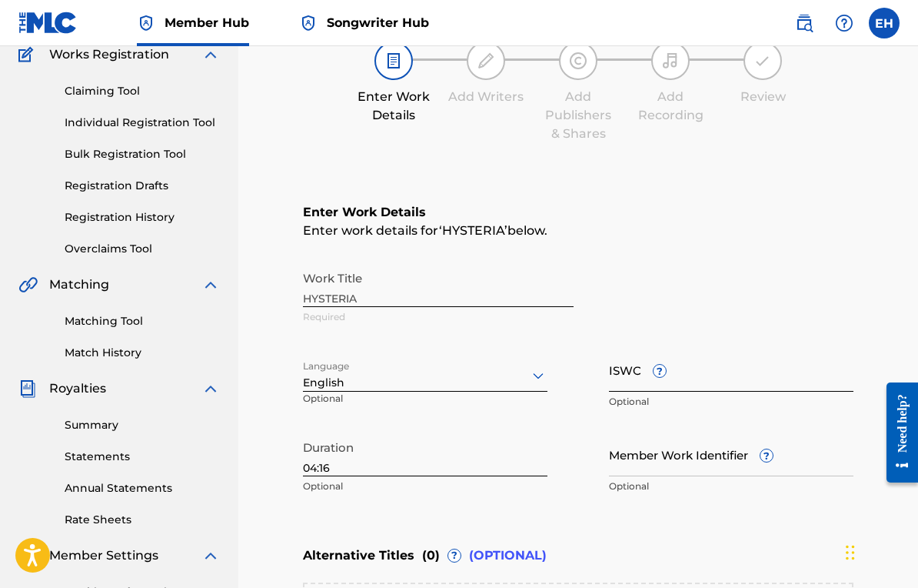
click at [614, 365] on input "ISWC ?" at bounding box center [731, 370] width 245 height 44
paste input "T-335.145.026-1"
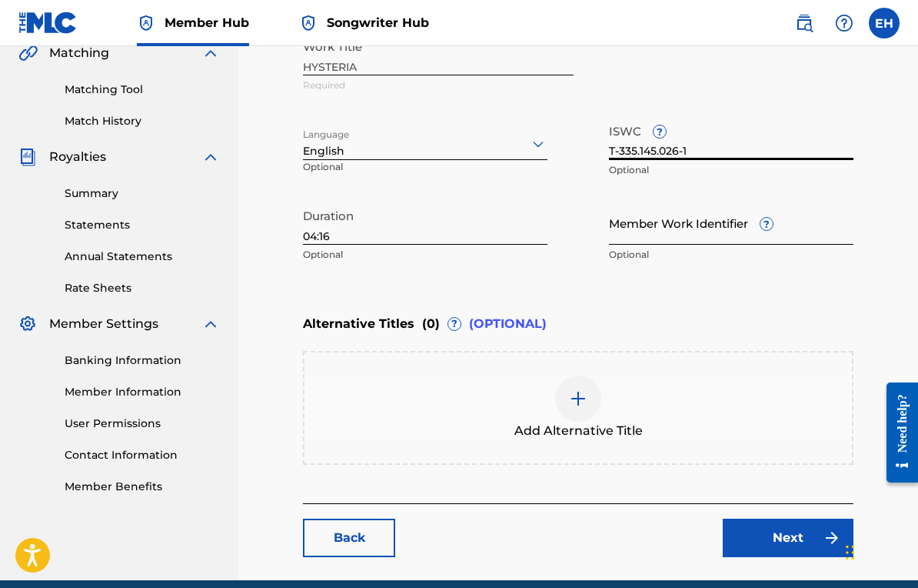
scroll to position [432, 0]
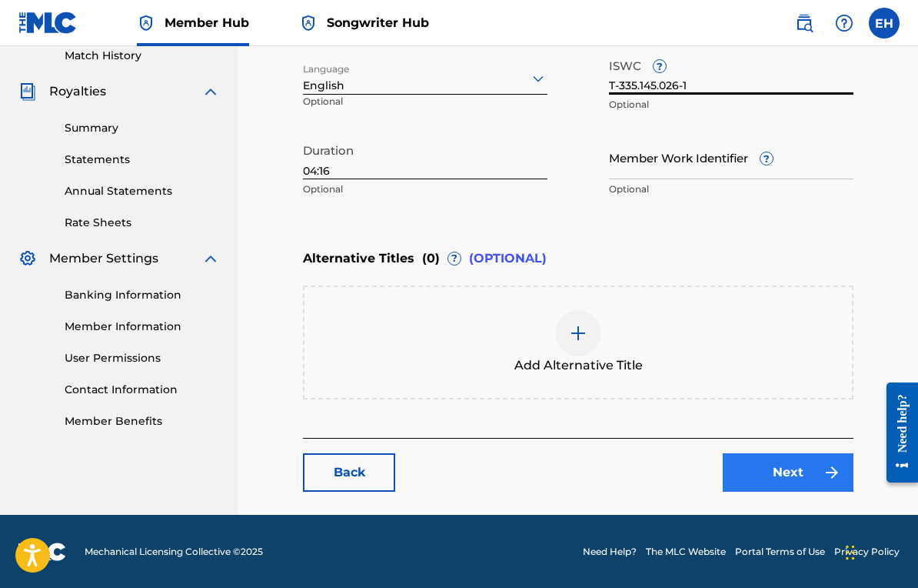
type input "T-335.145.026-1"
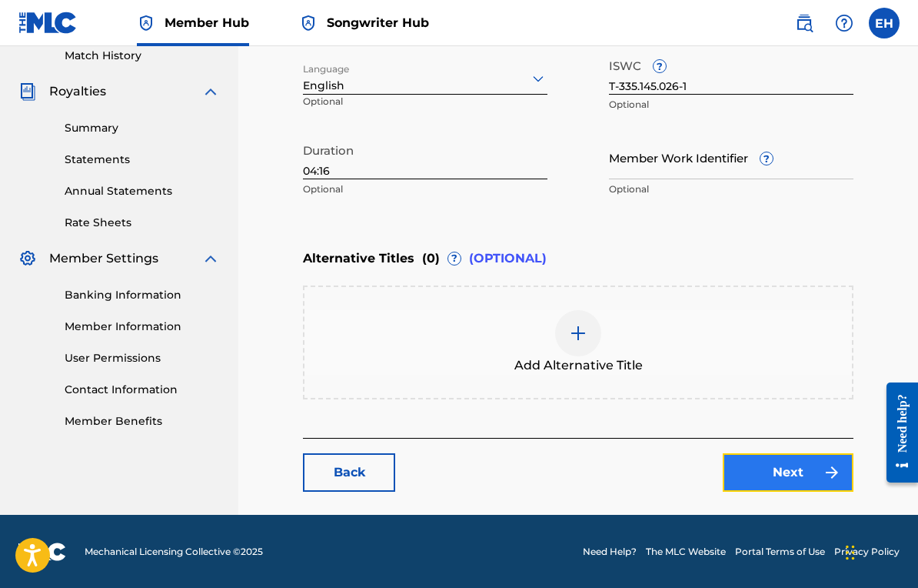
click at [746, 454] on link "Next" at bounding box center [788, 472] width 131 height 38
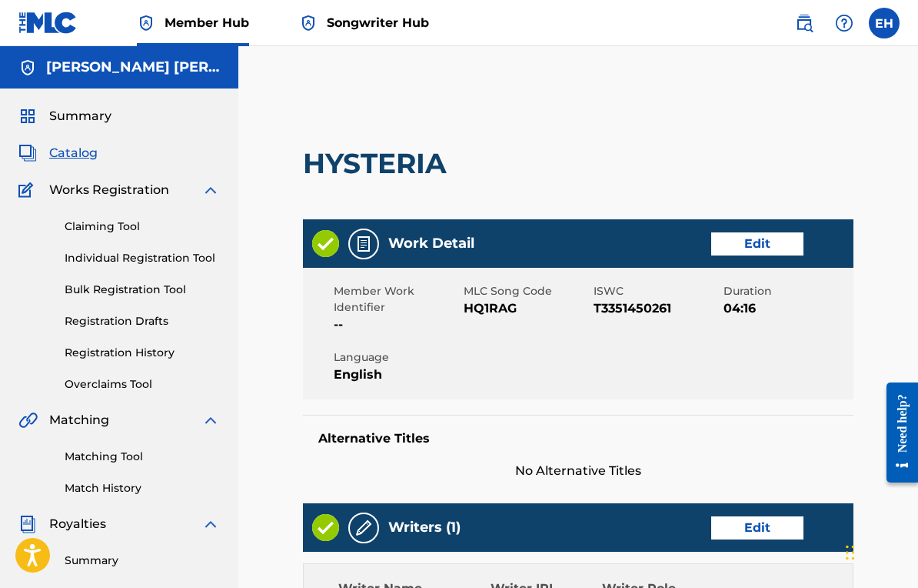
scroll to position [692, 0]
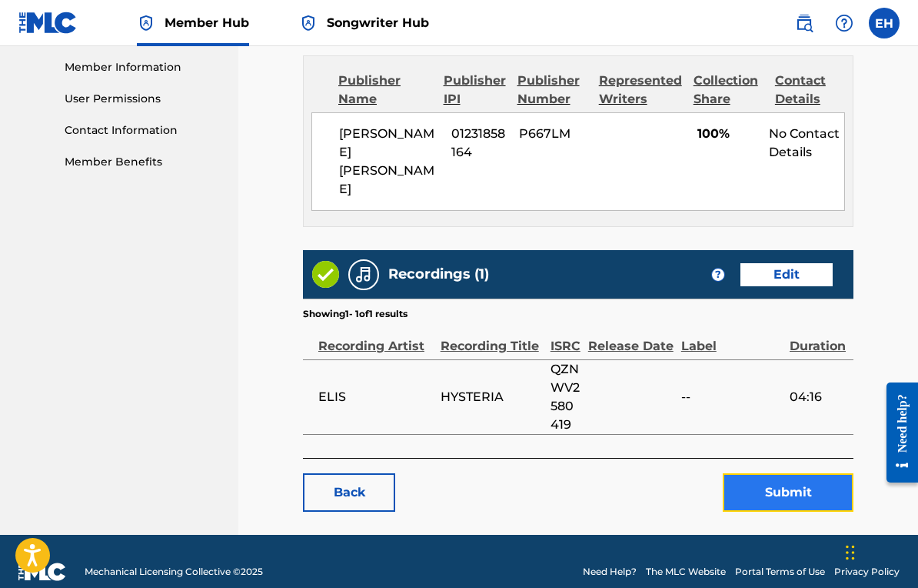
click at [788, 473] on button "Submit" at bounding box center [788, 492] width 131 height 38
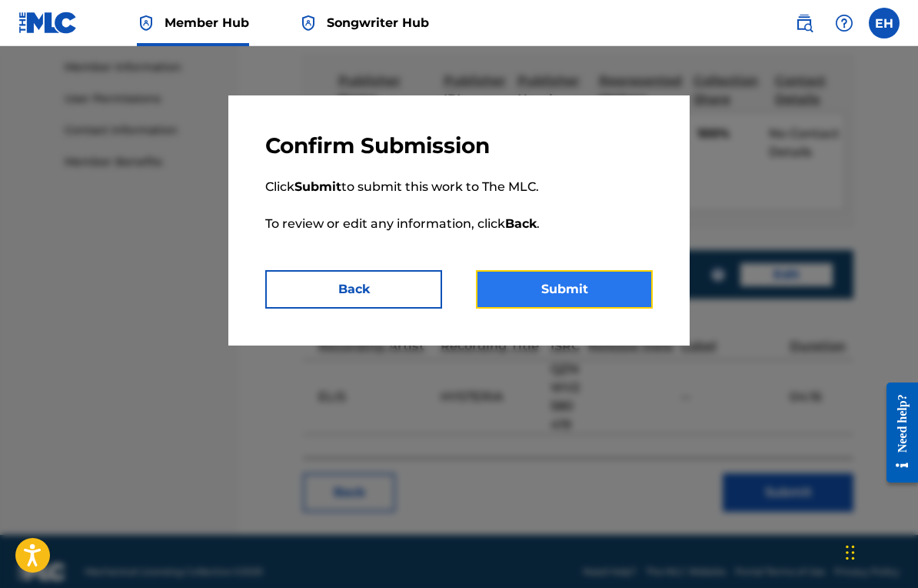
click at [611, 307] on button "Submit" at bounding box center [564, 289] width 177 height 38
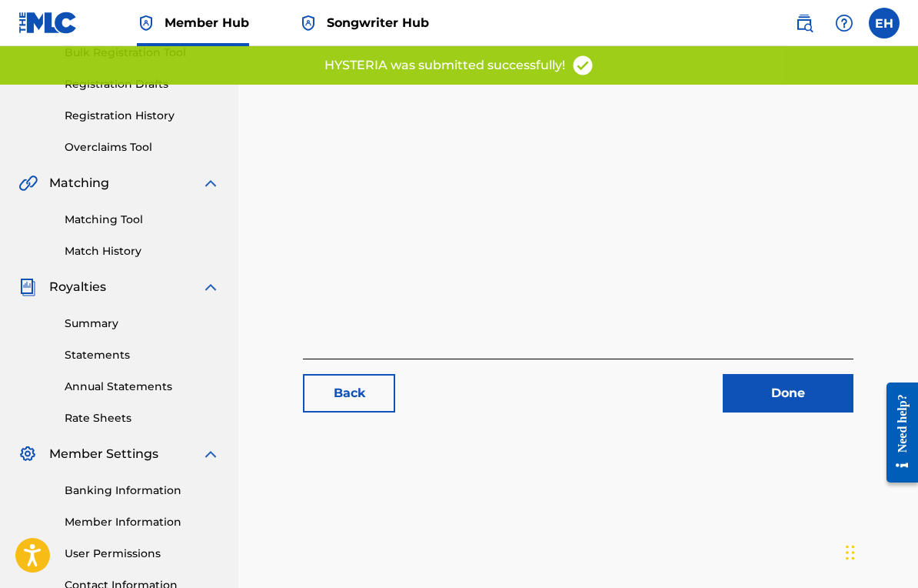
scroll to position [217, 0]
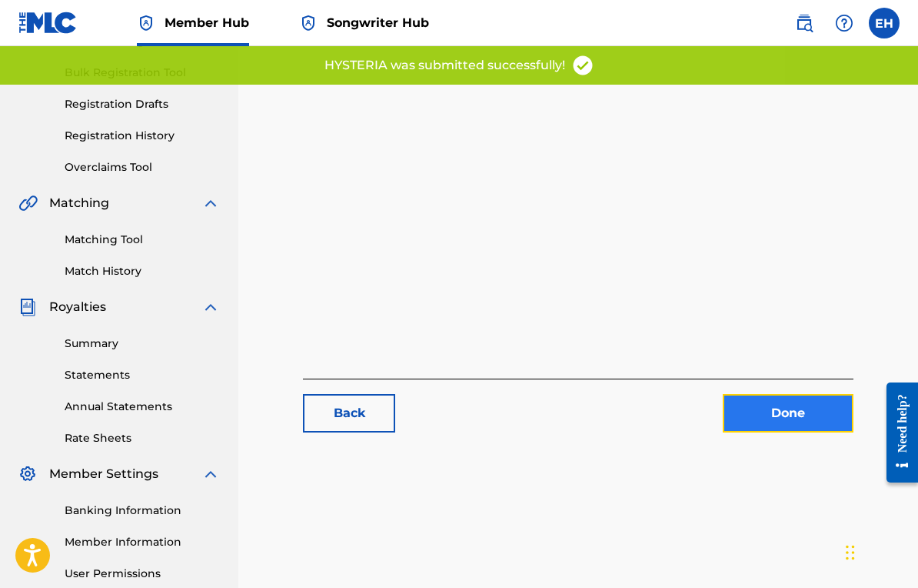
click at [775, 399] on link "Done" at bounding box center [788, 413] width 131 height 38
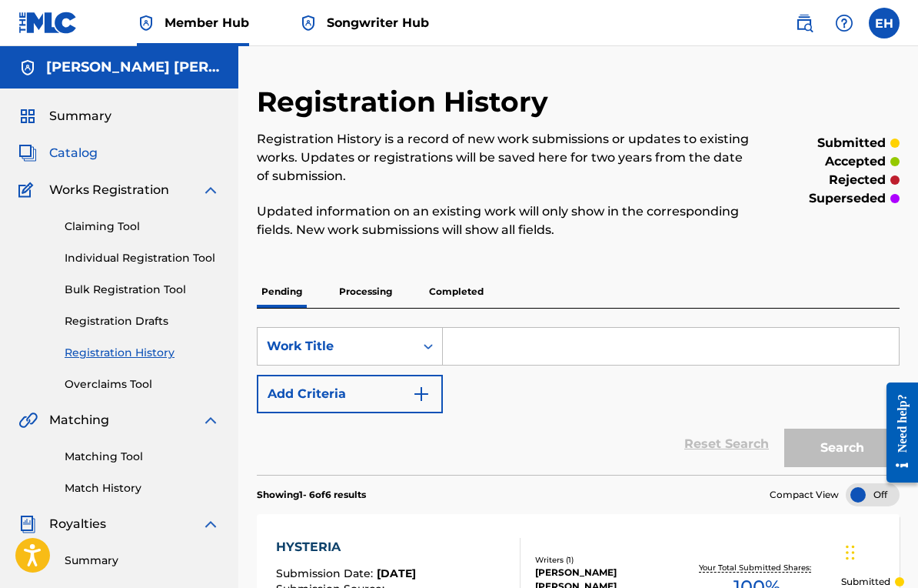
click at [53, 152] on span "Catalog" at bounding box center [73, 153] width 48 height 18
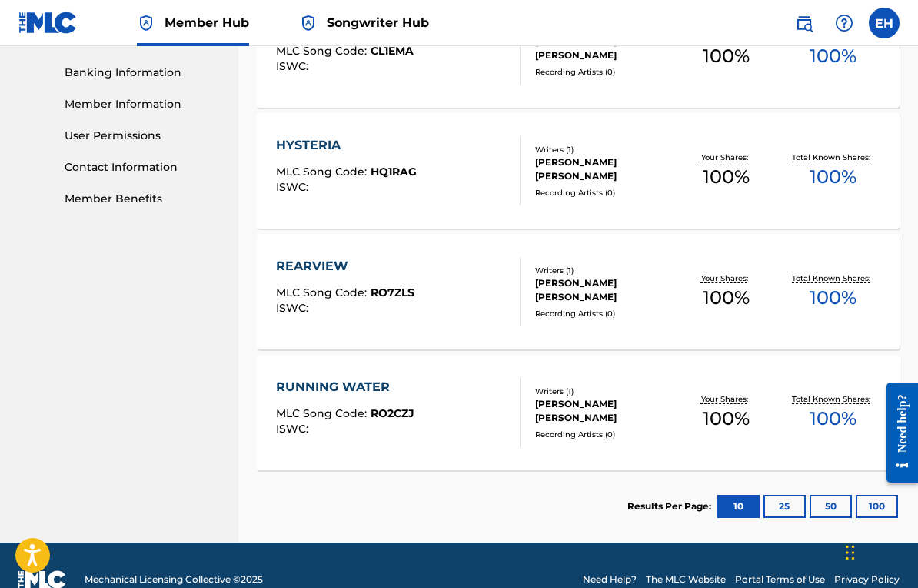
scroll to position [670, 0]
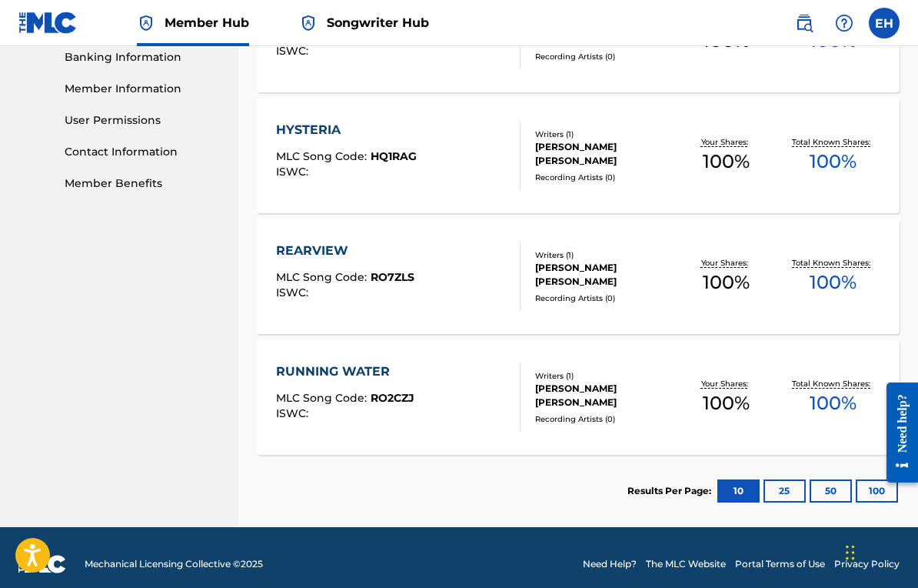
click at [402, 282] on span "RO7ZLS" at bounding box center [393, 277] width 44 height 14
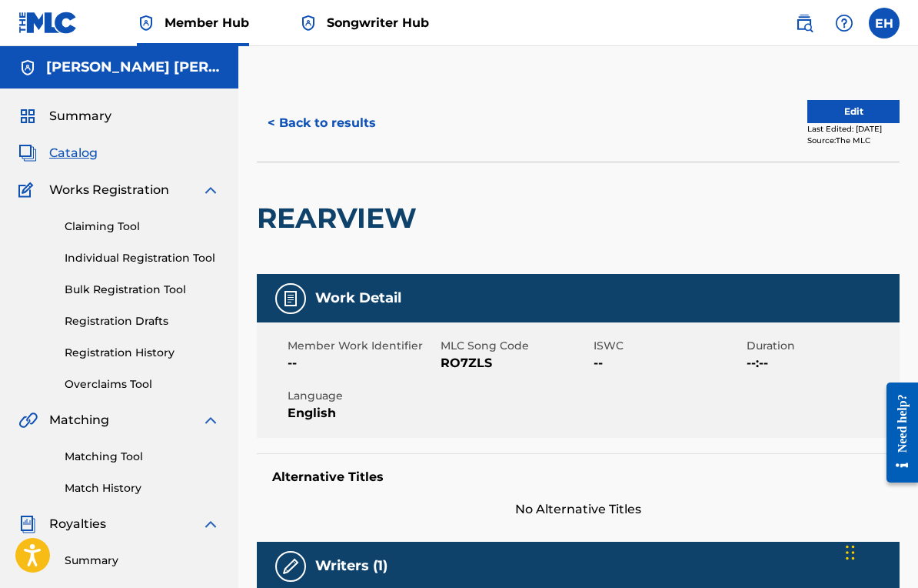
click at [842, 125] on div "Last Edited: September 19, 2025" at bounding box center [854, 129] width 92 height 12
click at [842, 124] on div "Last Edited: September 19, 2025" at bounding box center [854, 129] width 92 height 12
click at [842, 111] on button "Edit" at bounding box center [854, 111] width 92 height 23
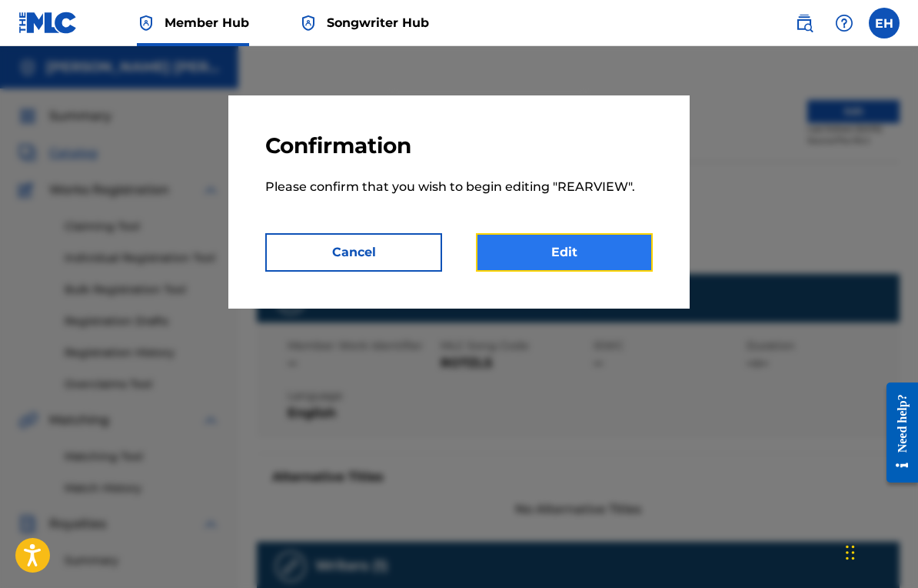
click at [526, 258] on link "Edit" at bounding box center [564, 252] width 177 height 38
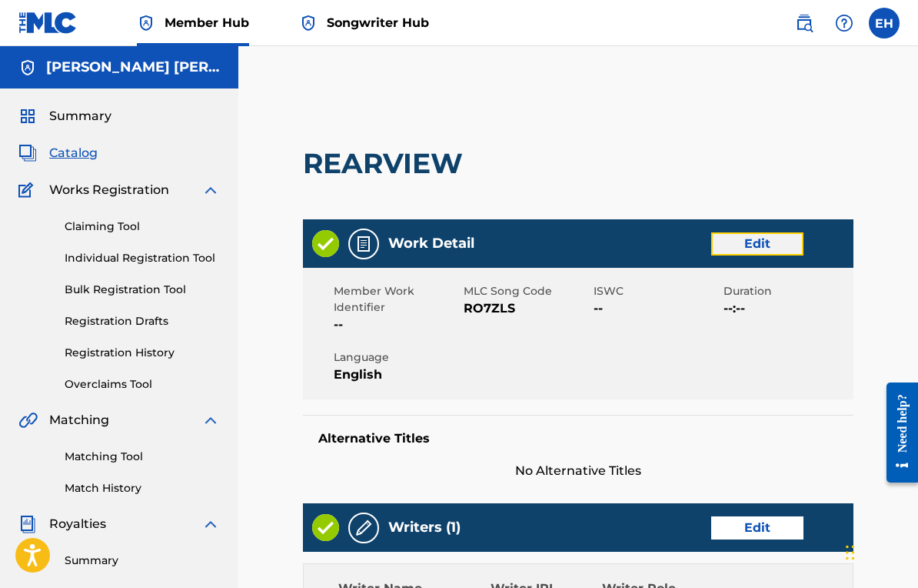
click at [725, 254] on link "Edit" at bounding box center [758, 243] width 92 height 23
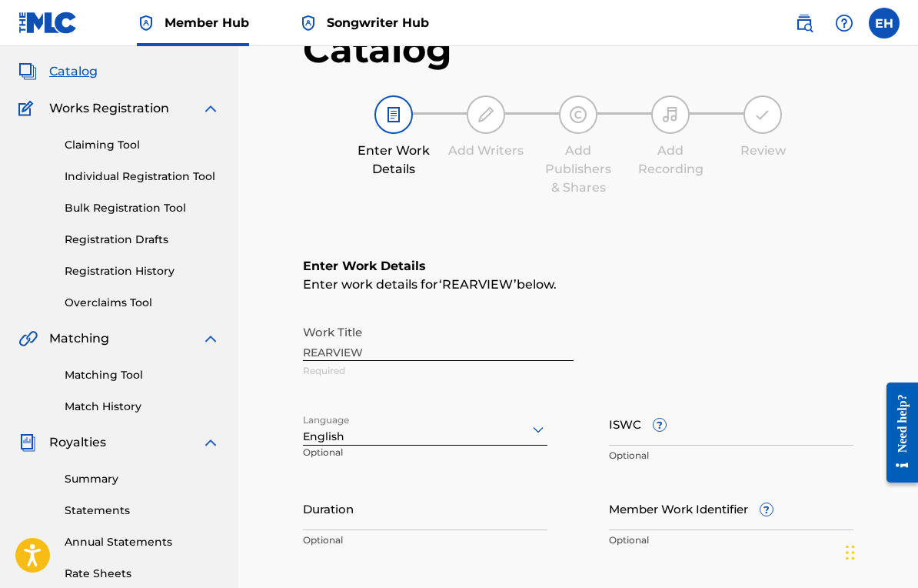
scroll to position [186, 0]
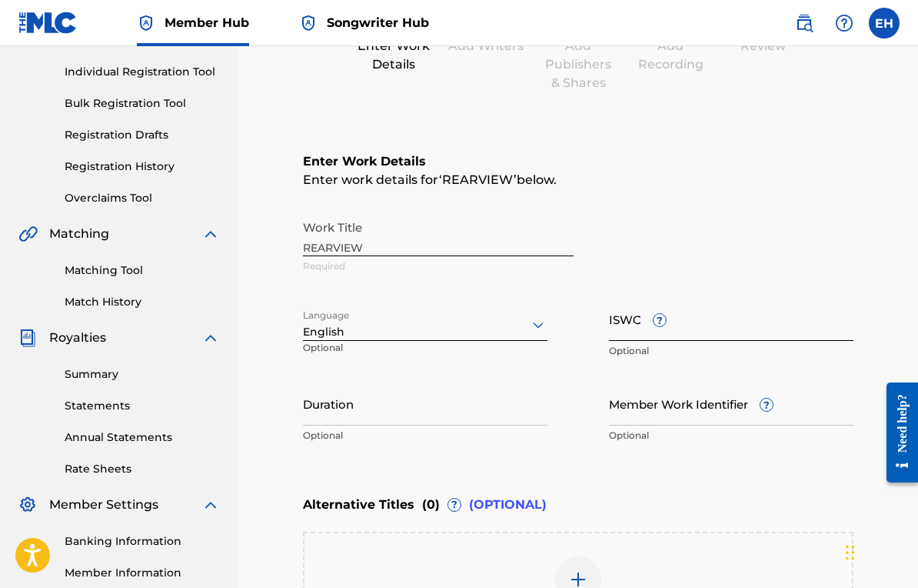
click at [630, 313] on input "ISWC ?" at bounding box center [731, 319] width 245 height 44
paste input "T-326.723.710-1"
type input "T-326.723.710-1"
click at [635, 466] on div "Enter Work Details Enter work details for ‘ REARVIEW ’ below. Work Title REARVI…" at bounding box center [578, 301] width 551 height 372
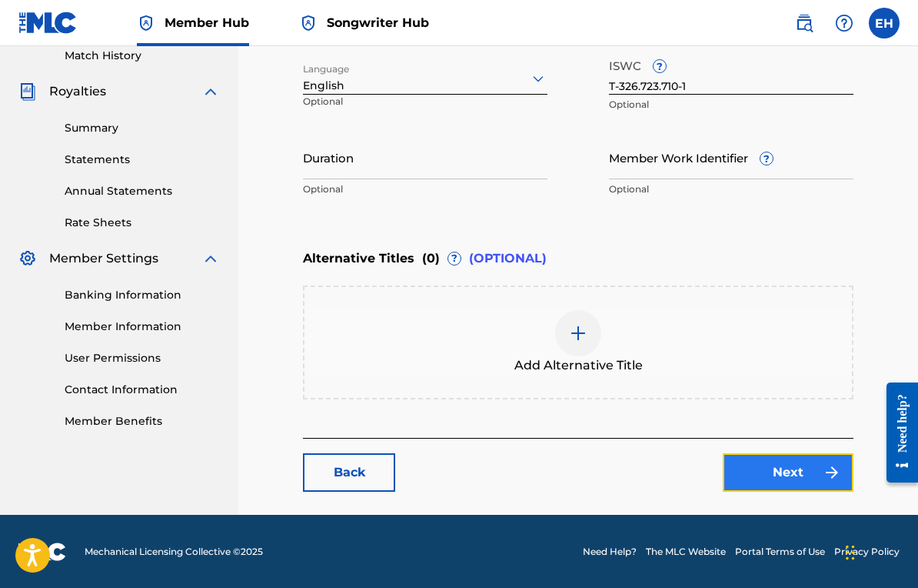
click at [732, 456] on link "Next" at bounding box center [788, 472] width 131 height 38
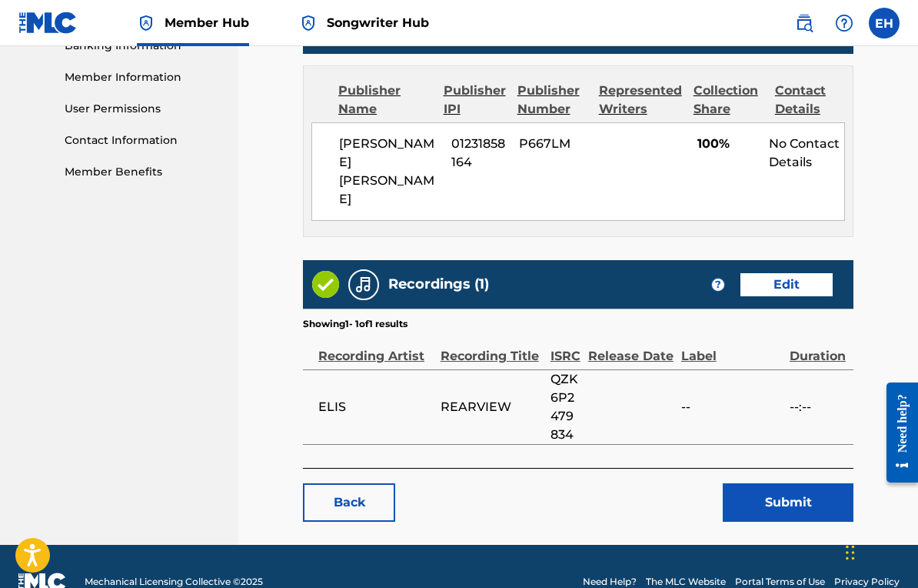
scroll to position [689, 0]
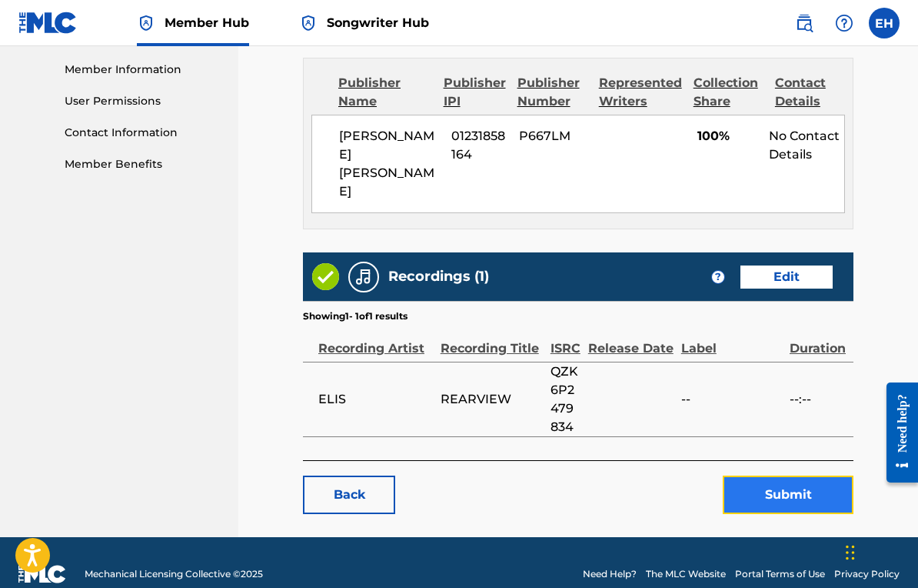
click at [785, 475] on button "Submit" at bounding box center [788, 494] width 131 height 38
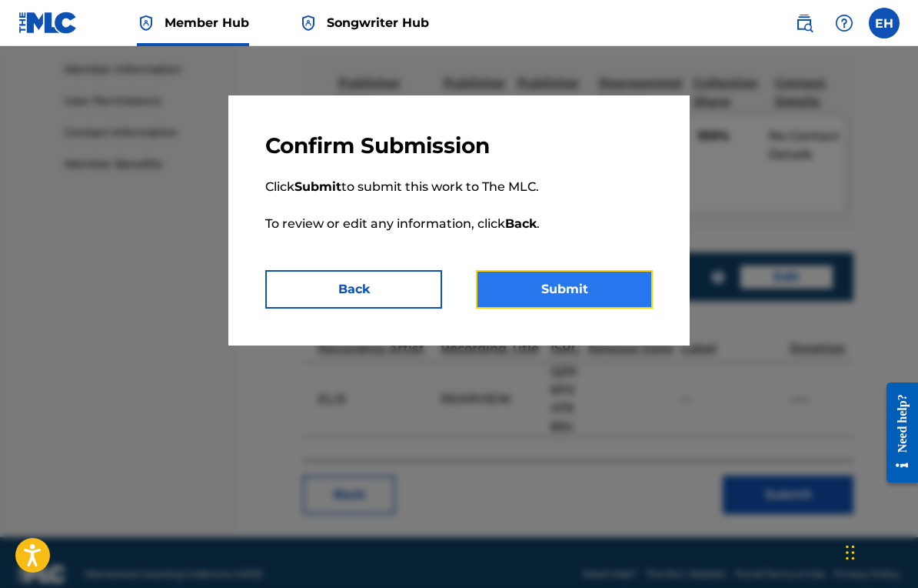
click at [540, 299] on button "Submit" at bounding box center [564, 289] width 177 height 38
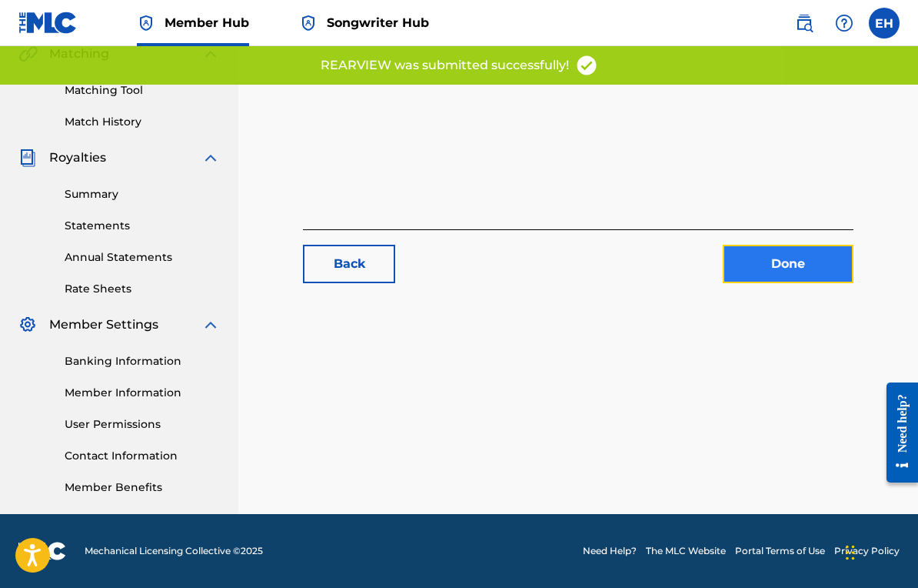
click at [842, 252] on link "Done" at bounding box center [788, 264] width 131 height 38
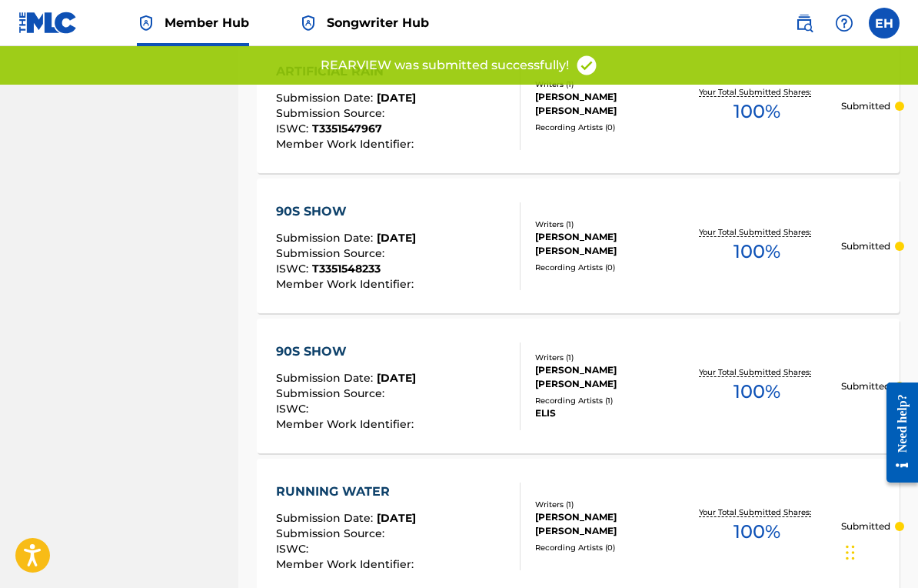
scroll to position [1072, 0]
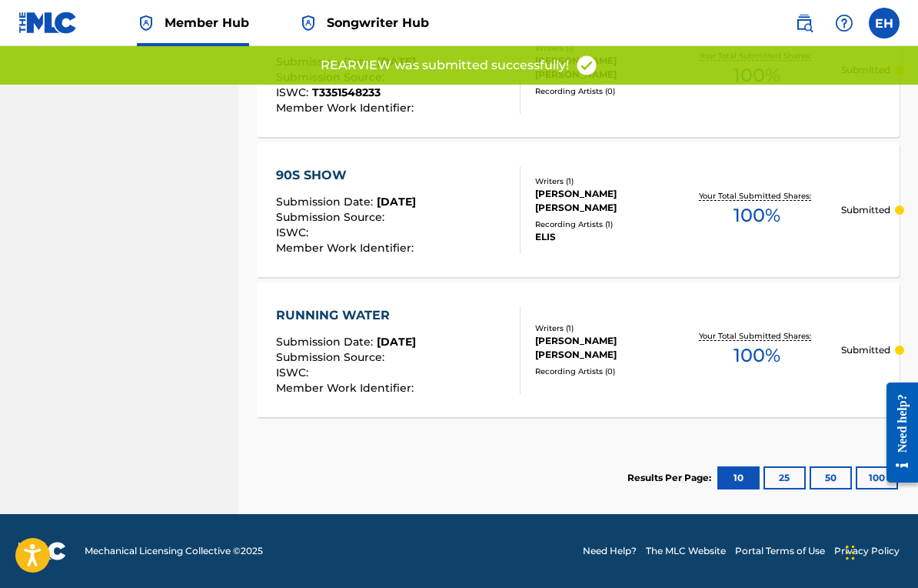
click at [358, 353] on span "Submission Source :" at bounding box center [332, 357] width 112 height 14
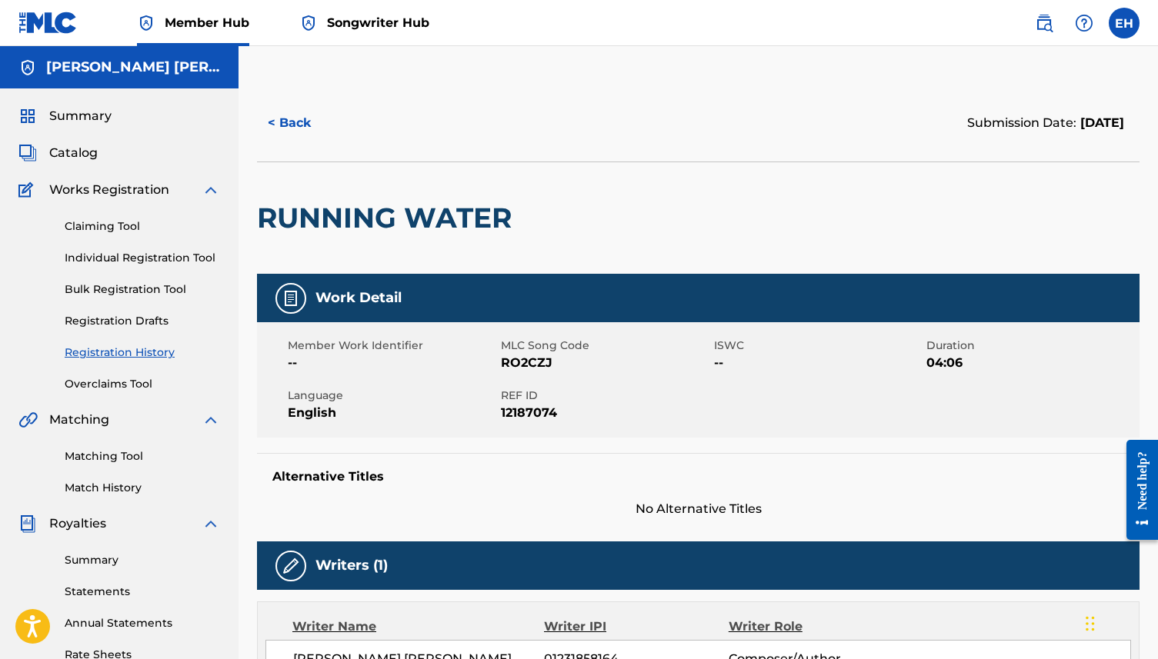
click at [394, 222] on h2 "RUNNING WATER" at bounding box center [388, 218] width 262 height 35
click at [286, 108] on button "< Back" at bounding box center [303, 123] width 92 height 38
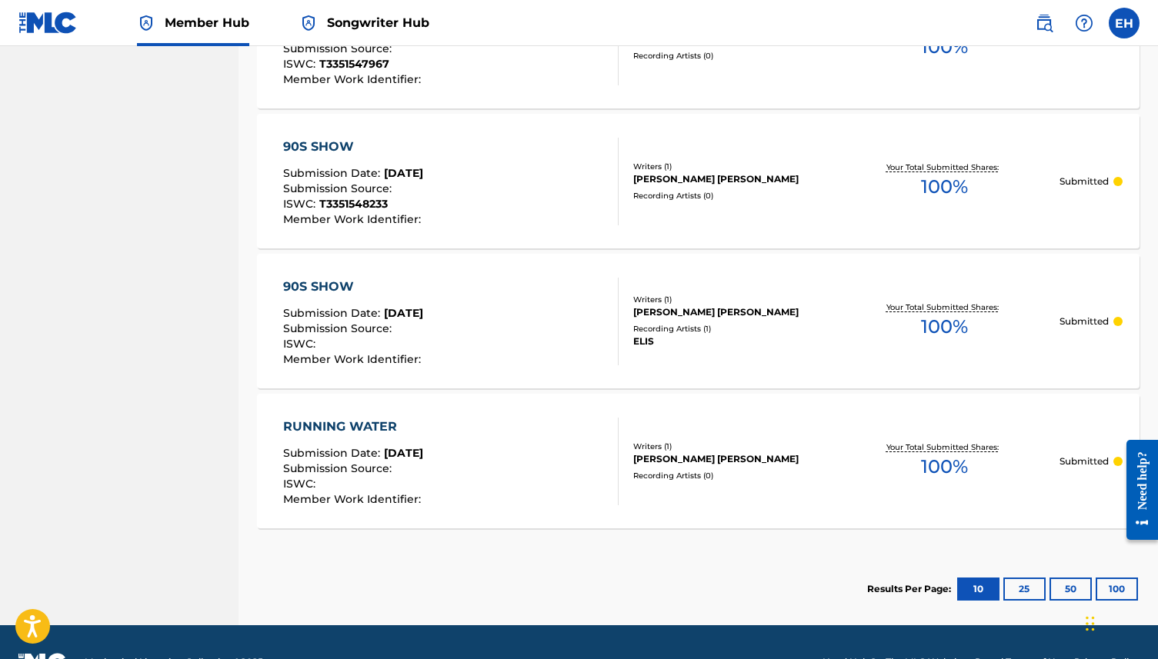
click at [372, 434] on div "RUNNING WATER" at bounding box center [354, 427] width 142 height 18
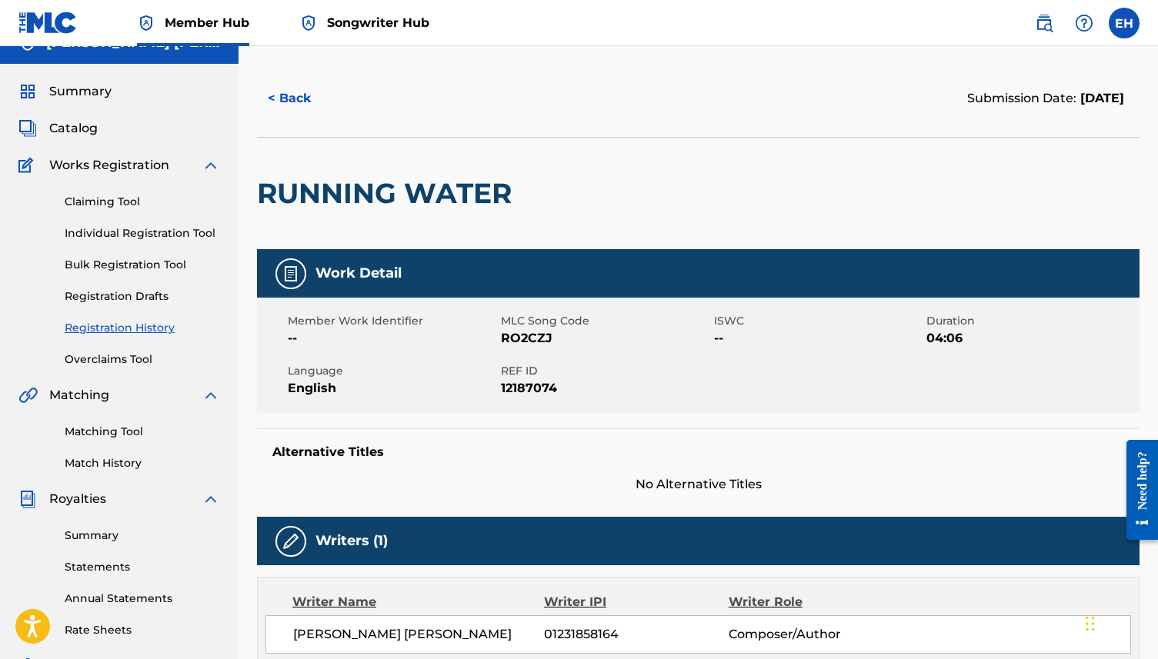
click at [569, 354] on div "Member Work Identifier -- MLC Song Code RO2CZJ ISWC -- Duration 04:06 Language …" at bounding box center [698, 355] width 882 height 115
click at [552, 332] on span "RO2CZJ" at bounding box center [605, 338] width 209 height 18
click at [128, 333] on link "Registration History" at bounding box center [142, 328] width 155 height 16
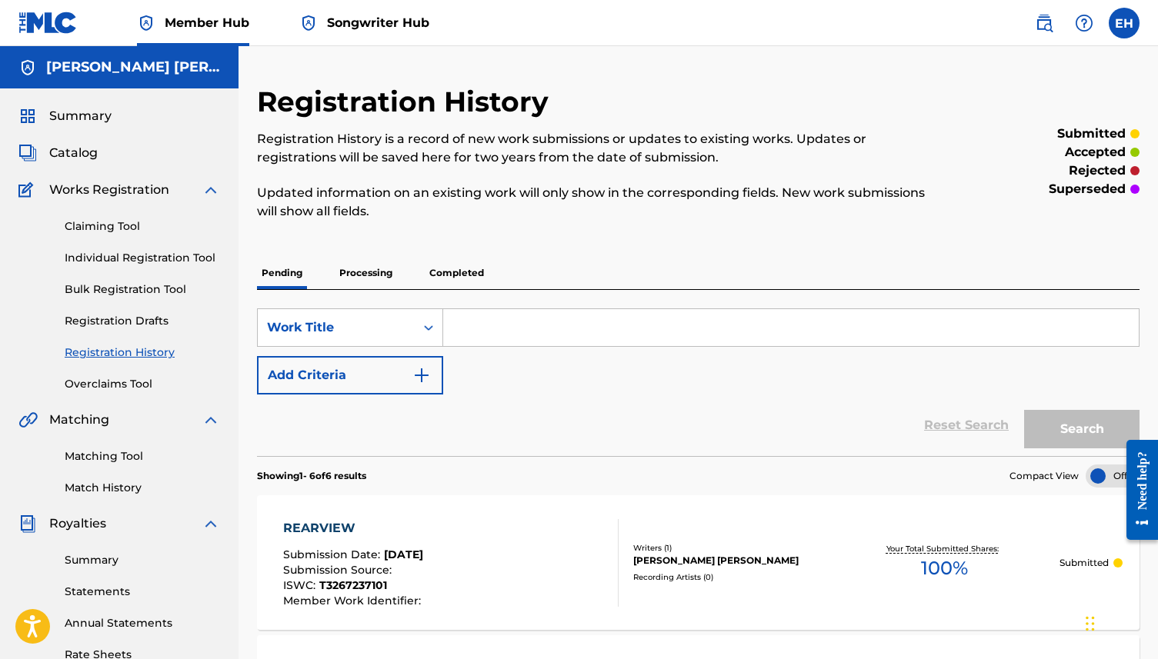
click at [85, 140] on div "Summary Catalog Works Registration Claiming Tool Individual Registration Tool B…" at bounding box center [119, 484] width 238 height 792
click at [85, 152] on span "Catalog" at bounding box center [73, 153] width 48 height 18
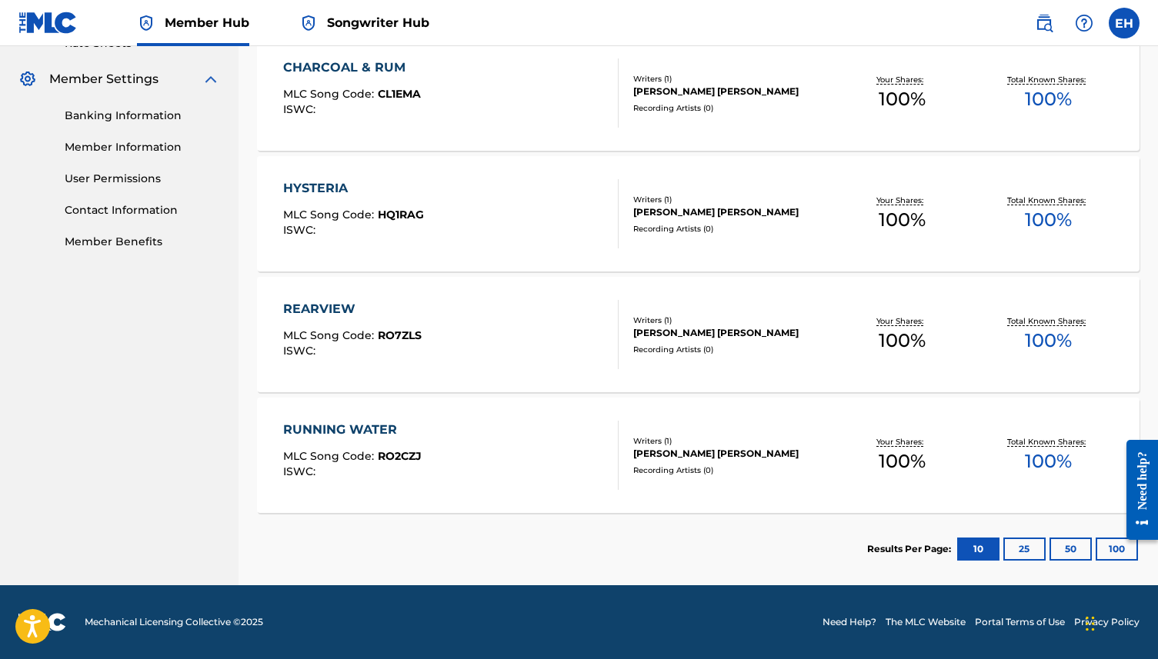
click at [638, 448] on div "ELIZABETH HENDERSON MULLALY" at bounding box center [730, 454] width 195 height 14
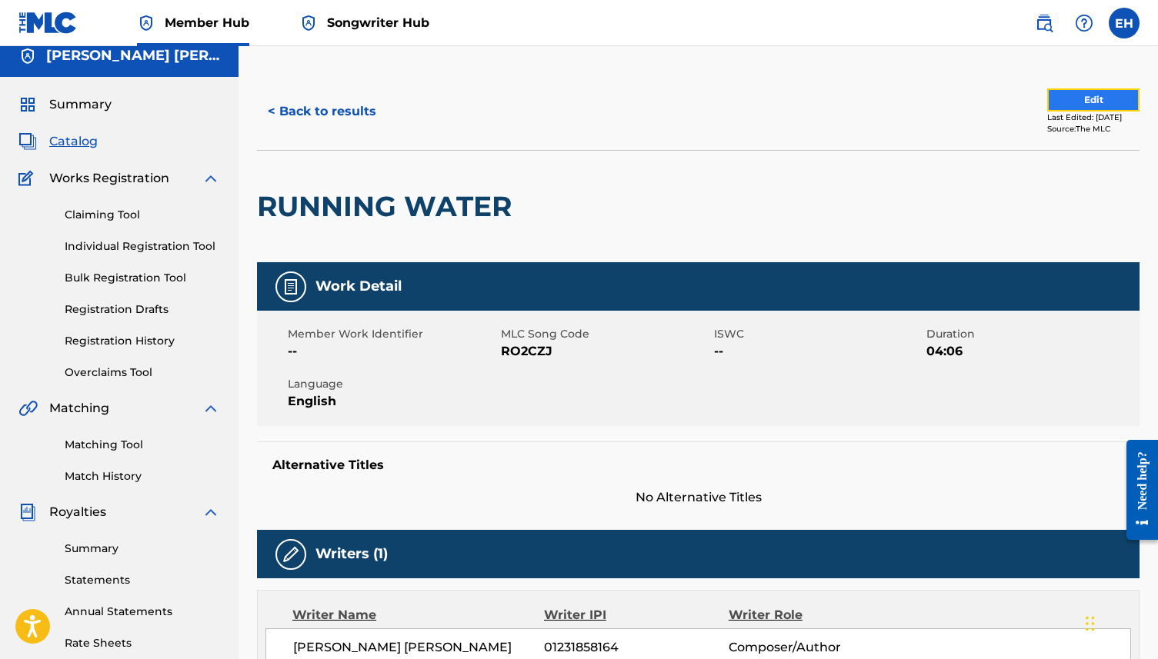
click at [1058, 102] on button "Edit" at bounding box center [1093, 99] width 92 height 23
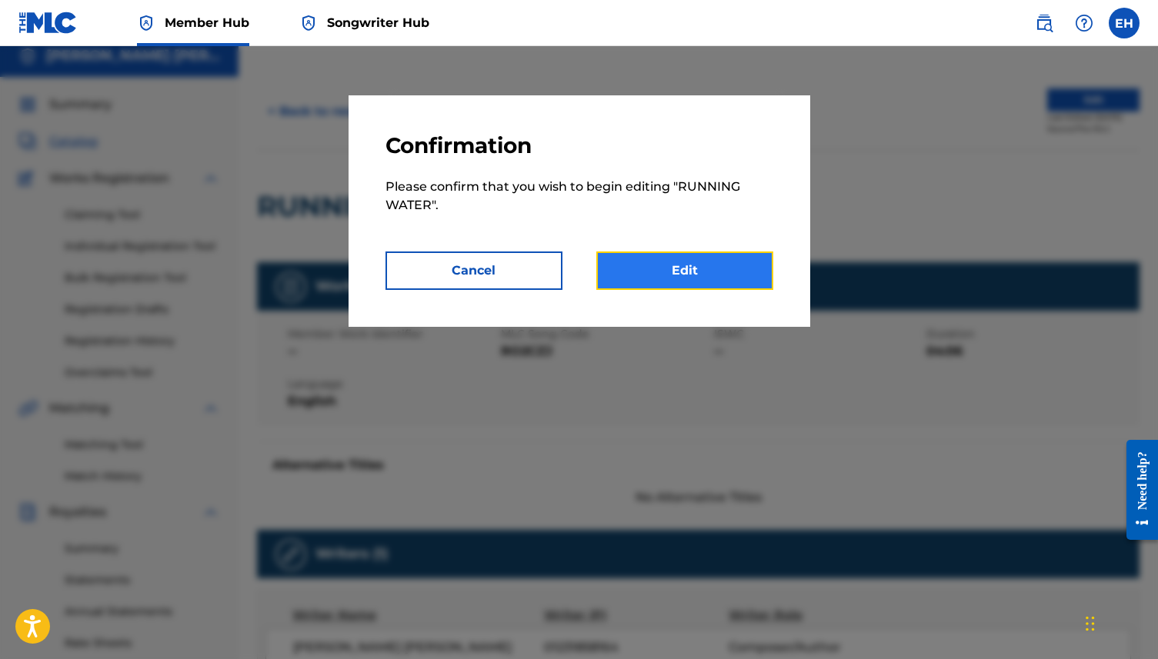
click at [683, 262] on link "Edit" at bounding box center [684, 271] width 177 height 38
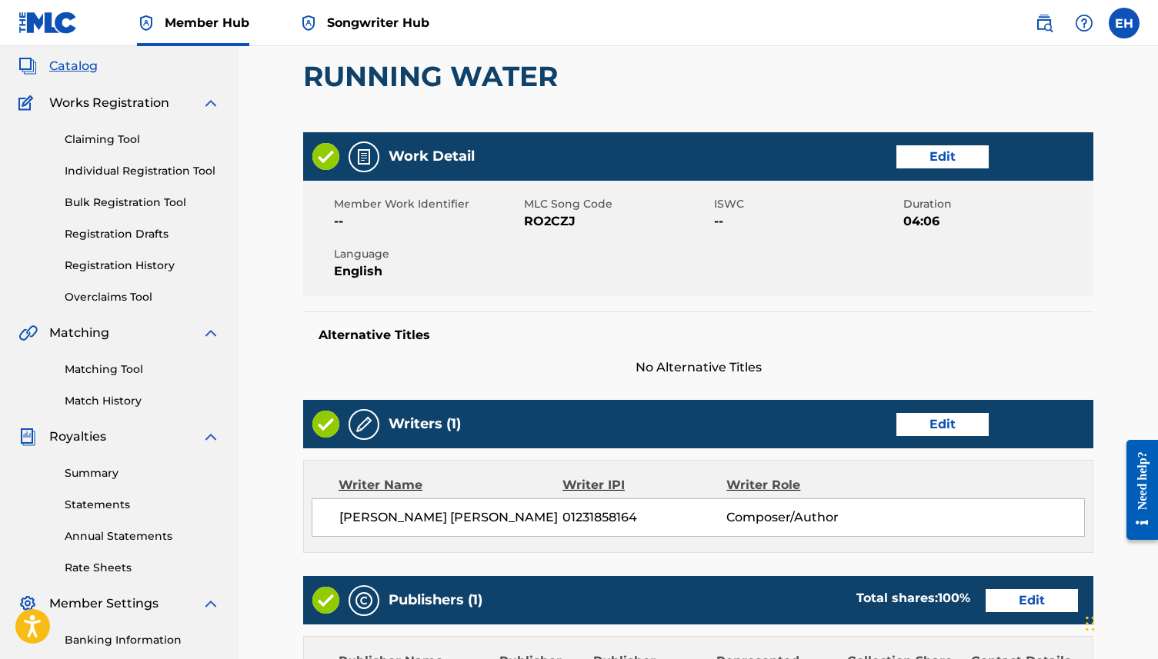
click at [948, 170] on div "Work Detail Edit" at bounding box center [698, 156] width 790 height 48
click at [945, 157] on link "Edit" at bounding box center [942, 156] width 92 height 23
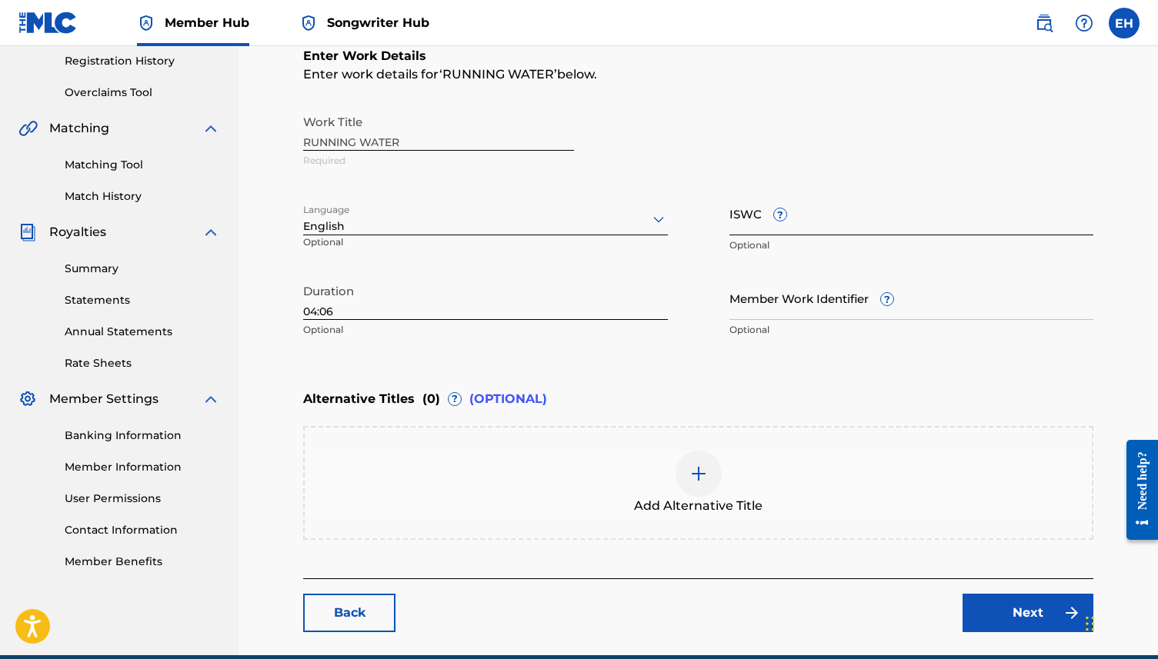
click at [762, 219] on input "ISWC ?" at bounding box center [911, 214] width 365 height 44
paste input "T-335.144.972-0"
type input "T-335.144.972-0"
click at [915, 396] on div "Alternative Titles ( 0 ) ? (OPTIONAL)" at bounding box center [698, 399] width 790 height 34
click at [1002, 619] on link "Next" at bounding box center [1027, 613] width 131 height 38
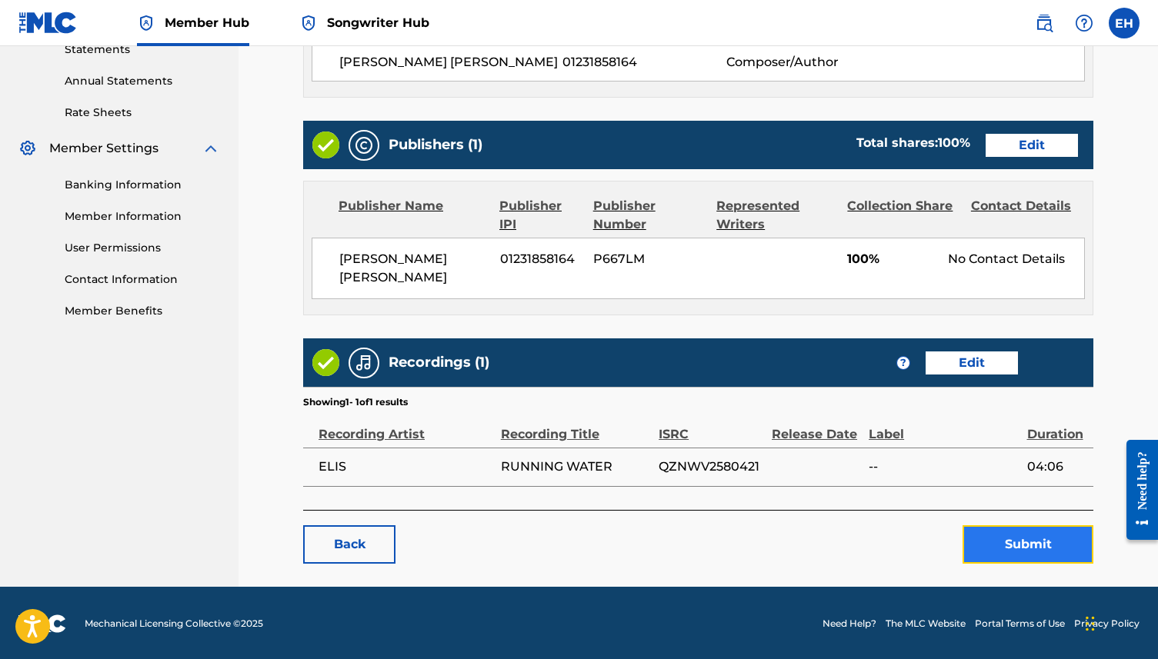
click at [995, 551] on button "Submit" at bounding box center [1027, 544] width 131 height 38
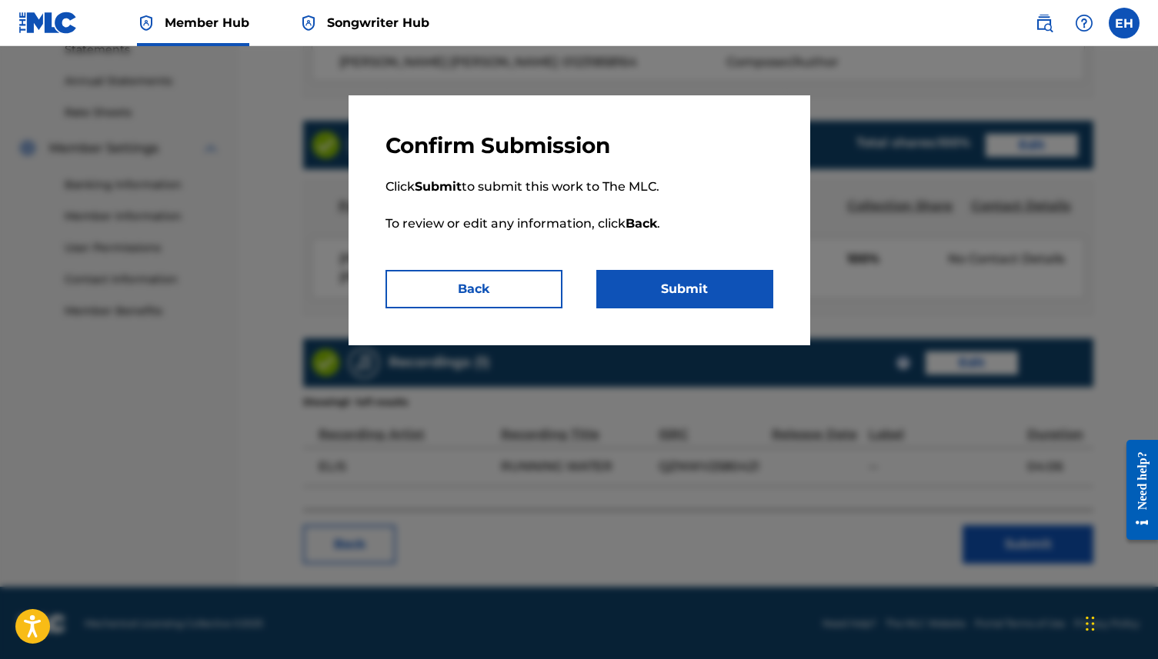
click at [738, 309] on div "Confirm Submission Click Submit to submit this work to The MLC. To review or ed…" at bounding box center [579, 220] width 462 height 250
click at [738, 259] on p "Click Submit to submit this work to The MLC. To review or edit any information,…" at bounding box center [579, 214] width 388 height 111
click at [742, 291] on button "Submit" at bounding box center [684, 289] width 177 height 38
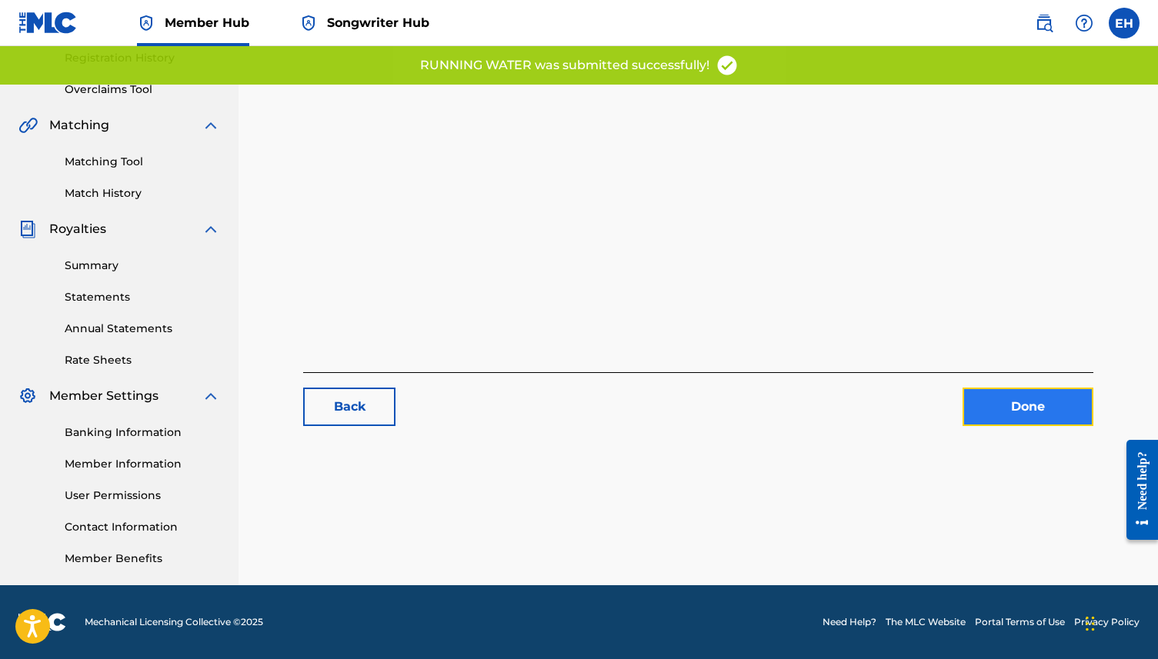
click at [1009, 422] on link "Done" at bounding box center [1027, 407] width 131 height 38
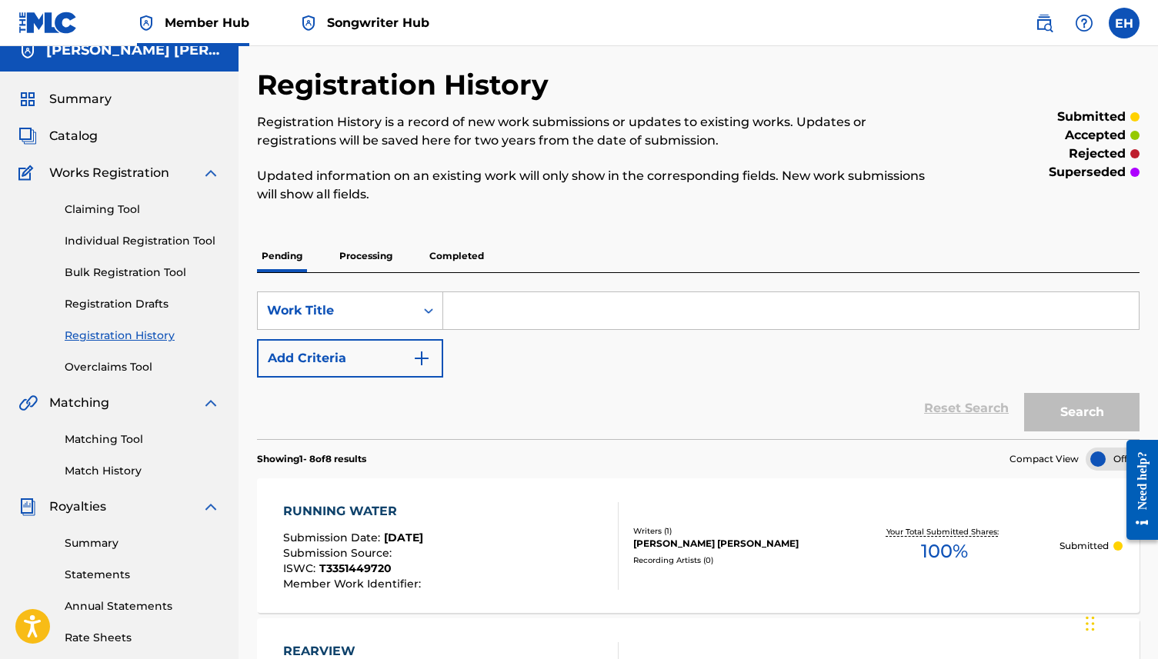
scroll to position [18, 0]
click at [79, 139] on span "Catalog" at bounding box center [73, 135] width 48 height 18
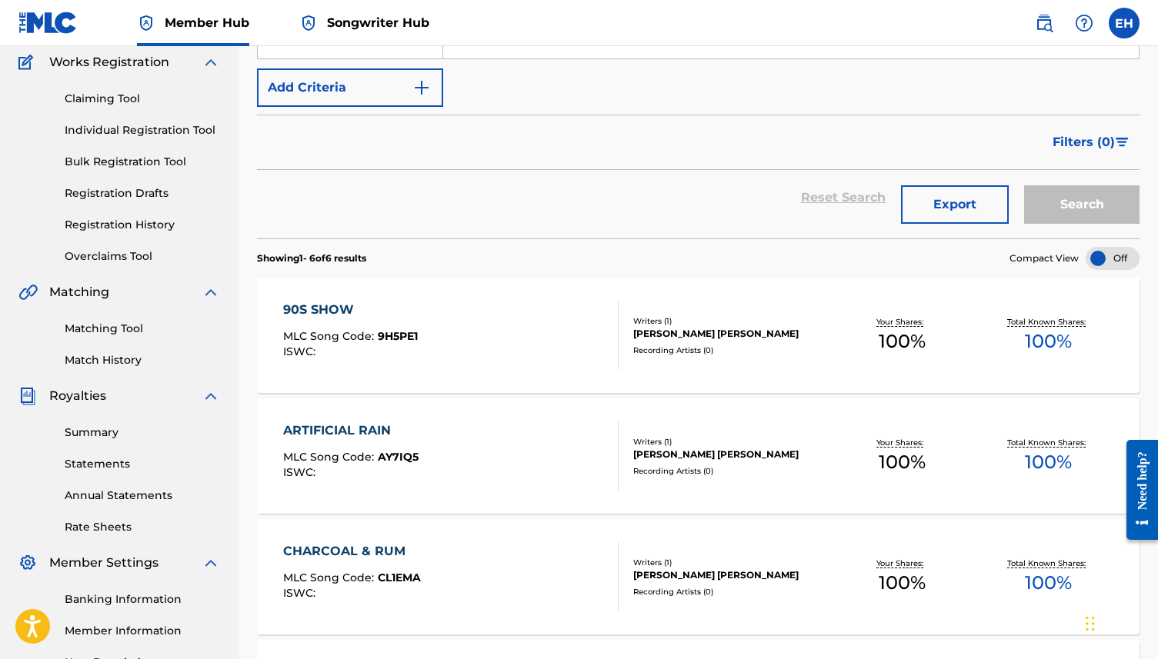
scroll to position [155, 0]
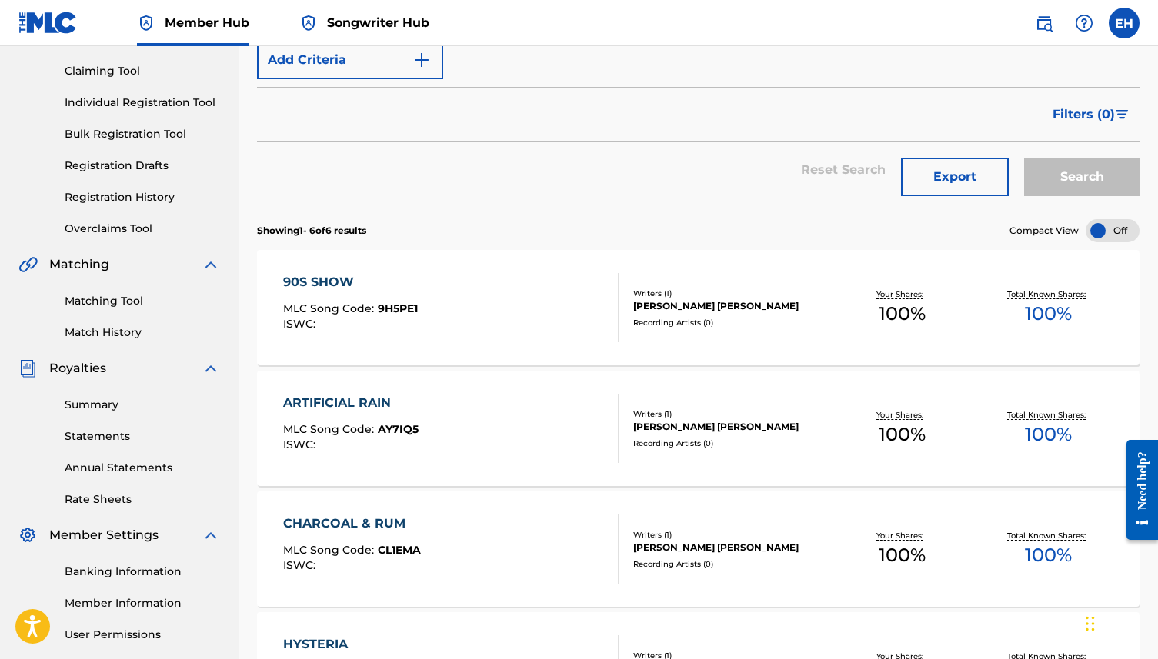
click at [1102, 234] on div at bounding box center [1112, 230] width 54 height 23
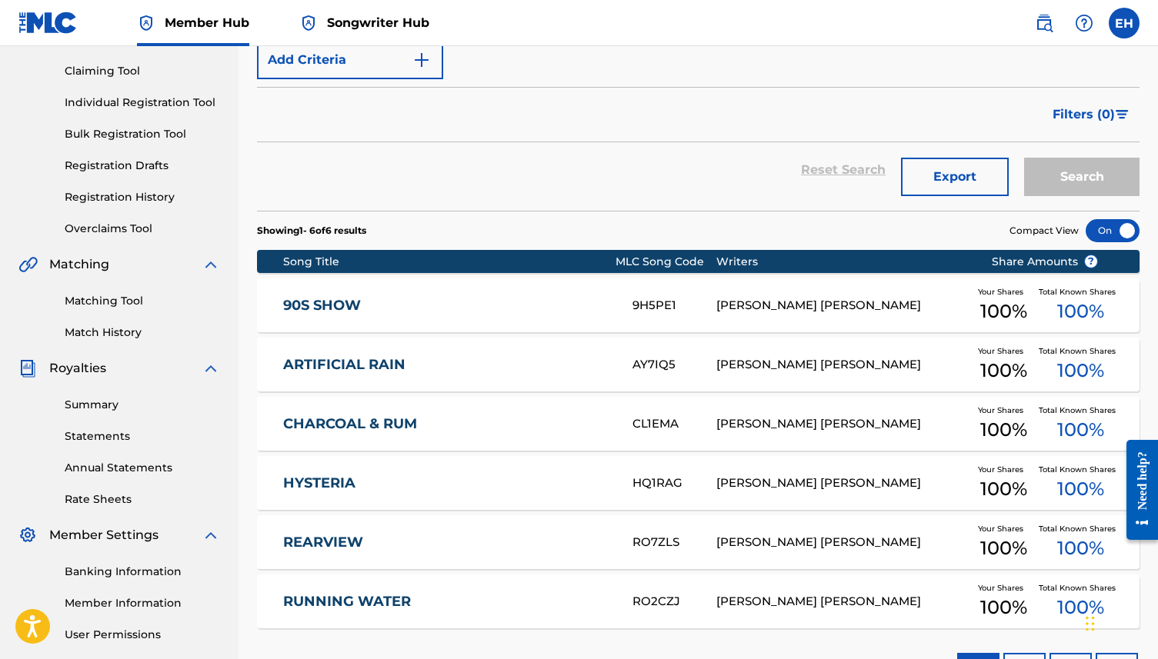
click at [1102, 234] on div at bounding box center [1112, 230] width 54 height 23
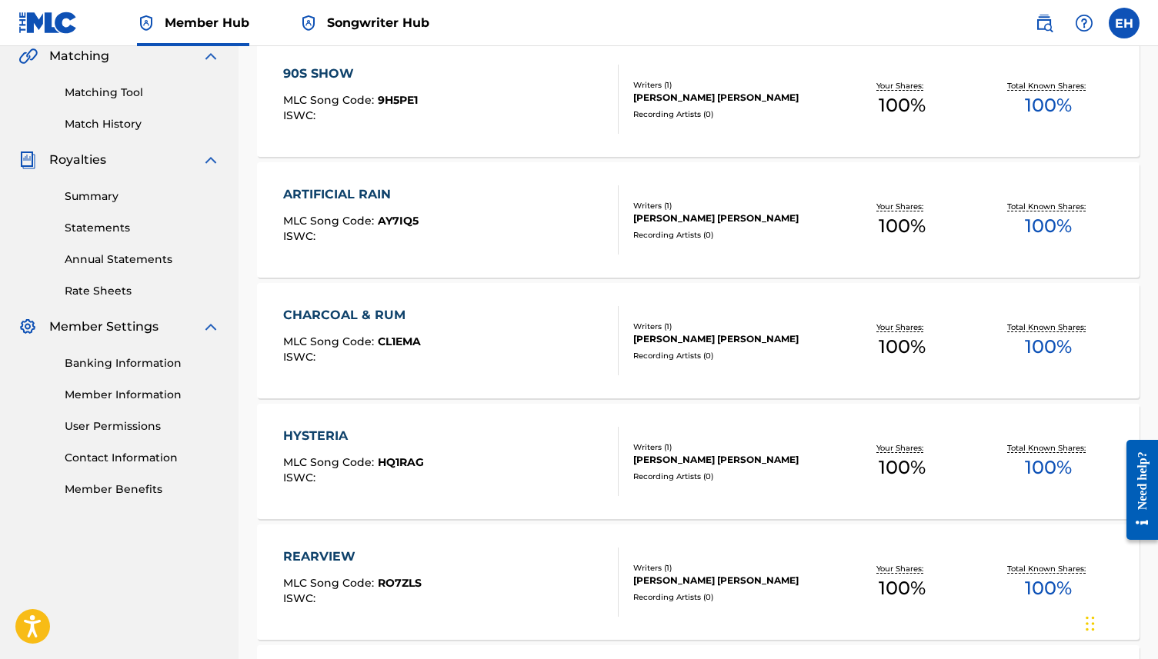
scroll to position [183, 0]
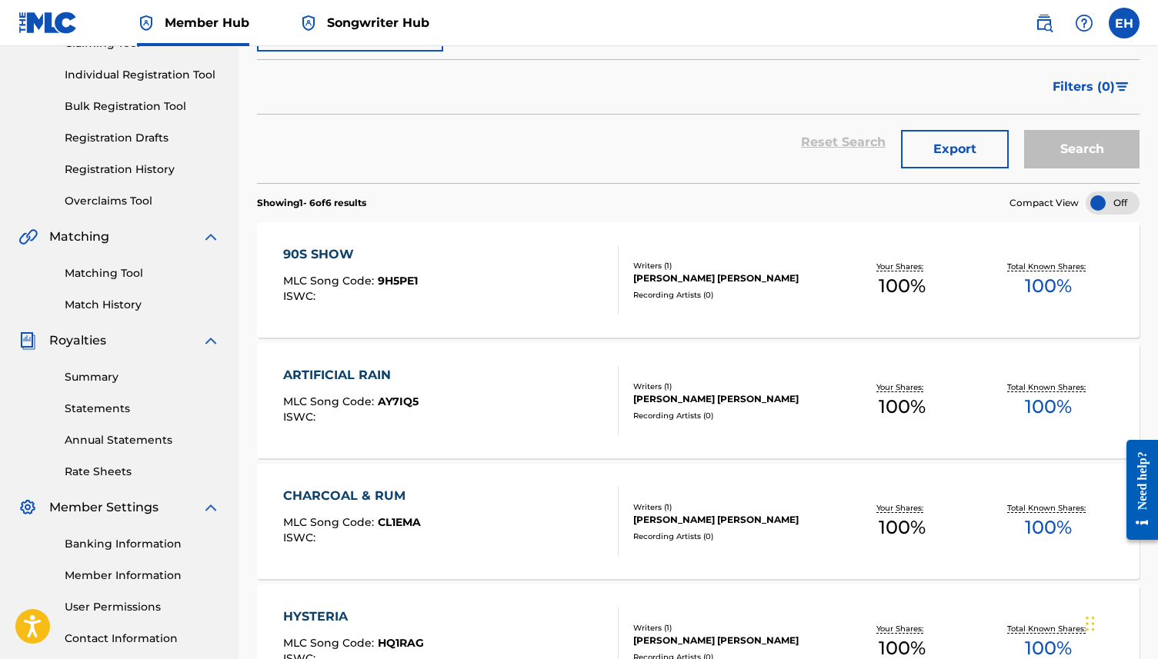
click at [485, 265] on div "90S SHOW MLC Song Code : 9H5PE1 ISWC :" at bounding box center [450, 279] width 335 height 69
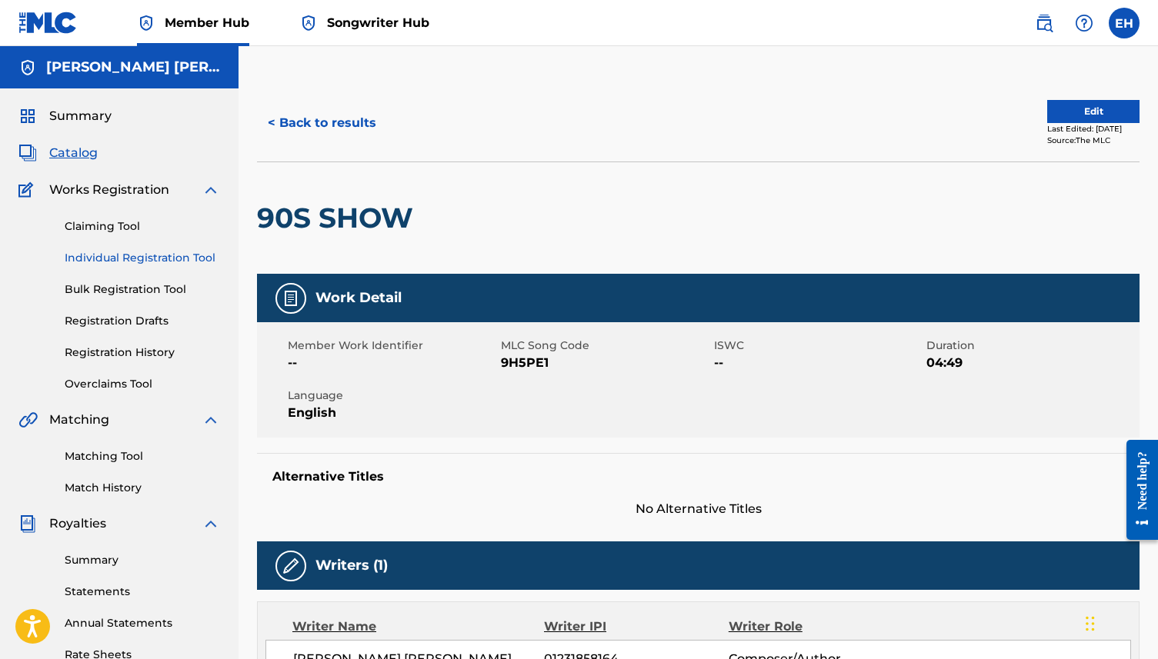
click at [108, 257] on link "Individual Registration Tool" at bounding box center [142, 258] width 155 height 16
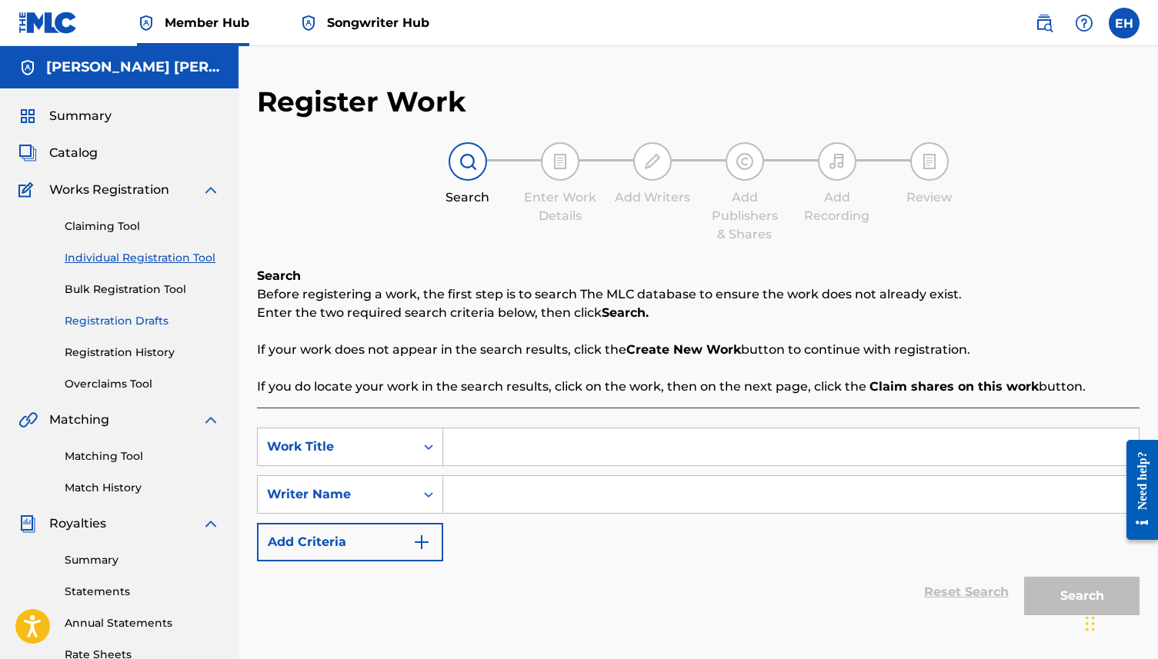
click at [108, 314] on link "Registration Drafts" at bounding box center [142, 321] width 155 height 16
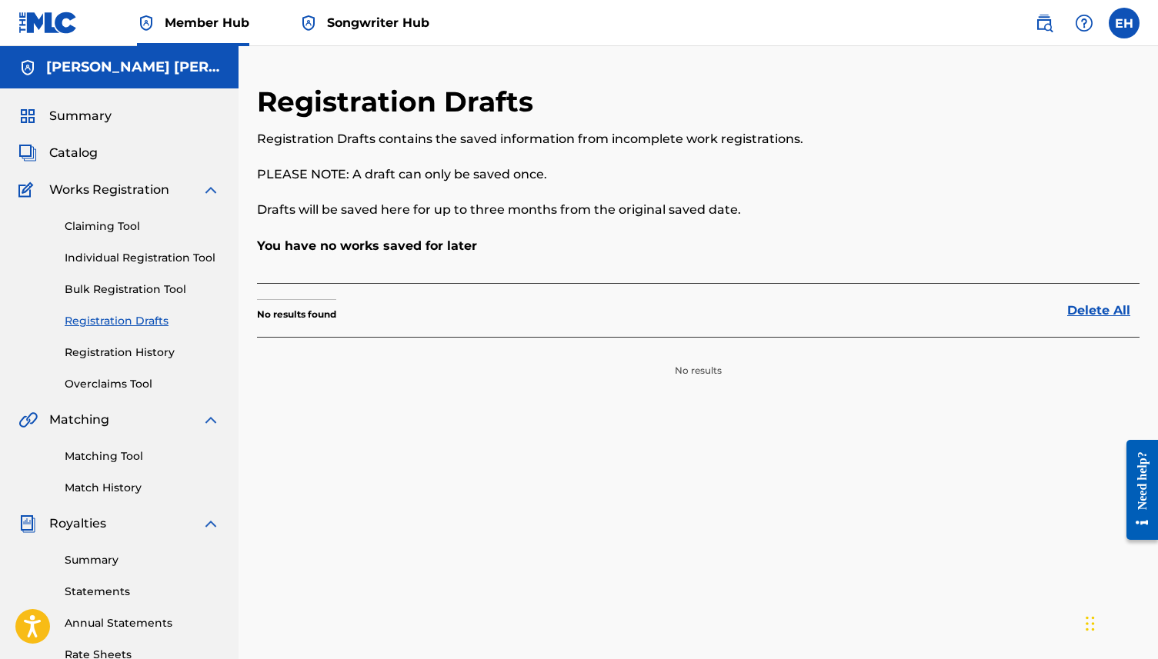
click at [157, 364] on div "Claiming Tool Individual Registration Tool Bulk Registration Tool Registration …" at bounding box center [119, 295] width 202 height 193
click at [147, 348] on link "Registration History" at bounding box center [142, 353] width 155 height 16
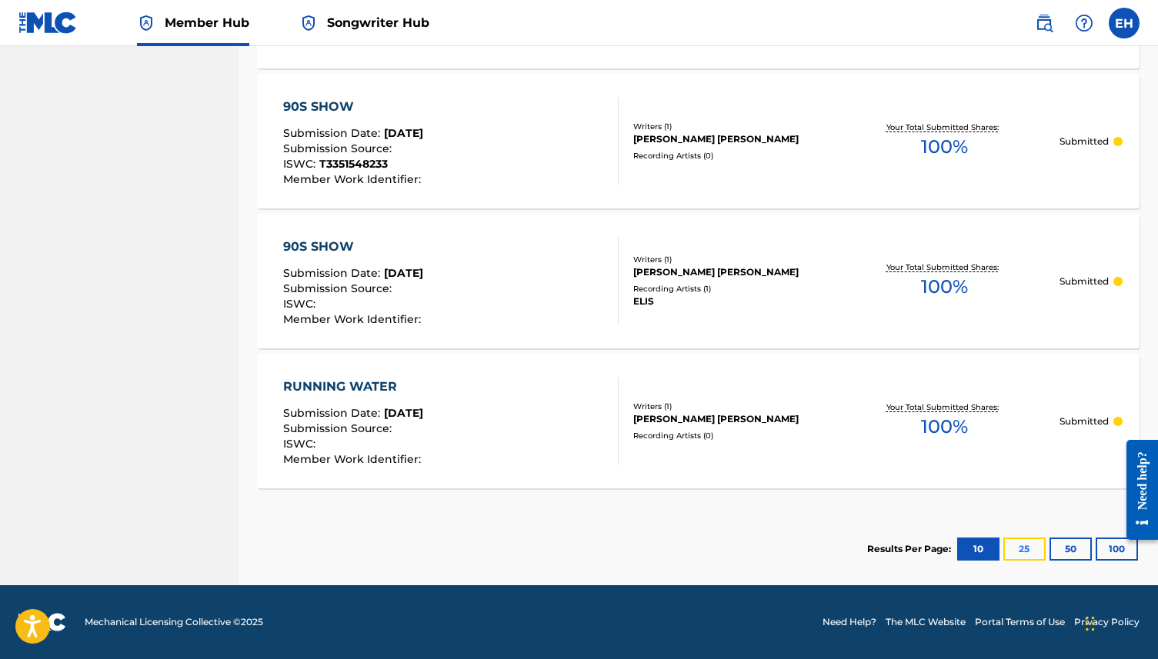
click at [1014, 540] on button "25" at bounding box center [1024, 549] width 42 height 23
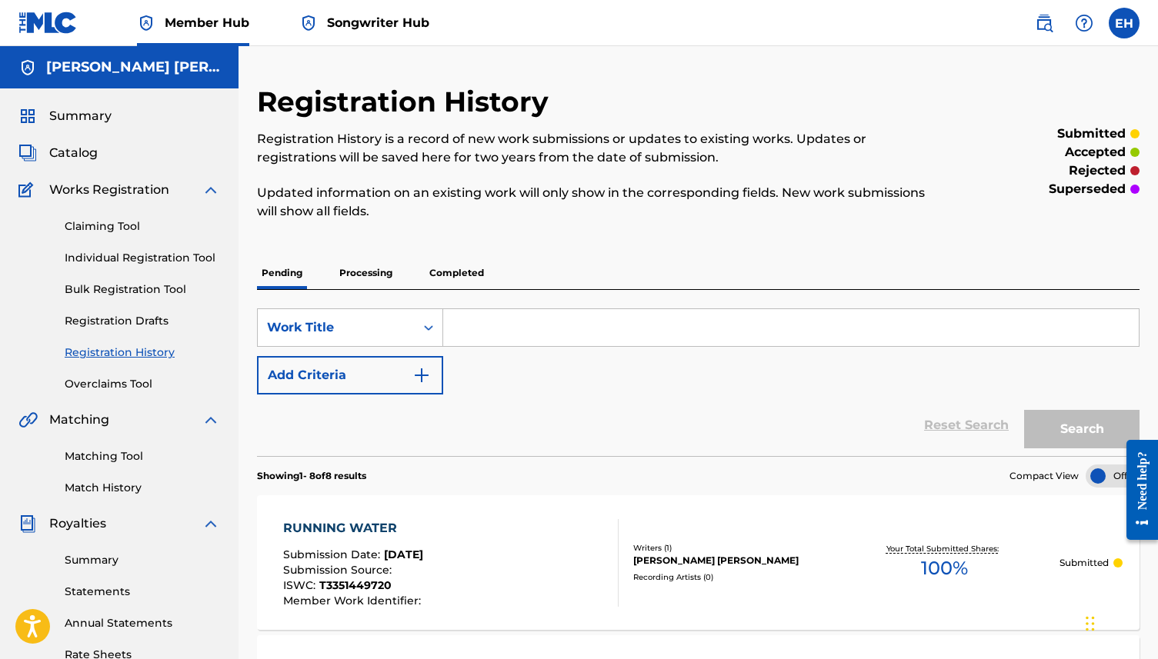
scroll to position [15, 0]
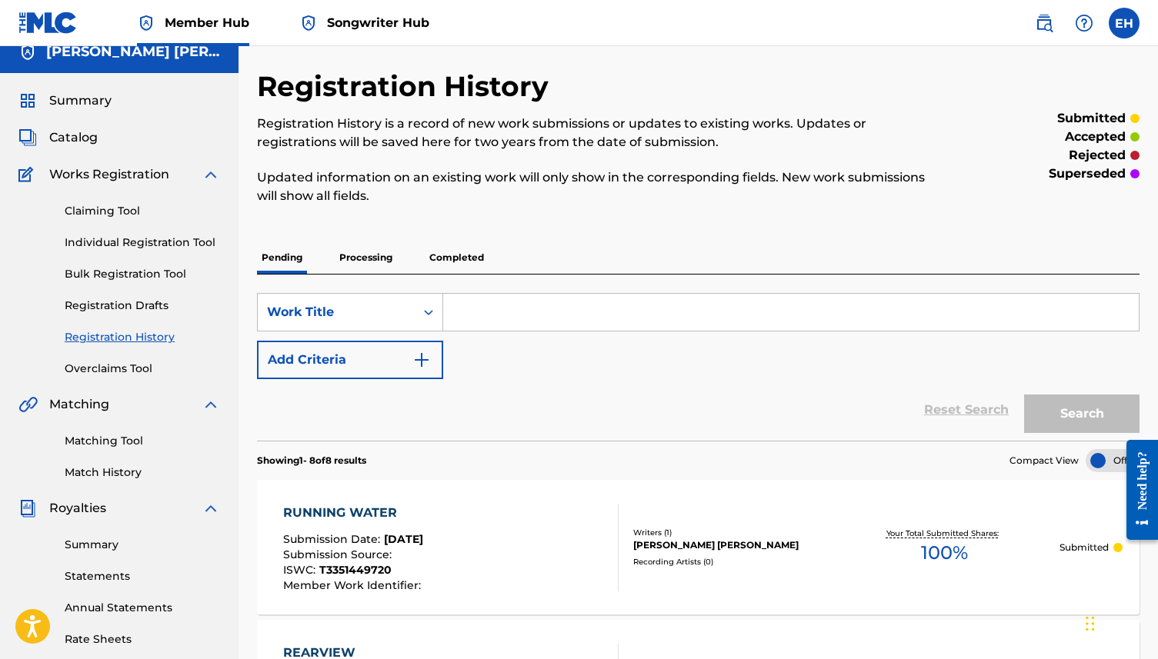
click at [337, 250] on p "Processing" at bounding box center [366, 258] width 62 height 32
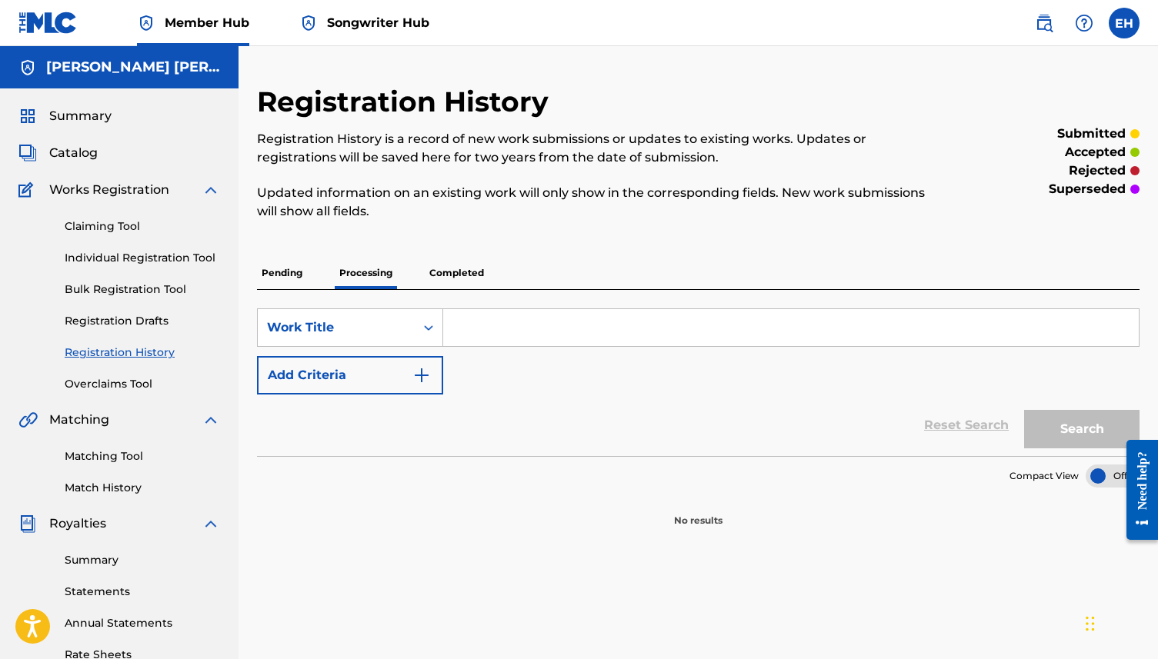
click at [490, 283] on div "Pending Processing Completed" at bounding box center [698, 273] width 882 height 32
click at [466, 263] on p "Completed" at bounding box center [457, 273] width 64 height 32
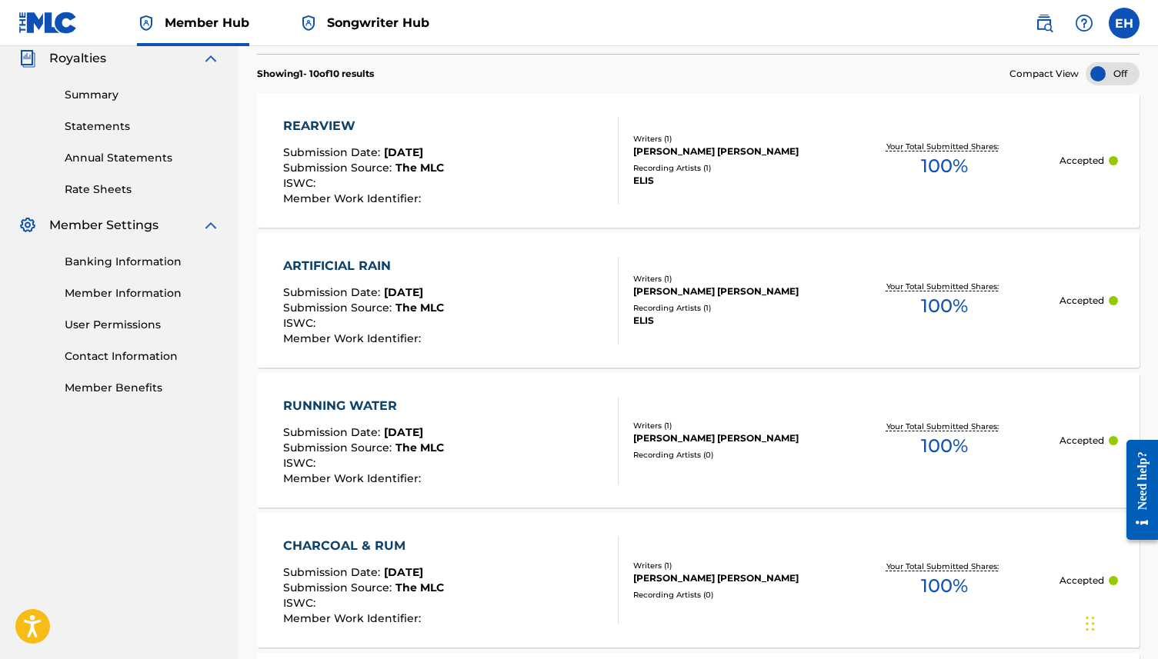
scroll to position [462, 0]
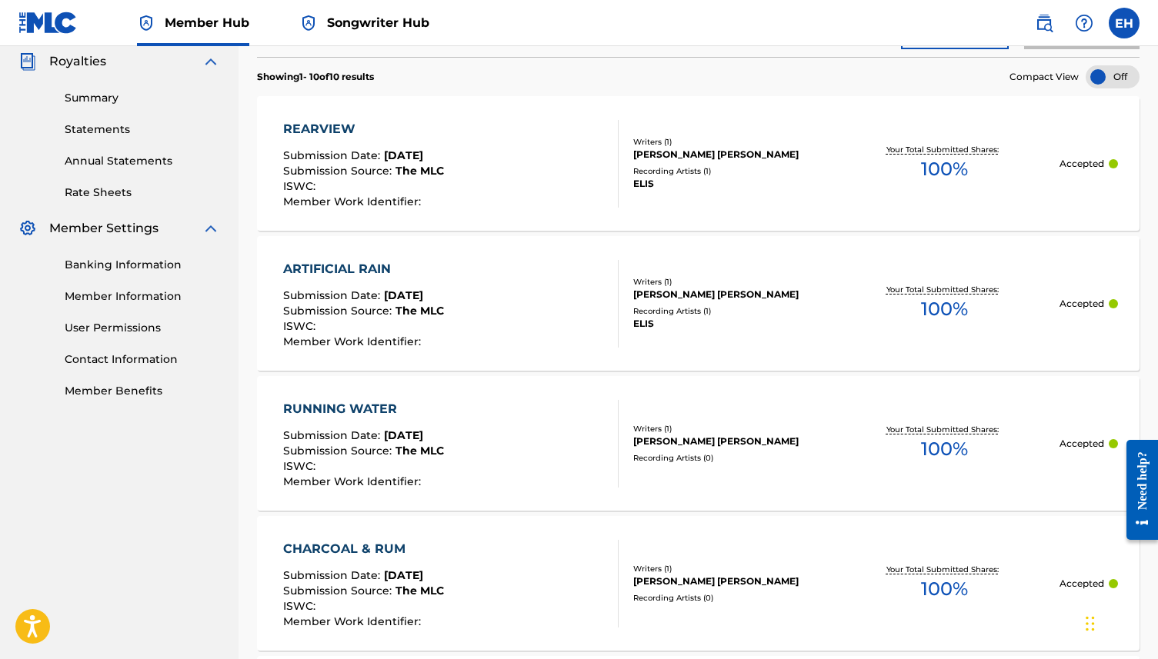
click at [423, 153] on span "Sep 18, 2025" at bounding box center [403, 155] width 39 height 14
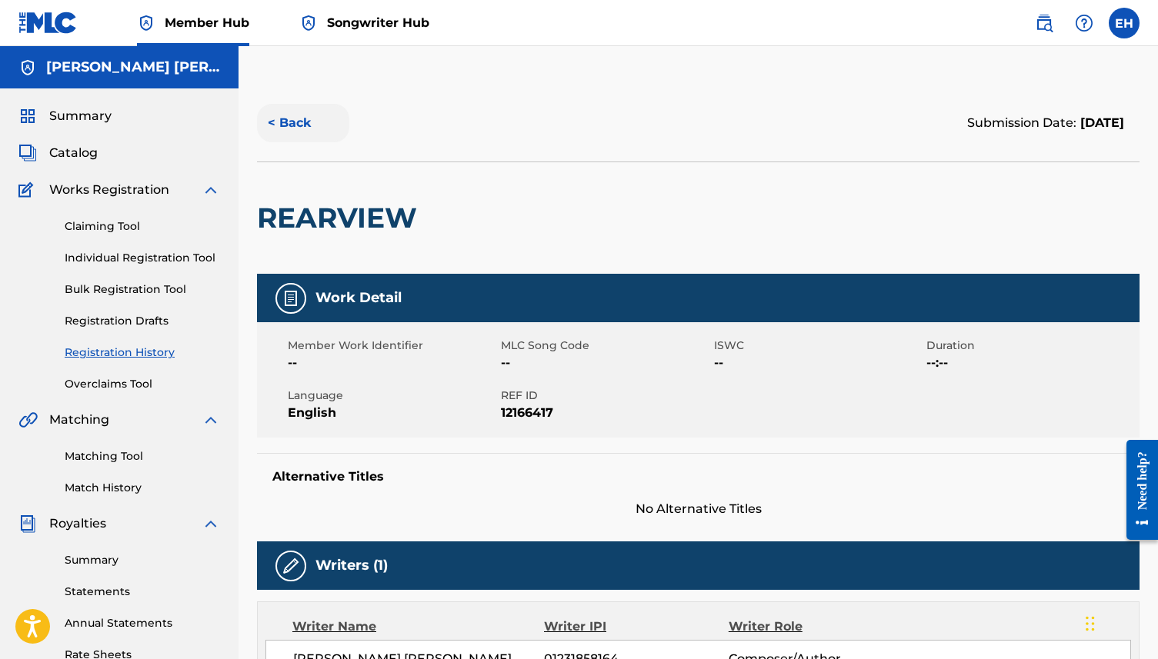
click at [298, 125] on button "< Back" at bounding box center [303, 123] width 92 height 38
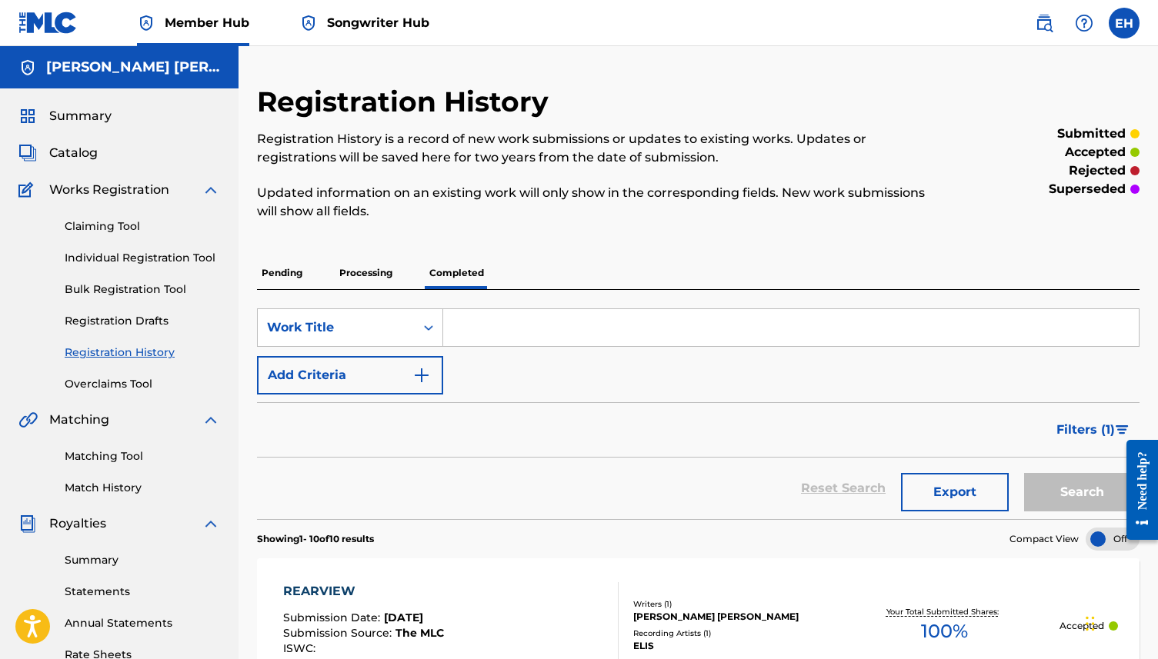
scroll to position [207, 0]
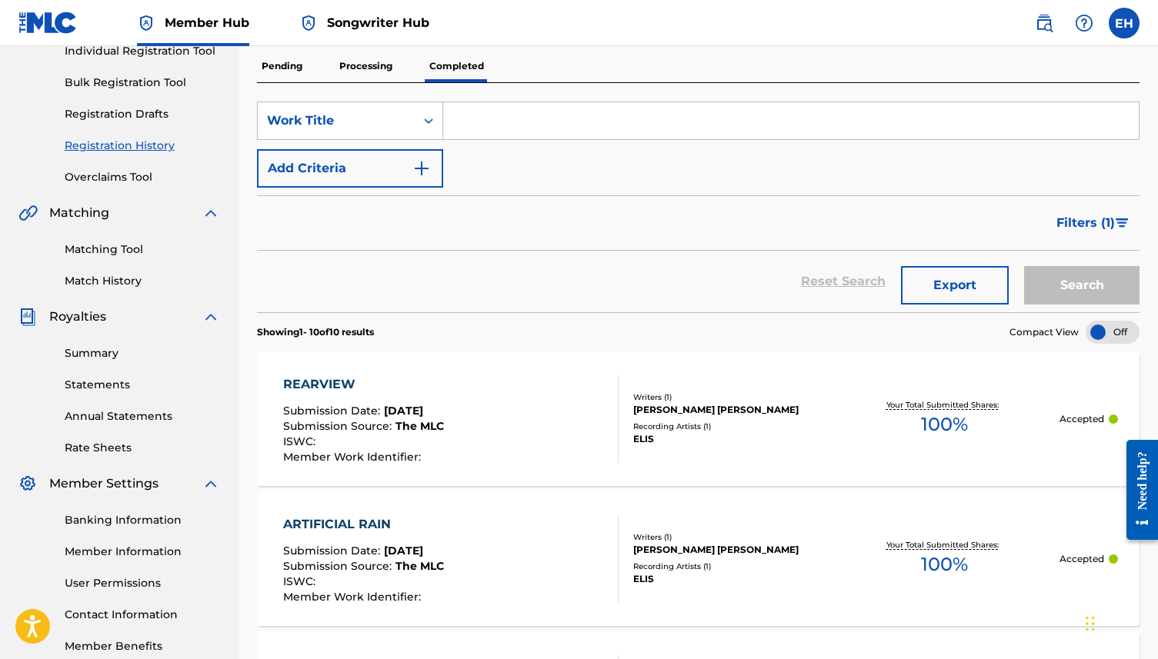
click at [93, 375] on div "Summary Statements Annual Statements Rate Sheets" at bounding box center [119, 391] width 202 height 130
click at [98, 385] on link "Statements" at bounding box center [142, 385] width 155 height 16
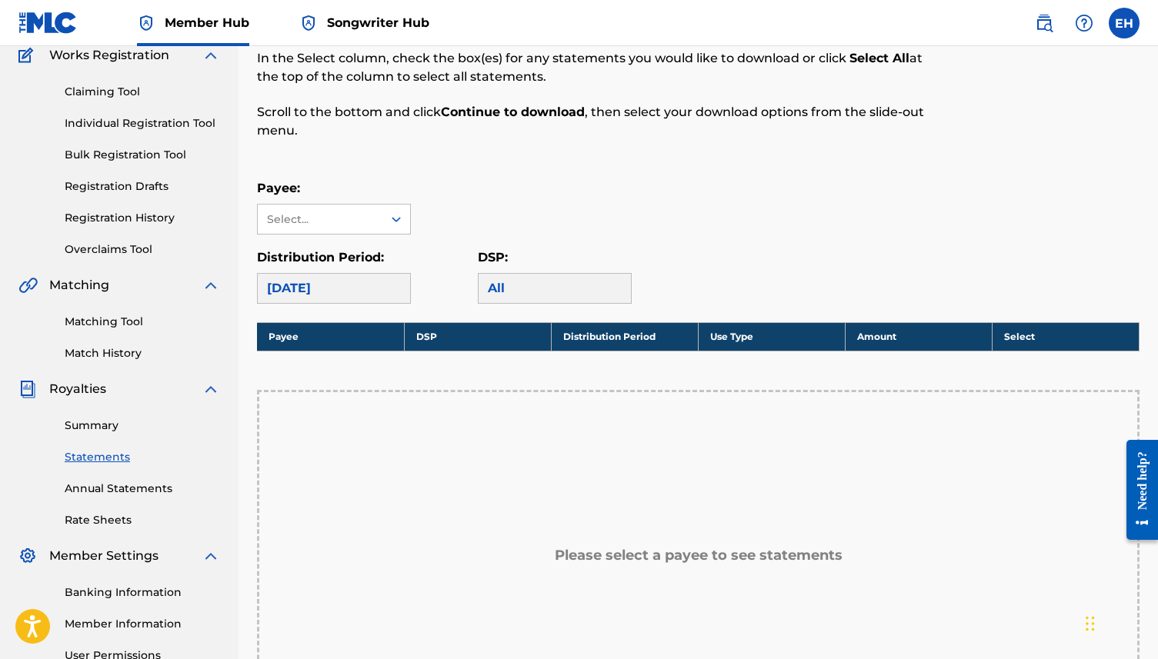
scroll to position [205, 0]
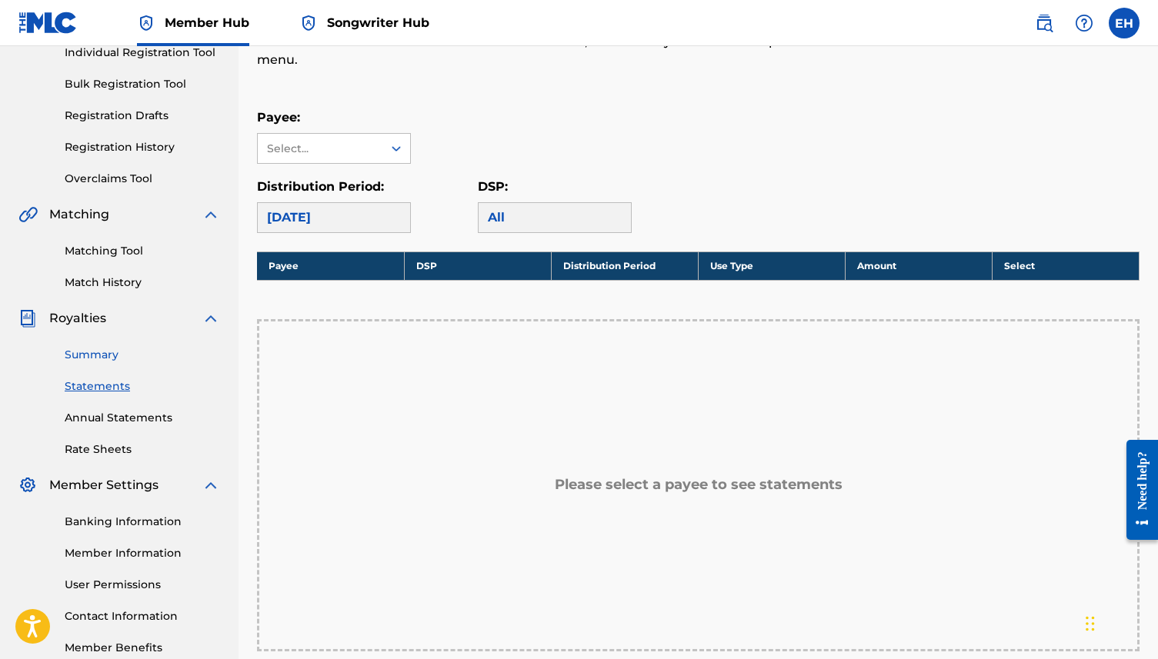
click at [89, 361] on link "Summary" at bounding box center [142, 355] width 155 height 16
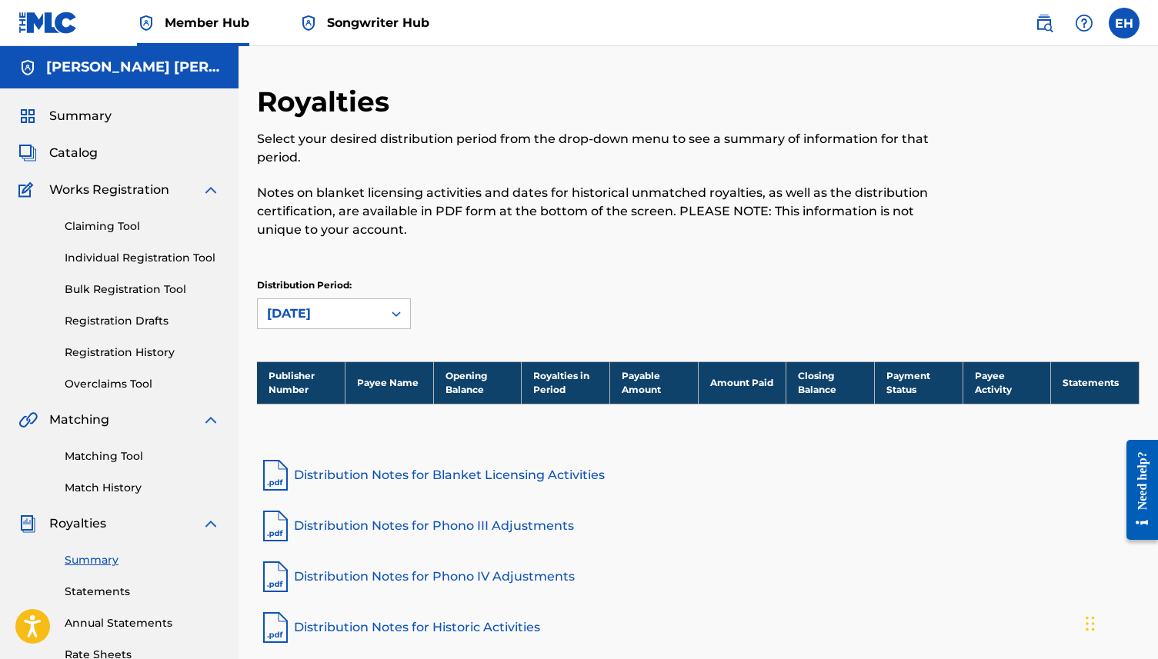
click at [352, 343] on div "Royalties Select your desired distribution period from the drop-down menu to se…" at bounding box center [698, 223] width 882 height 277
click at [352, 335] on div "Distribution Period: September 2025" at bounding box center [698, 310] width 882 height 65
click at [352, 325] on div "[DATE]" at bounding box center [320, 313] width 125 height 29
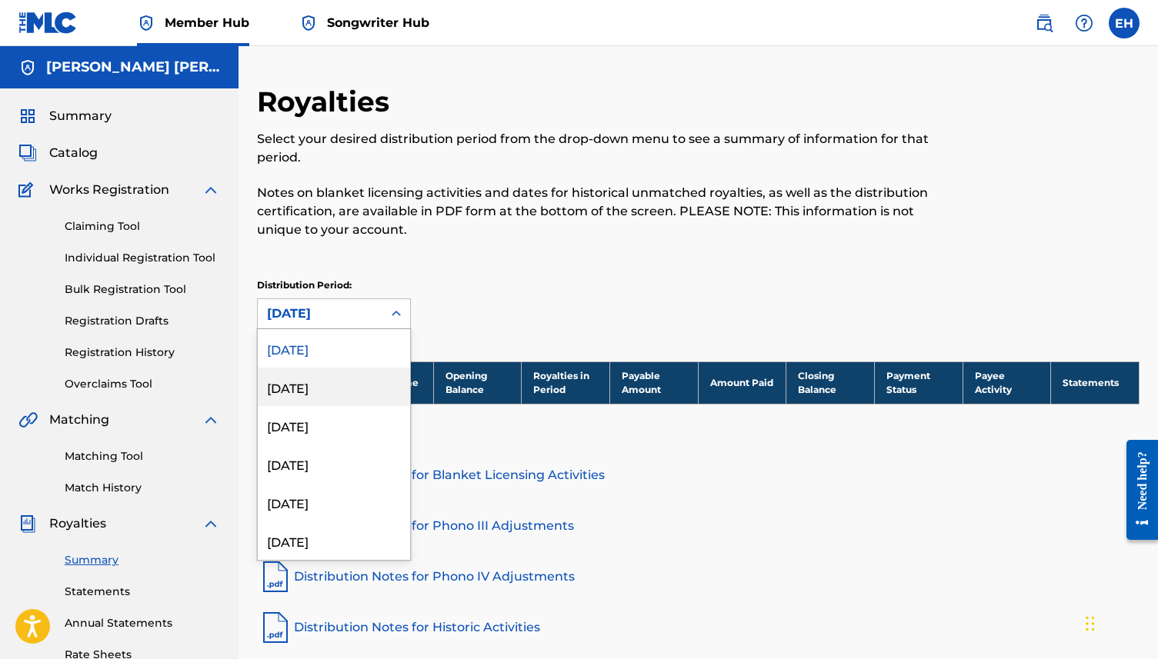
click at [351, 386] on div "August 2025" at bounding box center [334, 387] width 152 height 38
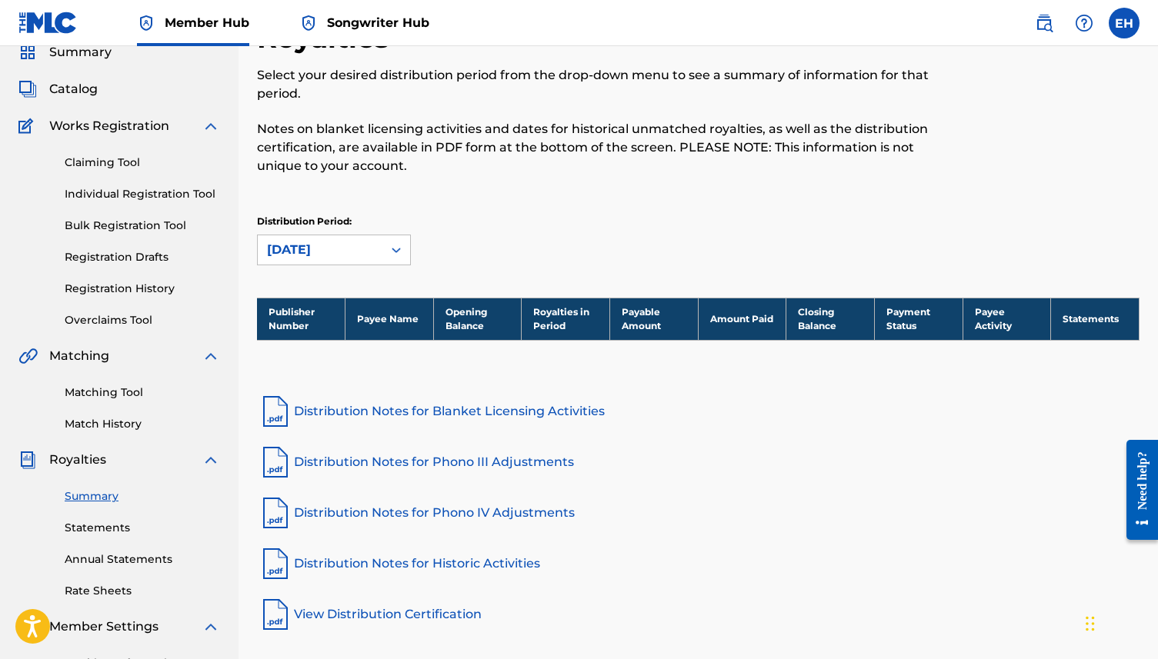
click at [387, 412] on link "Distribution Notes for Blanket Licensing Activities" at bounding box center [698, 411] width 882 height 37
click at [97, 535] on link "Statements" at bounding box center [142, 528] width 155 height 16
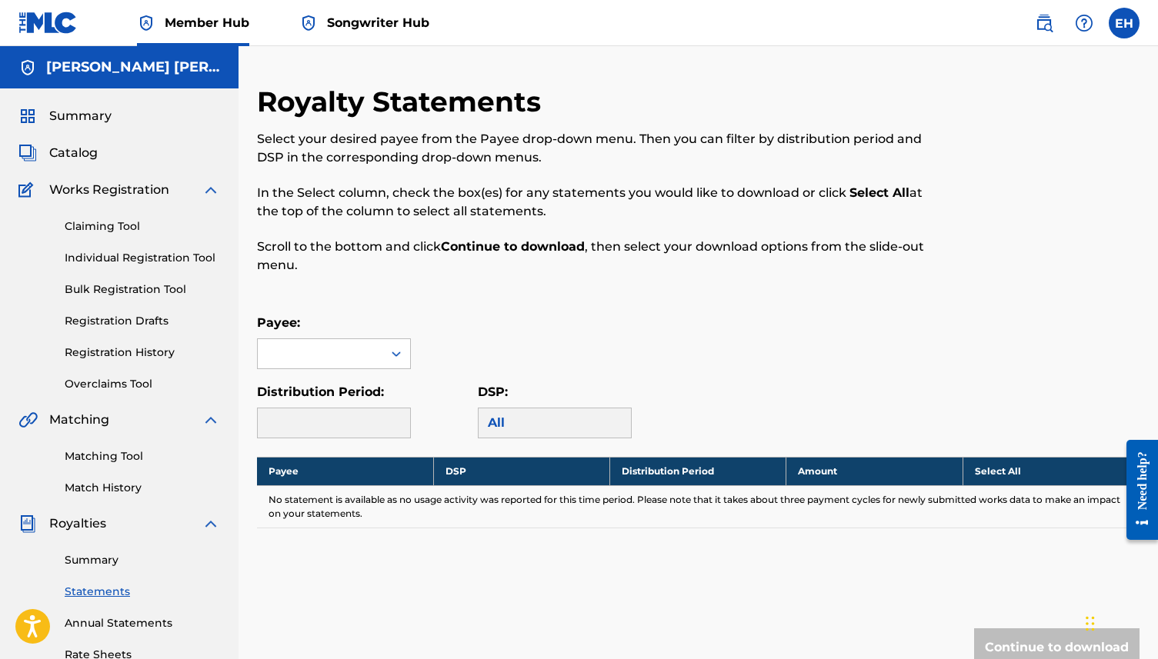
scroll to position [24, 0]
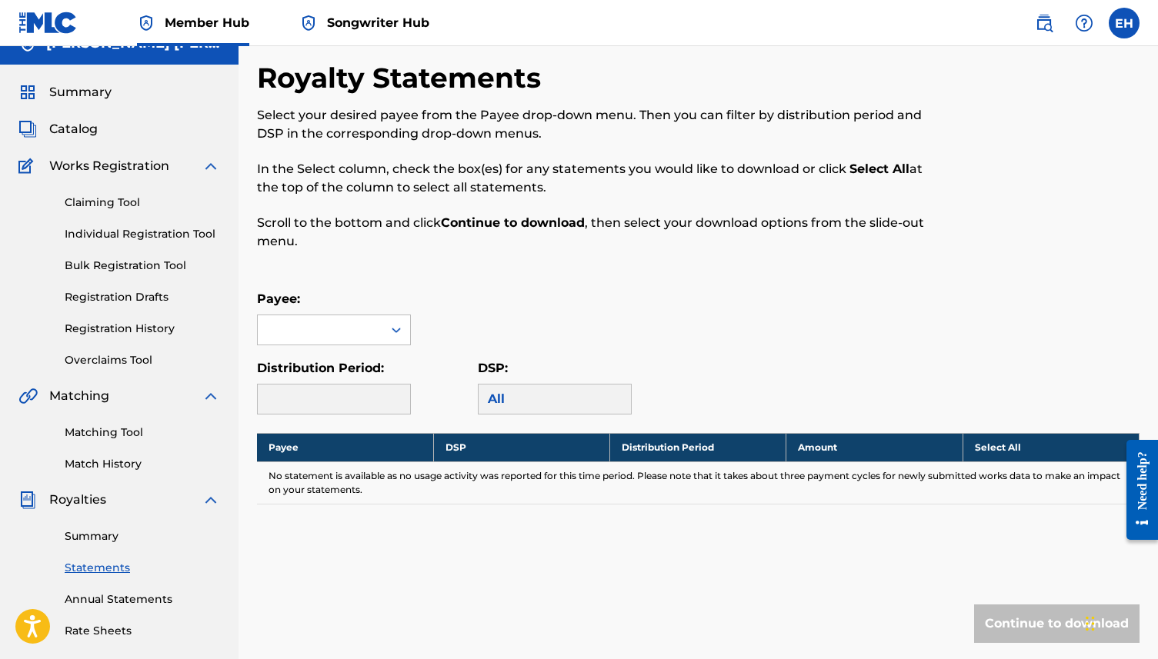
click at [333, 377] on p "Distribution Period:" at bounding box center [334, 368] width 154 height 18
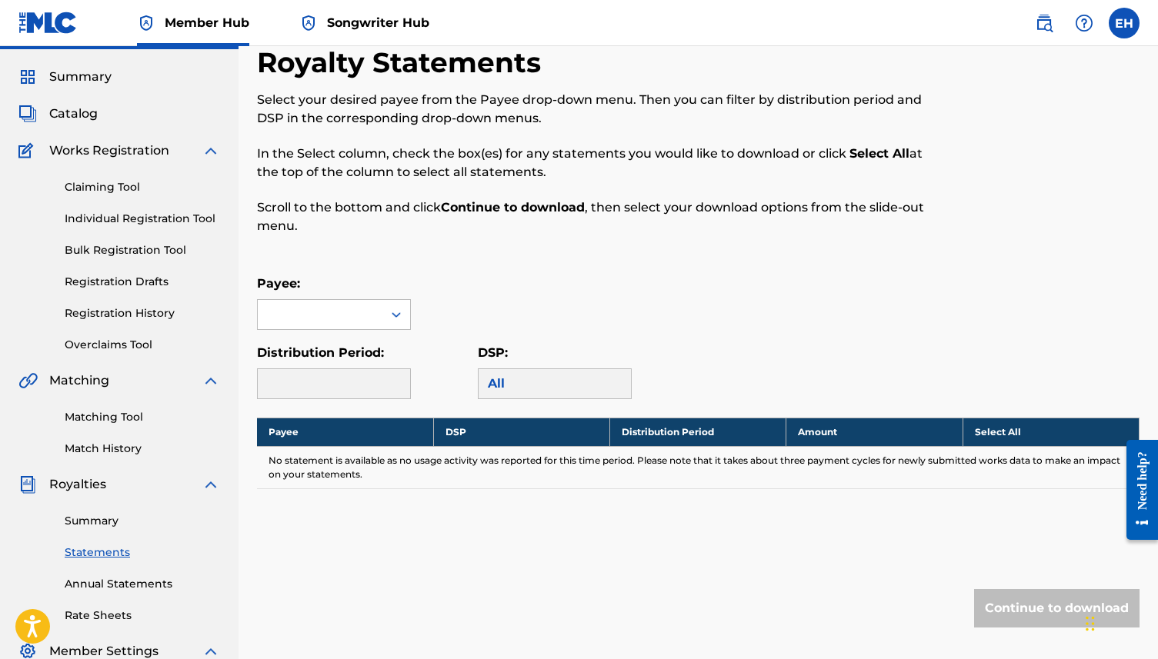
scroll to position [42, 0]
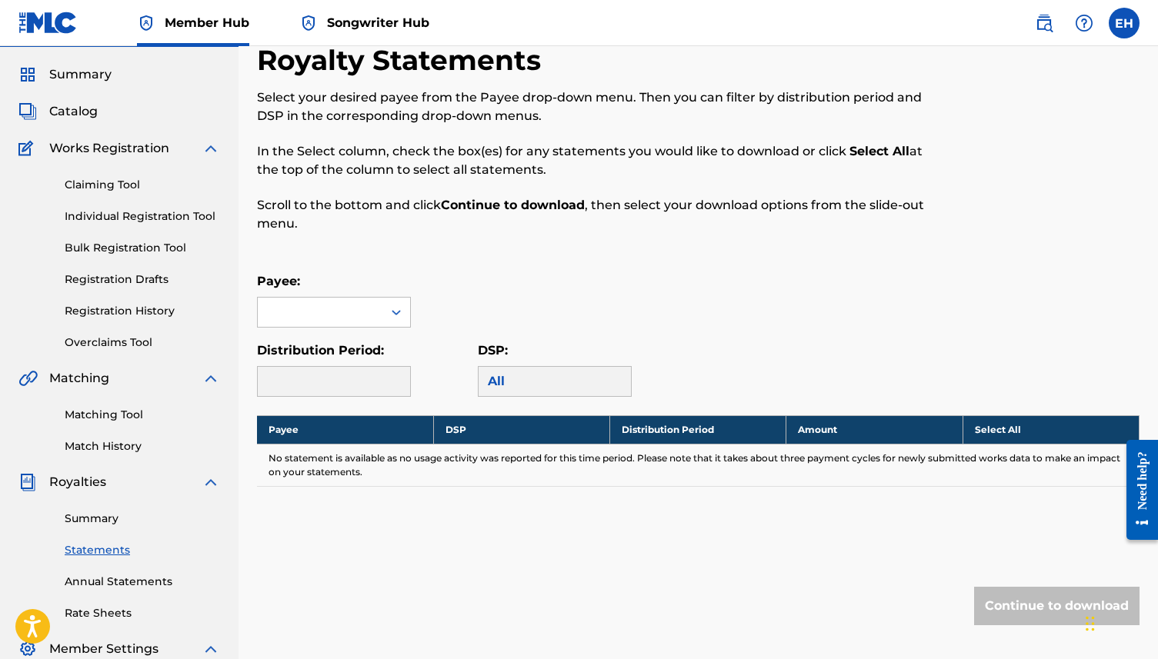
click at [484, 385] on div "All" at bounding box center [555, 381] width 154 height 31
click at [395, 358] on p "Distribution Period:" at bounding box center [334, 351] width 154 height 18
click at [395, 315] on icon at bounding box center [395, 312] width 15 height 15
click at [392, 339] on div "No options" at bounding box center [334, 343] width 152 height 31
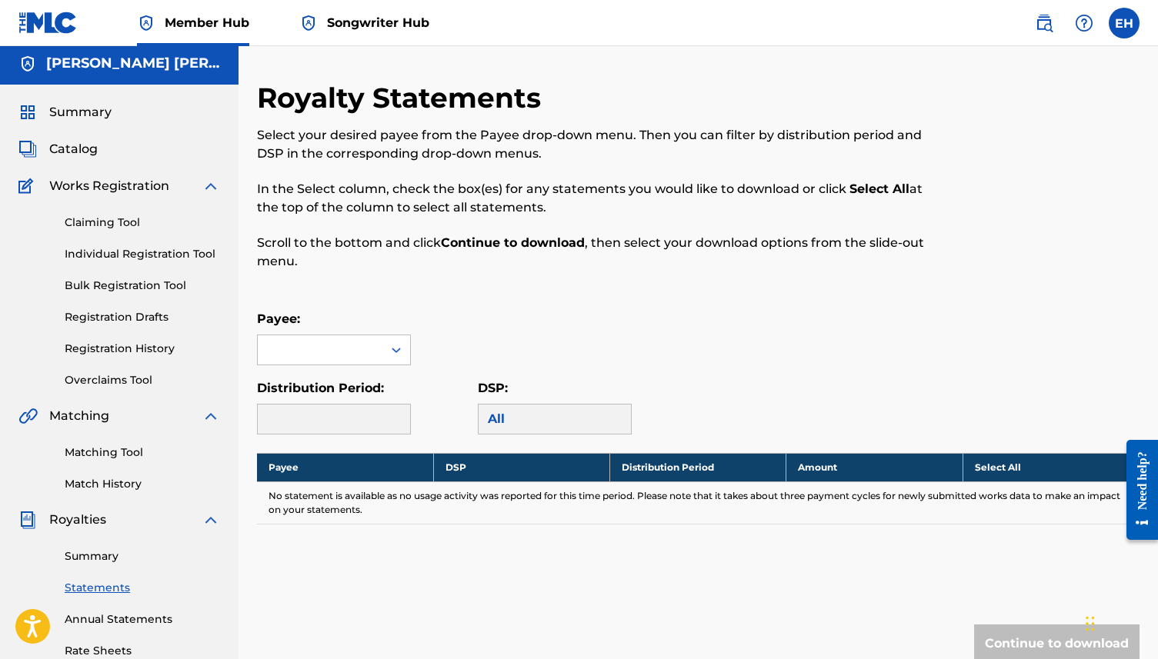
scroll to position [0, 0]
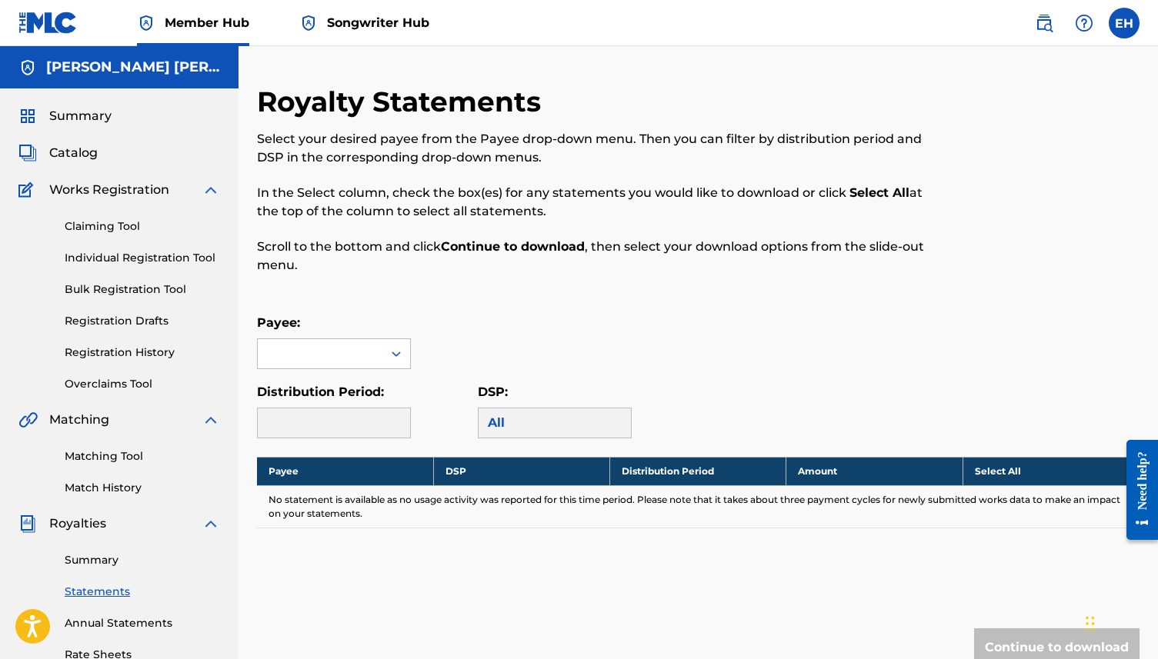
click at [372, 359] on div at bounding box center [320, 353] width 125 height 29
click at [429, 427] on div "Distribution Period:" at bounding box center [367, 410] width 221 height 55
click at [430, 488] on td "No statement is available as no usage activity was reported for this time perio…" at bounding box center [698, 506] width 882 height 42
click at [122, 66] on h5 "[PERSON_NAME] [PERSON_NAME]" at bounding box center [133, 67] width 174 height 18
click at [1143, 18] on nav "Member Hub Songwriter Hub EH EH Elizabeth Henderson Mullaly elizabethmullaly17@…" at bounding box center [579, 23] width 1158 height 46
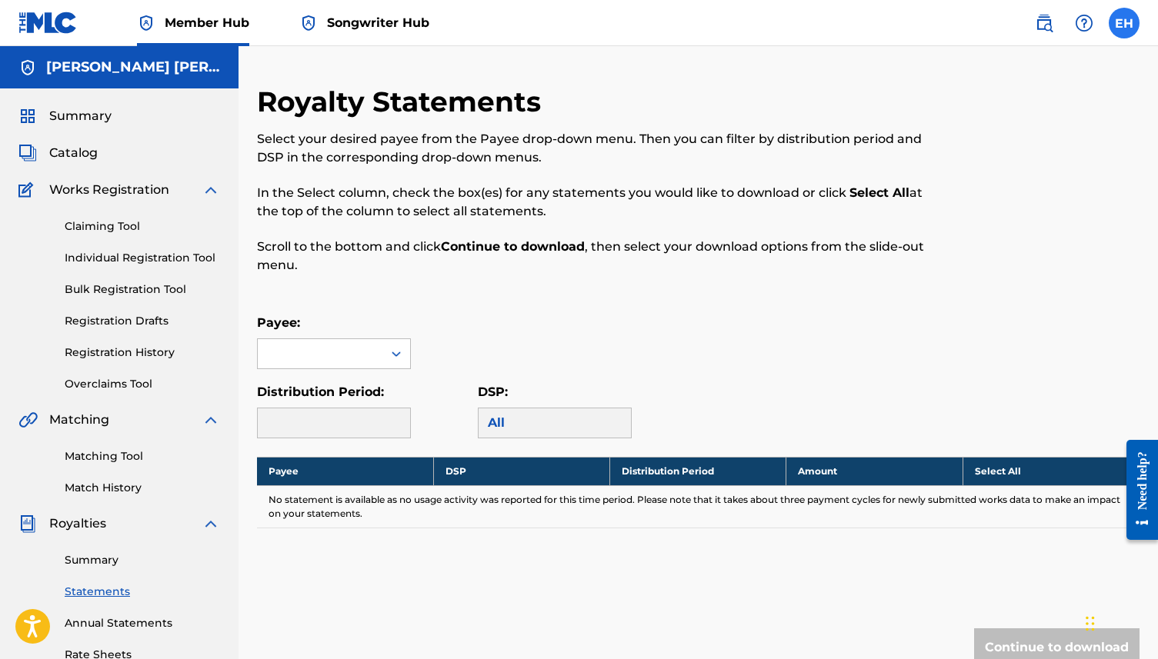
click at [1132, 24] on label at bounding box center [1123, 23] width 31 height 31
click at [1124, 23] on input "EH [PERSON_NAME] [PERSON_NAME] [EMAIL_ADDRESS][DOMAIN_NAME] Notification Prefer…" at bounding box center [1124, 23] width 0 height 0
click at [1132, 24] on div "EH EH Elizabeth Henderson Mullaly elizabethmullaly17@gmail.com Notification Pre…" at bounding box center [1123, 23] width 31 height 31
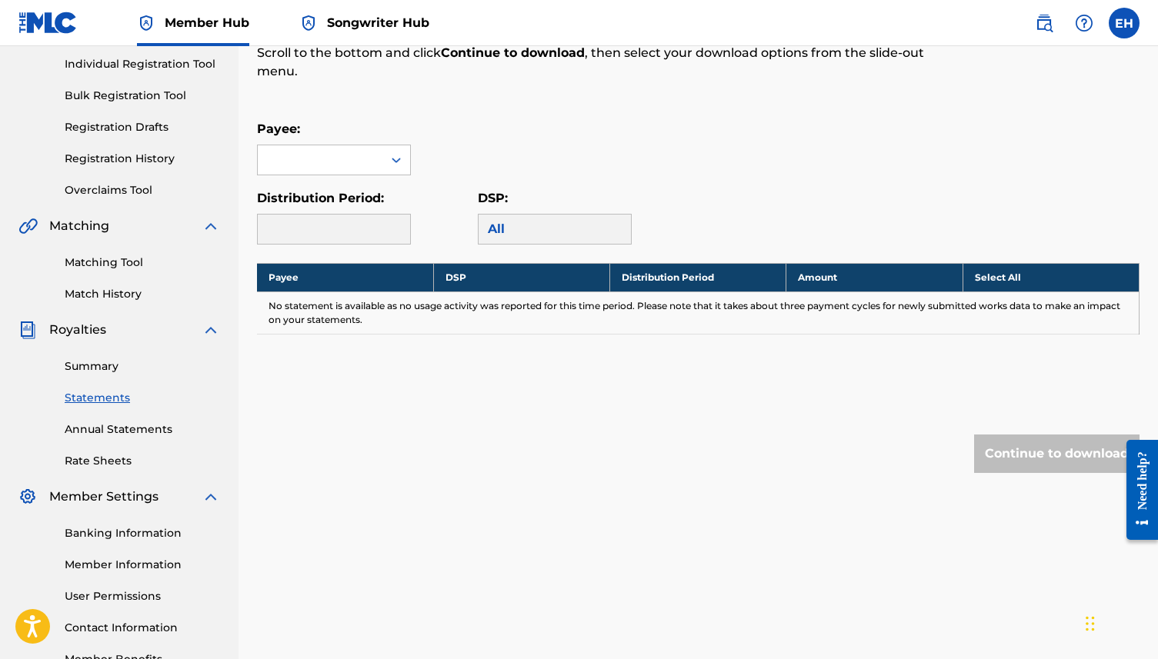
scroll to position [295, 0]
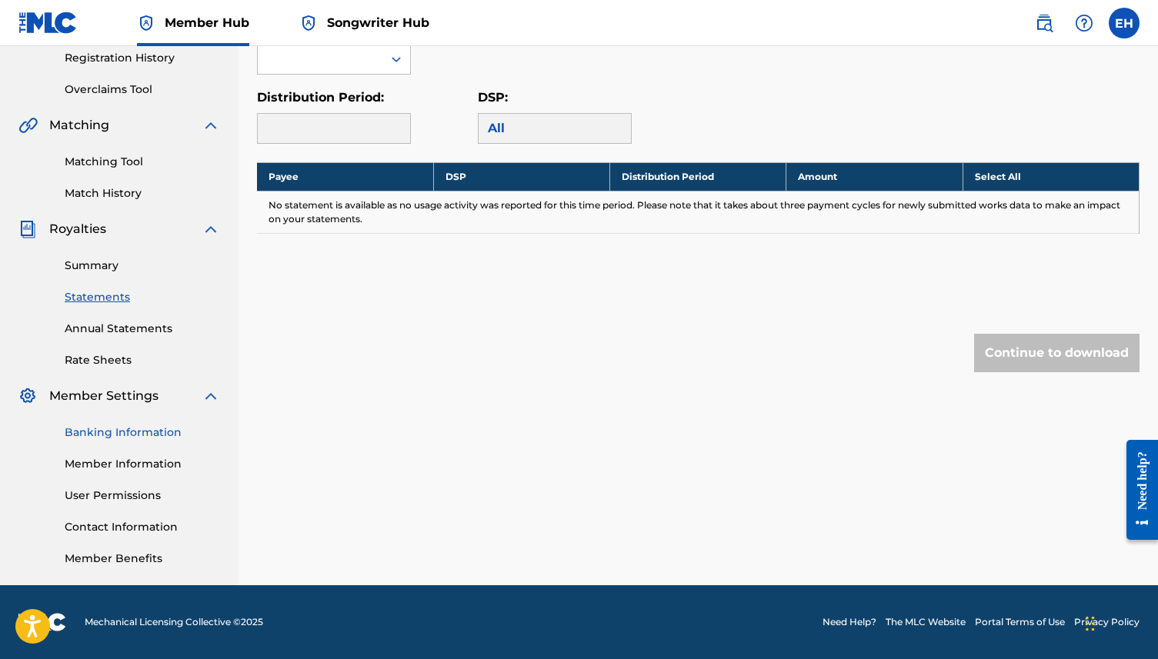
click at [135, 427] on link "Banking Information" at bounding box center [142, 433] width 155 height 16
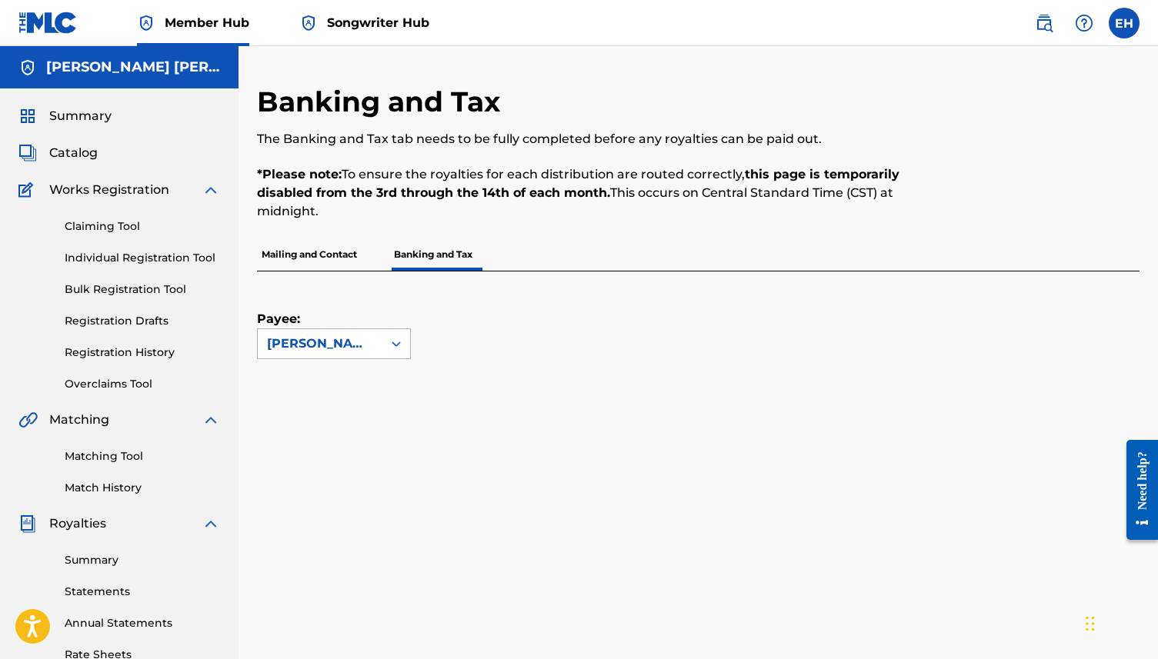
click at [332, 335] on div "[PERSON_NAME] [PERSON_NAME]" at bounding box center [320, 344] width 106 height 18
click at [345, 338] on div "[PERSON_NAME] [PERSON_NAME]" at bounding box center [320, 344] width 106 height 18
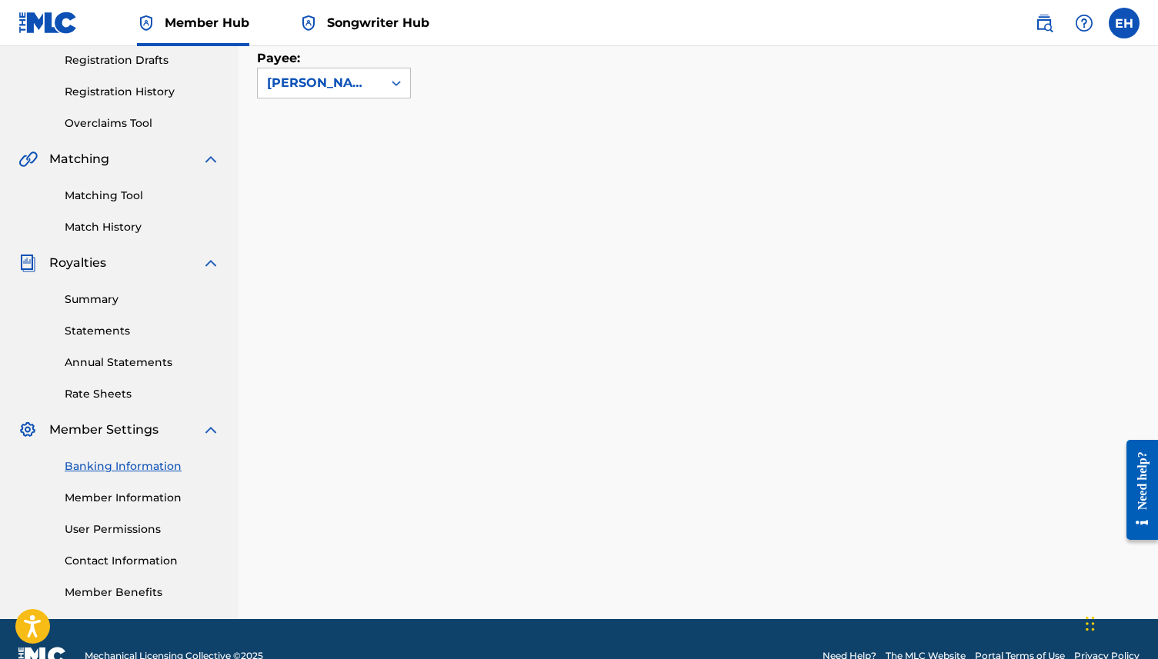
scroll to position [287, 0]
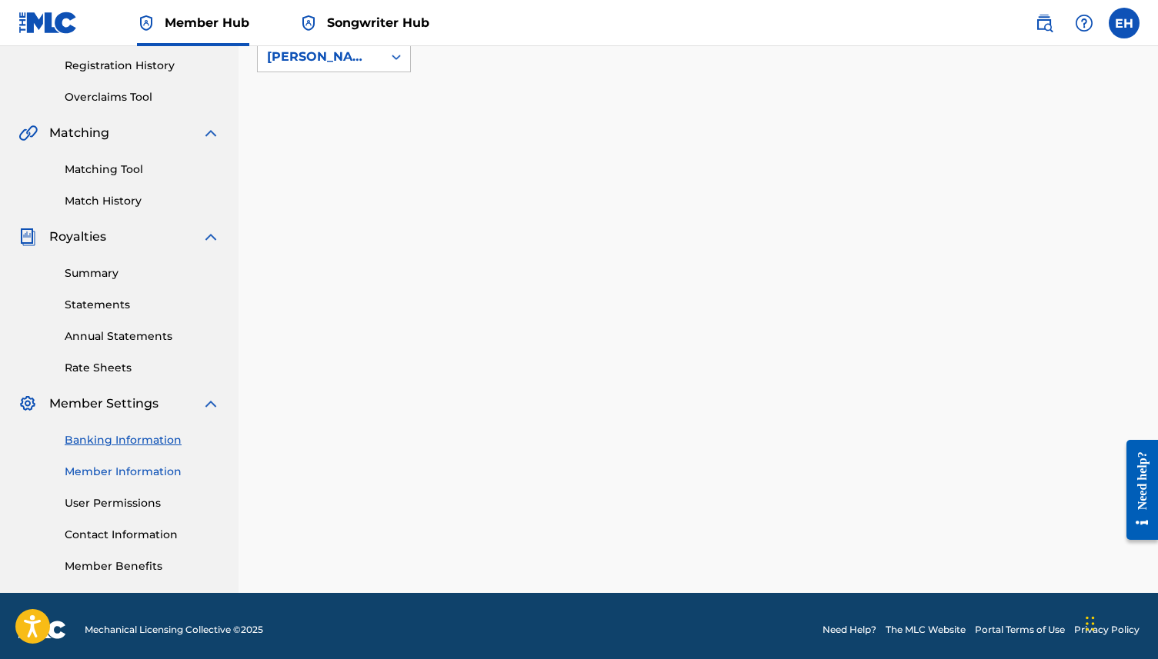
click at [132, 475] on link "Member Information" at bounding box center [142, 472] width 155 height 16
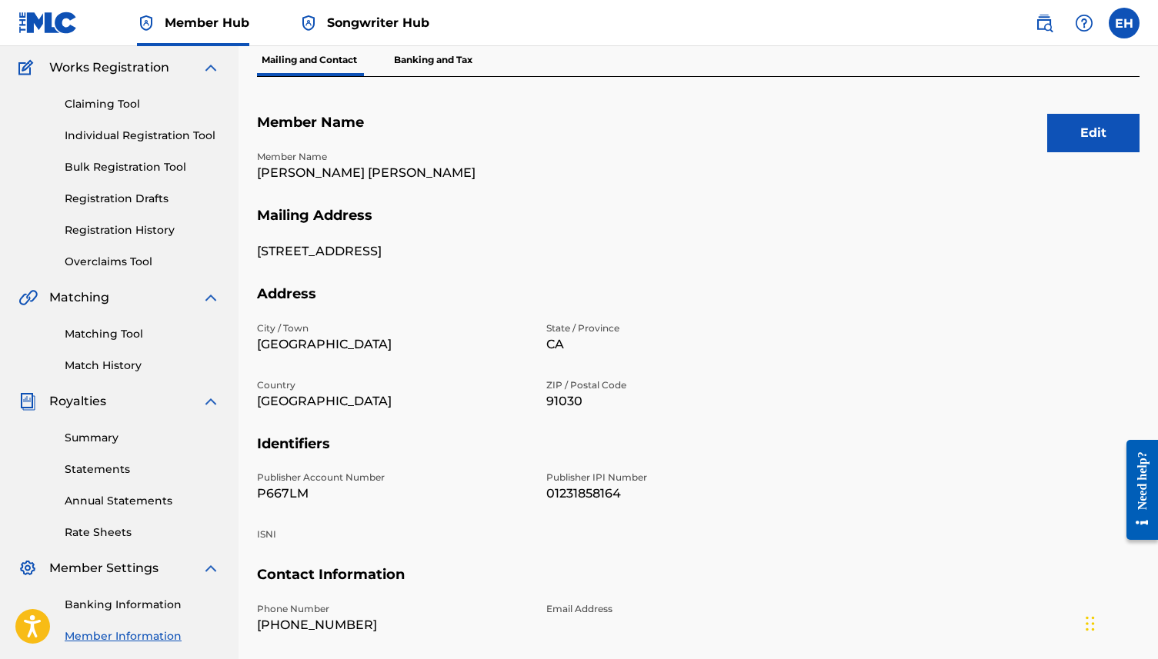
scroll to position [295, 0]
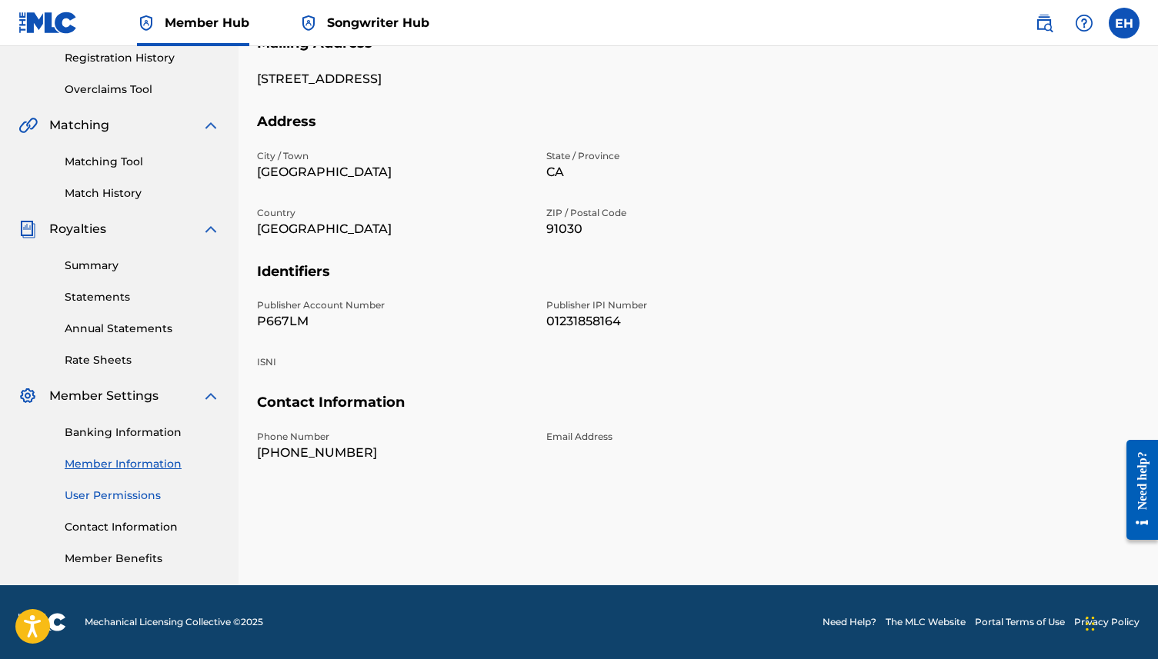
click at [143, 495] on link "User Permissions" at bounding box center [142, 496] width 155 height 16
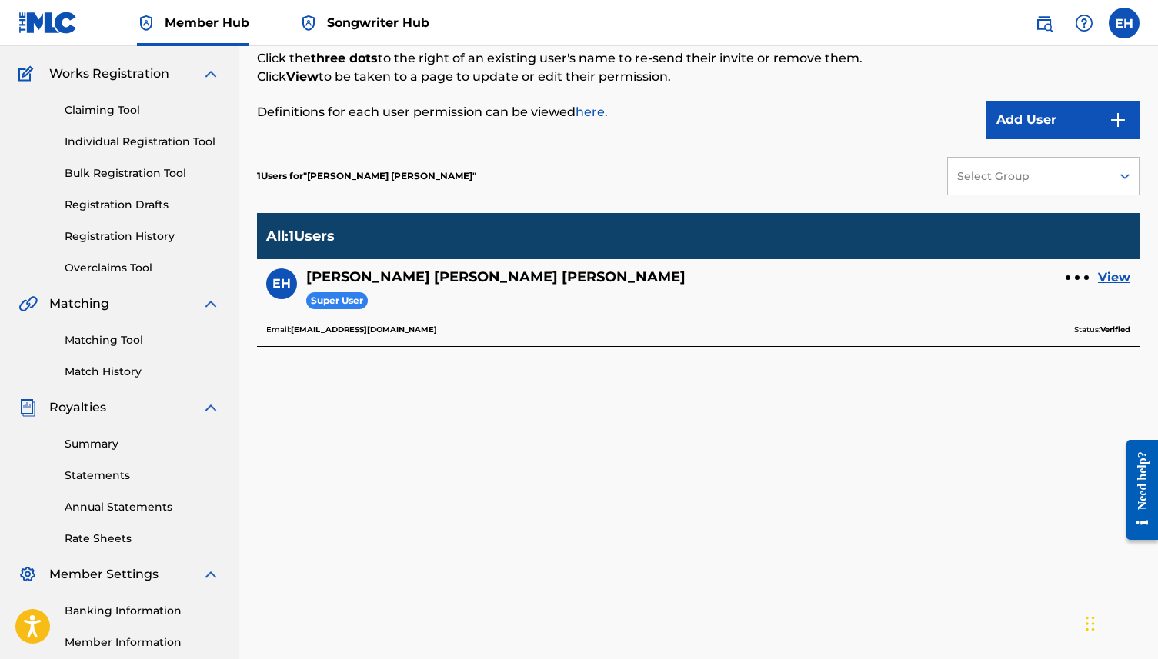
scroll to position [127, 0]
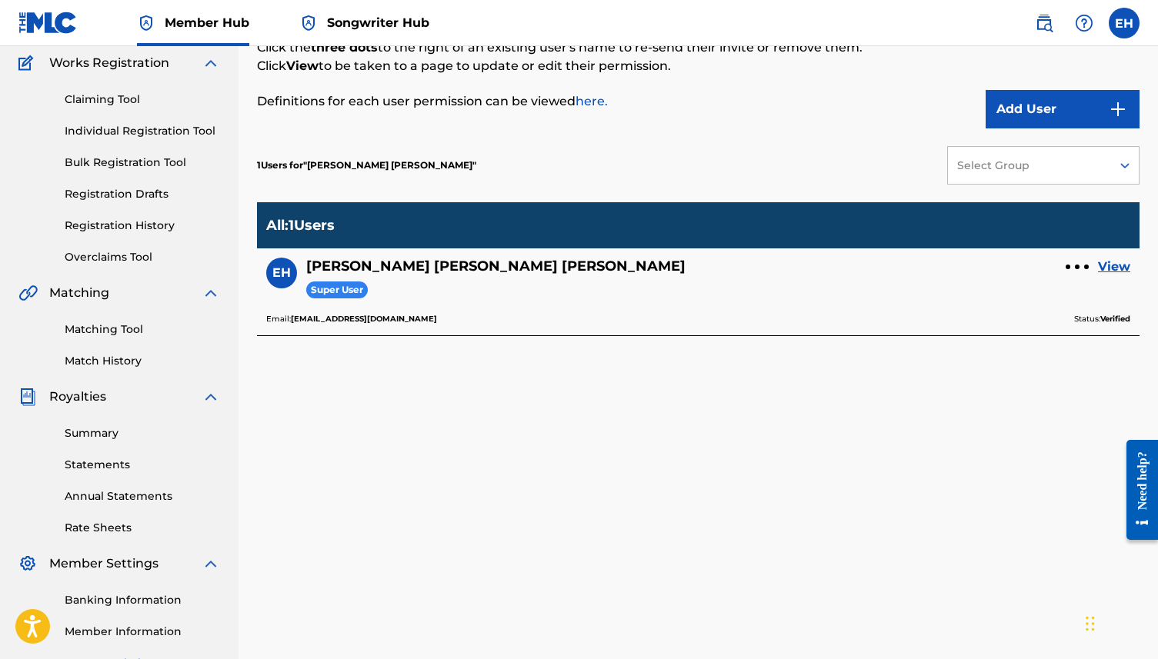
click at [1117, 255] on div "EH Elizabeth Henderson Mullaly Super User View Email: elizabethmullaly17@gmail.…" at bounding box center [698, 292] width 882 height 88
click at [1118, 266] on link "View" at bounding box center [1114, 267] width 32 height 18
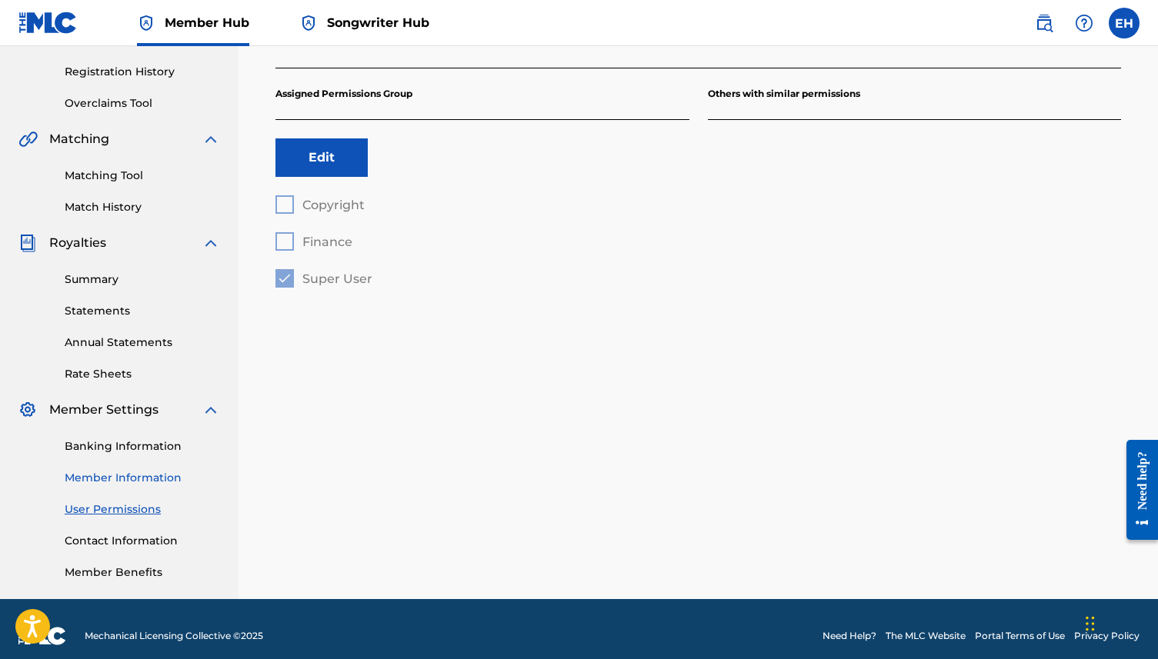
scroll to position [295, 0]
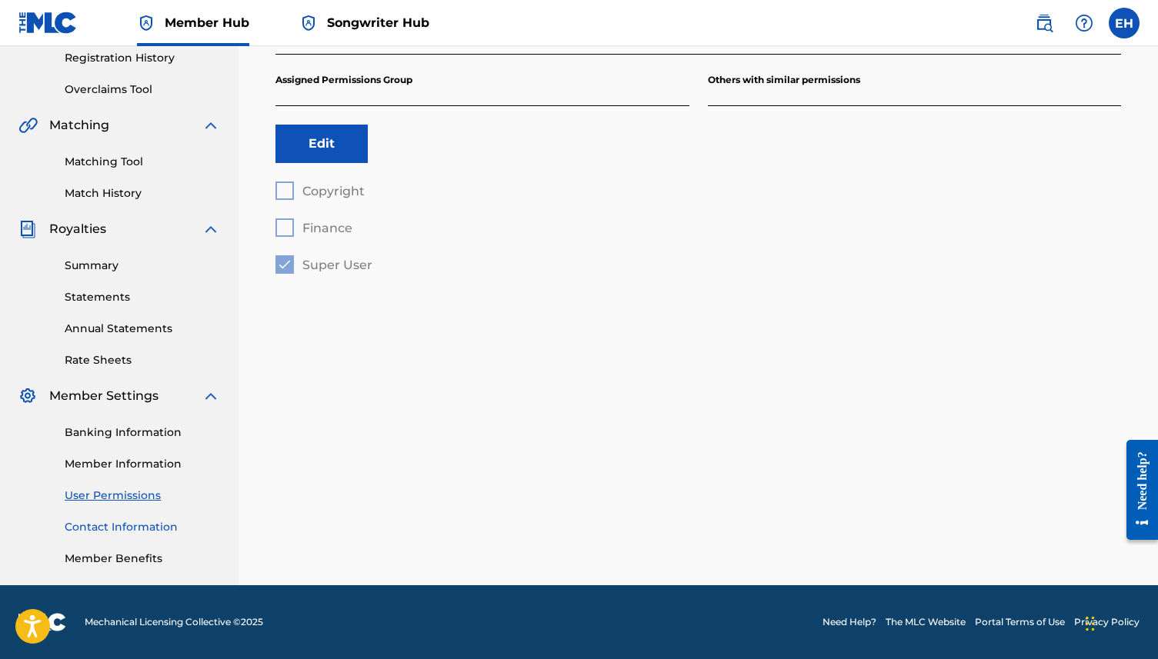
click at [141, 527] on link "Contact Information" at bounding box center [142, 527] width 155 height 16
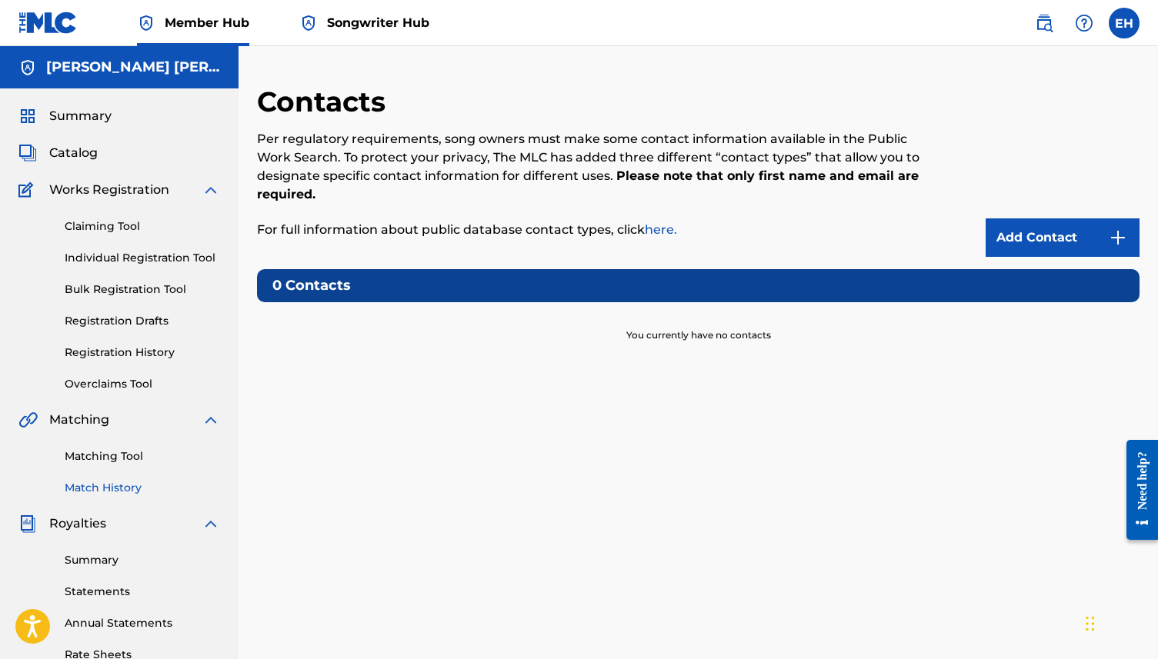
scroll to position [295, 0]
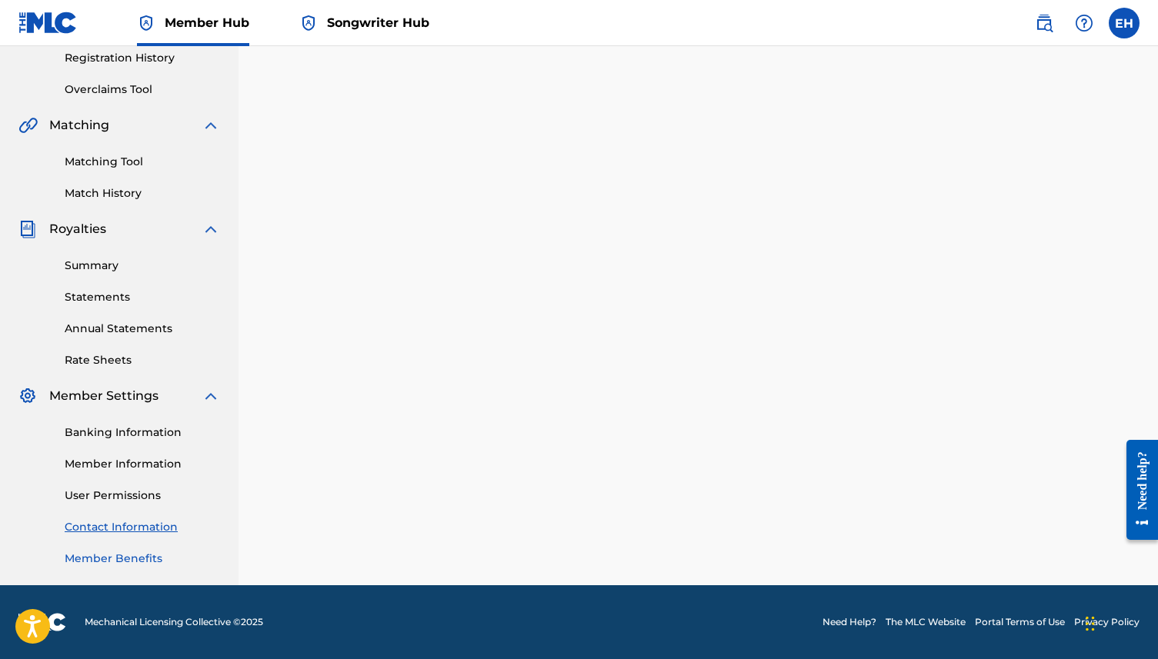
click at [126, 555] on link "Member Benefits" at bounding box center [142, 559] width 155 height 16
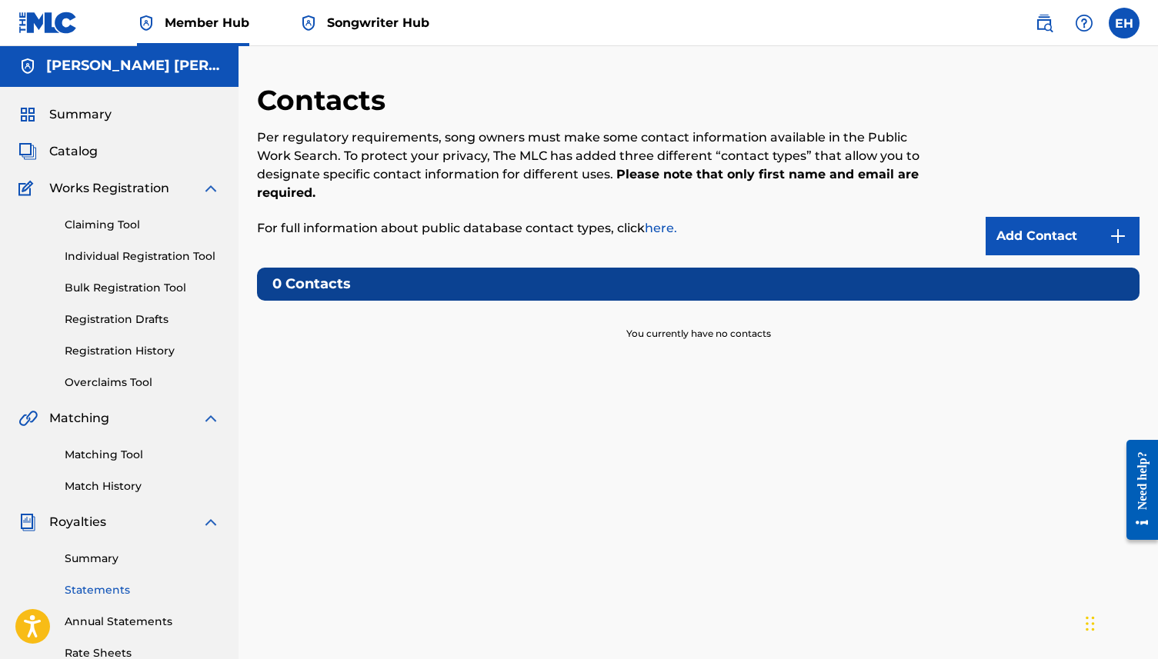
scroll to position [0, 0]
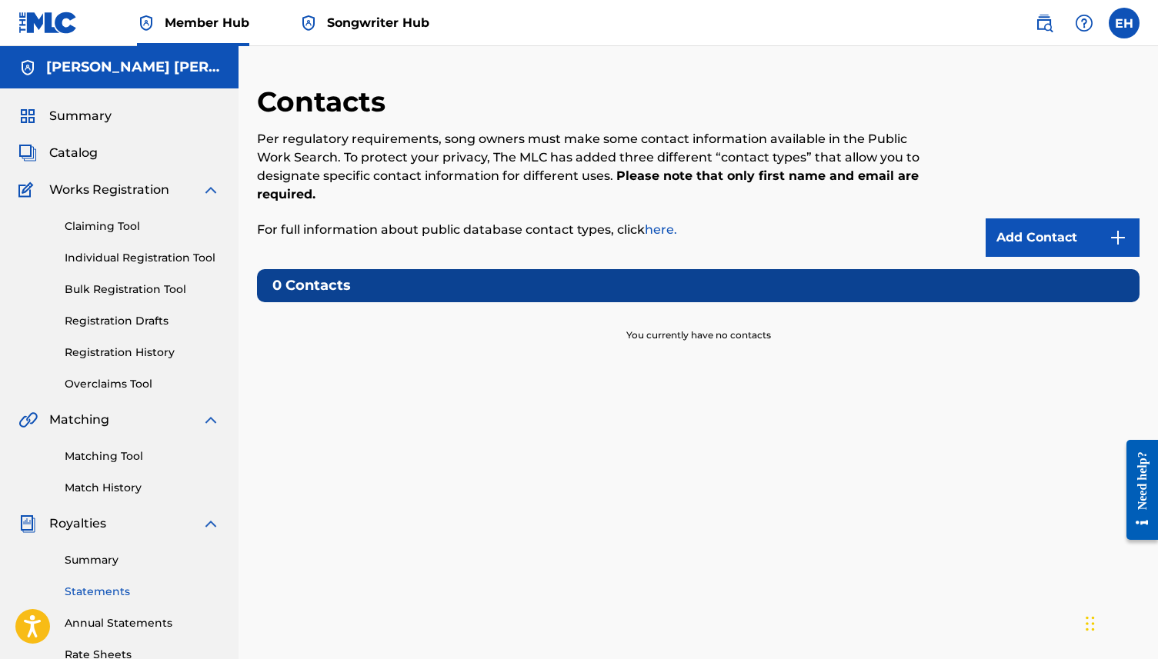
click at [115, 584] on link "Statements" at bounding box center [142, 592] width 155 height 16
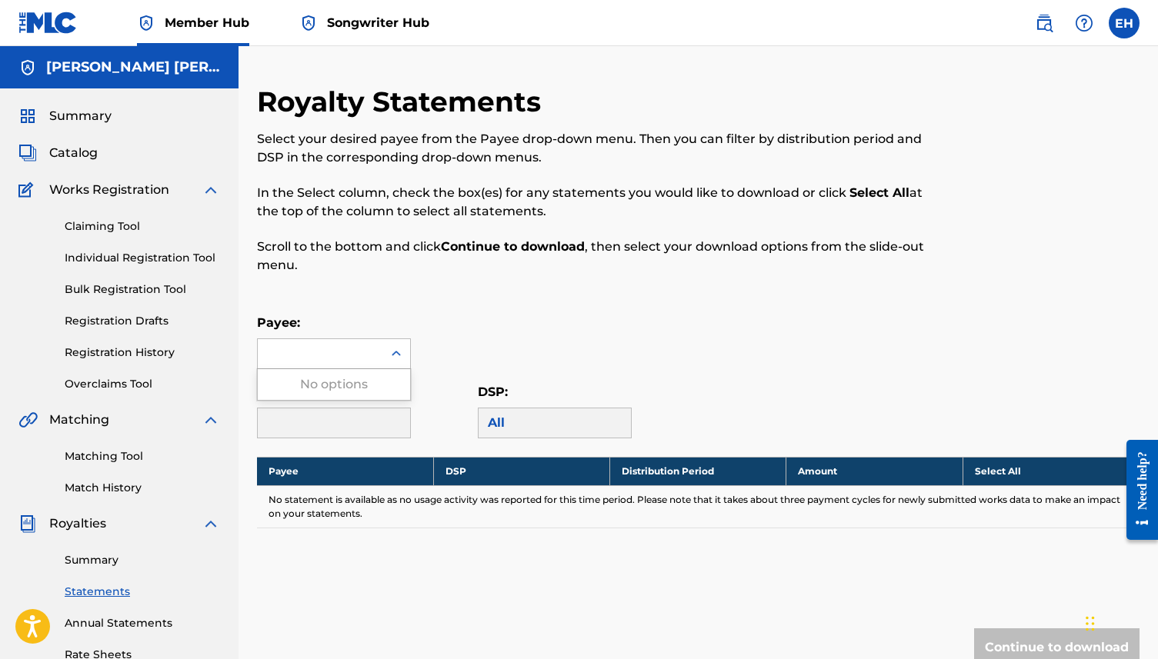
click at [344, 368] on div at bounding box center [320, 353] width 125 height 29
click at [348, 382] on div "No options" at bounding box center [334, 384] width 152 height 31
click at [386, 359] on div at bounding box center [396, 354] width 28 height 28
click at [385, 348] on div at bounding box center [396, 354] width 28 height 28
click at [385, 356] on div at bounding box center [396, 354] width 28 height 28
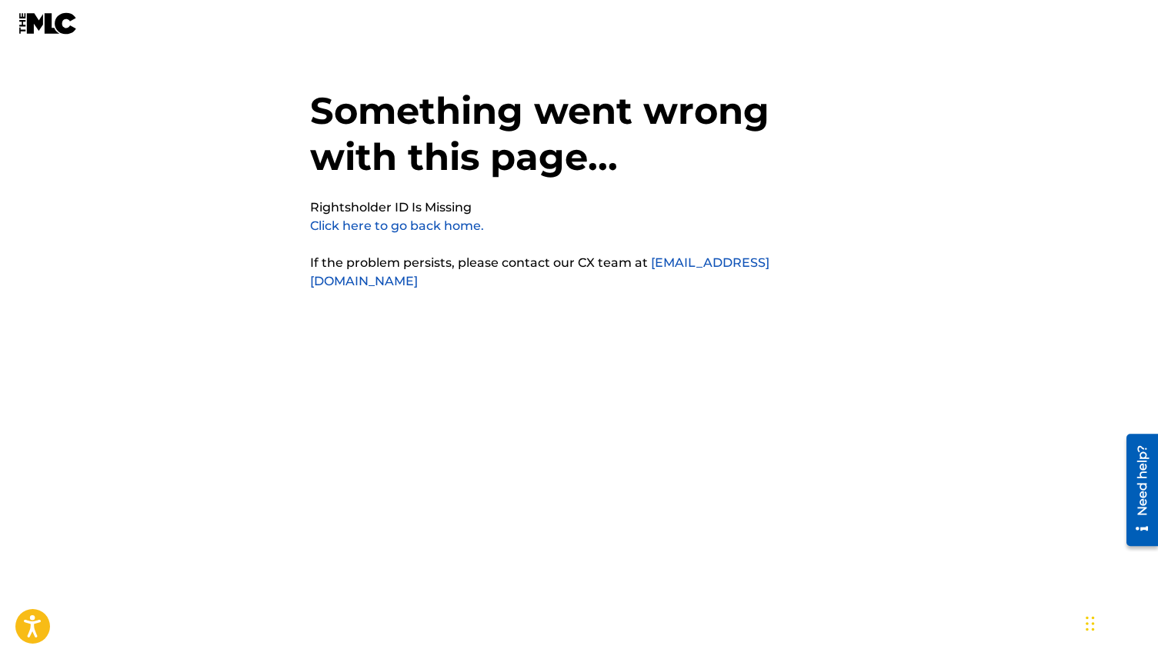
click at [398, 228] on link "Click here to go back home." at bounding box center [397, 225] width 174 height 15
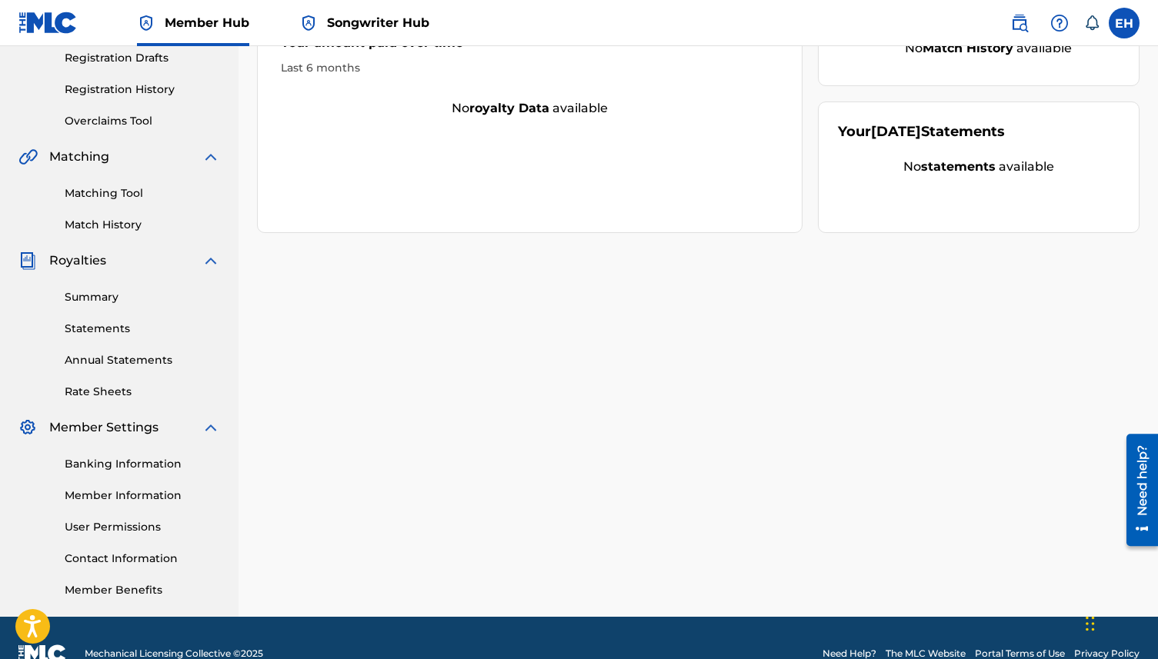
scroll to position [295, 0]
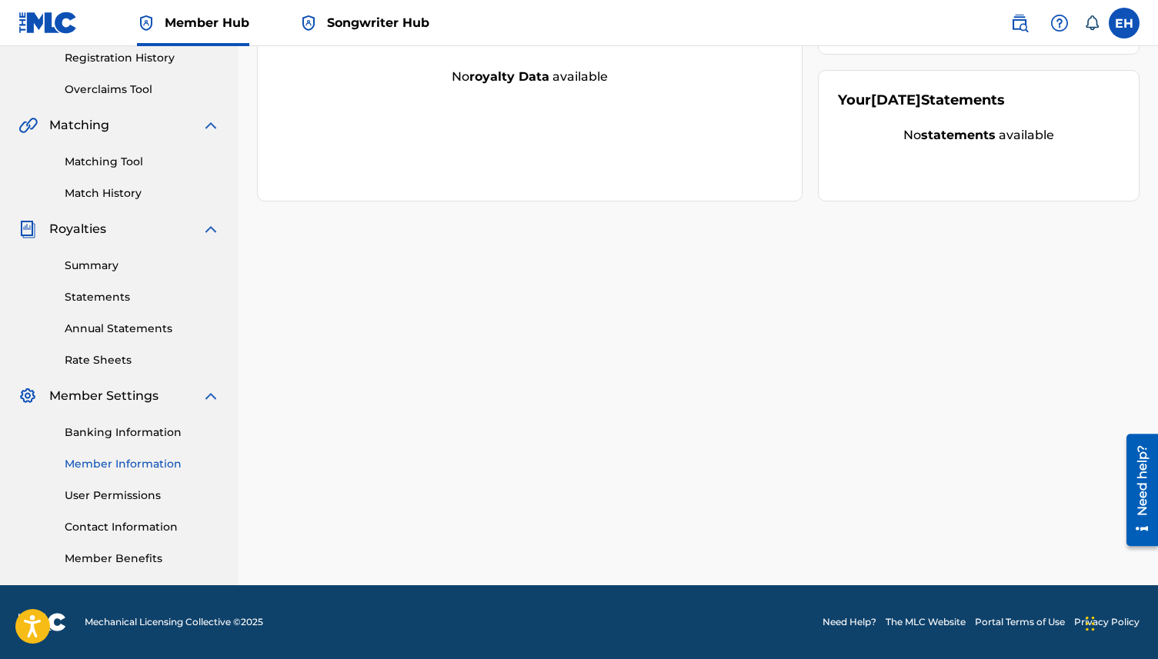
click at [125, 468] on link "Member Information" at bounding box center [142, 464] width 155 height 16
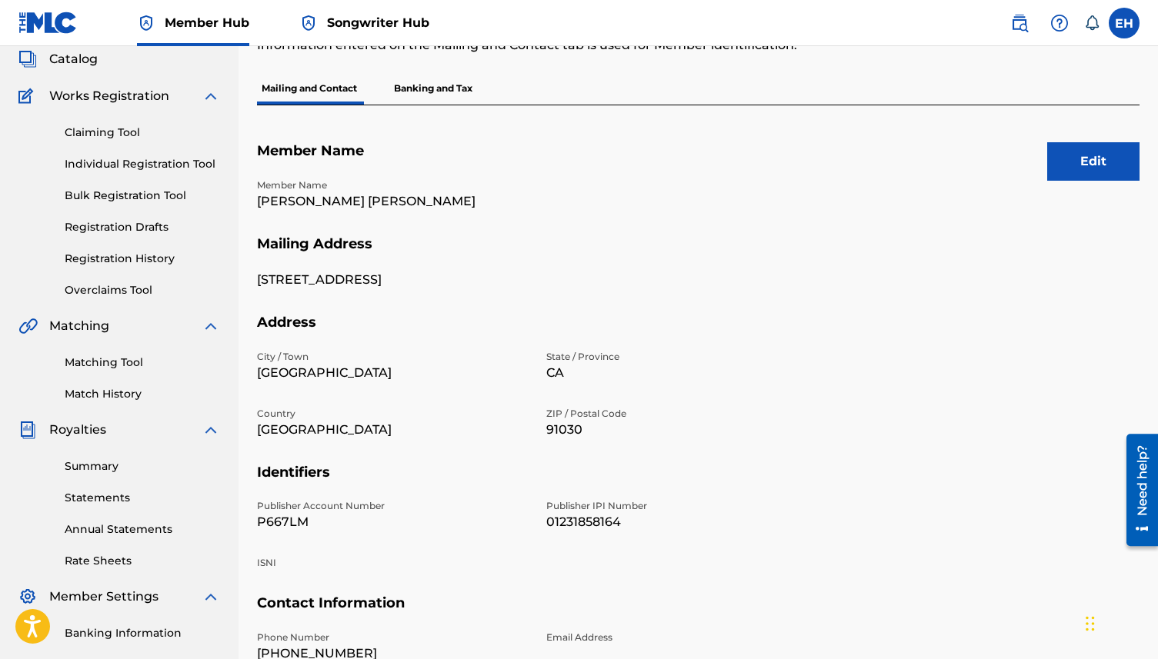
scroll to position [295, 0]
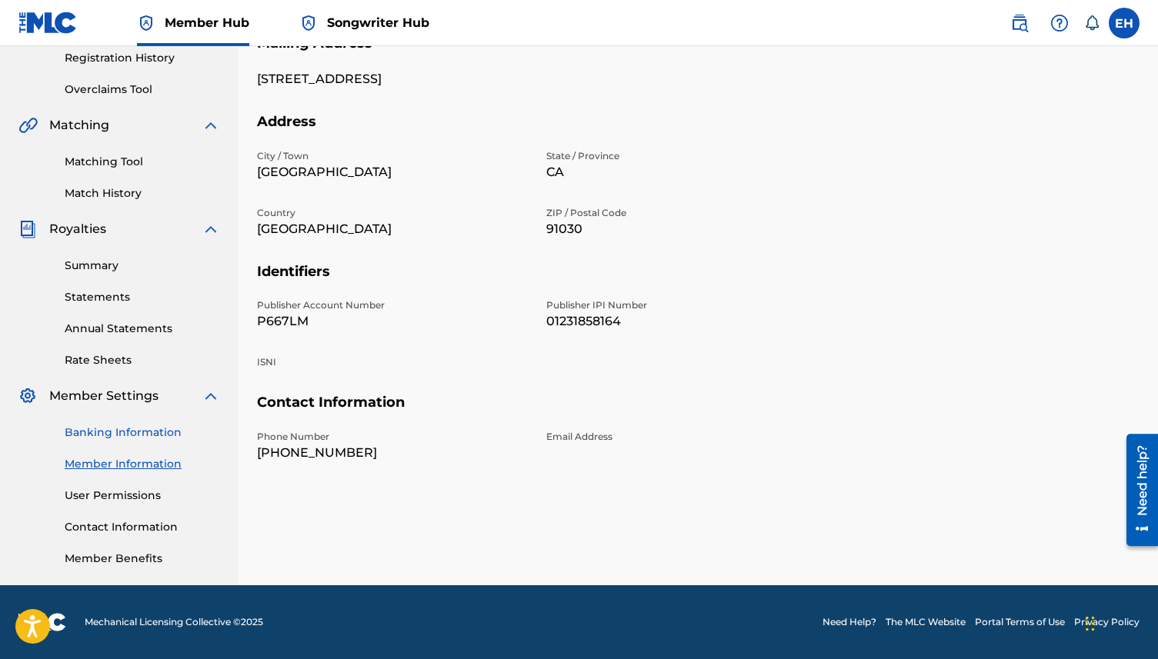
click at [122, 437] on link "Banking Information" at bounding box center [142, 433] width 155 height 16
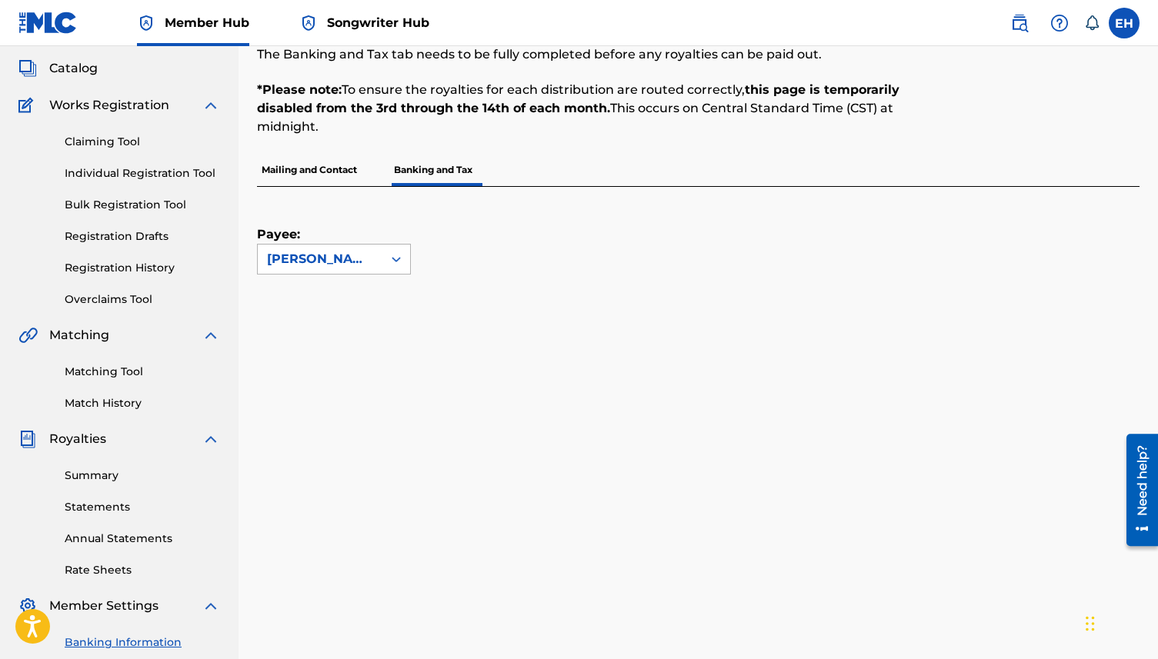
scroll to position [55, 0]
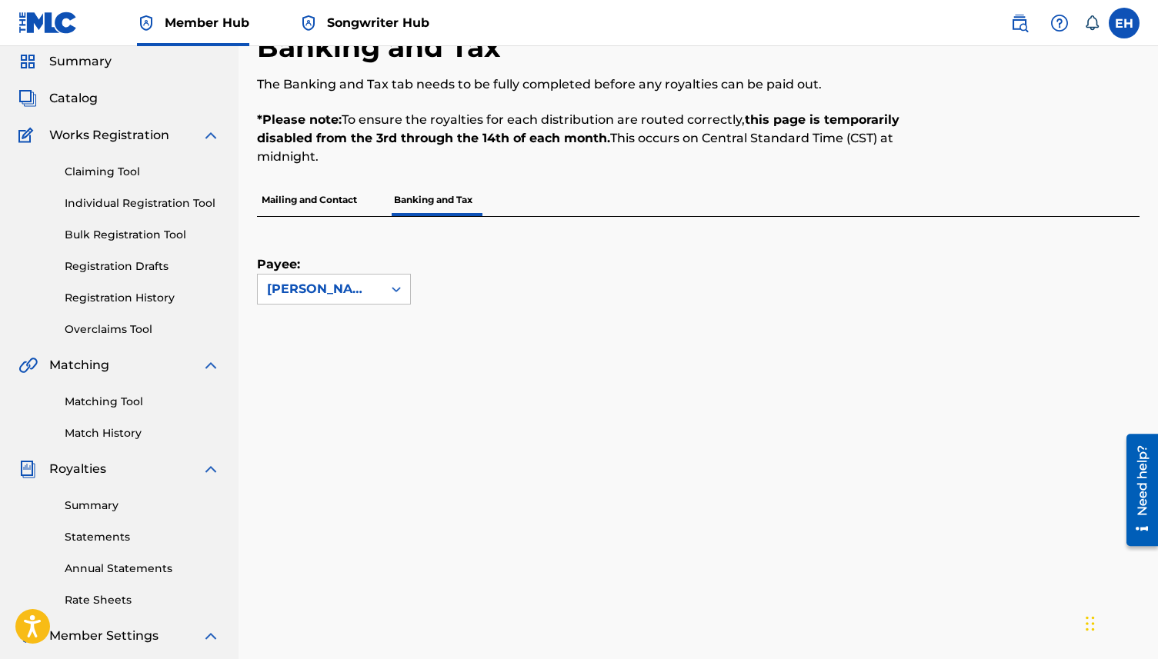
click at [348, 206] on p "Mailing and Contact" at bounding box center [309, 200] width 105 height 32
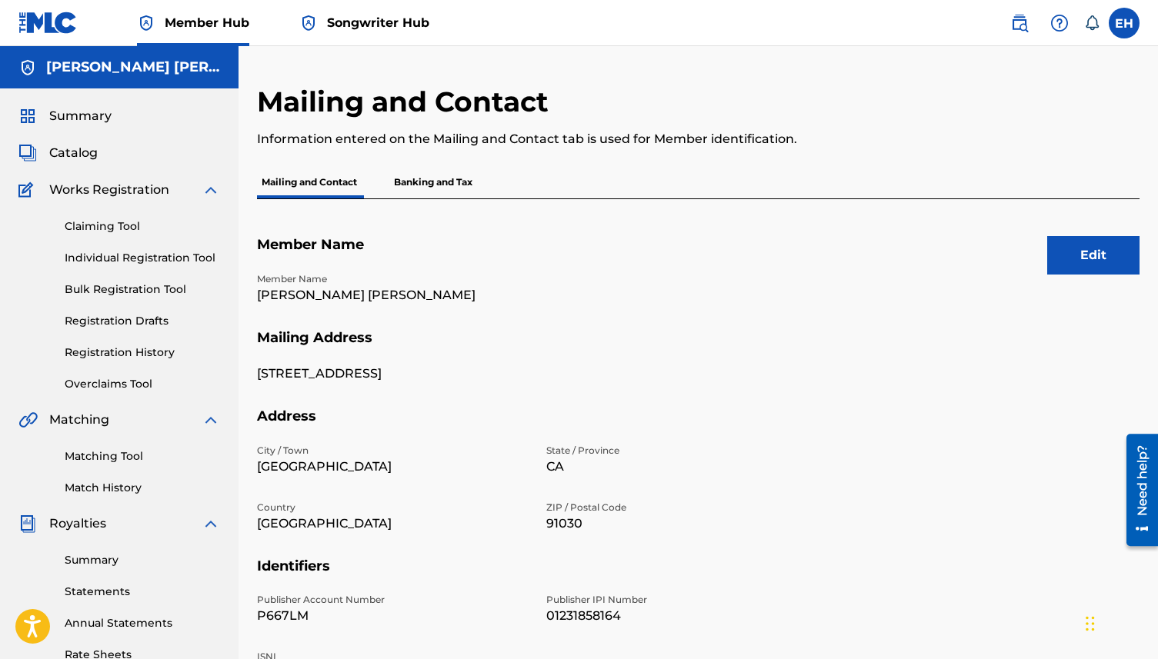
click at [419, 204] on div "Edit Member Name Member Name Elizabeth Henderson Mullaly Mailing Address 517 Gr…" at bounding box center [698, 508] width 882 height 619
click at [419, 192] on p "Banking and Tax" at bounding box center [433, 182] width 88 height 32
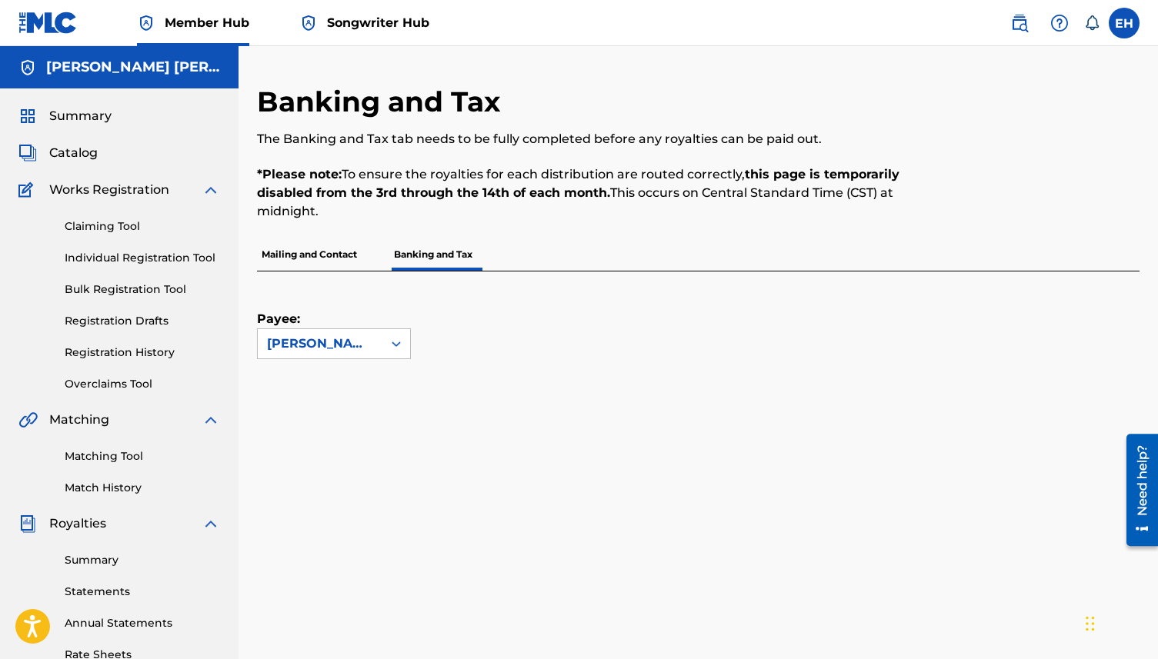
click at [368, 322] on div "Payee: Elizabeth Henderson Mullaly" at bounding box center [334, 316] width 154 height 88
click at [319, 256] on p "Mailing and Contact" at bounding box center [309, 254] width 105 height 32
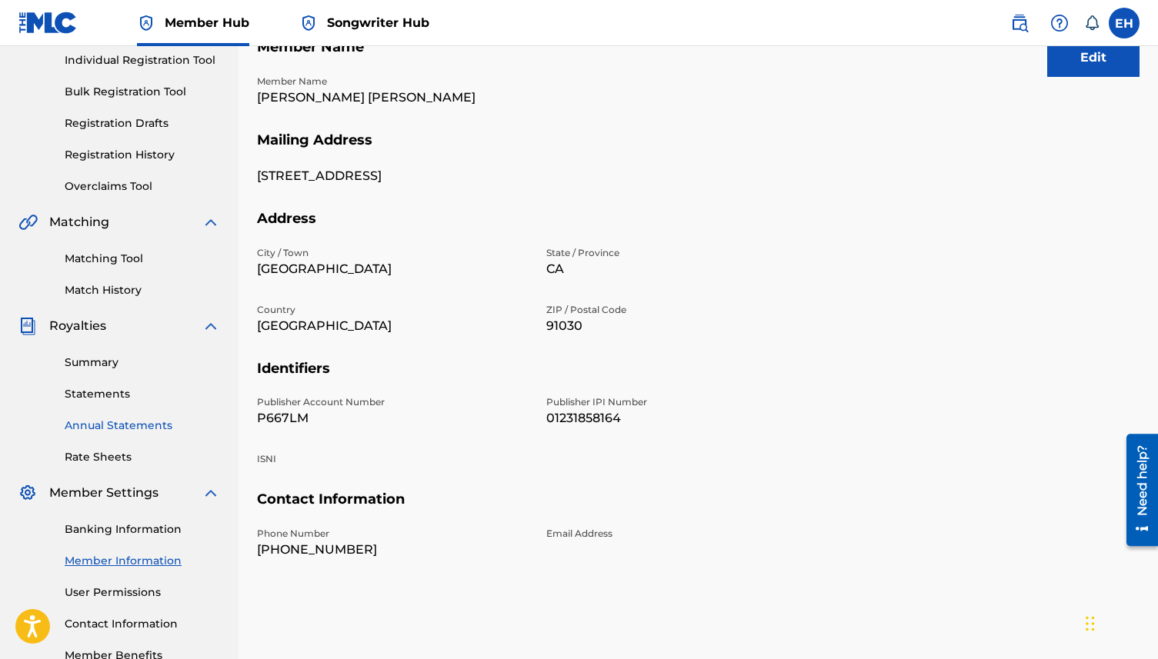
scroll to position [174, 0]
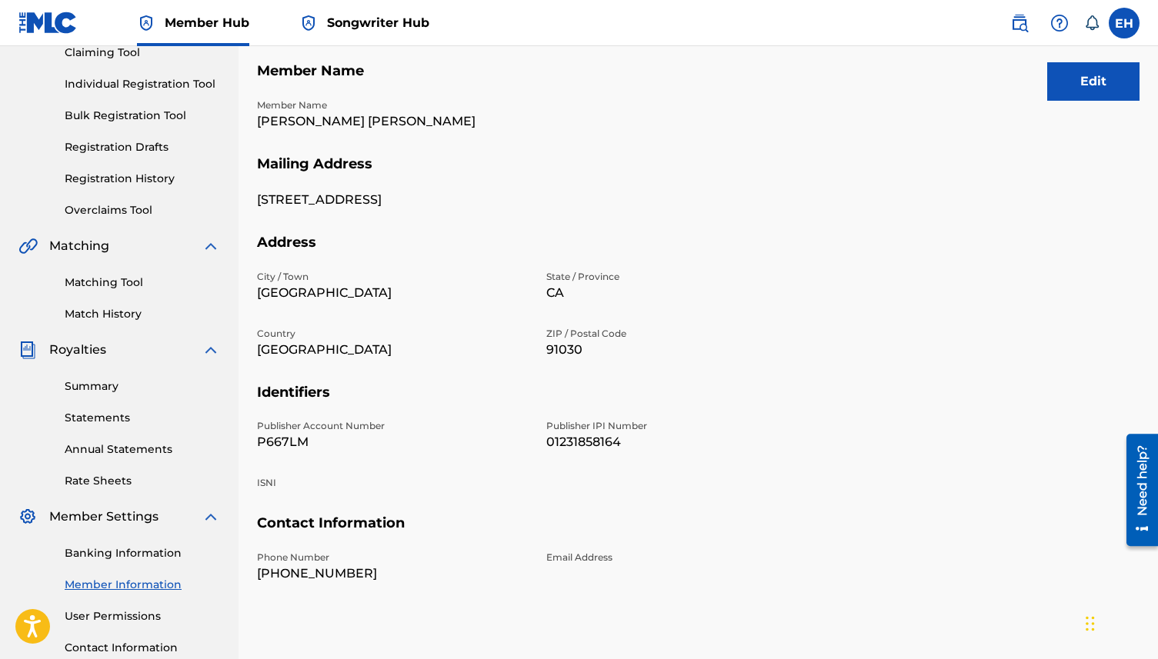
click at [108, 399] on div "Summary Statements Annual Statements Rate Sheets" at bounding box center [119, 424] width 202 height 130
click at [108, 397] on div "Summary Statements Annual Statements Rate Sheets" at bounding box center [119, 424] width 202 height 130
click at [110, 391] on link "Summary" at bounding box center [142, 386] width 155 height 16
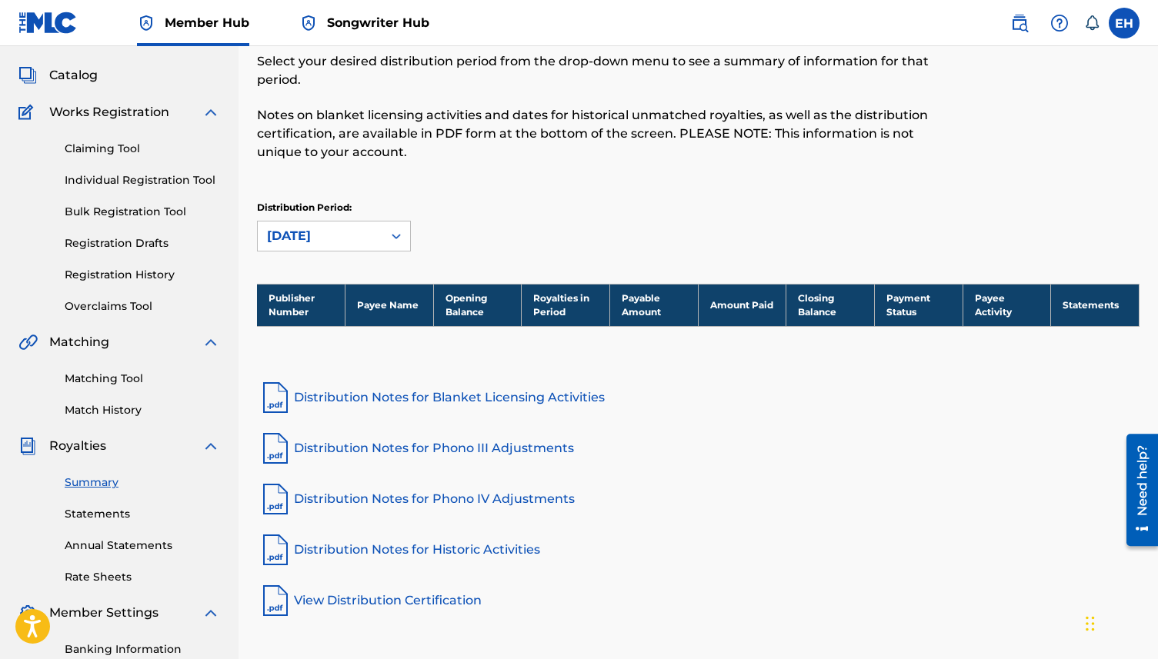
scroll to position [116, 0]
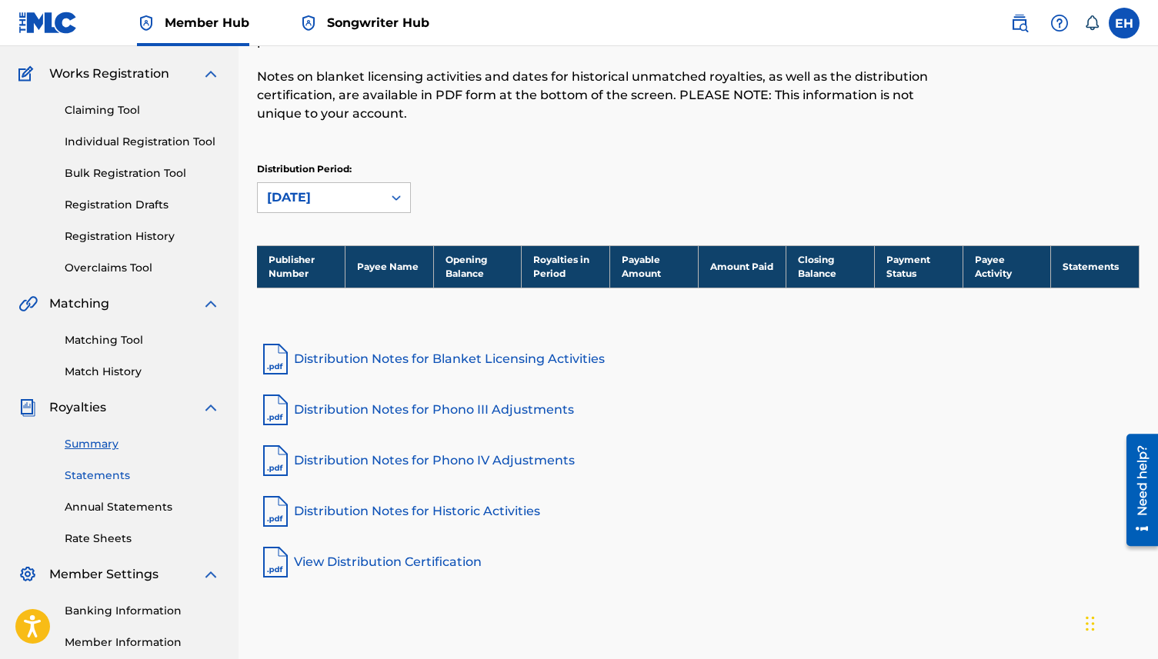
click at [85, 472] on link "Statements" at bounding box center [142, 476] width 155 height 16
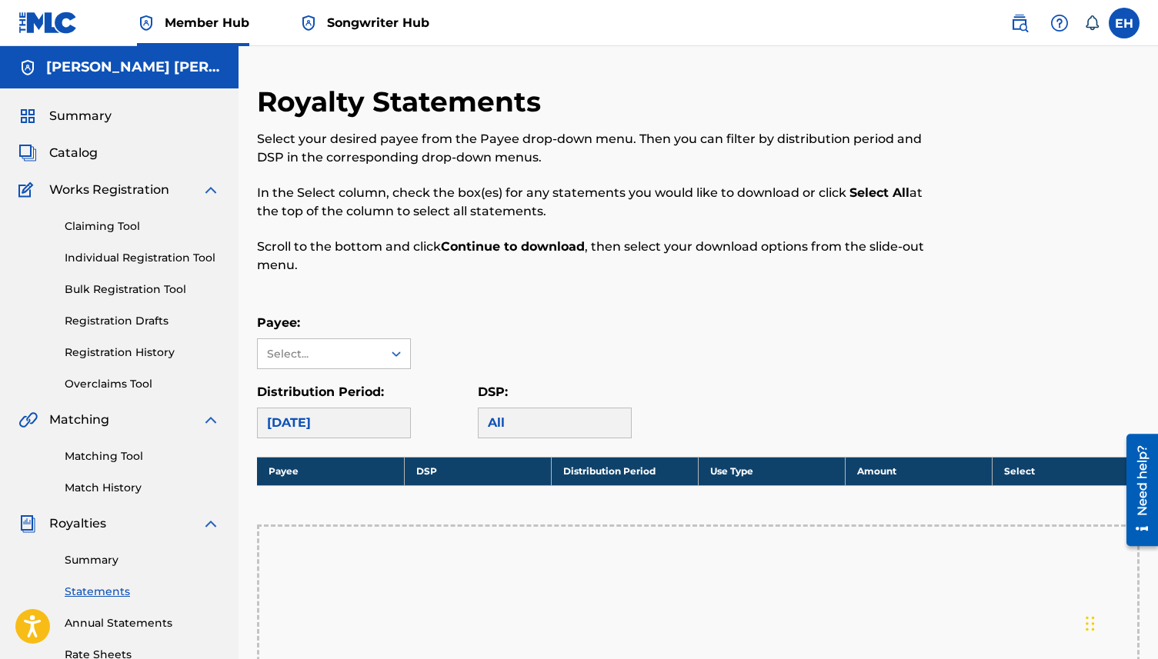
click at [365, 372] on div "Payee: Select... Distribution Period: September 2025 DSP: All" at bounding box center [698, 376] width 882 height 125
click at [367, 368] on div "Select..." at bounding box center [334, 353] width 154 height 31
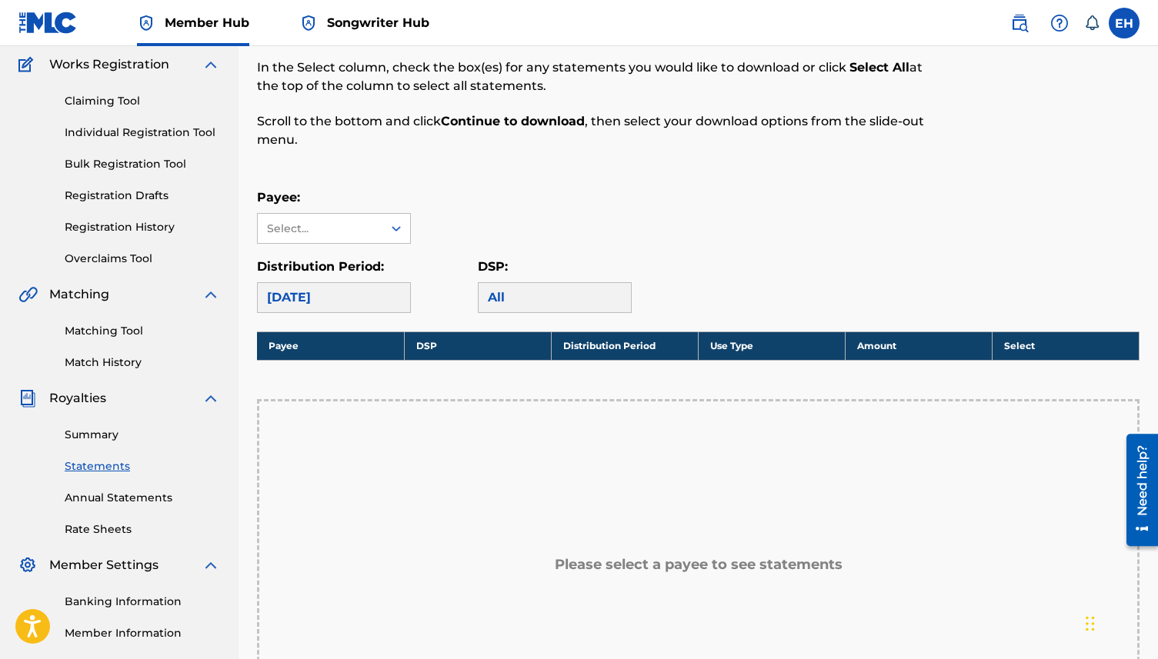
scroll to position [138, 0]
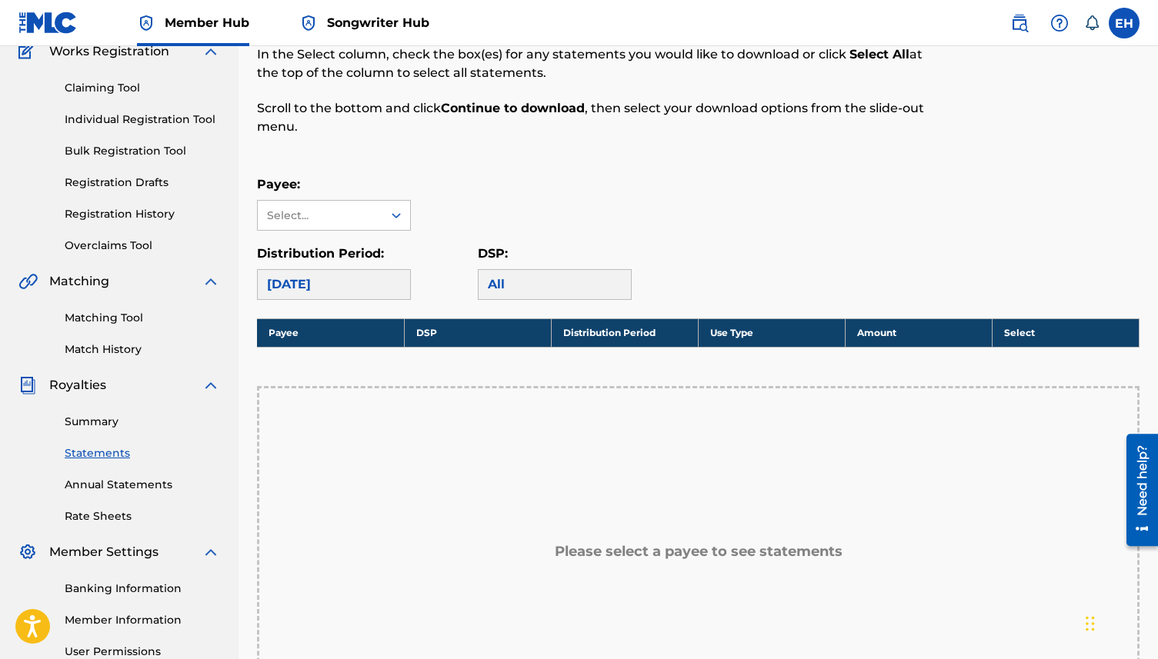
click at [515, 282] on div "All" at bounding box center [555, 284] width 154 height 31
click at [347, 212] on div "Select..." at bounding box center [319, 216] width 105 height 16
click at [347, 233] on div "No options" at bounding box center [334, 246] width 152 height 31
click at [438, 199] on div "Payee: Use Up and Down to choose options, press Enter to select the currently f…" at bounding box center [698, 202] width 882 height 55
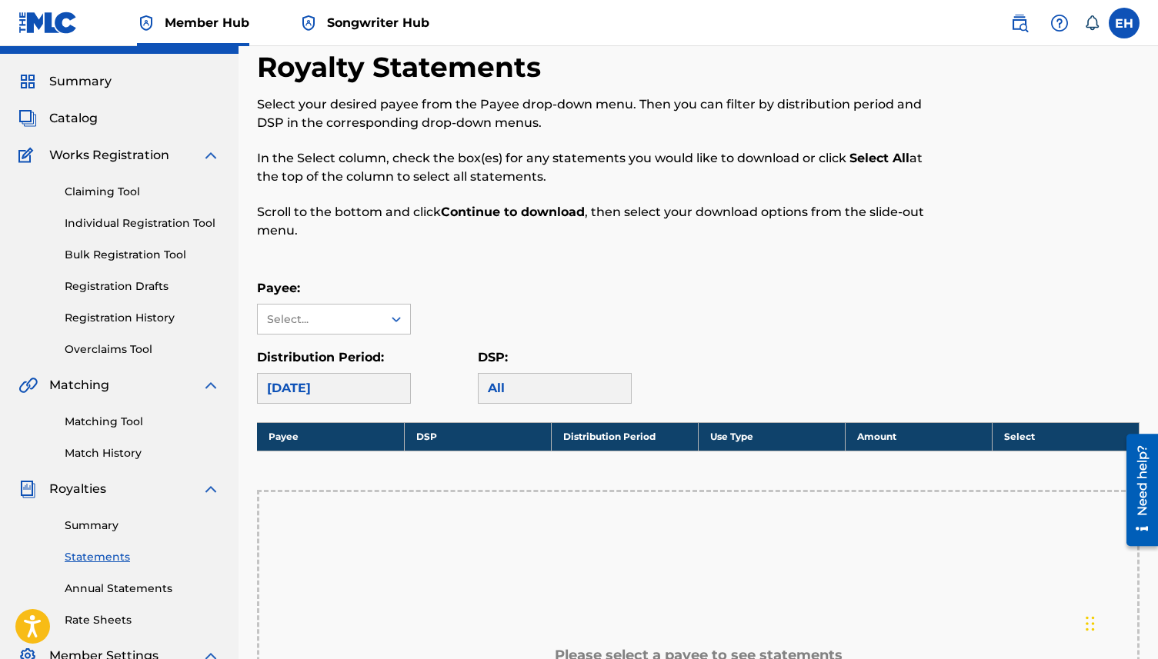
scroll to position [32, 0]
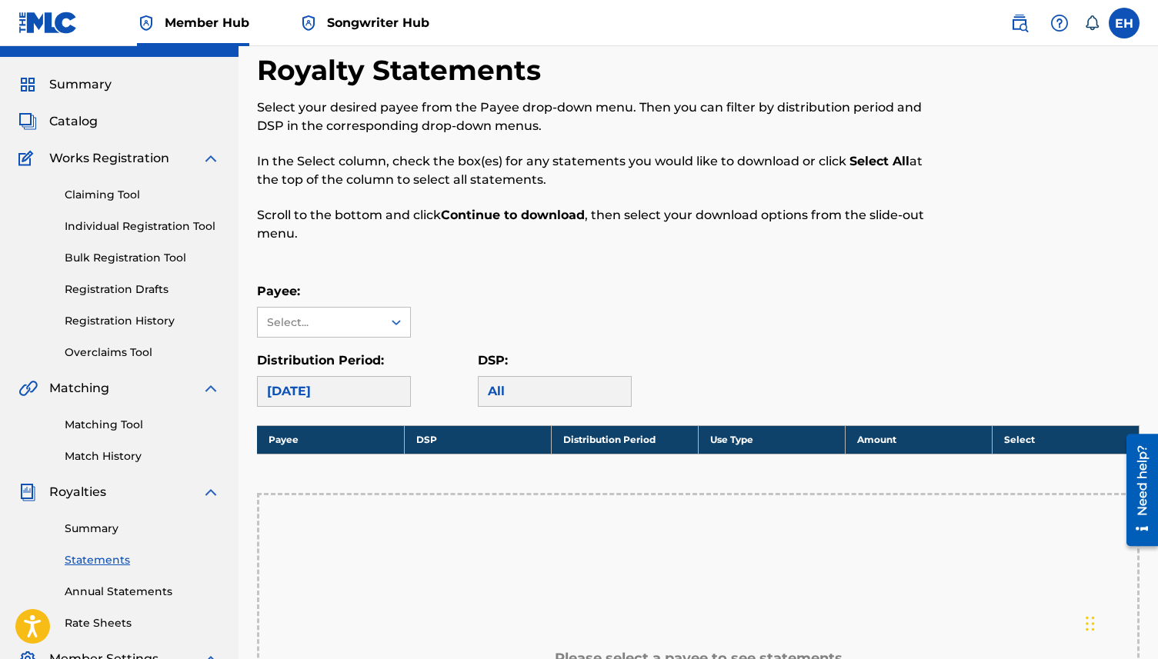
click at [96, 580] on div "Summary Statements Annual Statements Rate Sheets" at bounding box center [119, 567] width 202 height 130
click at [109, 628] on link "Rate Sheets" at bounding box center [142, 623] width 155 height 16
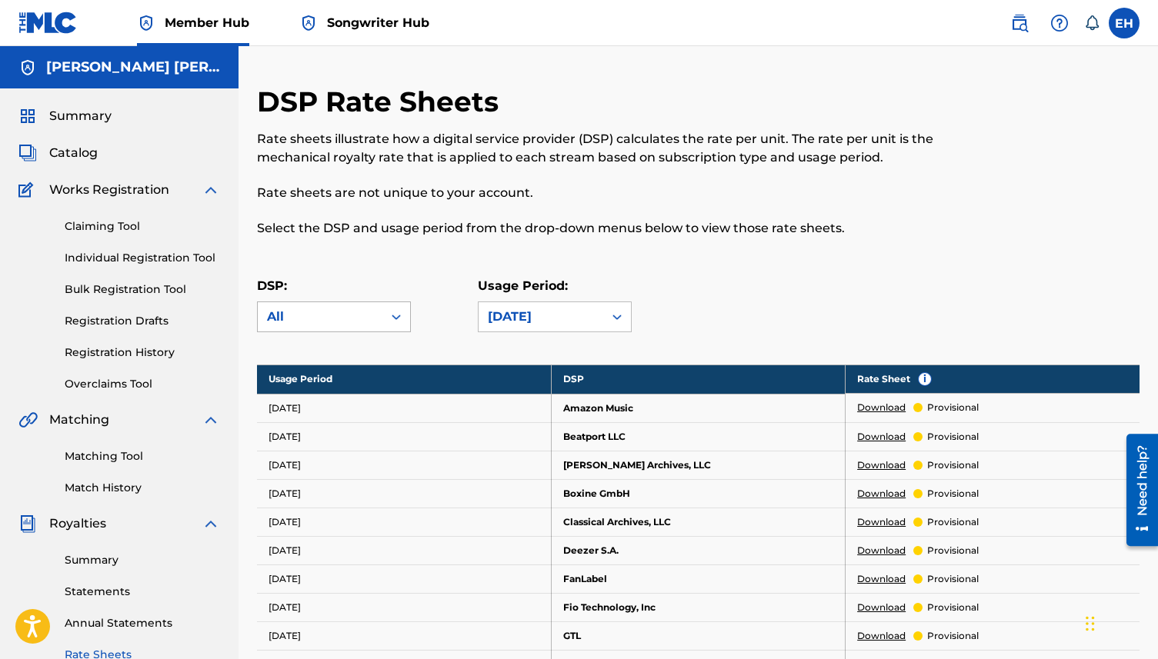
click at [368, 323] on div "All" at bounding box center [320, 317] width 106 height 18
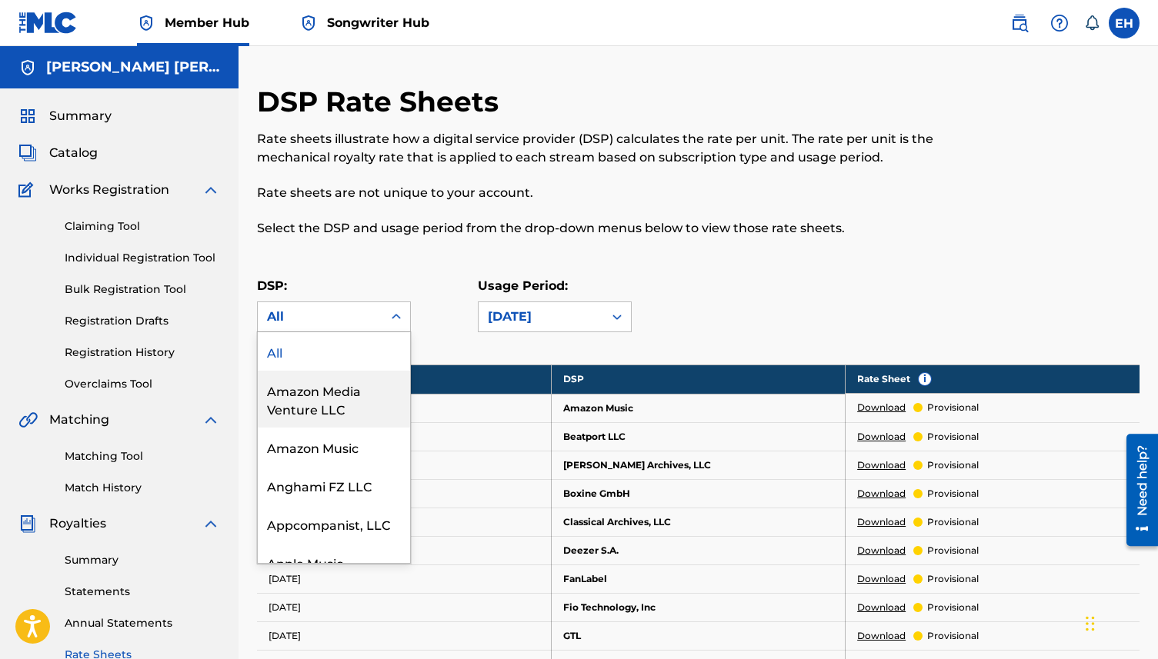
click at [369, 397] on div "Amazon Media Venture LLC" at bounding box center [334, 399] width 152 height 57
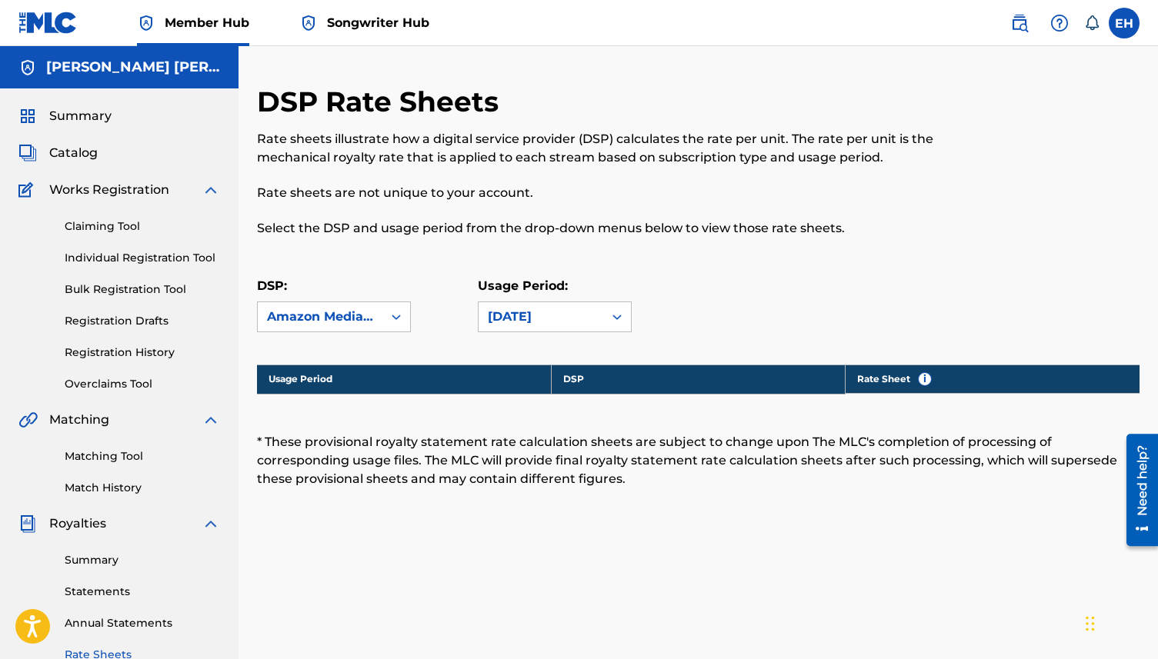
click at [536, 298] on div "Usage Period: July 2025" at bounding box center [555, 304] width 154 height 55
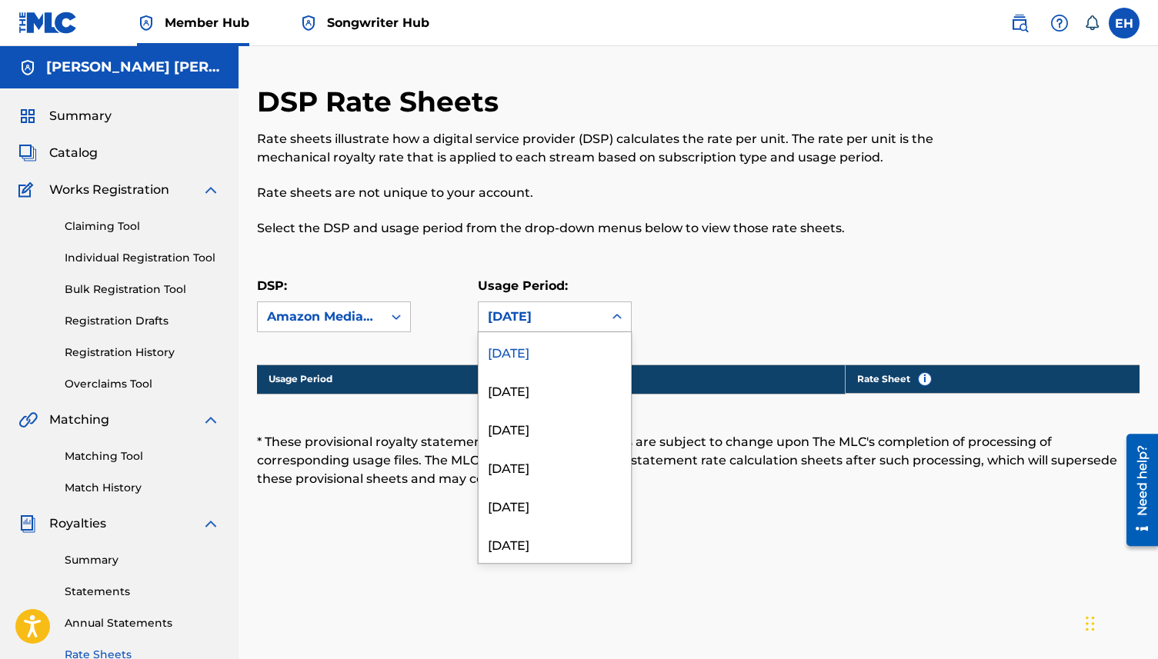
click at [537, 305] on div "July 2025" at bounding box center [540, 316] width 125 height 29
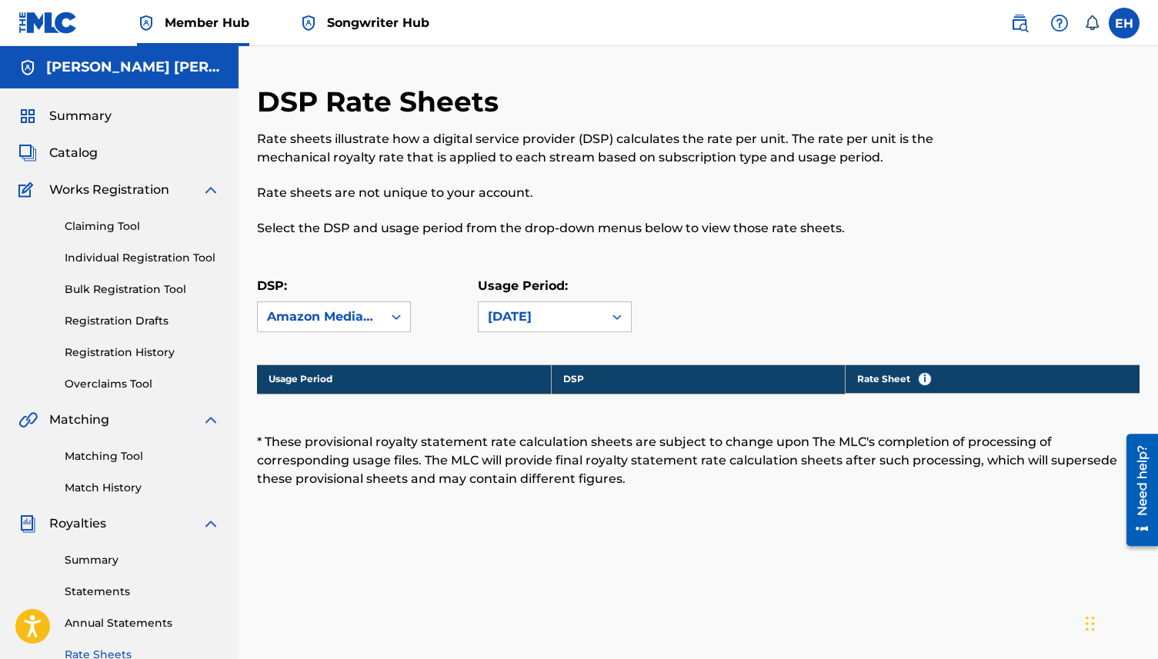
click at [573, 300] on div "Usage Period: July 2025" at bounding box center [555, 304] width 154 height 55
click at [125, 395] on div "Summary Catalog Works Registration Claiming Tool Individual Registration Tool B…" at bounding box center [119, 484] width 238 height 792
click at [125, 383] on link "Overclaims Tool" at bounding box center [142, 384] width 155 height 16
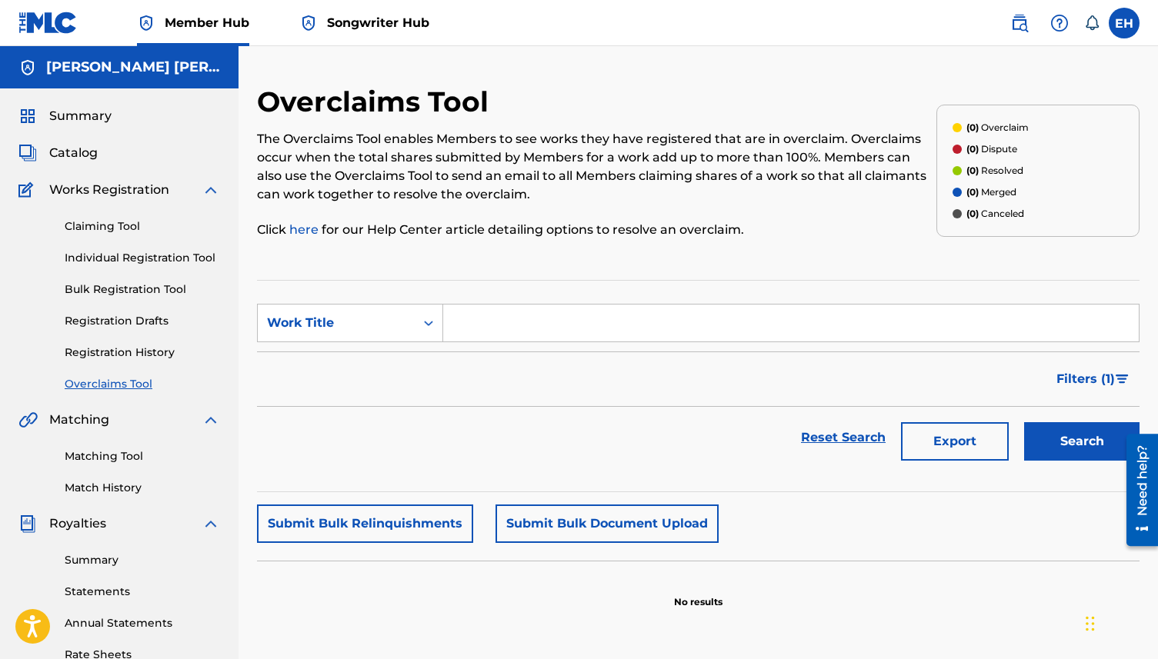
click at [125, 498] on div "Summary Catalog Works Registration Claiming Tool Individual Registration Tool B…" at bounding box center [119, 484] width 238 height 792
click at [125, 489] on link "Match History" at bounding box center [142, 488] width 155 height 16
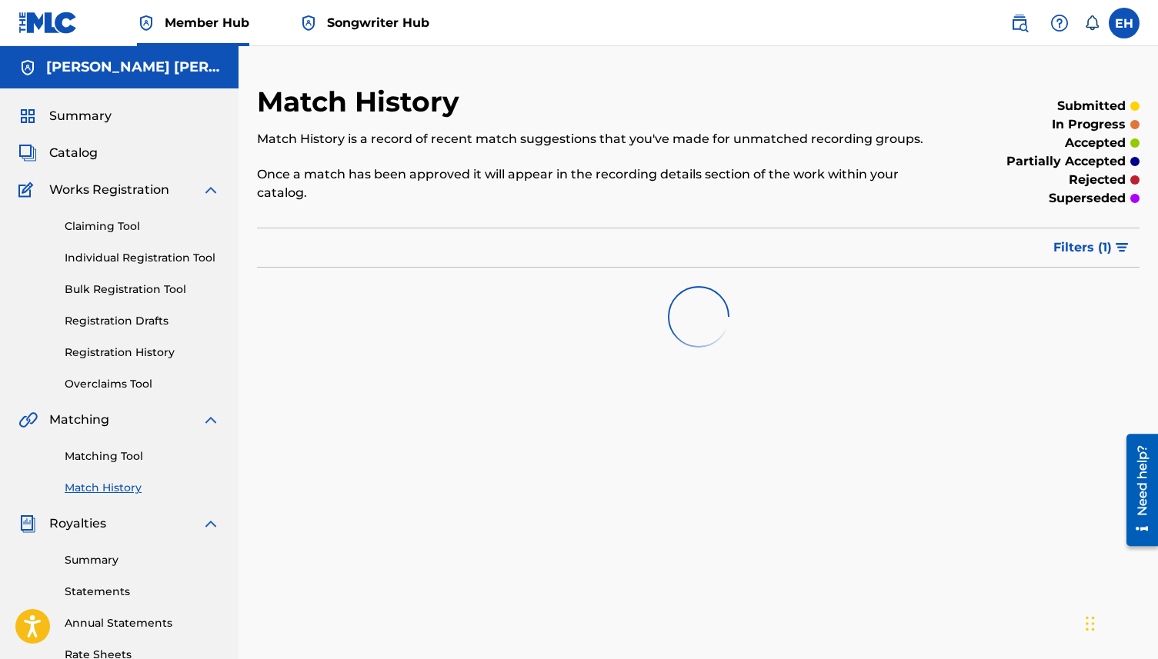
scroll to position [25, 0]
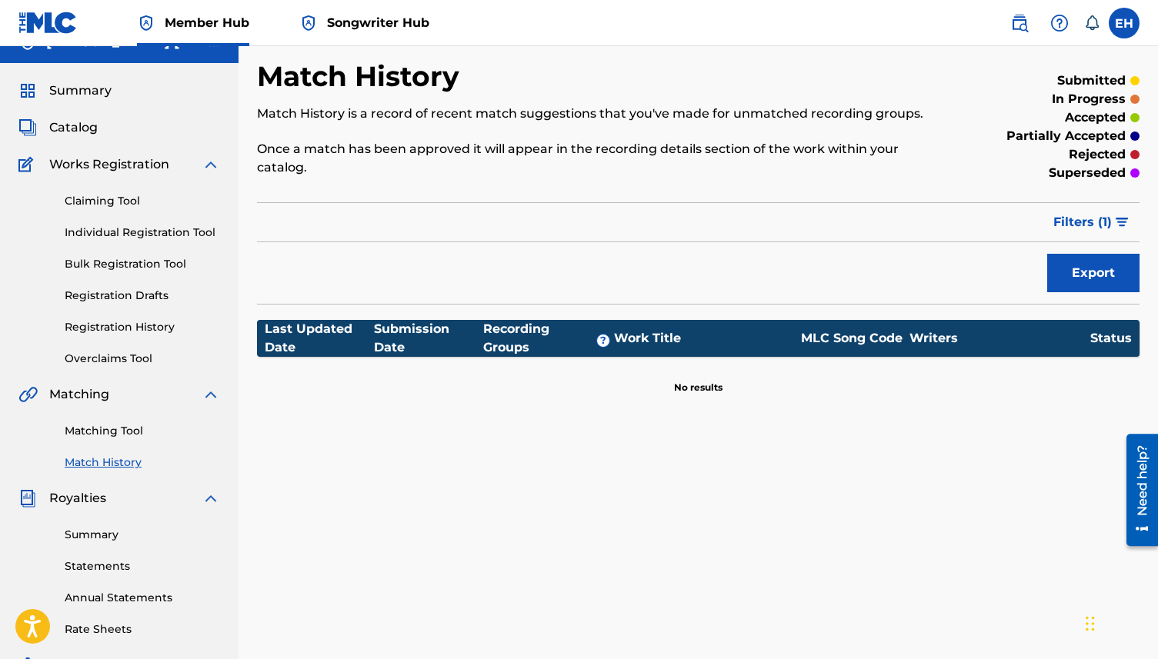
click at [117, 519] on div "Summary Statements Annual Statements Rate Sheets" at bounding box center [119, 573] width 202 height 130
click at [117, 533] on link "Summary" at bounding box center [142, 535] width 155 height 16
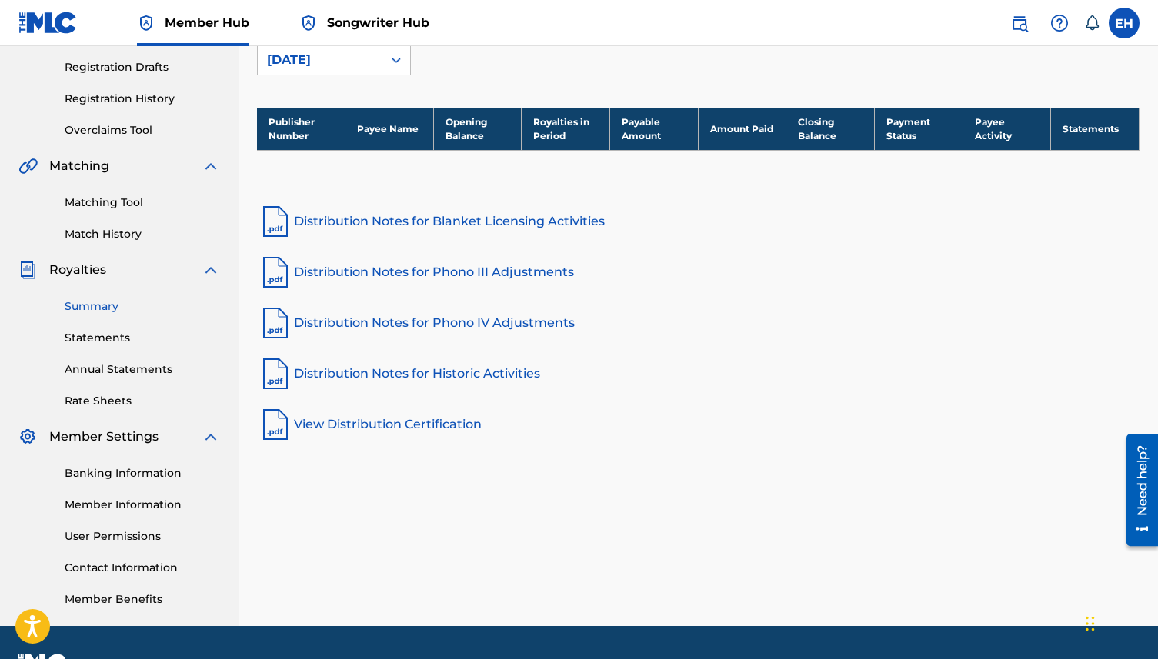
scroll to position [295, 0]
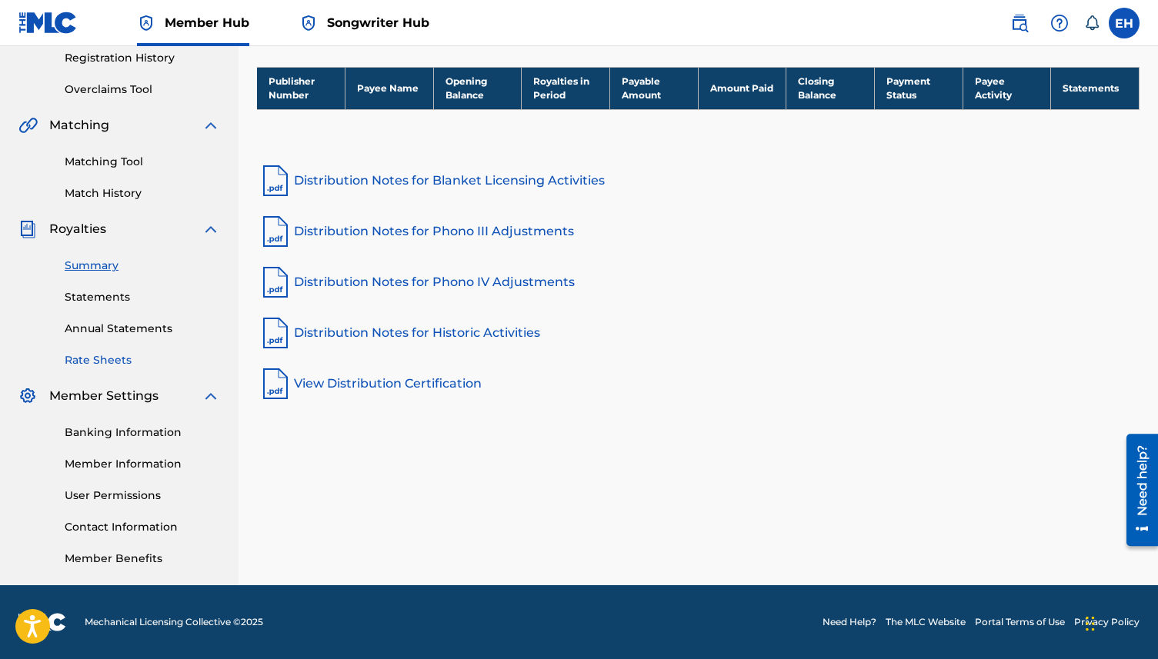
click at [125, 360] on link "Rate Sheets" at bounding box center [142, 360] width 155 height 16
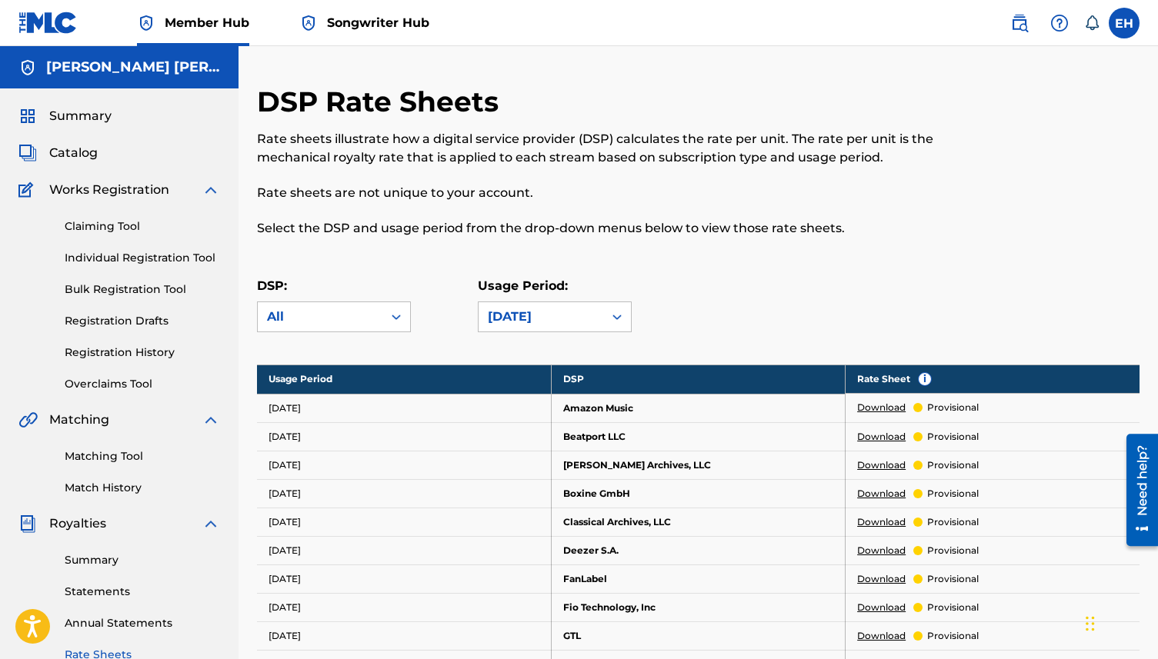
click at [1028, 6] on nav "Member Hub Songwriter Hub EH EH Elizabeth Henderson Mullaly elizabethmullaly17@…" at bounding box center [579, 23] width 1158 height 46
click at [1028, 18] on img at bounding box center [1019, 23] width 18 height 18
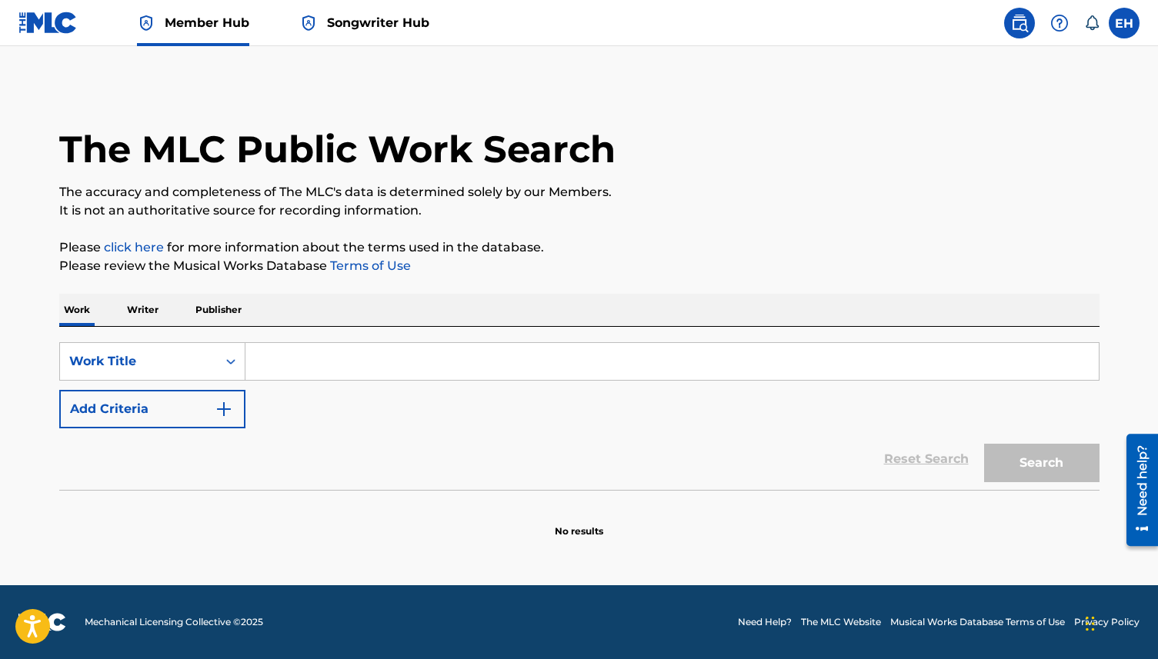
click at [1149, 19] on nav "Member Hub Songwriter Hub EH EH Elizabeth Henderson Mullaly elizabethmullaly17@…" at bounding box center [579, 23] width 1158 height 46
click at [1126, 19] on label at bounding box center [1123, 23] width 31 height 31
click at [1124, 23] on input "EH [PERSON_NAME] [PERSON_NAME] [EMAIL_ADDRESS][DOMAIN_NAME] Notification Prefer…" at bounding box center [1124, 23] width 0 height 0
click at [975, 189] on link "Profile" at bounding box center [972, 192] width 31 height 14
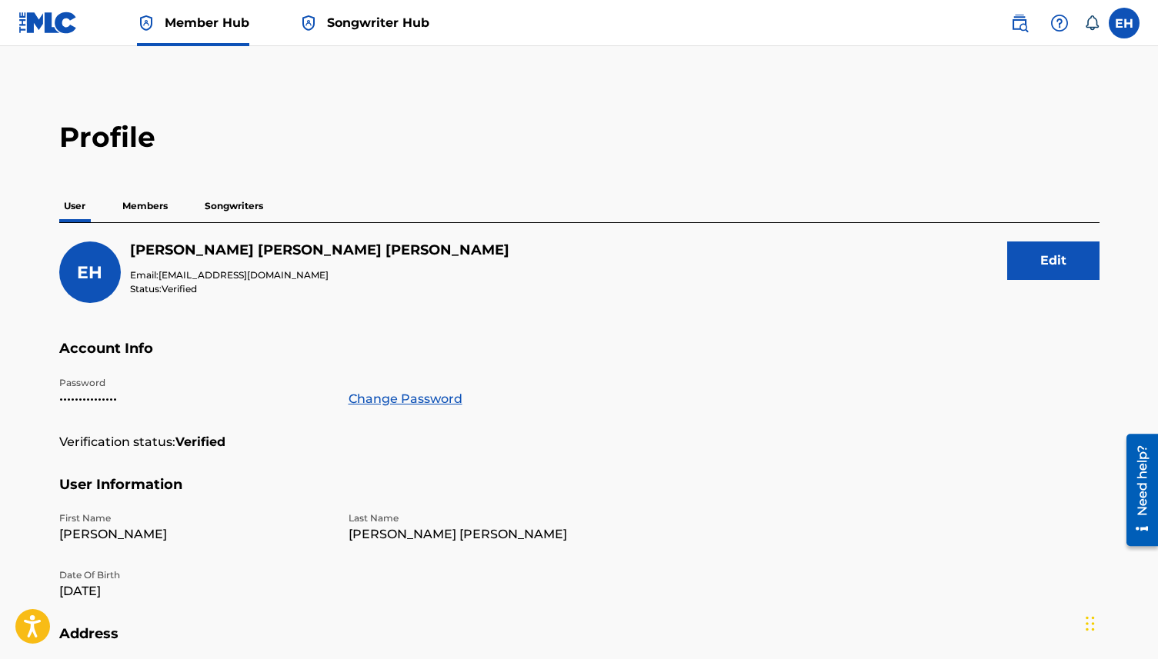
click at [202, 215] on p "Songwriters" at bounding box center [234, 206] width 68 height 32
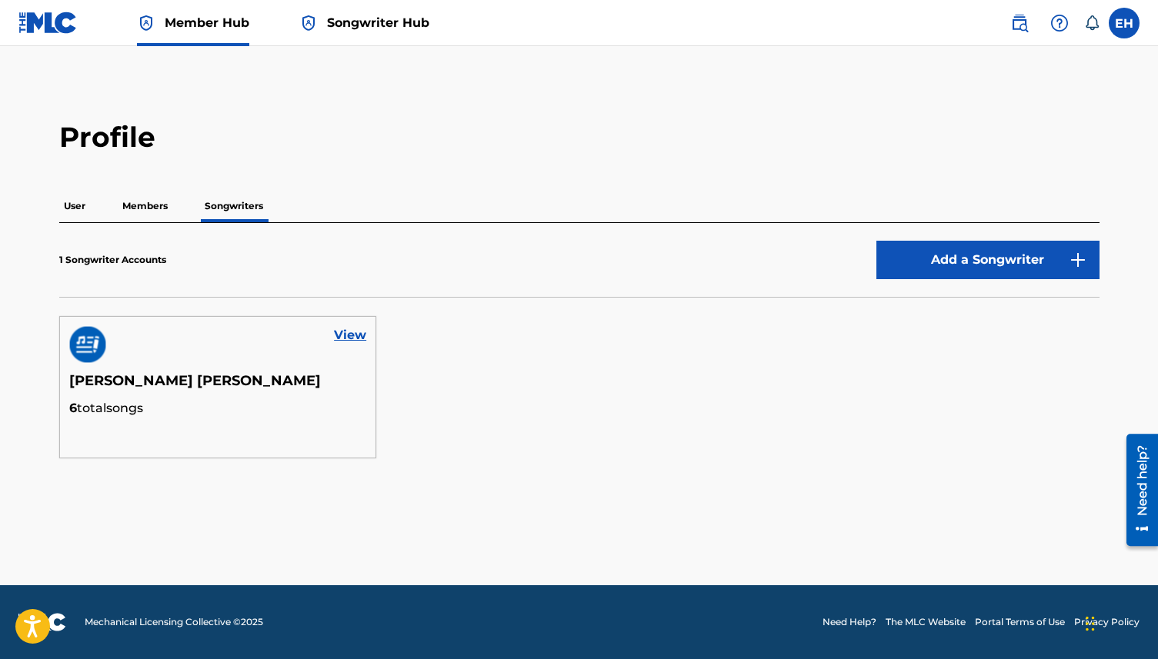
click at [170, 200] on p "Members" at bounding box center [145, 206] width 55 height 32
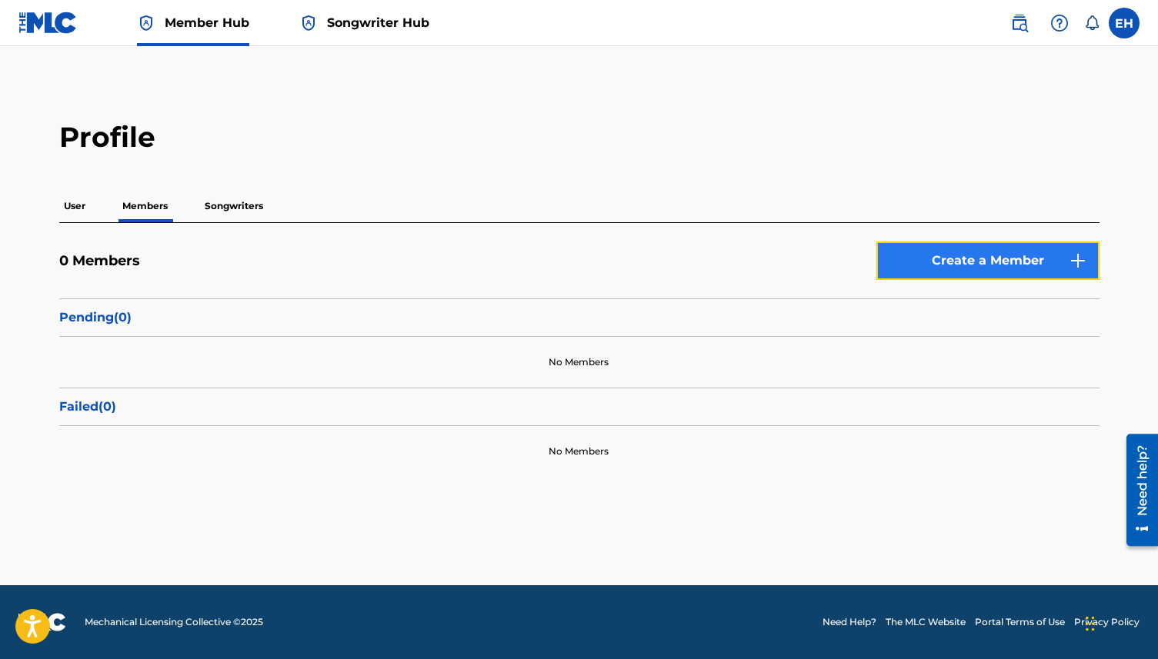
click at [916, 270] on link "Create a Member" at bounding box center [987, 261] width 223 height 38
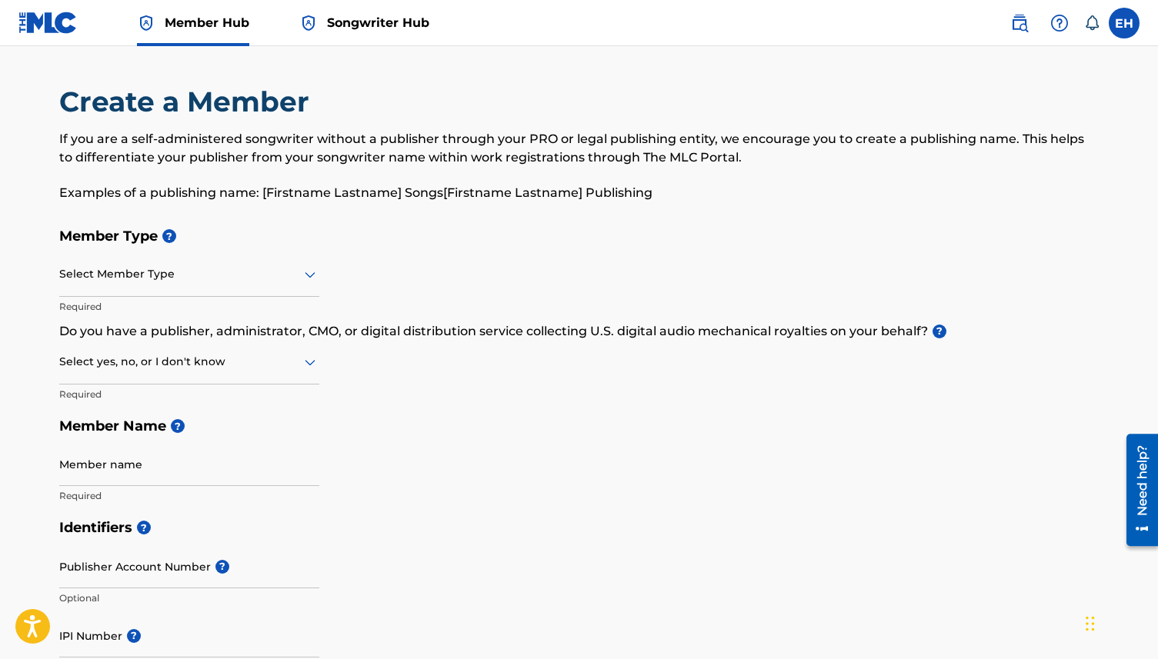
click at [278, 274] on div at bounding box center [189, 274] width 260 height 19
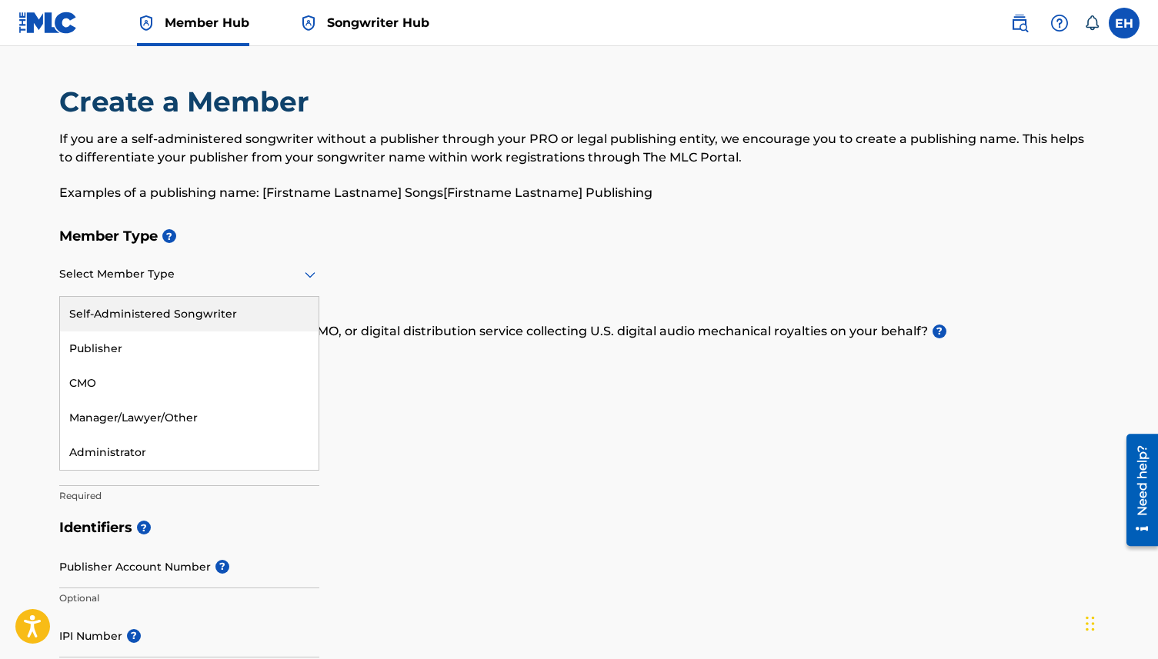
click at [258, 312] on div "Self-Administered Songwriter" at bounding box center [189, 314] width 258 height 35
click at [261, 292] on div "Self-Administered Songwriter" at bounding box center [189, 274] width 260 height 38
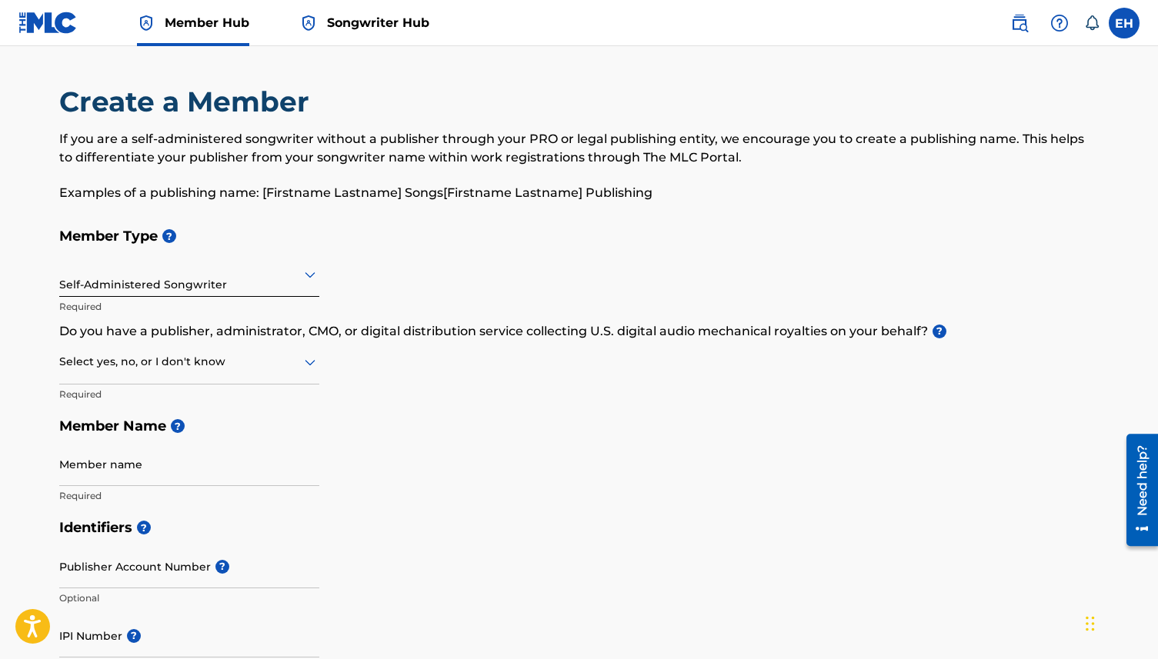
click at [428, 172] on div "If you are a self-administered songwriter without a publisher through your PRO …" at bounding box center [579, 166] width 1040 height 72
click at [269, 348] on div "Select yes, no, or I don't know" at bounding box center [189, 363] width 260 height 44
click at [249, 438] on div "No" at bounding box center [189, 436] width 258 height 35
click at [232, 467] on input "Member name" at bounding box center [189, 464] width 260 height 44
type input "[PERSON_NAME] [PERSON_NAME]"
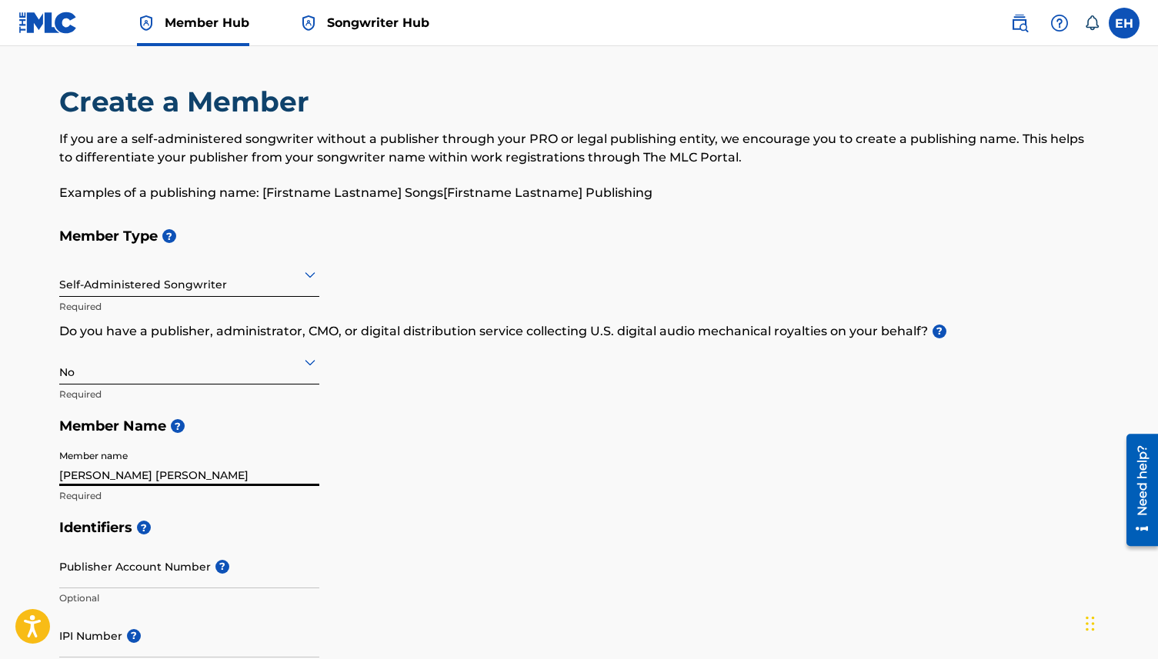
type input "[STREET_ADDRESS]"
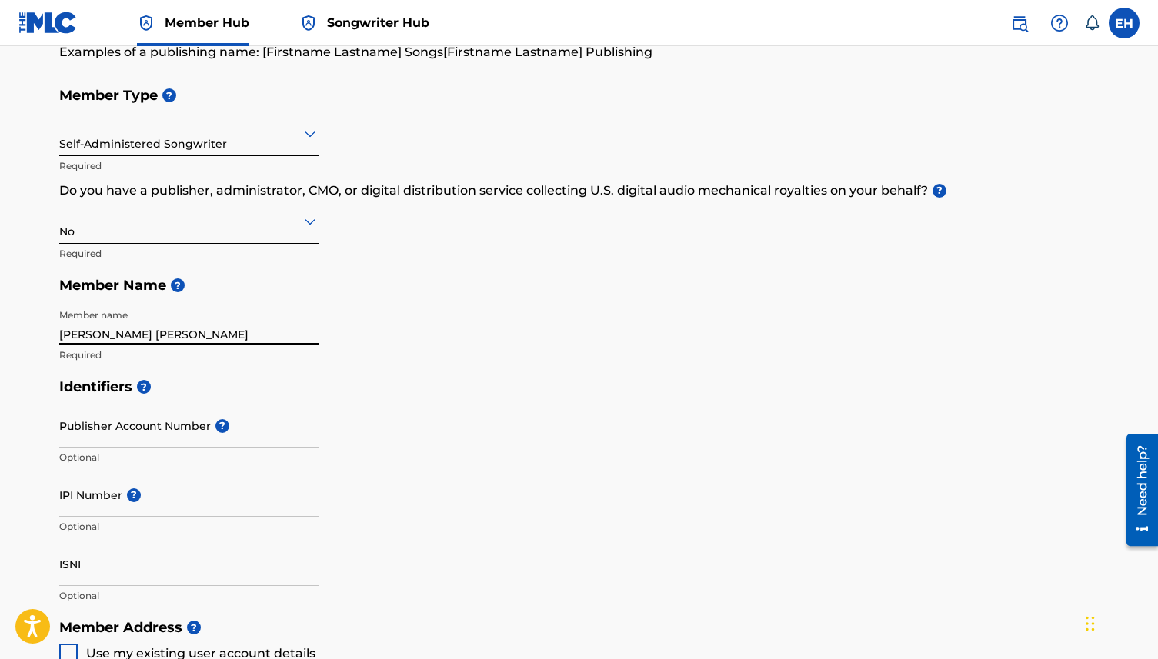
scroll to position [177, 0]
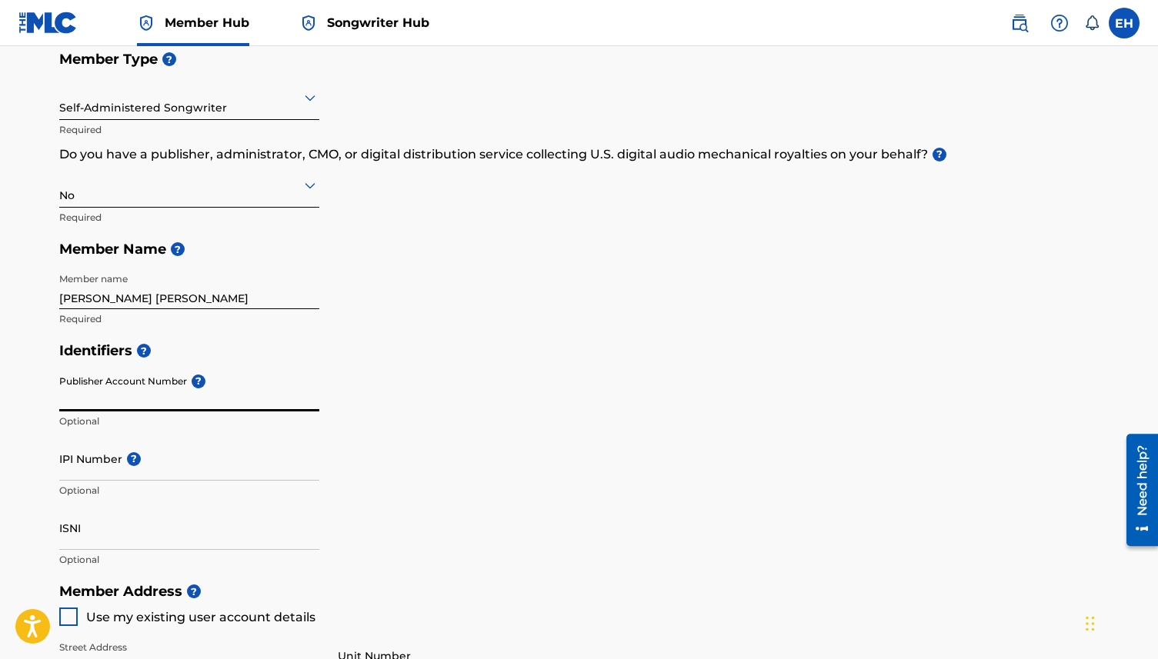
click at [193, 394] on input "Publisher Account Number ?" at bounding box center [189, 390] width 260 height 44
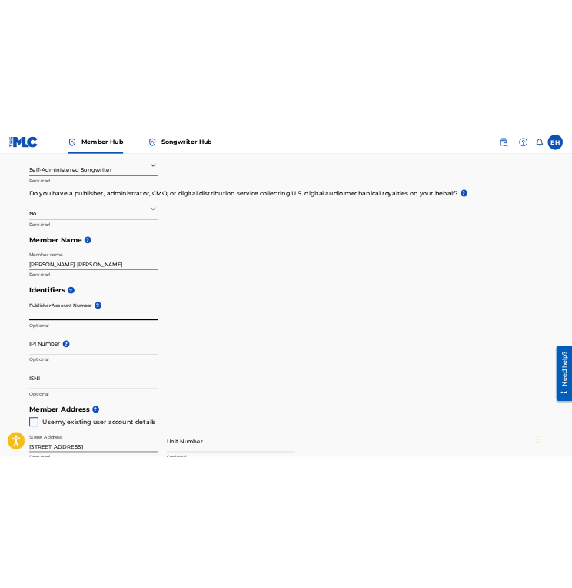
scroll to position [208, 0]
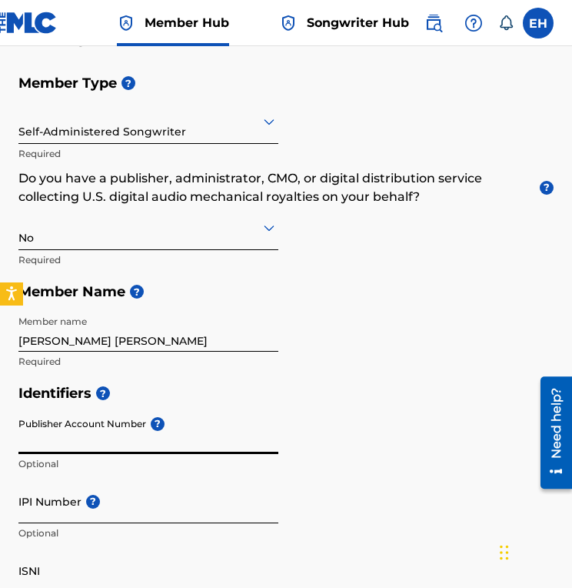
click at [155, 509] on input "IPI Number ?" at bounding box center [148, 501] width 260 height 44
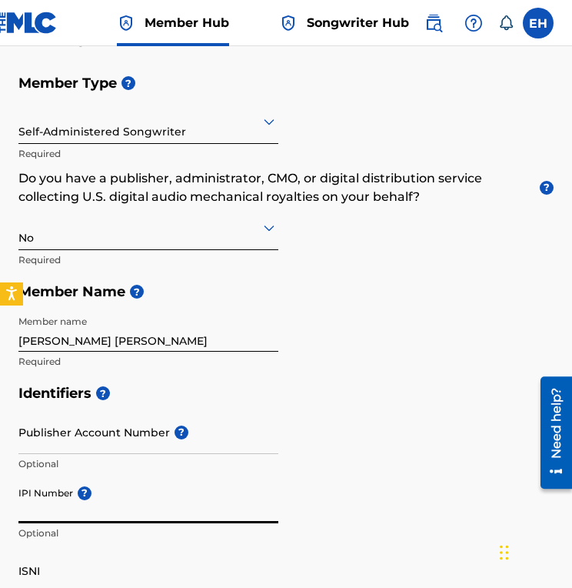
click at [155, 509] on input "IPI Number ?" at bounding box center [148, 501] width 260 height 44
paste input "01231858164"
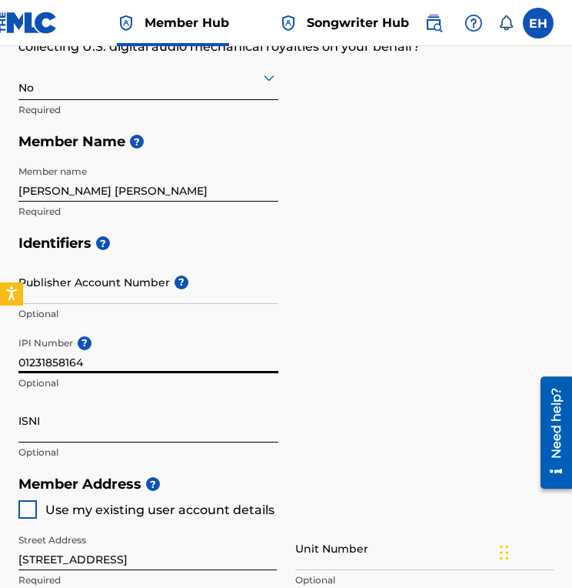
type input "01231858164"
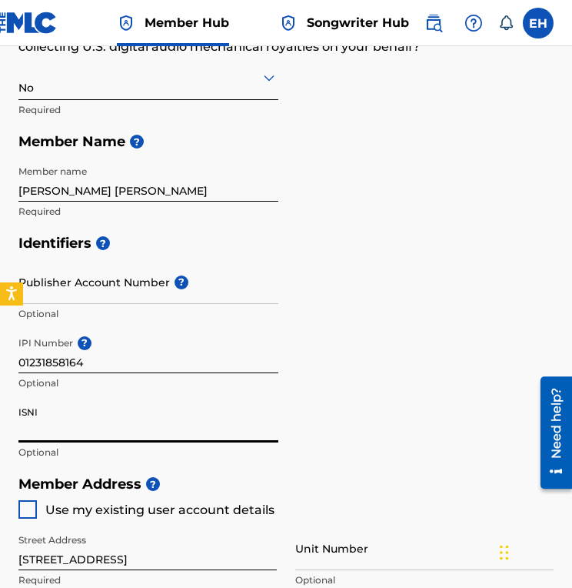
click at [177, 418] on input "ISNI" at bounding box center [148, 420] width 260 height 44
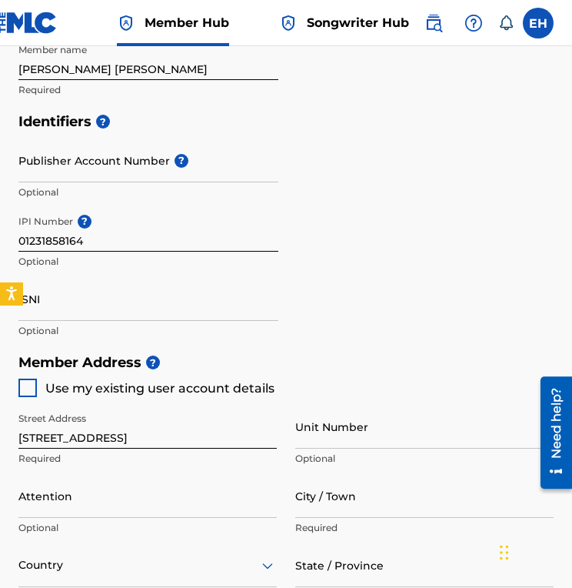
click at [177, 393] on span "Use my existing user account details" at bounding box center [159, 388] width 229 height 15
type input "[GEOGRAPHIC_DATA]"
type input "91030"
type input "626"
type input "2981774"
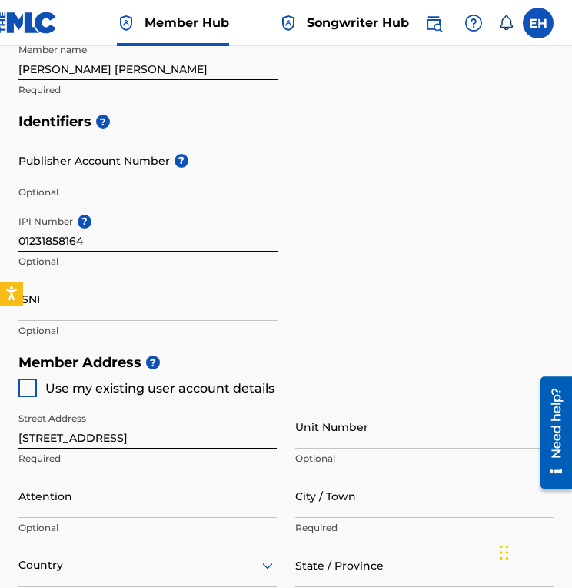
type input "[EMAIL_ADDRESS][DOMAIN_NAME]"
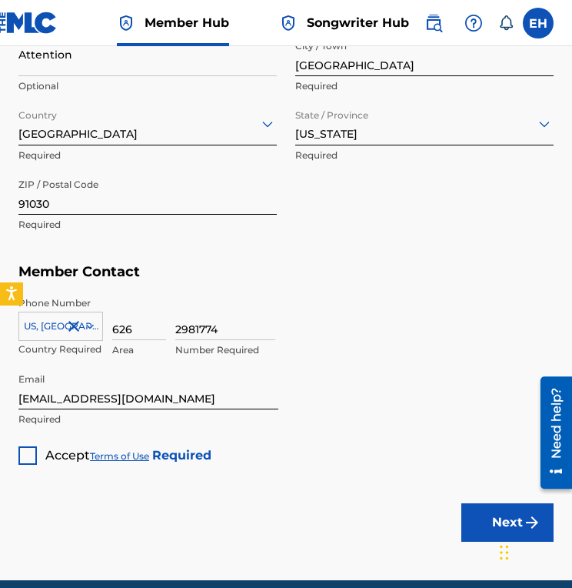
scroll to position [922, 0]
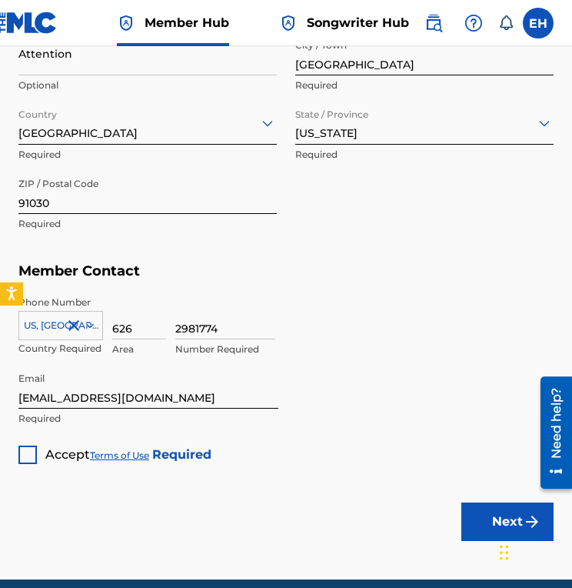
click at [28, 453] on div at bounding box center [27, 454] width 18 height 18
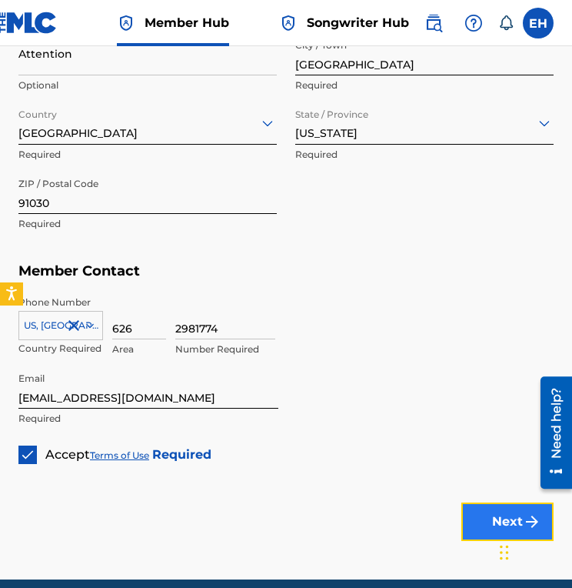
click at [477, 506] on button "Next" at bounding box center [508, 521] width 92 height 38
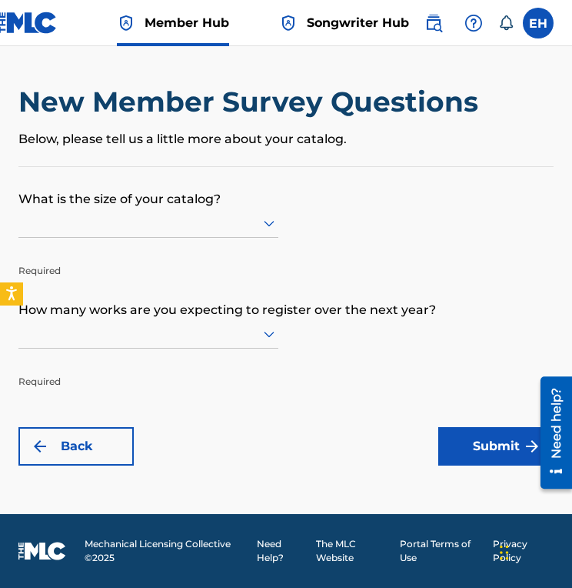
click at [245, 230] on div at bounding box center [148, 222] width 260 height 19
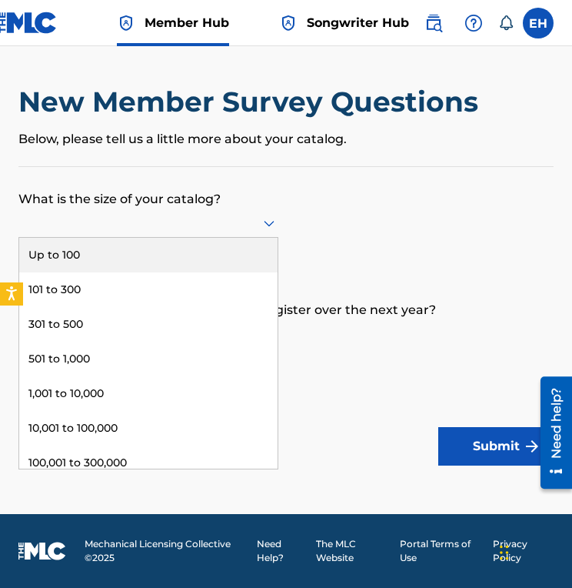
click at [225, 255] on div "Up to 100" at bounding box center [148, 255] width 258 height 35
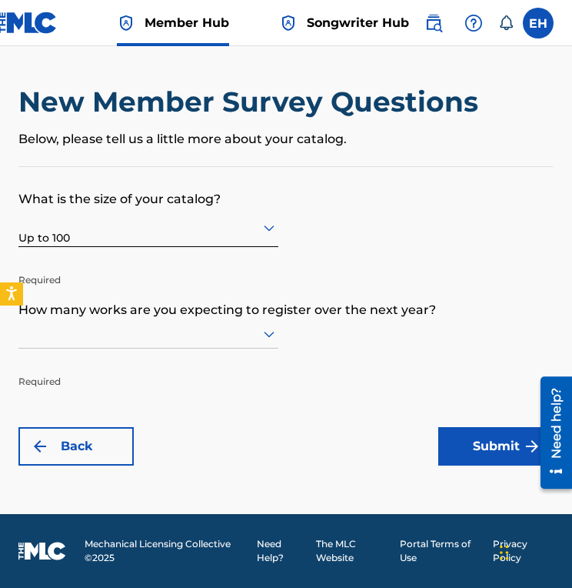
click at [208, 318] on p "How many works are you expecting to register over the next year?" at bounding box center [285, 299] width 535 height 42
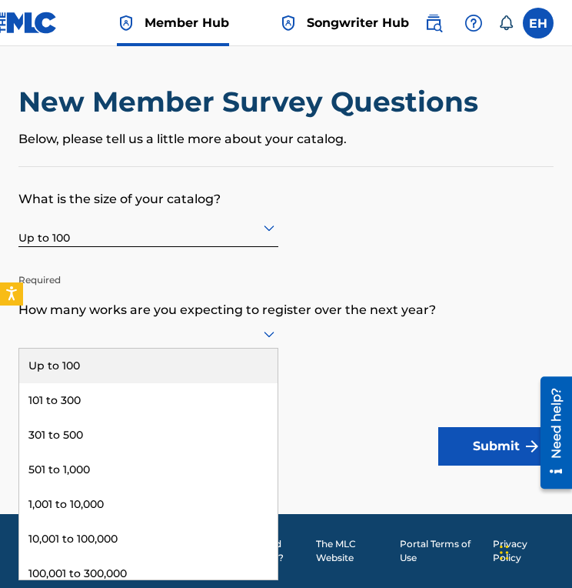
click at [211, 326] on div at bounding box center [148, 333] width 260 height 19
click at [204, 362] on div "Up to 100" at bounding box center [148, 365] width 258 height 35
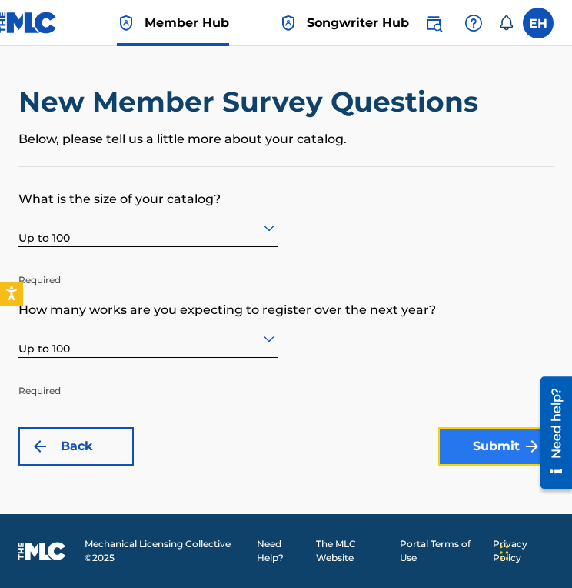
click at [475, 442] on button "Submit" at bounding box center [495, 446] width 115 height 38
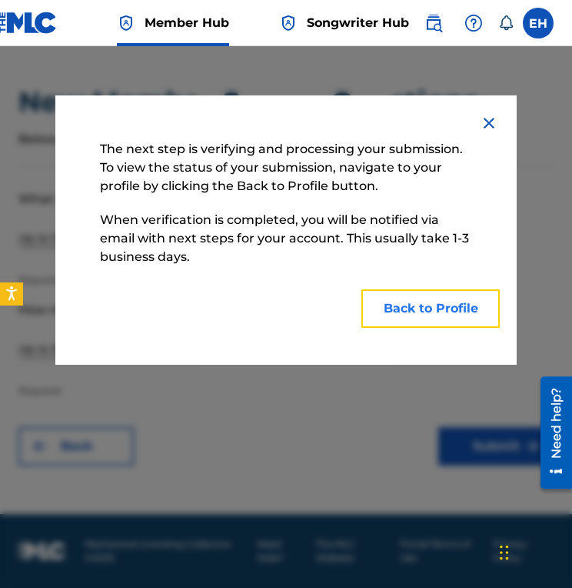
click at [468, 298] on button "Back to Profile" at bounding box center [431, 308] width 138 height 38
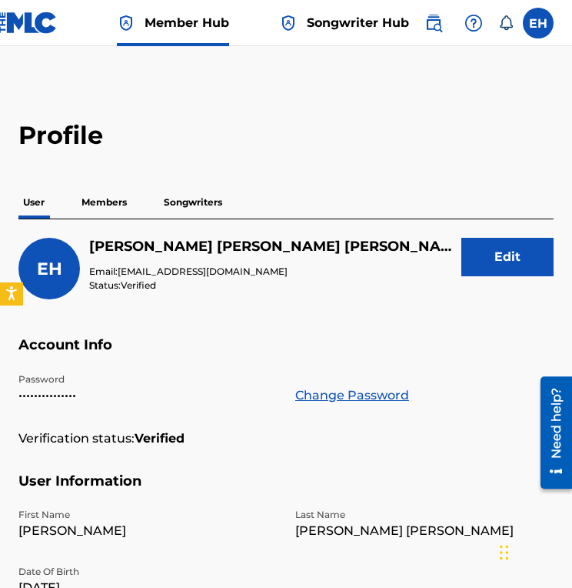
click at [176, 197] on p "Songwriters" at bounding box center [193, 202] width 68 height 32
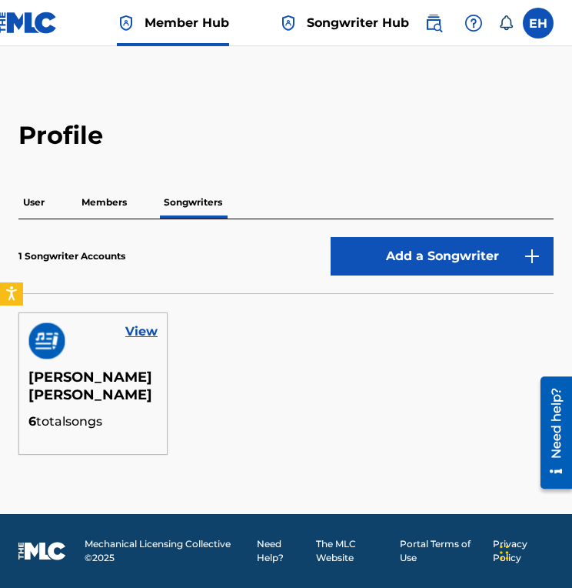
click at [109, 208] on p "Members" at bounding box center [104, 202] width 55 height 32
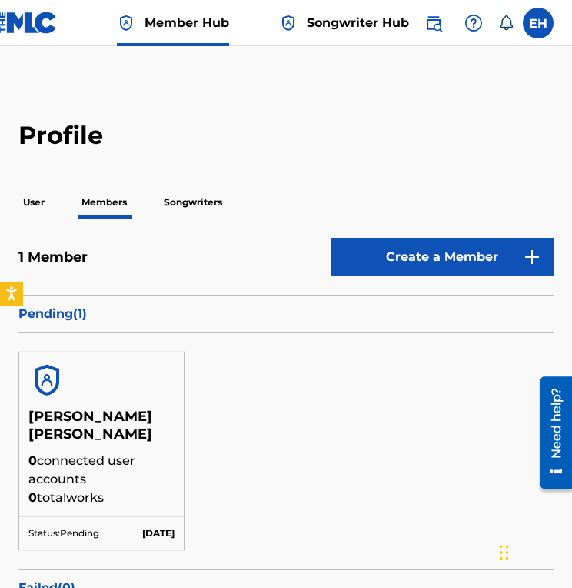
click at [234, 205] on div "User Members Songwriters" at bounding box center [285, 202] width 535 height 32
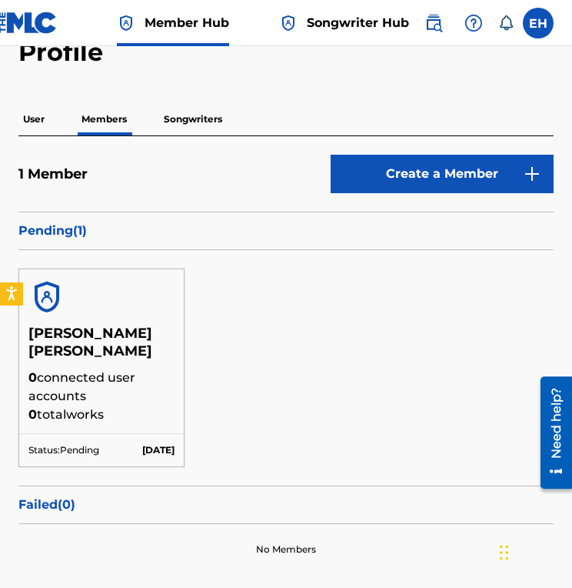
scroll to position [71, 0]
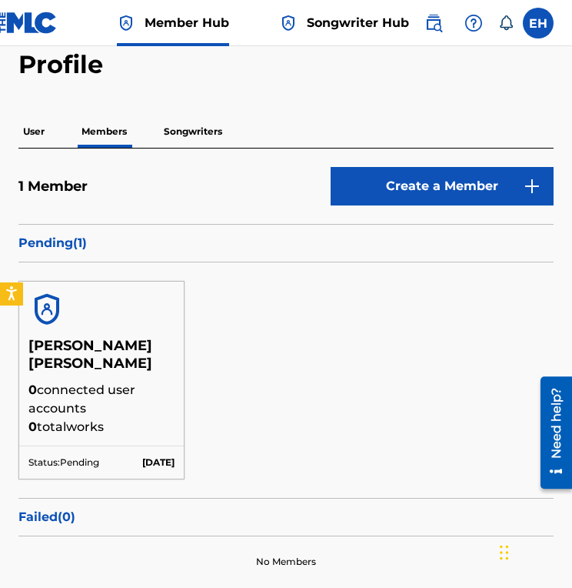
click at [215, 121] on p "Songwriters" at bounding box center [193, 131] width 68 height 32
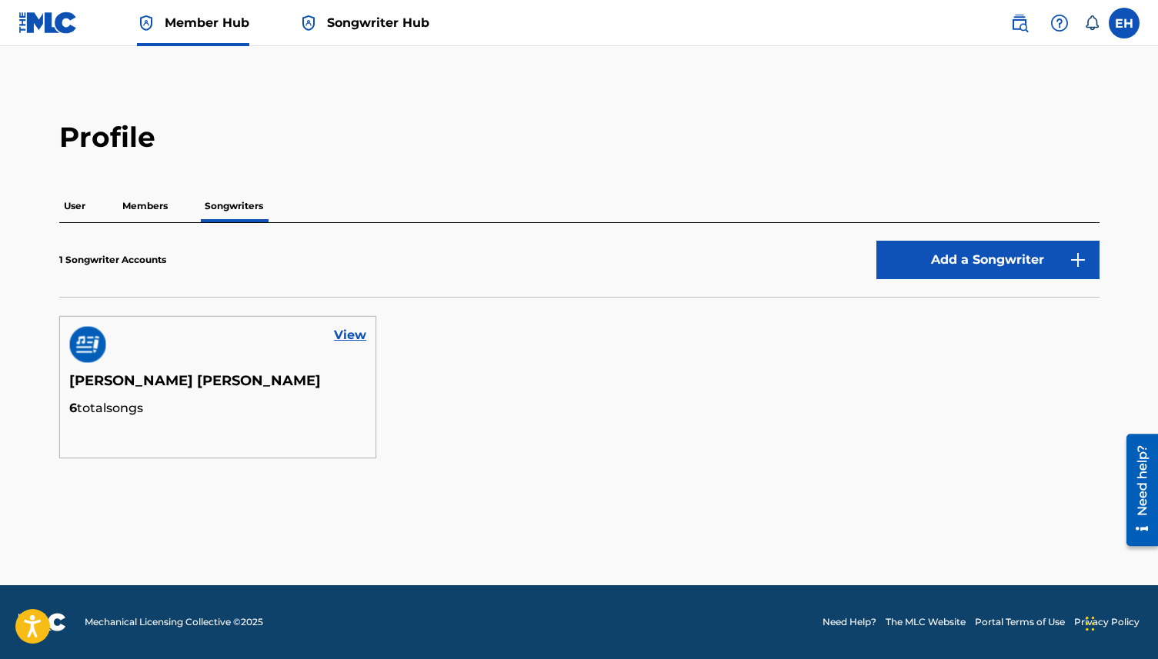
click at [150, 220] on p "Members" at bounding box center [145, 206] width 55 height 32
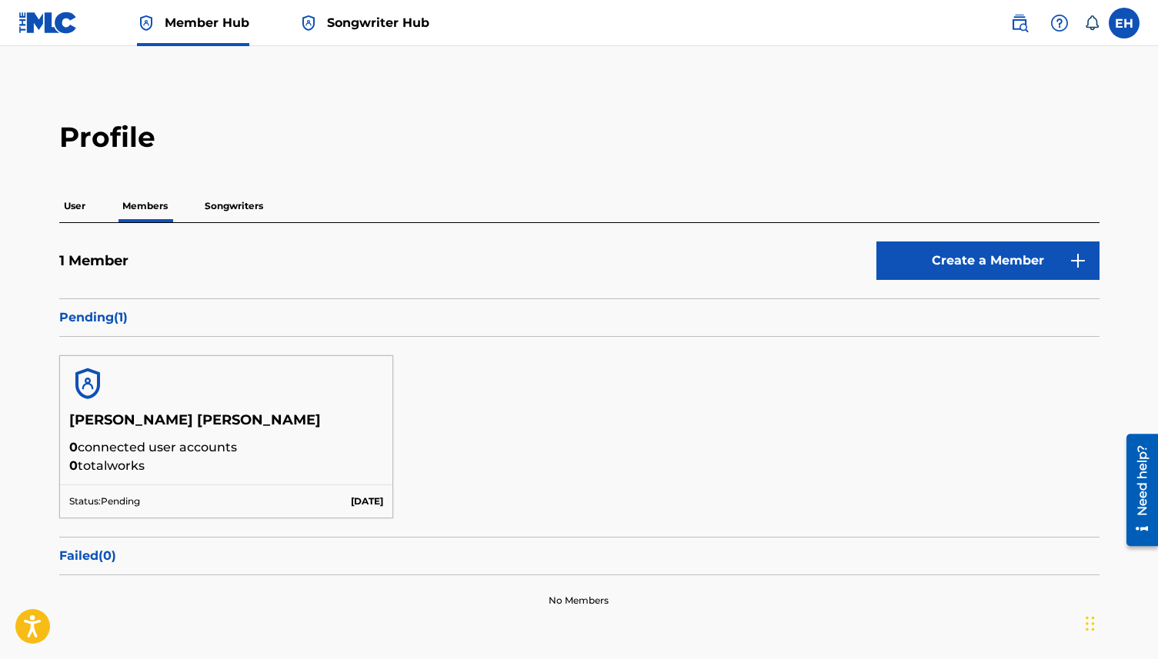
click at [269, 395] on div at bounding box center [226, 383] width 333 height 55
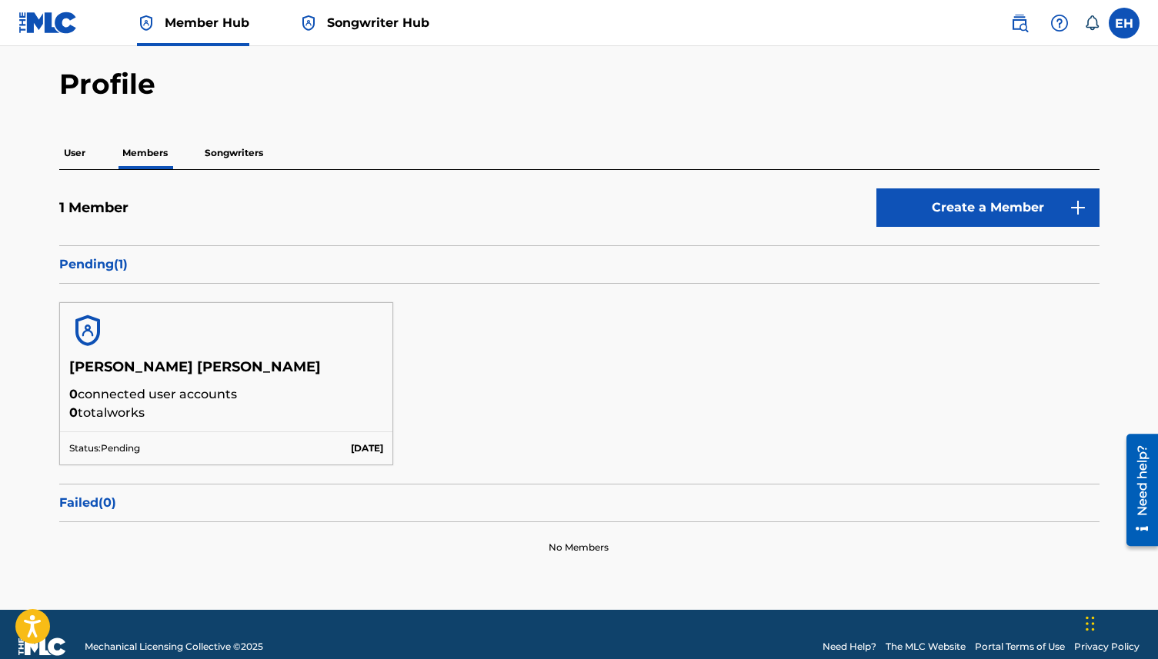
click at [269, 395] on p "0 connected user accounts" at bounding box center [226, 394] width 315 height 18
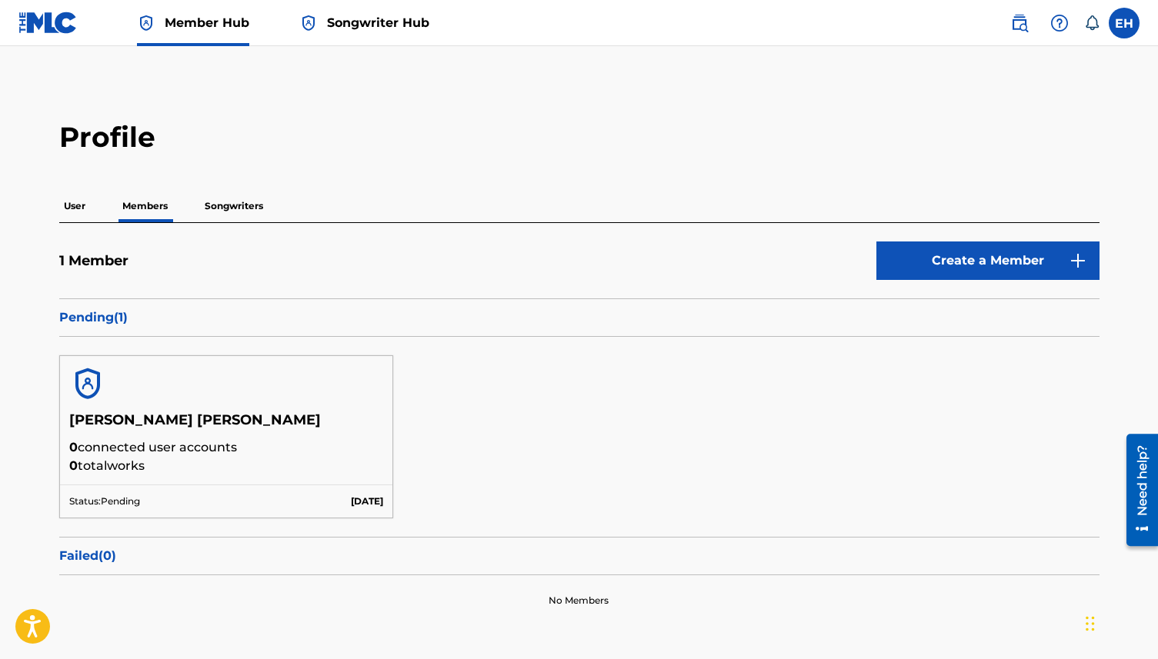
click at [222, 326] on p "Pending ( 1 )" at bounding box center [579, 317] width 1040 height 18
click at [179, 402] on div at bounding box center [226, 383] width 333 height 55
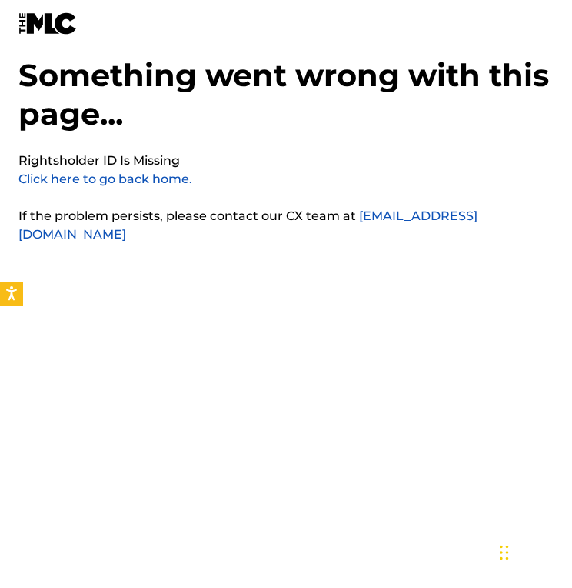
scroll to position [38, 0]
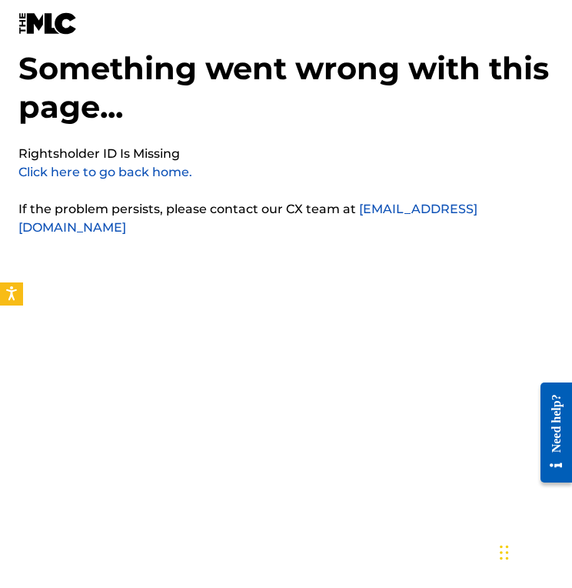
click at [127, 165] on link "Click here to go back home." at bounding box center [105, 172] width 174 height 15
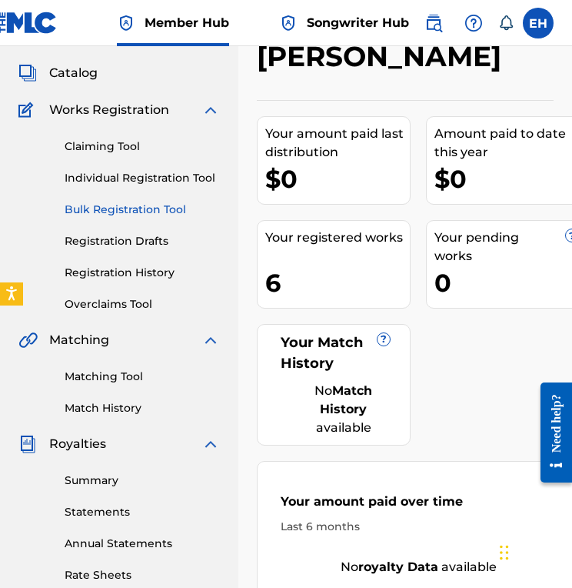
scroll to position [67, 0]
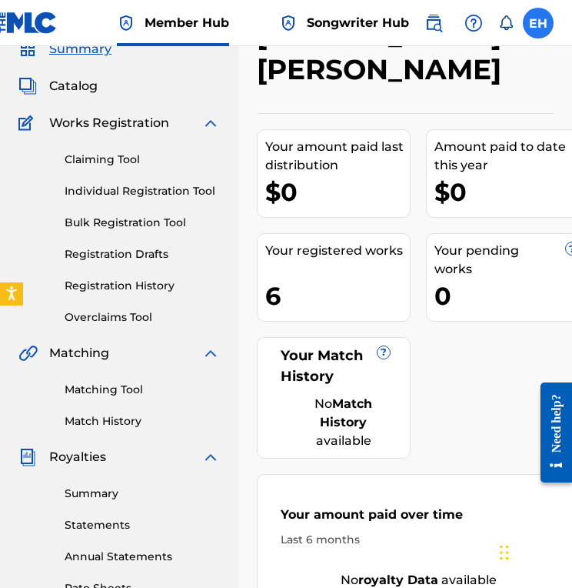
click at [534, 18] on label at bounding box center [538, 23] width 31 height 31
click at [538, 23] on input "EH [PERSON_NAME] [PERSON_NAME] [EMAIL_ADDRESS][DOMAIN_NAME] Notification Prefer…" at bounding box center [538, 23] width 0 height 0
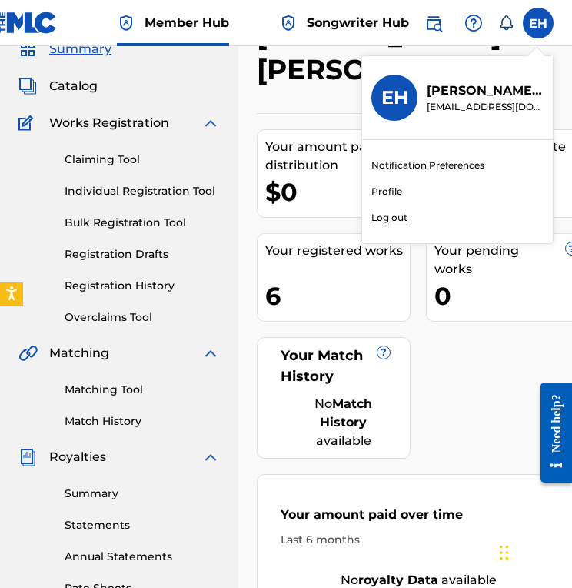
click at [398, 189] on link "Profile" at bounding box center [387, 192] width 31 height 14
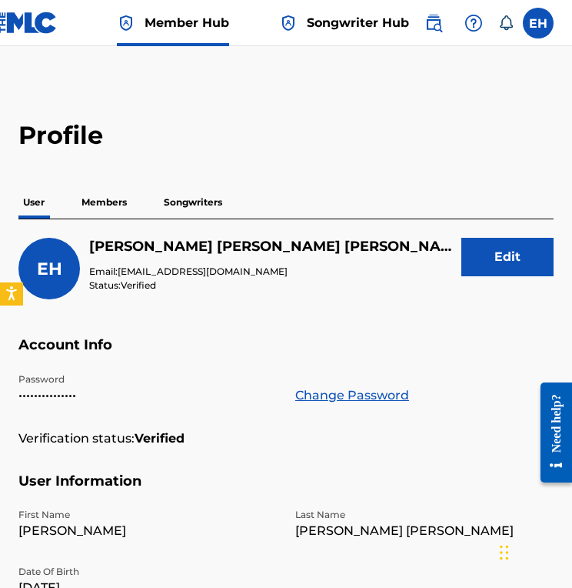
click at [92, 201] on p "Members" at bounding box center [104, 202] width 55 height 32
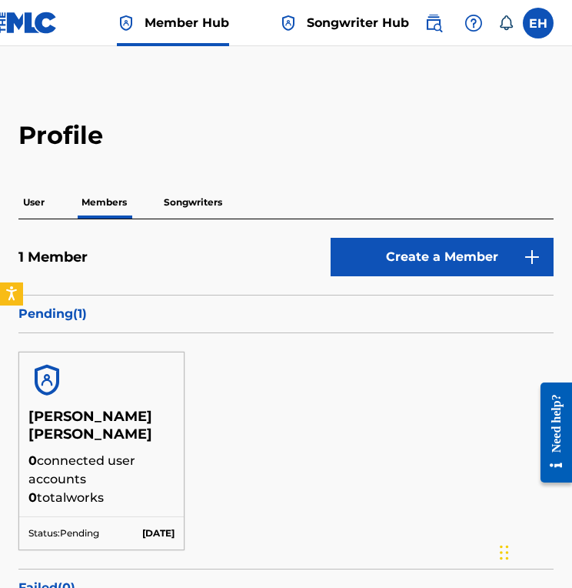
scroll to position [181, 0]
